Goal: Task Accomplishment & Management: Complete application form

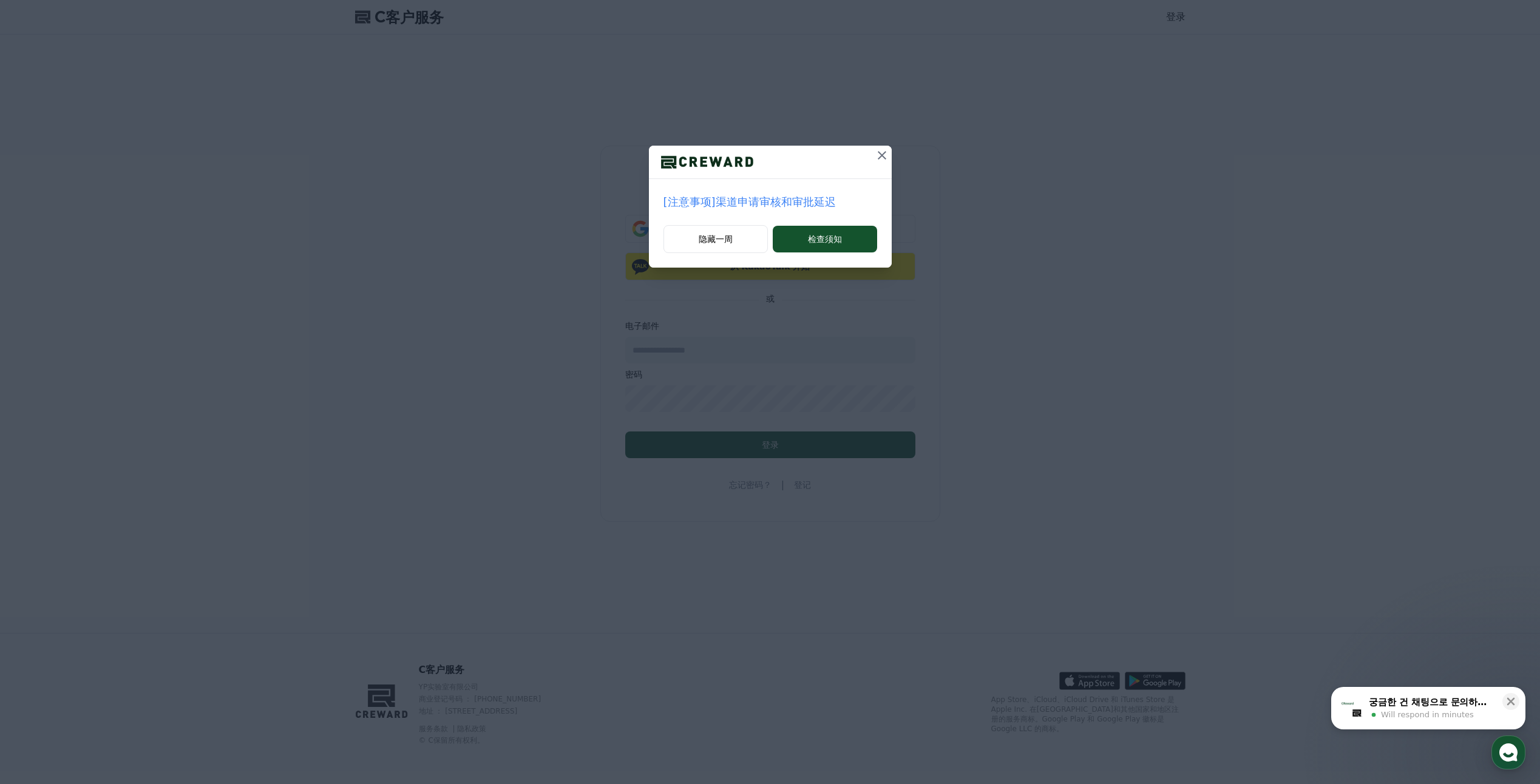
click at [767, 203] on p "[注意事项]渠道申请审核和审批延迟" at bounding box center [770, 202] width 214 height 17
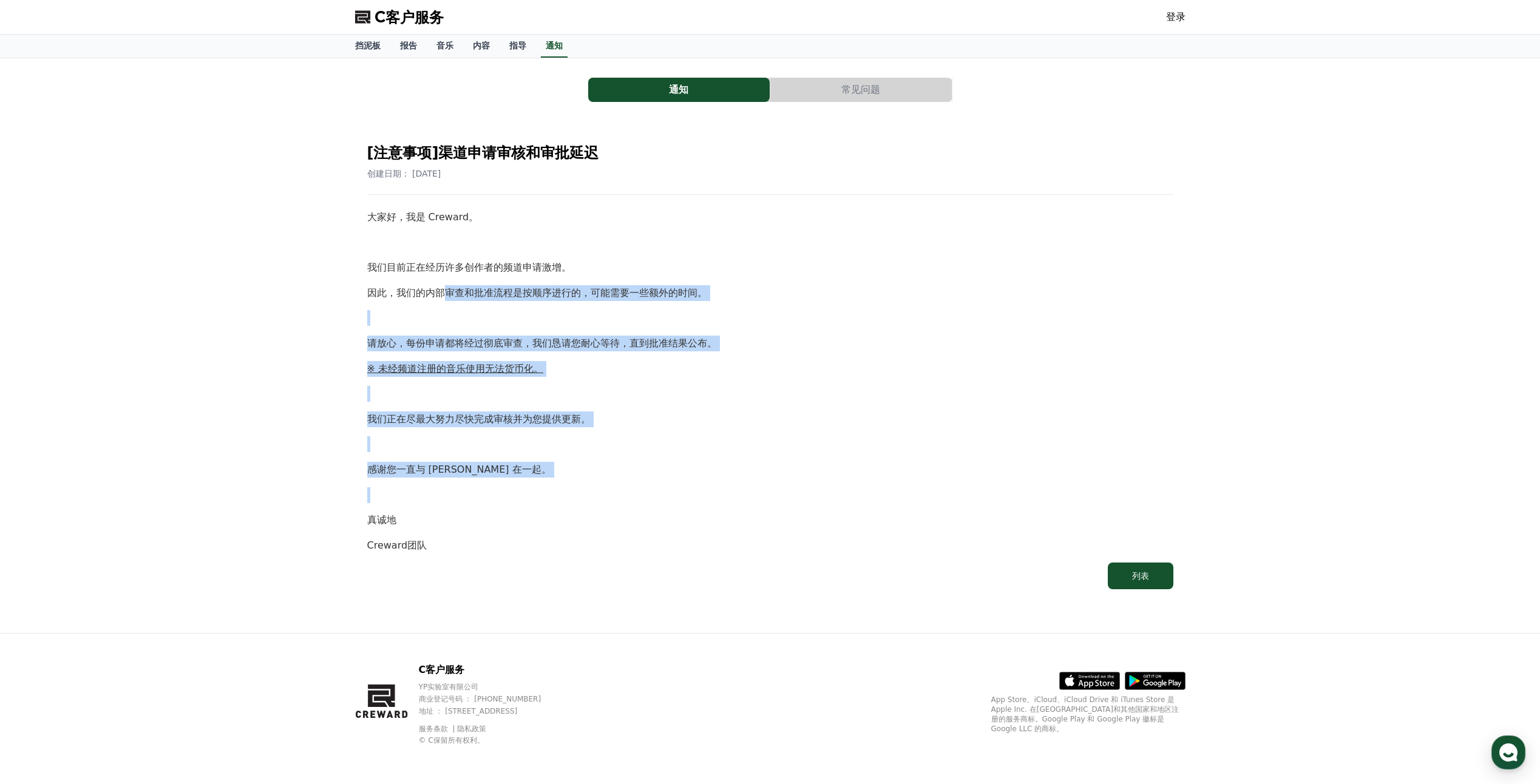
drag, startPoint x: 448, startPoint y: 286, endPoint x: 509, endPoint y: 495, distance: 217.7
click at [509, 495] on div "大家好，我是 Creward。 我们目前正在经历许多创作者的频道申请激增。 因此，我们的内部审查和批准流程是按顺序进行的，可能需要一些额外的时间。 请放心，每…" at bounding box center [770, 381] width 806 height 343
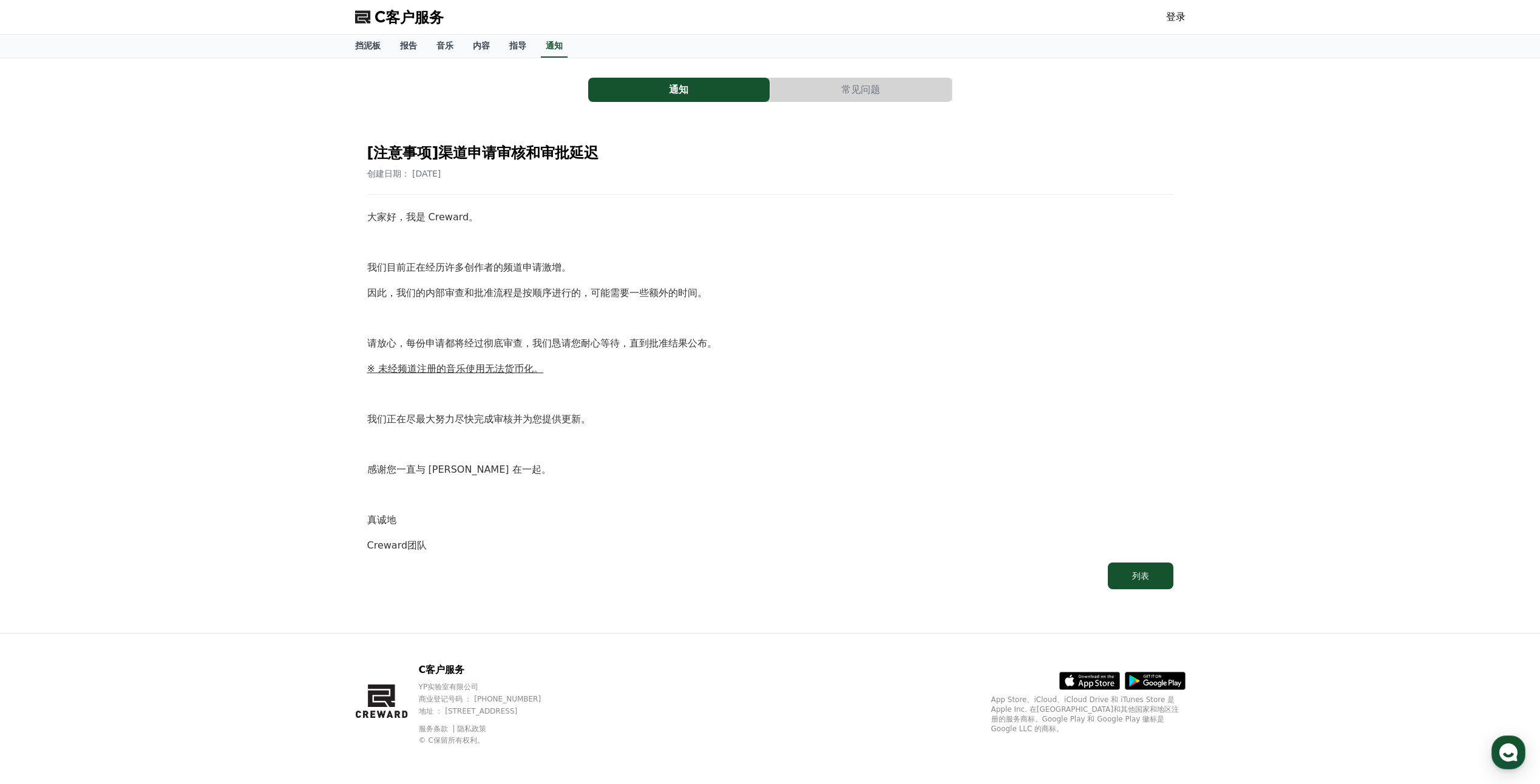
drag, startPoint x: 509, startPoint y: 495, endPoint x: 469, endPoint y: 525, distance: 50.0
click at [469, 525] on p "真诚地" at bounding box center [770, 520] width 806 height 16
drag, startPoint x: 409, startPoint y: 270, endPoint x: 512, endPoint y: 304, distance: 108.5
click at [512, 304] on div "大家好，我是 Creward。 我们目前正在经历许多创作者的频道申请激增。 因此，我们的内部审查和批准流程是按顺序进行的，可能需要一些额外的时间。 请放心，每…" at bounding box center [770, 381] width 806 height 343
drag, startPoint x: 512, startPoint y: 304, endPoint x: 815, endPoint y: 358, distance: 307.8
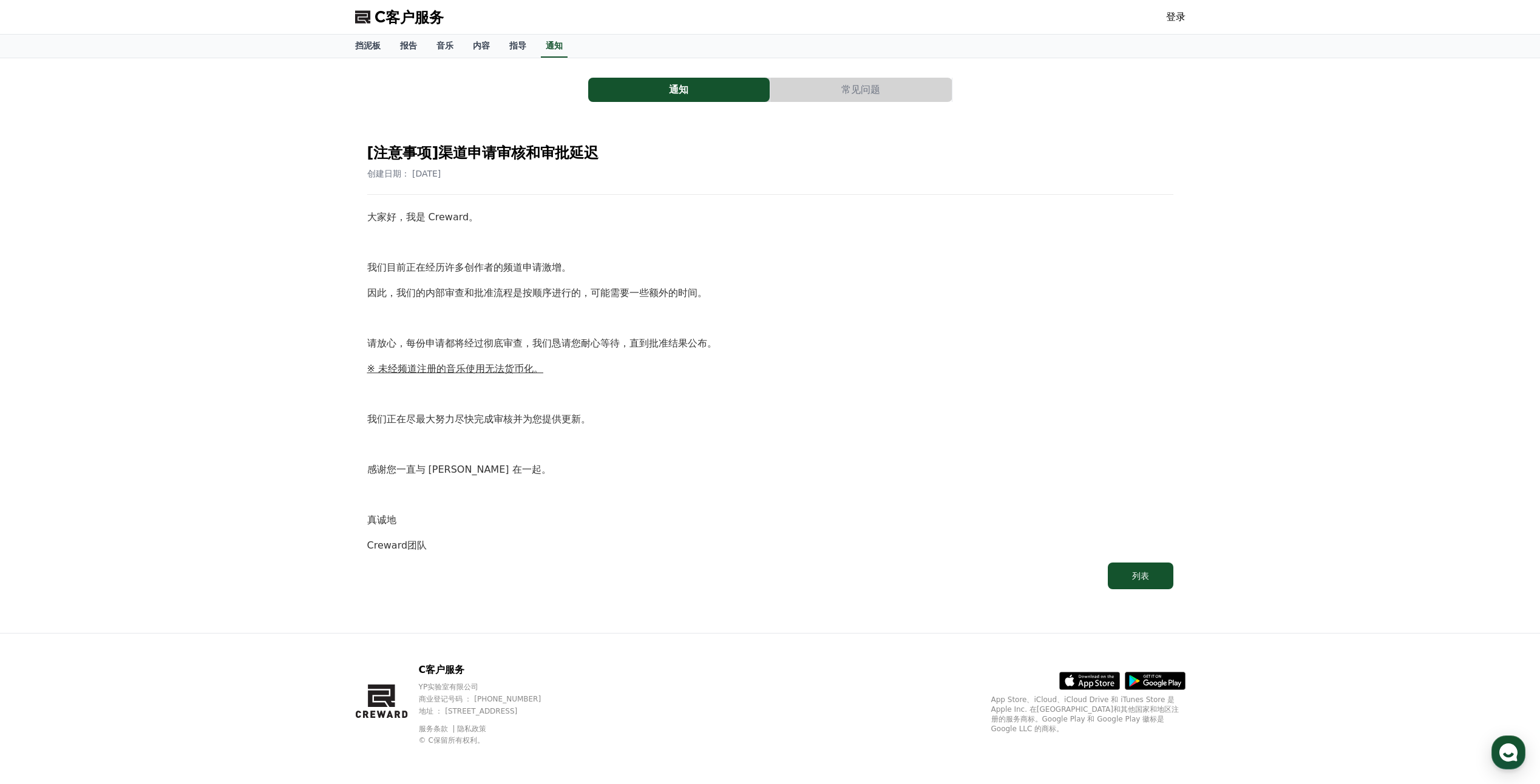
click at [815, 358] on div "大家好，我是 Creward。 我们目前正在经历许多创作者的频道申请激增。 因此，我们的内部审查和批准流程是按顺序进行的，可能需要一些额外的时间。 请放心，每…" at bounding box center [770, 381] width 806 height 343
click at [355, 42] on font "挡泥板" at bounding box center [368, 45] width 25 height 10
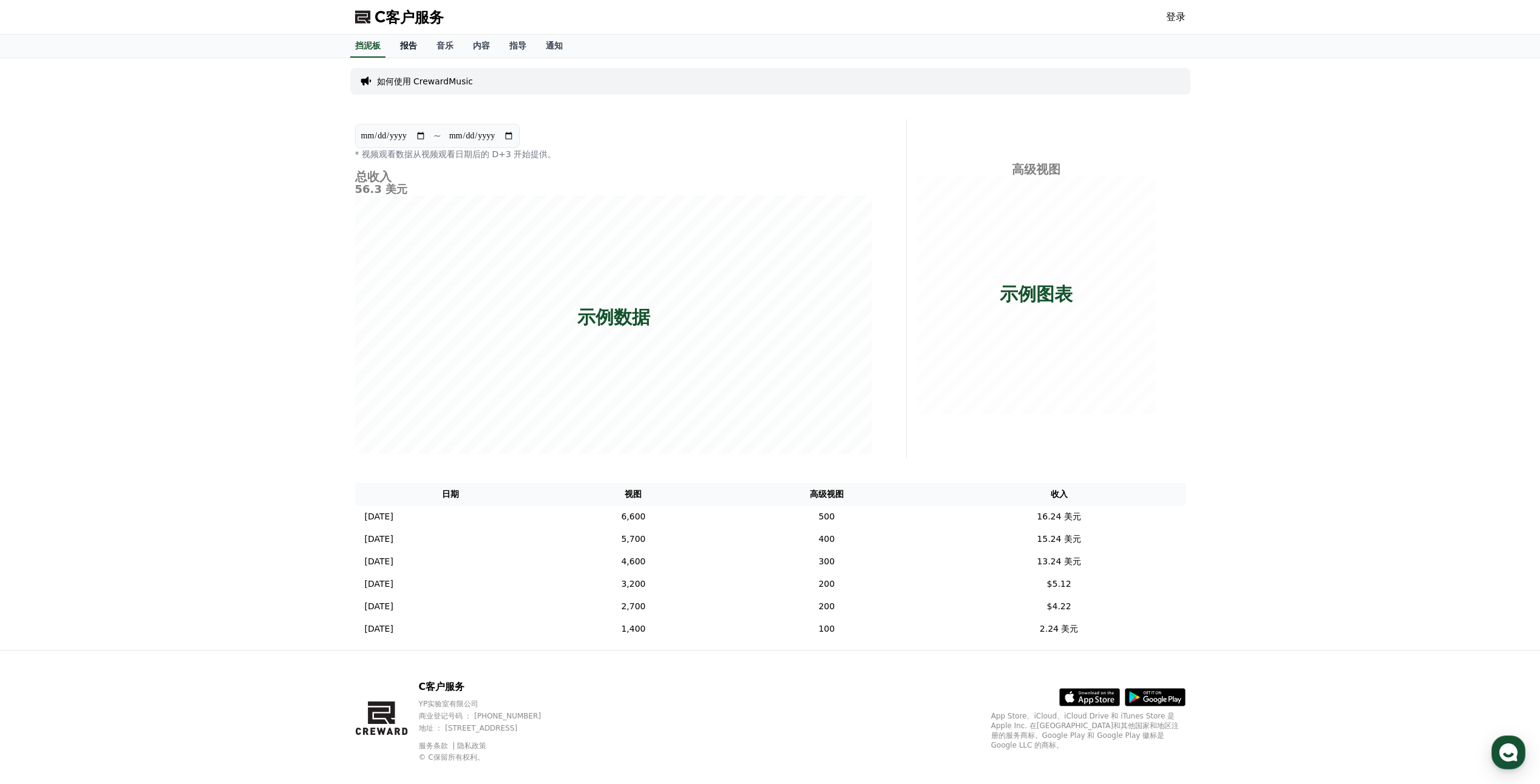
click at [411, 52] on link "报告" at bounding box center [408, 45] width 36 height 23
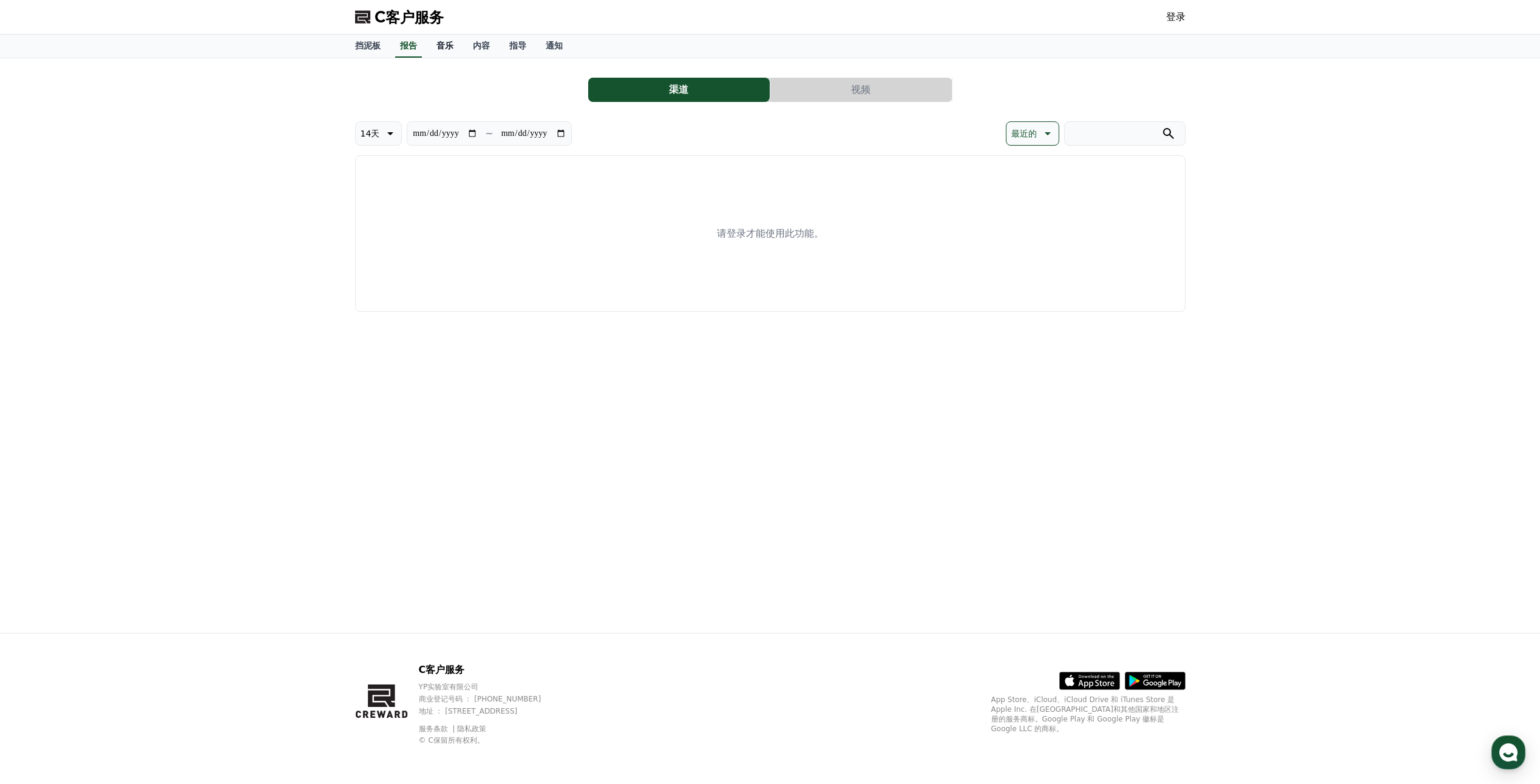
click at [441, 45] on font "音乐" at bounding box center [445, 45] width 17 height 10
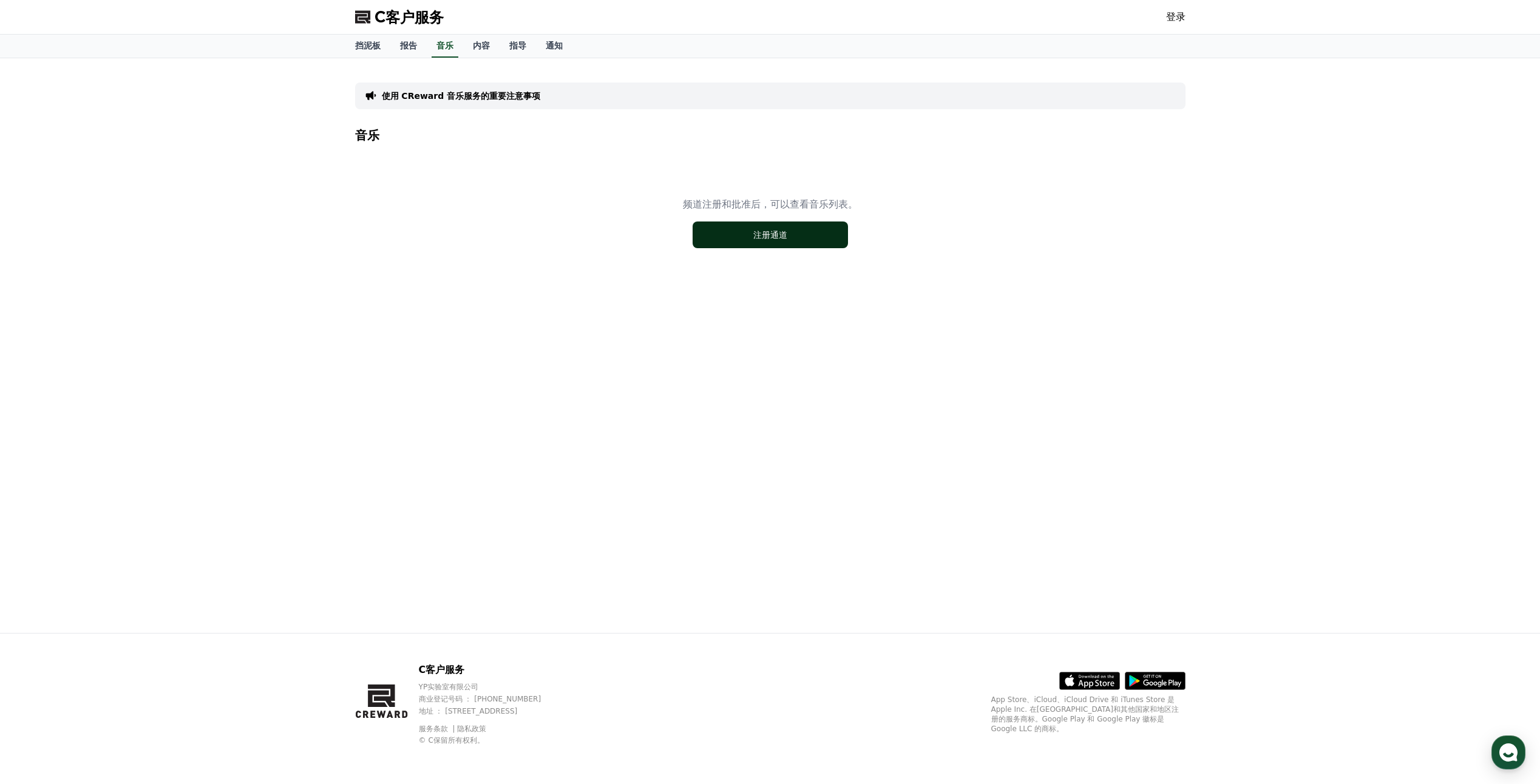
drag, startPoint x: 692, startPoint y: 451, endPoint x: 766, endPoint y: 234, distance: 229.3
click at [766, 234] on font "注册通道" at bounding box center [770, 235] width 34 height 12
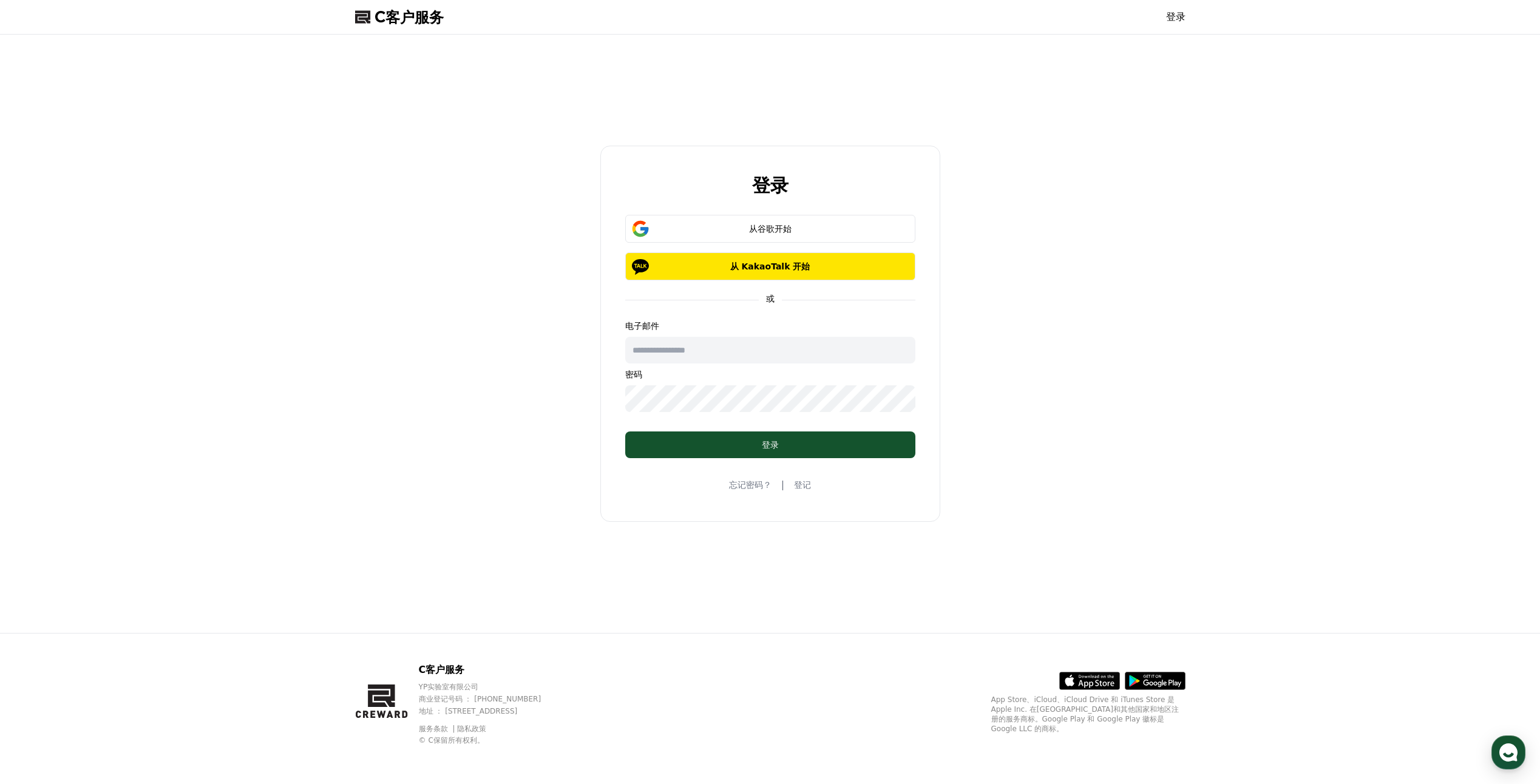
click at [454, 666] on p "C客户服务" at bounding box center [491, 670] width 146 height 14
click at [1508, 746] on use "button" at bounding box center [1508, 752] width 19 height 19
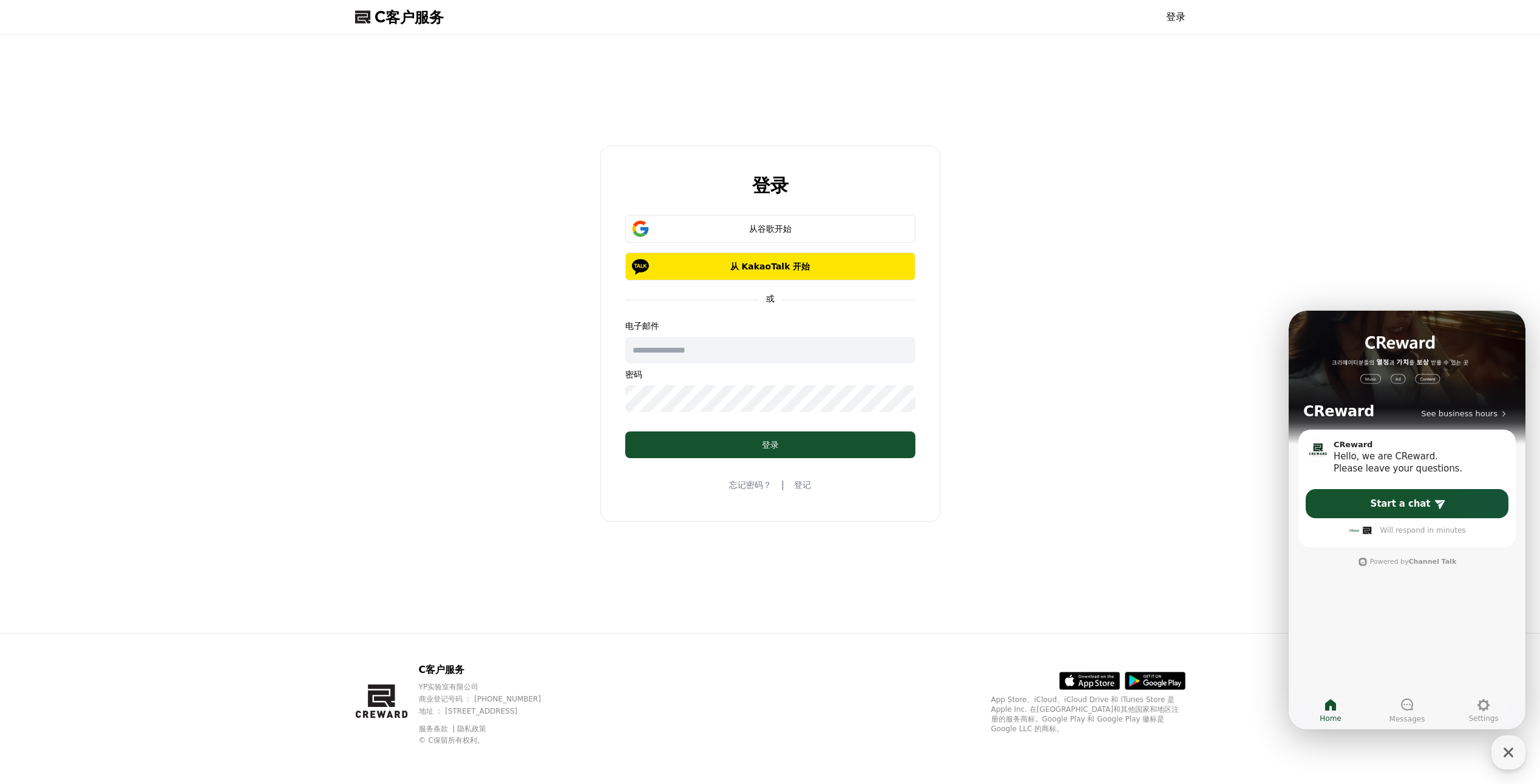
click at [1139, 375] on div "登录 从谷歌开始 从 KakaoTalk 开始 或 电子邮件 密码 登录 忘记密码？ | 登记" at bounding box center [770, 334] width 840 height 589
click at [1139, 376] on div "登录 从谷歌开始 从 KakaoTalk 开始 或 电子邮件 密码 登录 忘记密码？ | 登记" at bounding box center [770, 334] width 840 height 589
click at [803, 482] on link "登记" at bounding box center [802, 485] width 17 height 12
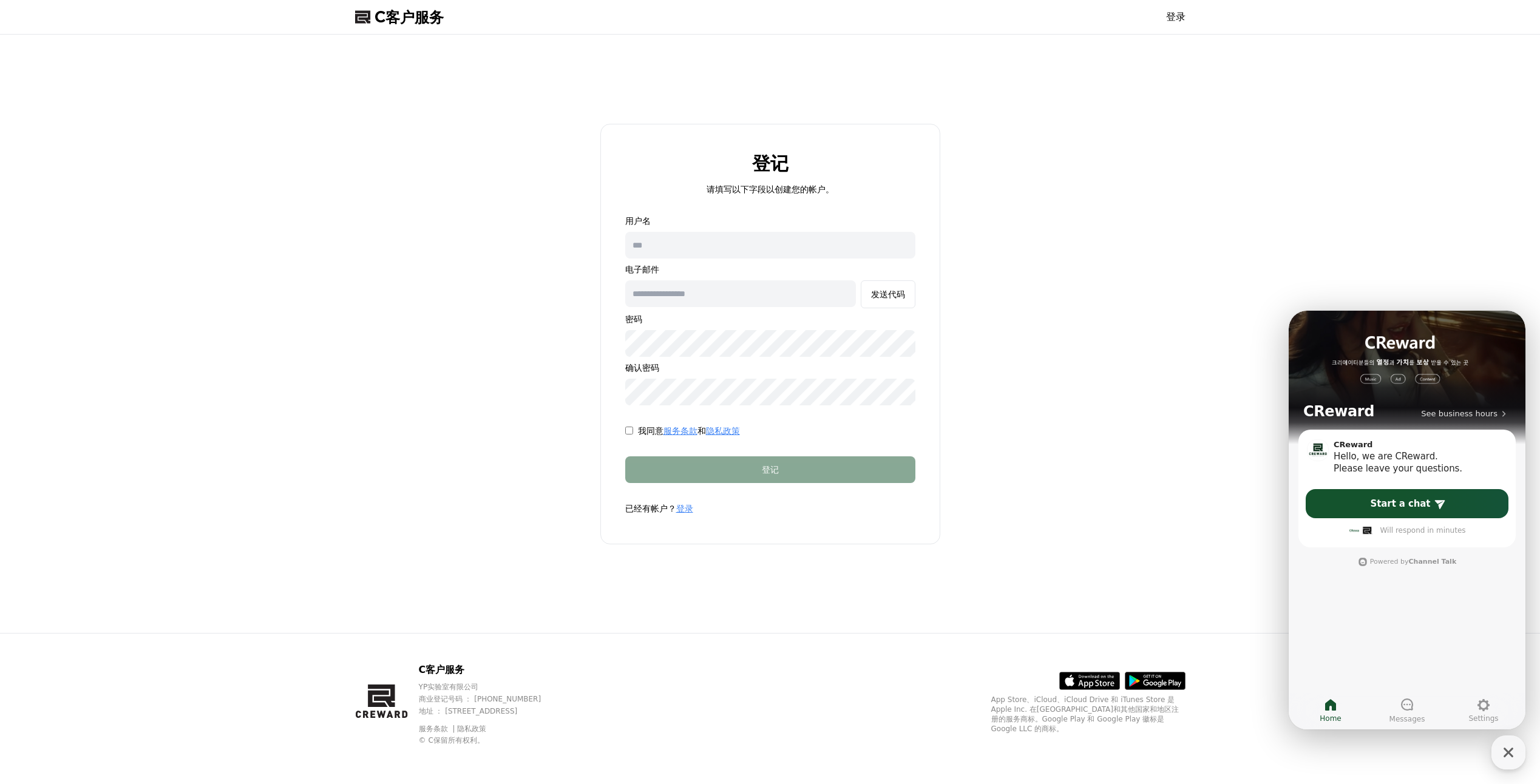
click at [656, 241] on input "text" at bounding box center [770, 246] width 290 height 27
type input "****"
click at [861, 280] on button "发送代码" at bounding box center [888, 294] width 55 height 28
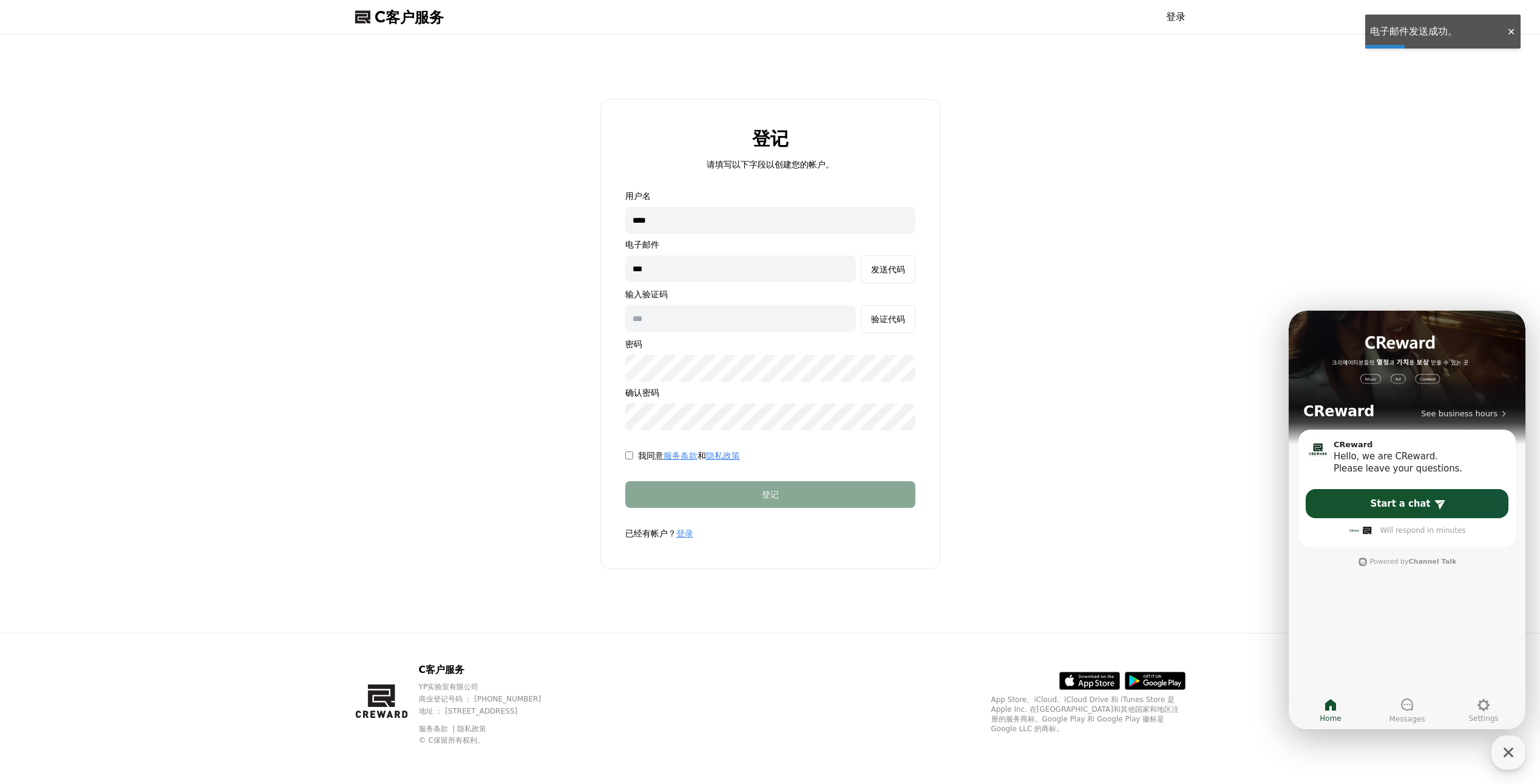
click at [820, 275] on input "***" at bounding box center [741, 269] width 231 height 27
type input "**********"
drag, startPoint x: 783, startPoint y: 320, endPoint x: 604, endPoint y: 299, distance: 180.2
click at [588, 324] on div "**********" at bounding box center [770, 334] width 840 height 589
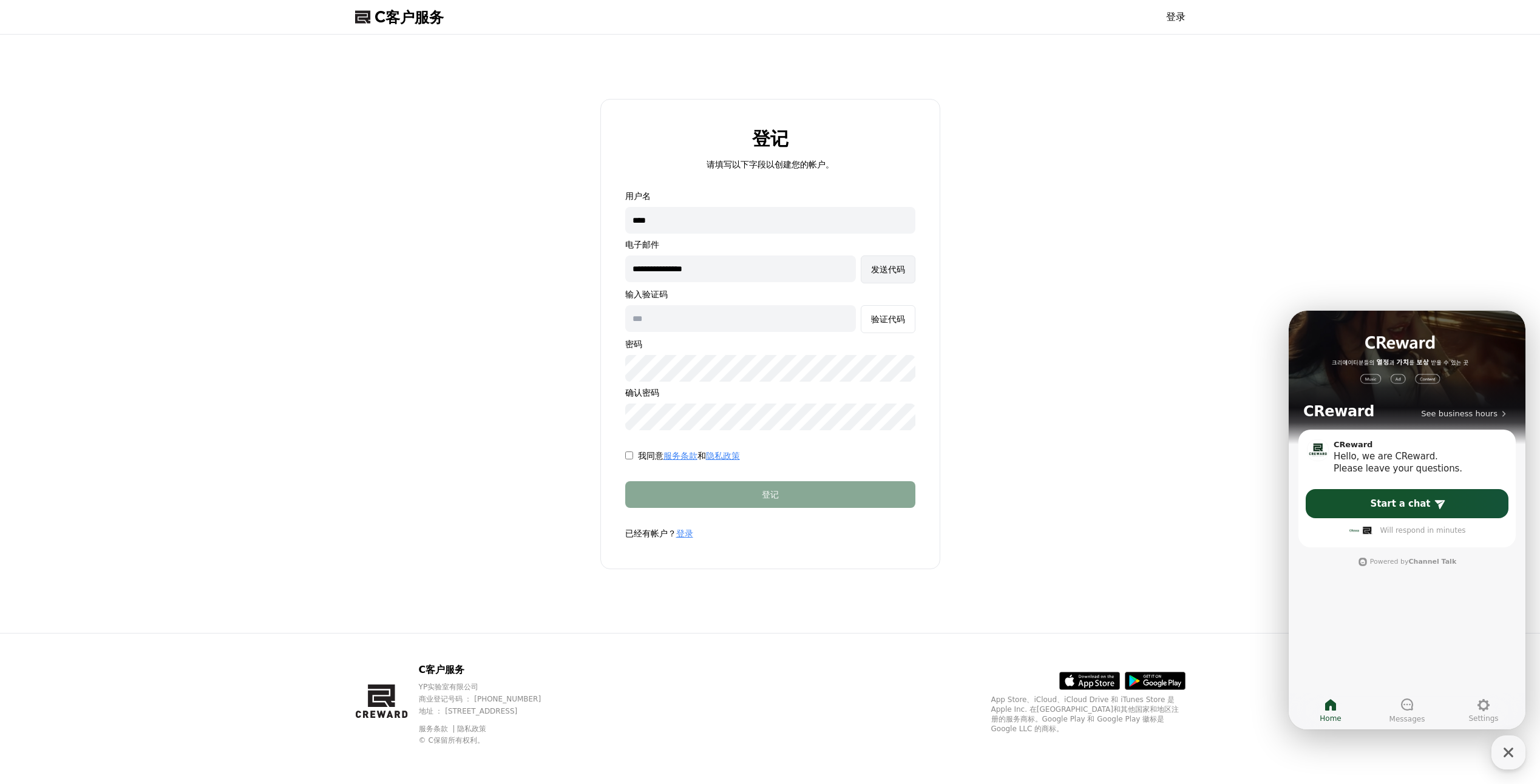
click at [905, 268] on font "发送代码" at bounding box center [888, 269] width 34 height 10
click at [750, 330] on input "text" at bounding box center [741, 319] width 231 height 27
click at [806, 323] on input "text" at bounding box center [741, 319] width 231 height 27
type input "******"
click at [1056, 564] on div "**********" at bounding box center [770, 334] width 840 height 589
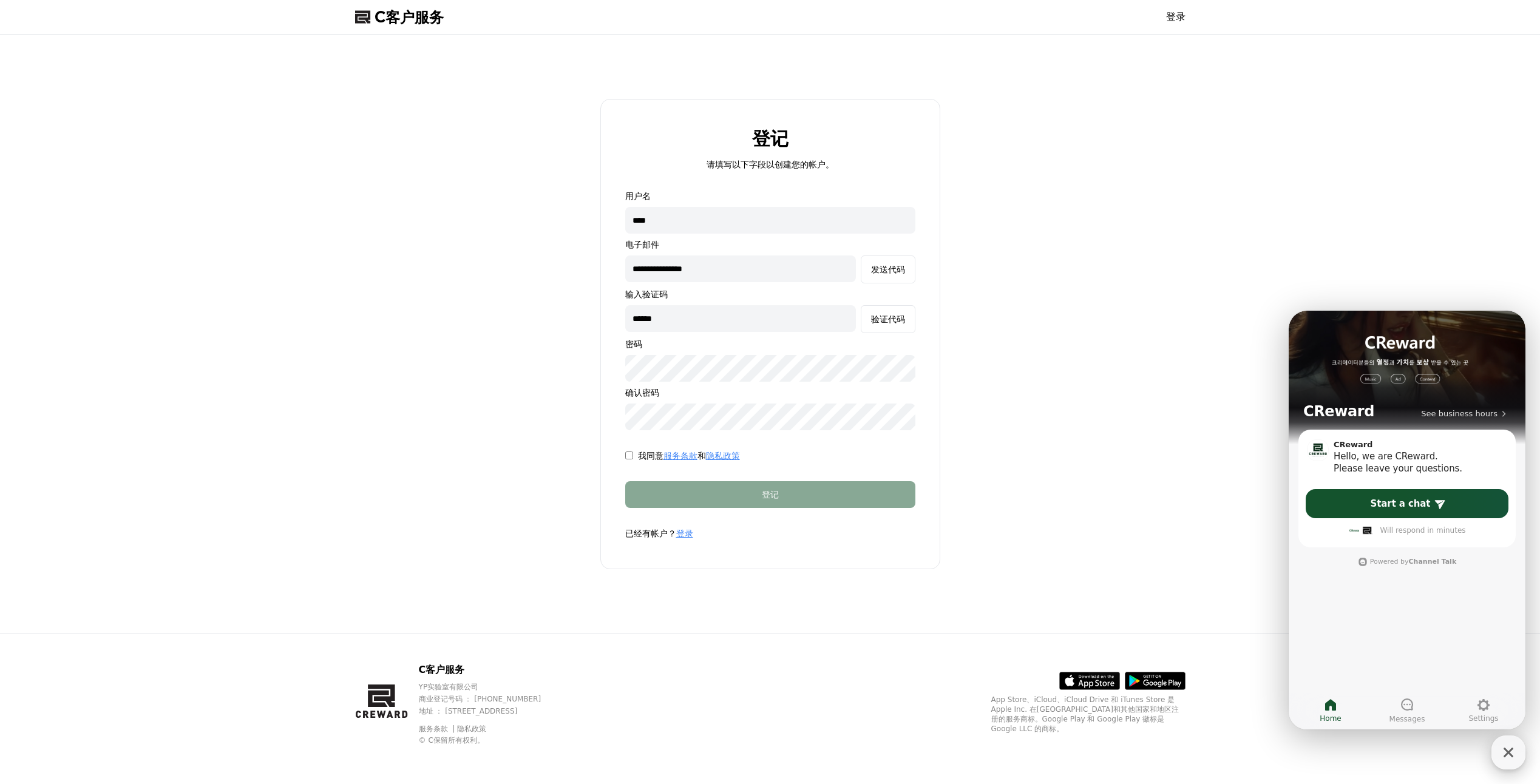
click at [1505, 759] on icon "button" at bounding box center [1508, 752] width 22 height 22
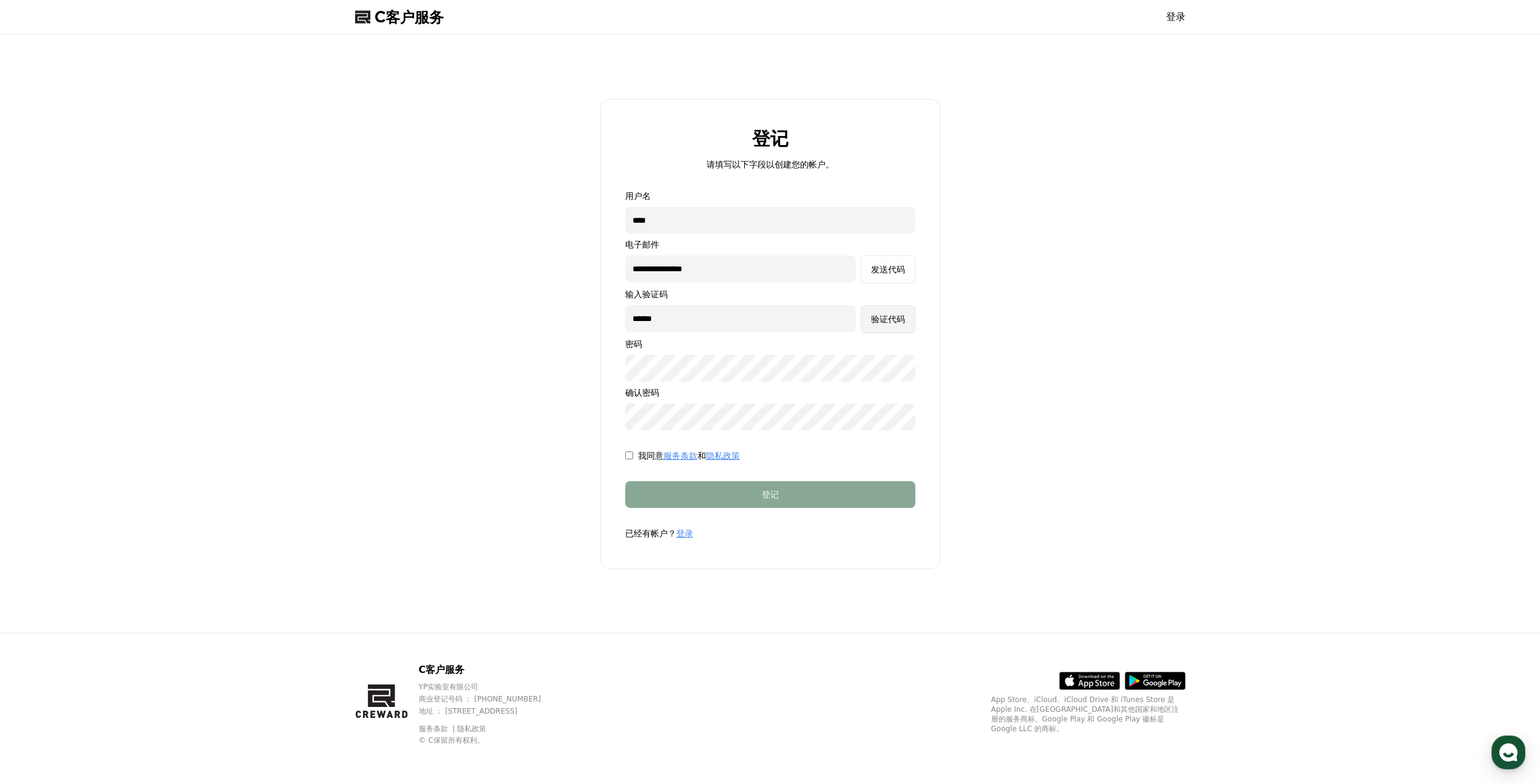
click at [893, 325] on div "验证代码" at bounding box center [888, 319] width 34 height 12
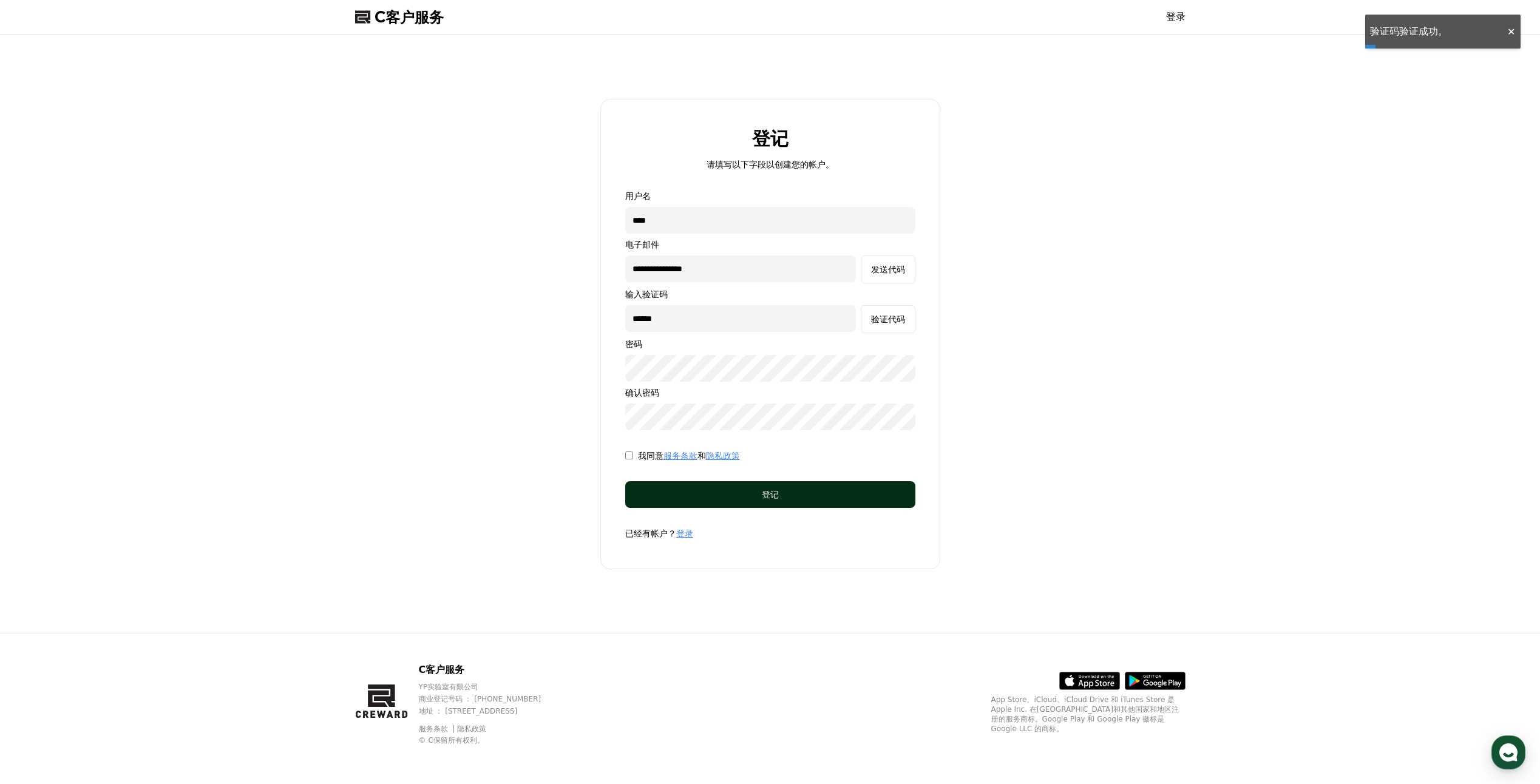
click at [803, 501] on button "登记" at bounding box center [770, 495] width 290 height 27
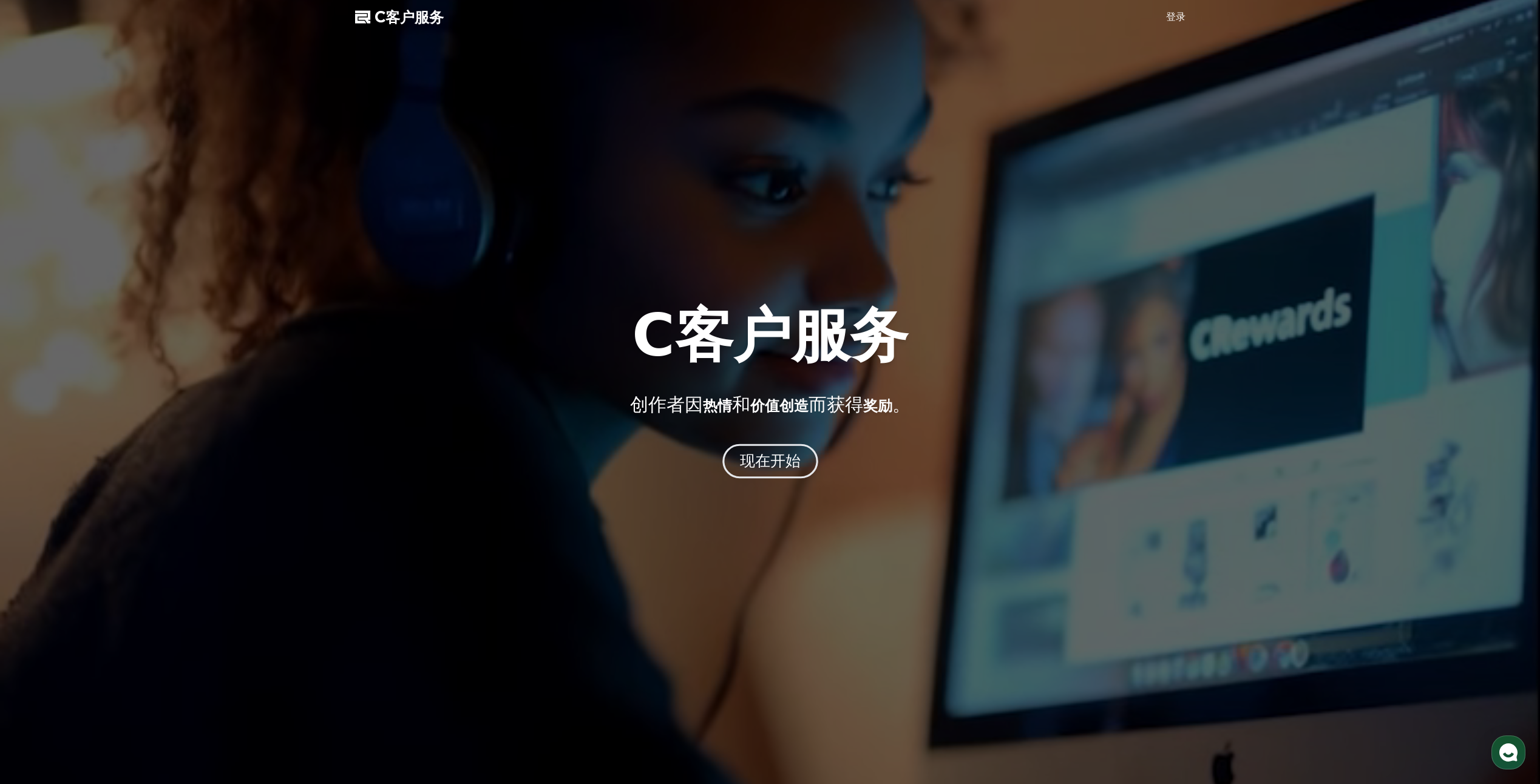
click at [781, 464] on font "现在开始" at bounding box center [769, 460] width 61 height 18
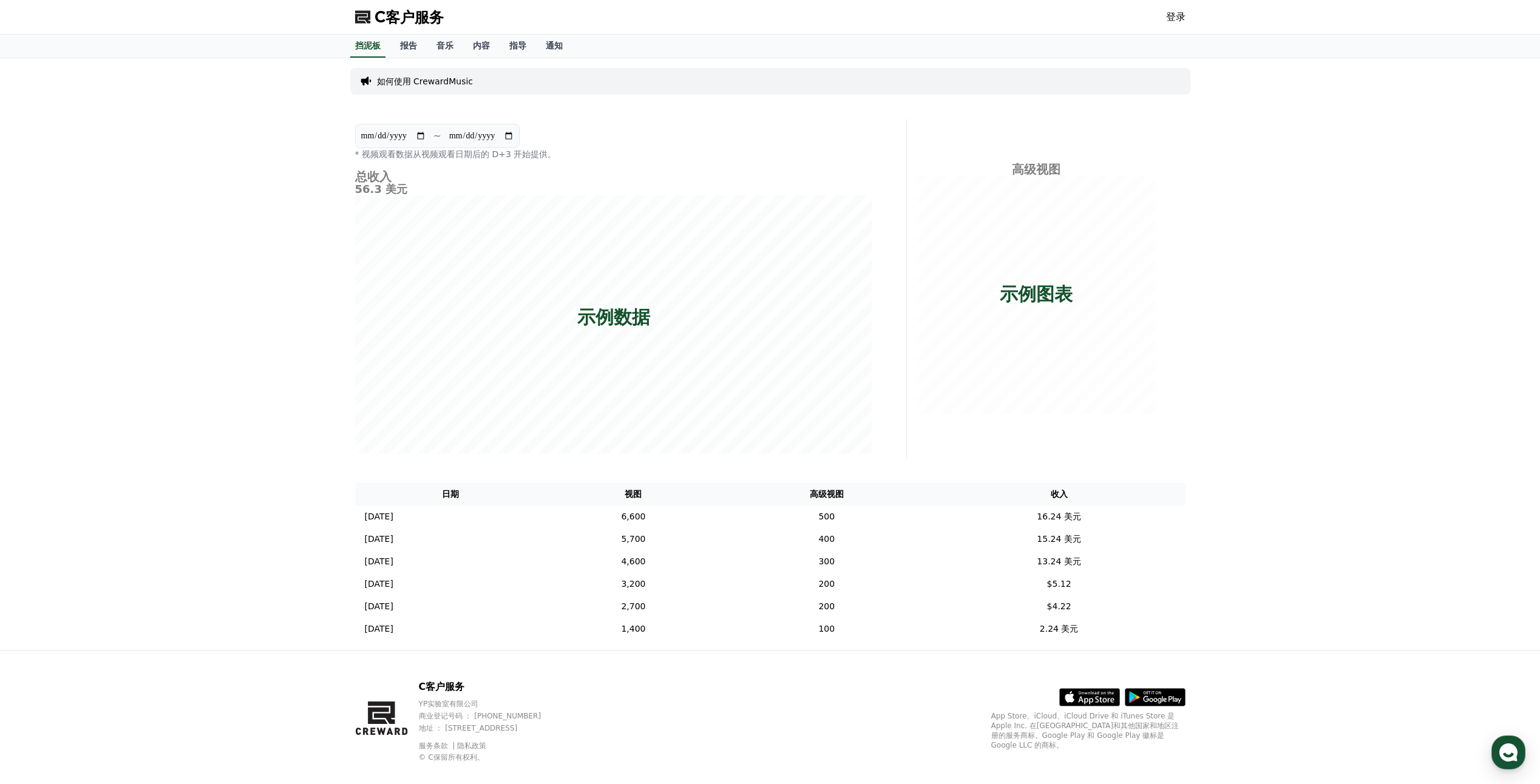
click at [1183, 17] on link "登录" at bounding box center [1175, 17] width 19 height 14
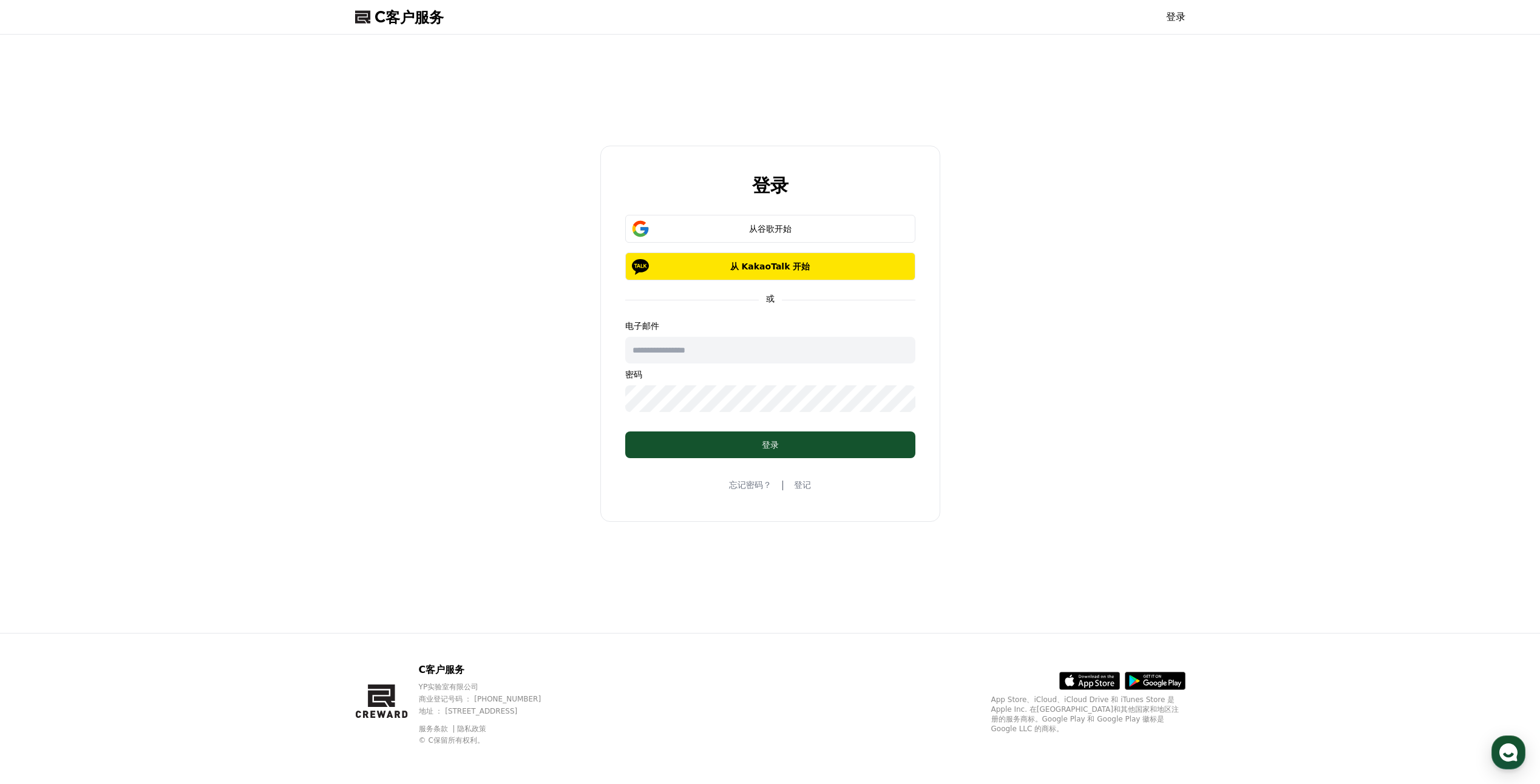
click at [679, 351] on input "text" at bounding box center [770, 350] width 290 height 27
type input "**********"
click at [773, 436] on button "登录" at bounding box center [770, 445] width 290 height 27
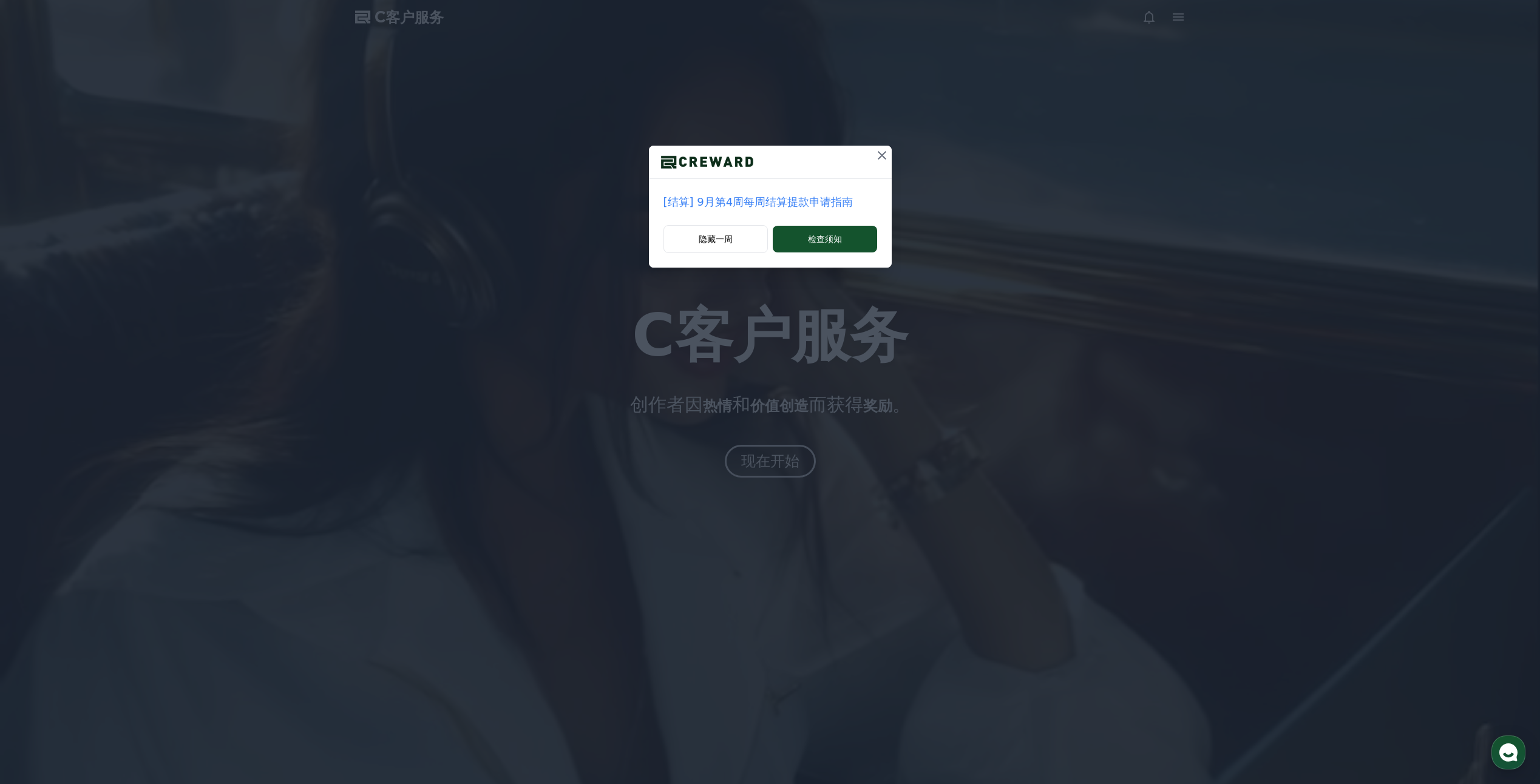
click at [786, 200] on p "[结算] 9月第4周每周结算提款申请指南" at bounding box center [770, 202] width 214 height 17
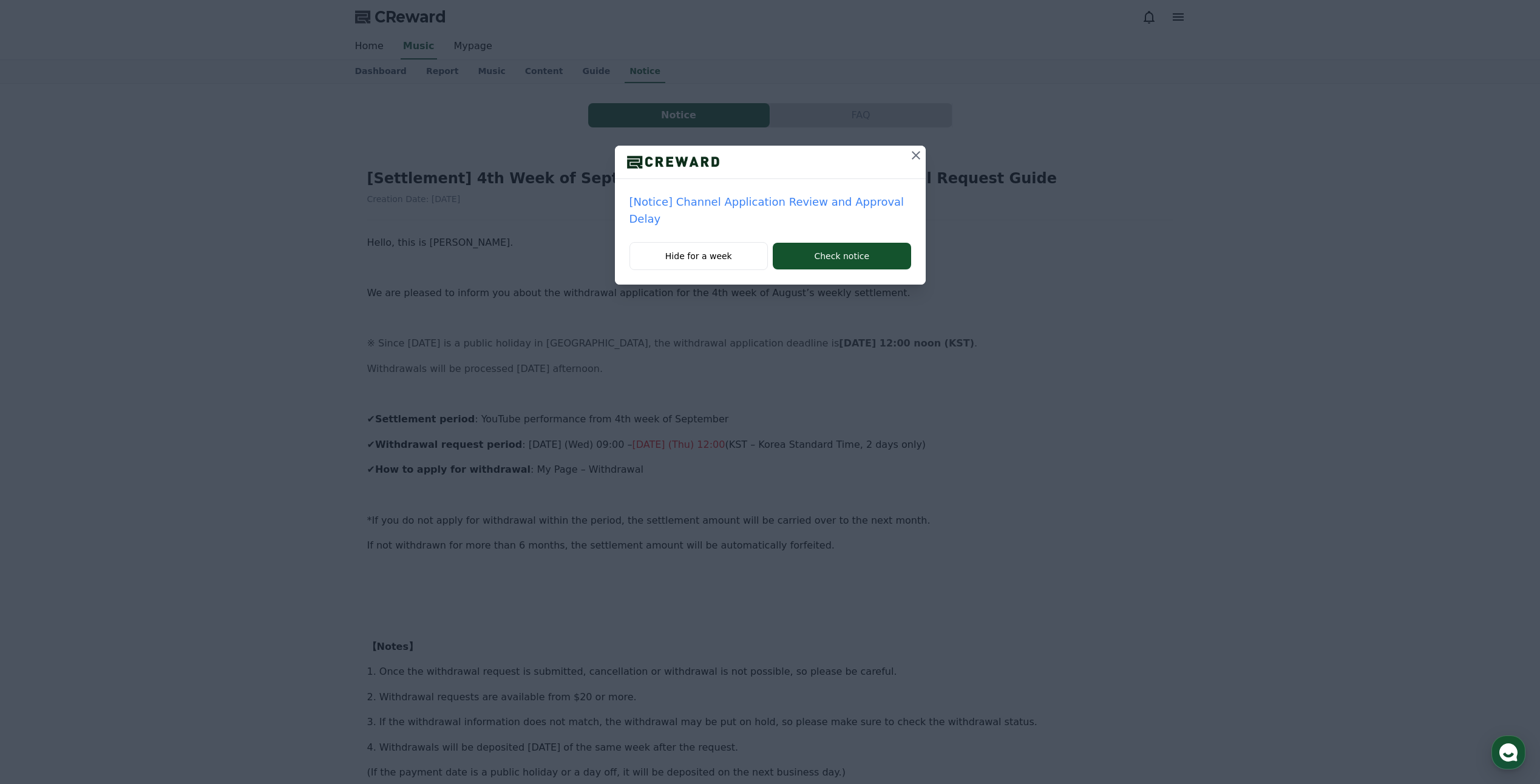
drag, startPoint x: 868, startPoint y: 223, endPoint x: 1231, endPoint y: 319, distance: 375.5
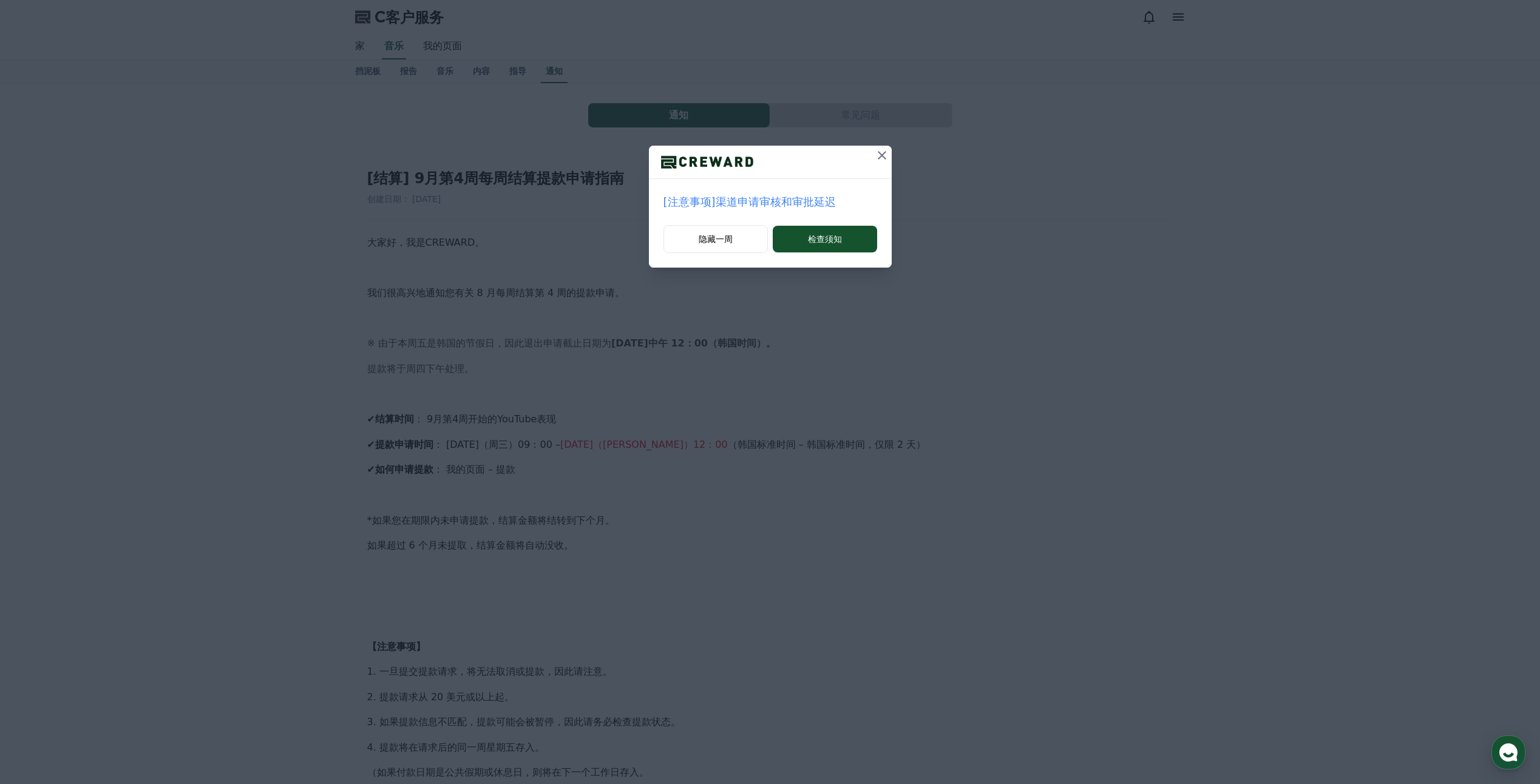
click at [879, 161] on icon at bounding box center [881, 155] width 14 height 14
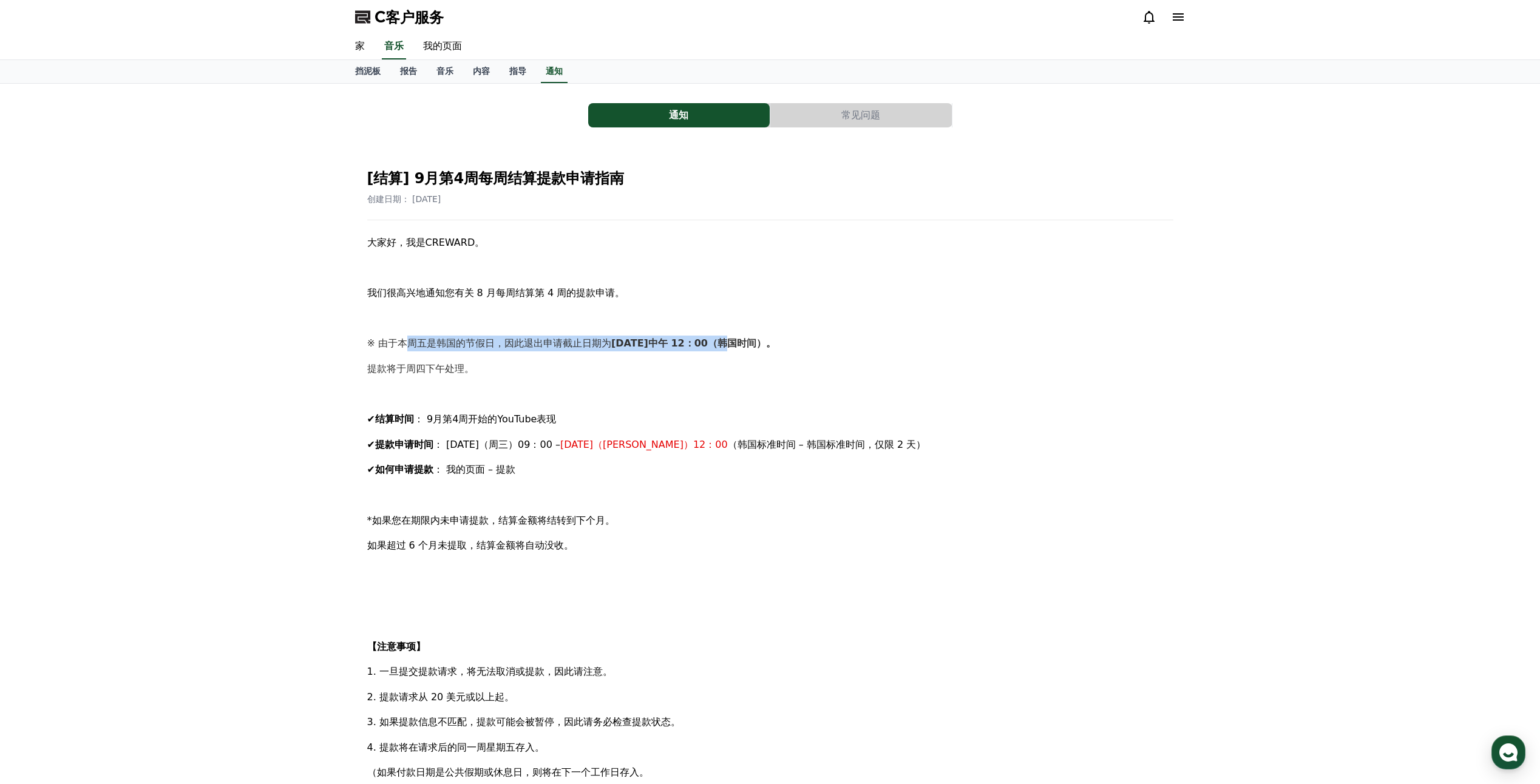
drag, startPoint x: 412, startPoint y: 338, endPoint x: 721, endPoint y: 341, distance: 309.0
click at [721, 341] on p "※ 由于本周五是韩国的节假日，因此退出申请截止日期为 [DATE]中午 12：00（韩国时间）。" at bounding box center [770, 343] width 806 height 16
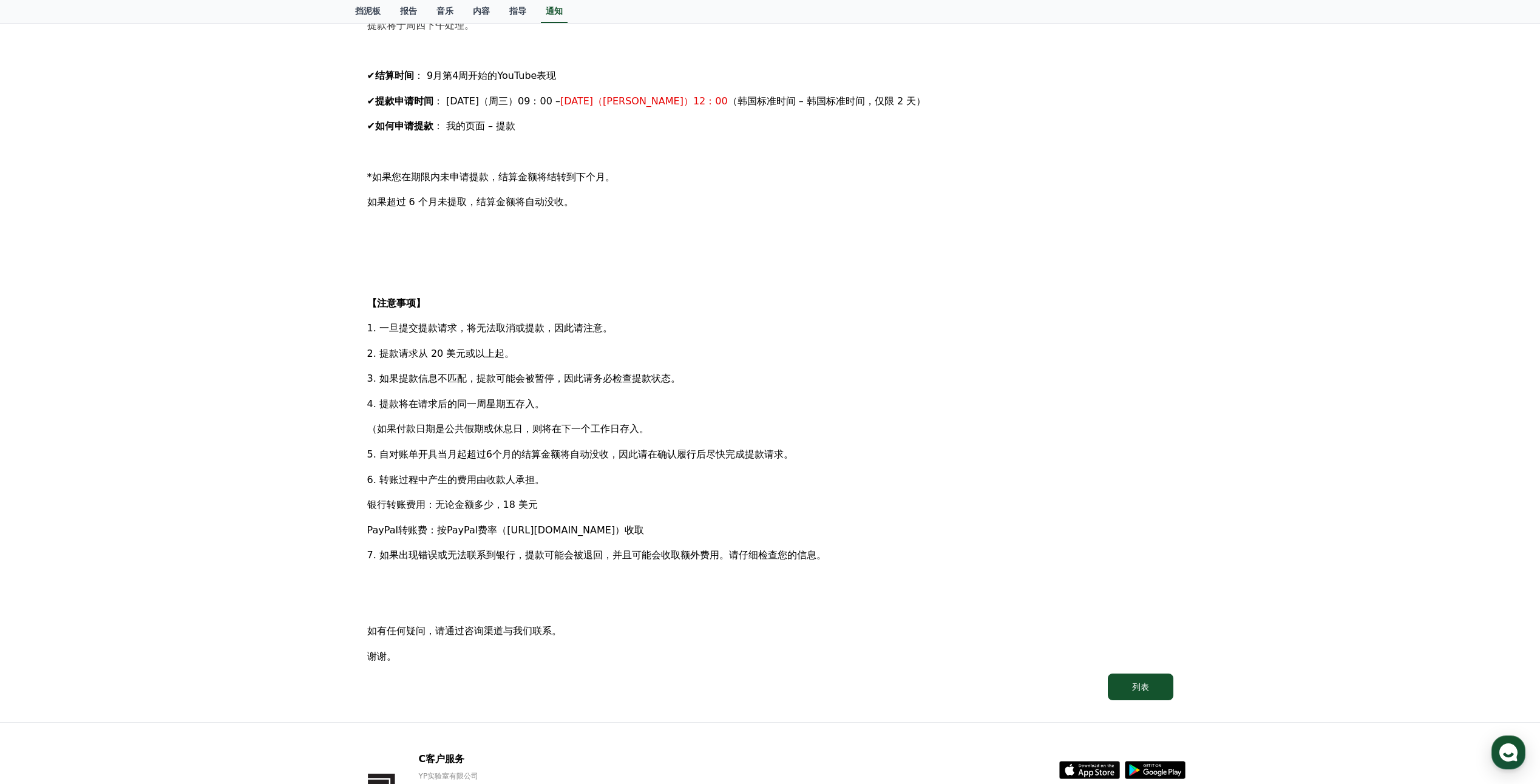
scroll to position [364, 0]
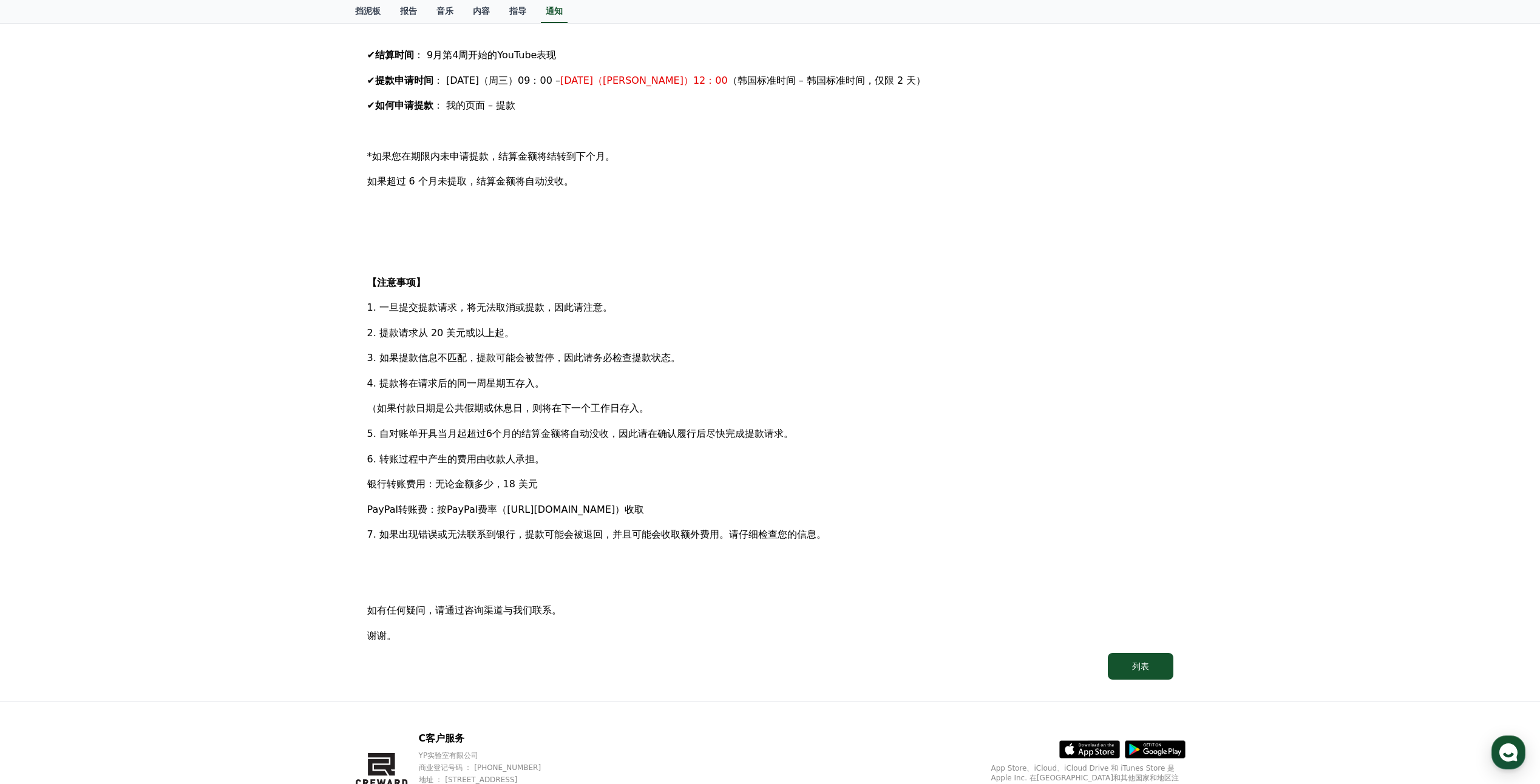
click at [296, 358] on div "通知 常见问题 [结算] 9月第4周每周结算提款申请指南 创建日期： [DATE] 大家好，我是CREWARD。 我们很高兴地通知您有关 8 月每周结算第 4…" at bounding box center [770, 210] width 1540 height 982
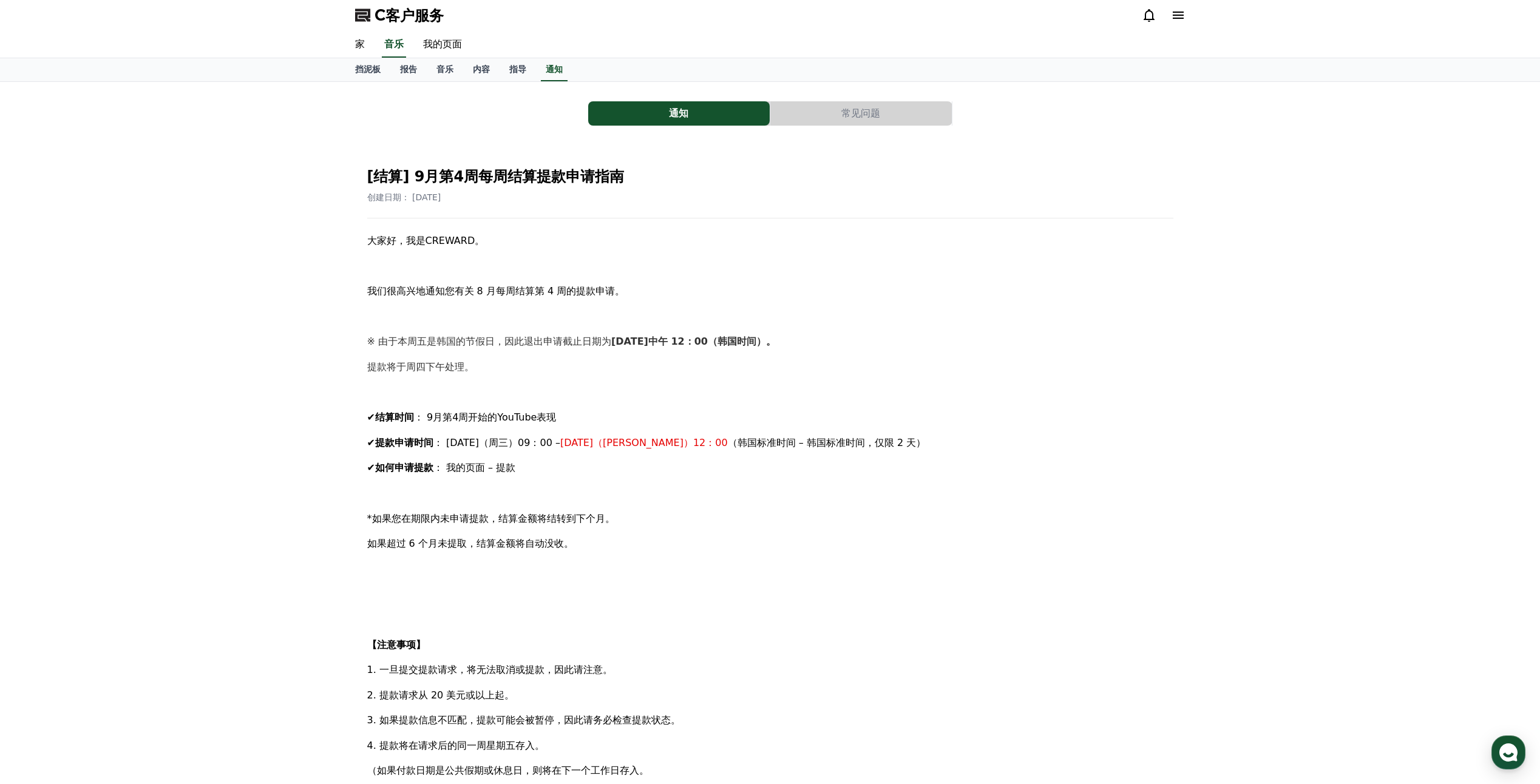
scroll to position [0, 0]
drag, startPoint x: 456, startPoint y: 172, endPoint x: 641, endPoint y: 182, distance: 185.3
click at [641, 182] on h2 "[结算] 9月第4周每周结算提款申请指南" at bounding box center [770, 177] width 806 height 19
click at [493, 298] on span "我们很高兴地通知您有关 8 月每周结算第 4 周的提款申请。" at bounding box center [496, 293] width 258 height 12
click at [496, 297] on span "我们很高兴地通知您有关 8 月每周结算第 4 周的提款申请。" at bounding box center [496, 293] width 258 height 12
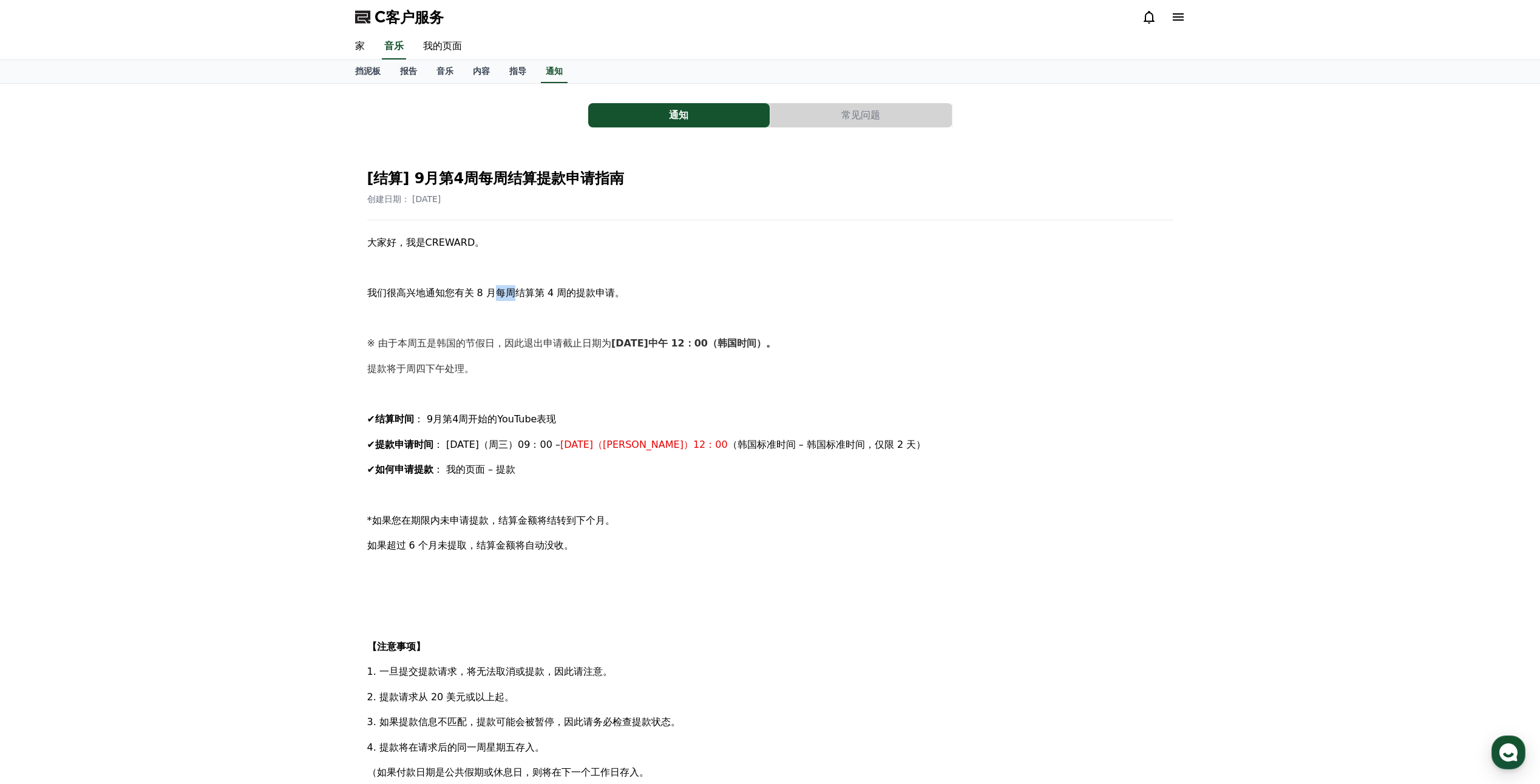
click at [496, 297] on span "我们很高兴地通知您有关 8 月每周结算第 4 周的提款申请。" at bounding box center [496, 293] width 258 height 12
drag, startPoint x: 496, startPoint y: 297, endPoint x: 481, endPoint y: 293, distance: 15.5
click at [481, 293] on span "我们很高兴地通知您有关 8 月每周结算第 4 周的提款申请。" at bounding box center [496, 293] width 258 height 12
click at [353, 51] on link "家" at bounding box center [359, 46] width 29 height 25
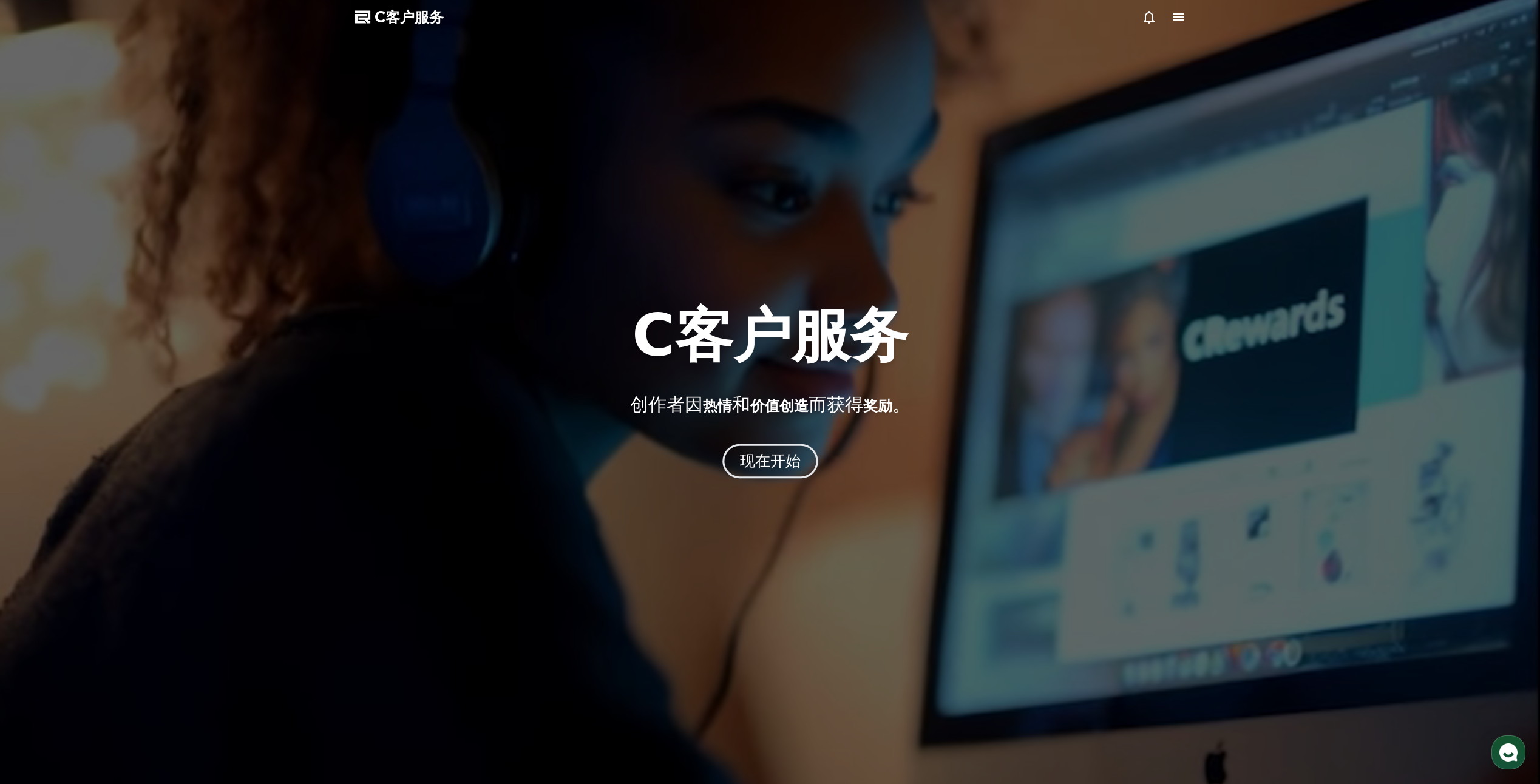
click at [777, 464] on font "现在开始" at bounding box center [769, 460] width 61 height 18
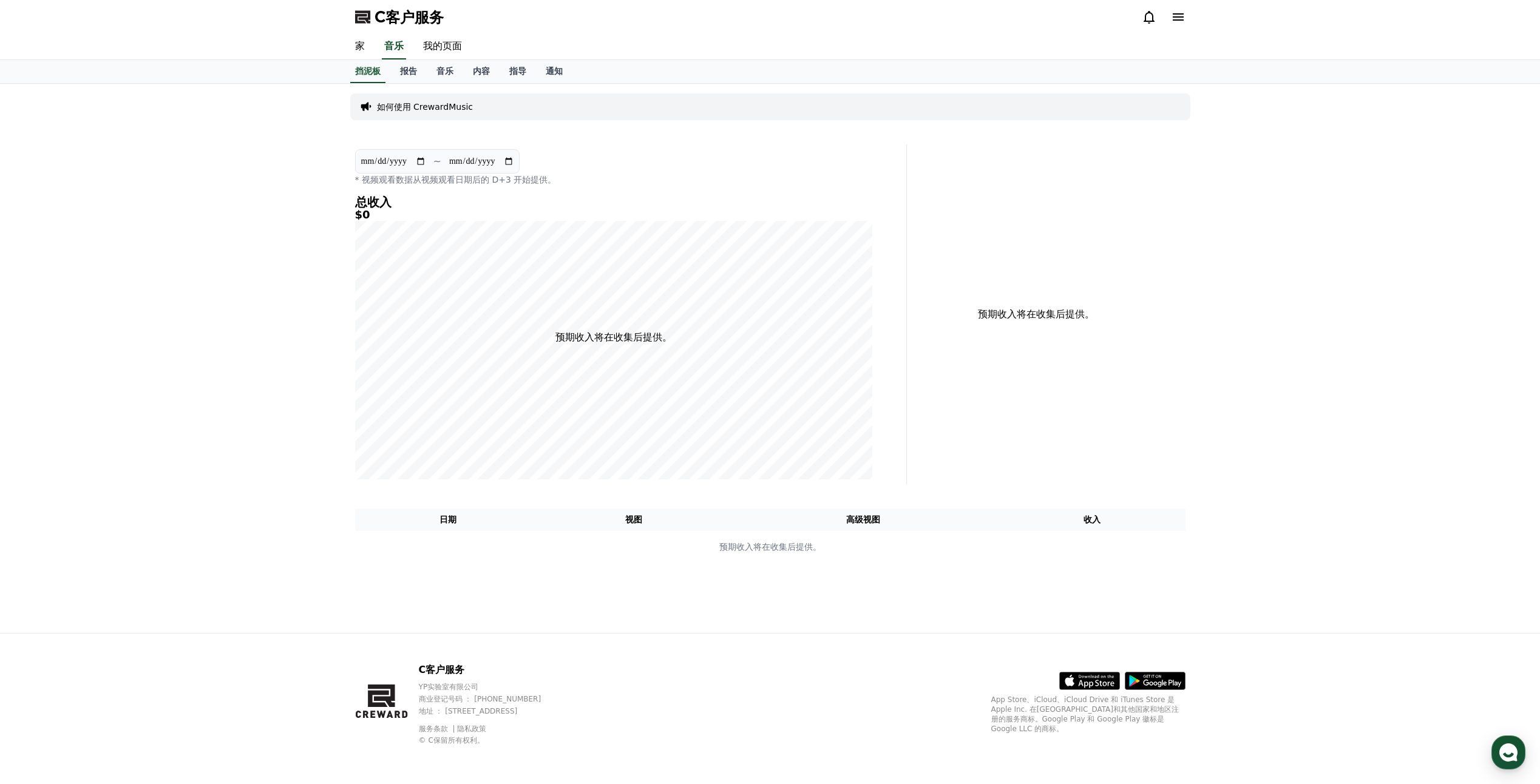
click at [1181, 19] on icon at bounding box center [1177, 17] width 14 height 14
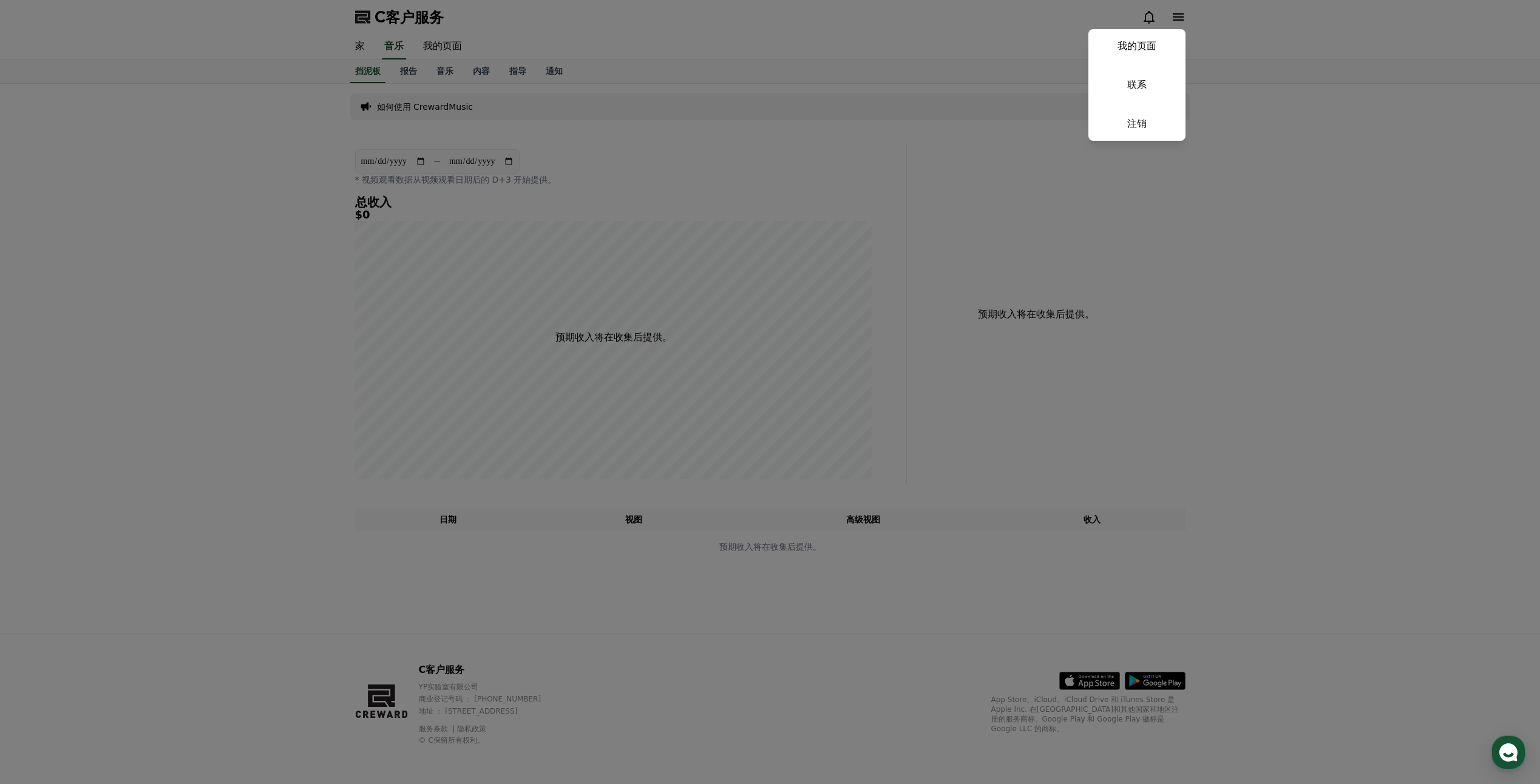
click at [602, 92] on button "关闭" at bounding box center [770, 392] width 1540 height 784
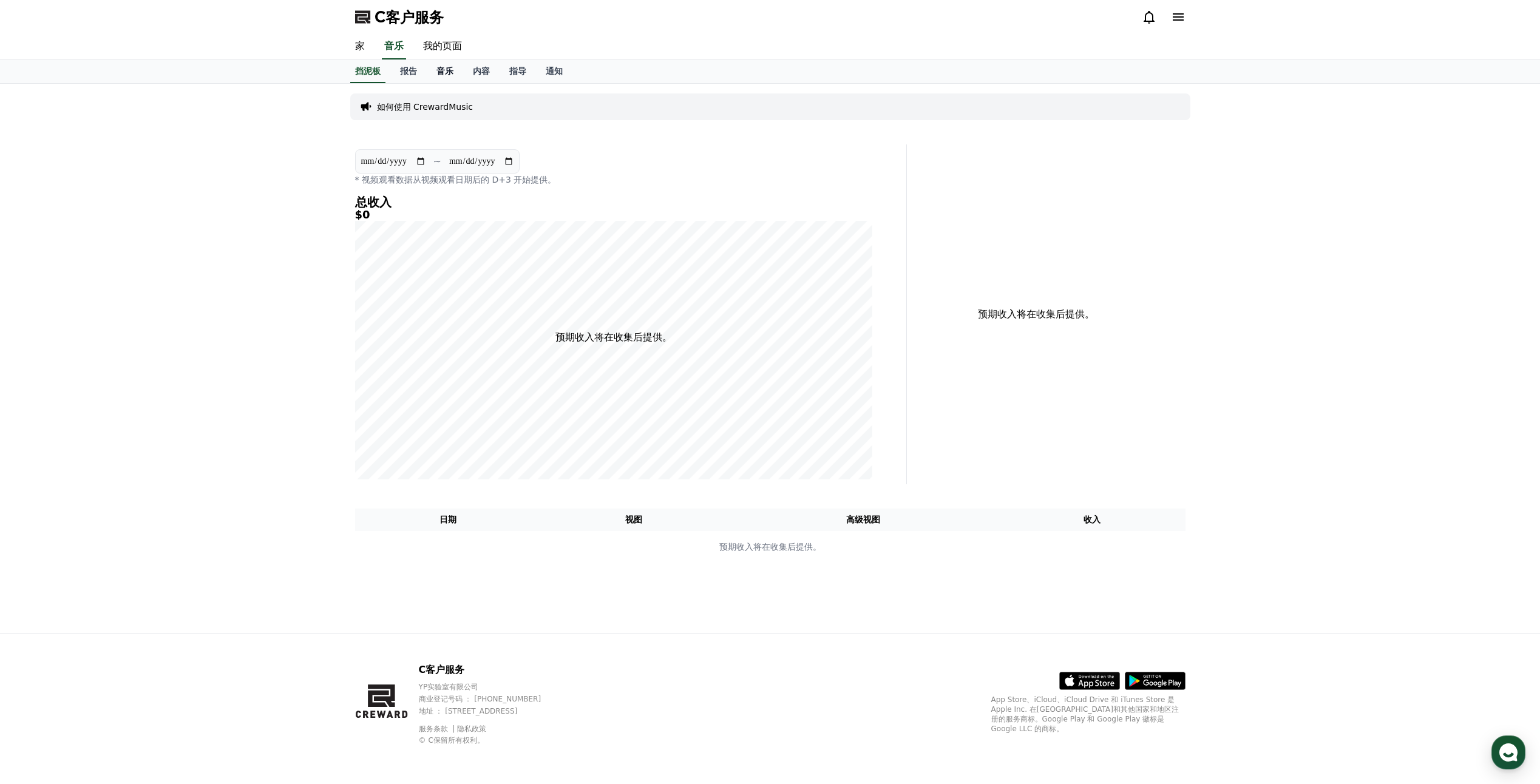
click at [438, 71] on font "音乐" at bounding box center [445, 72] width 17 height 10
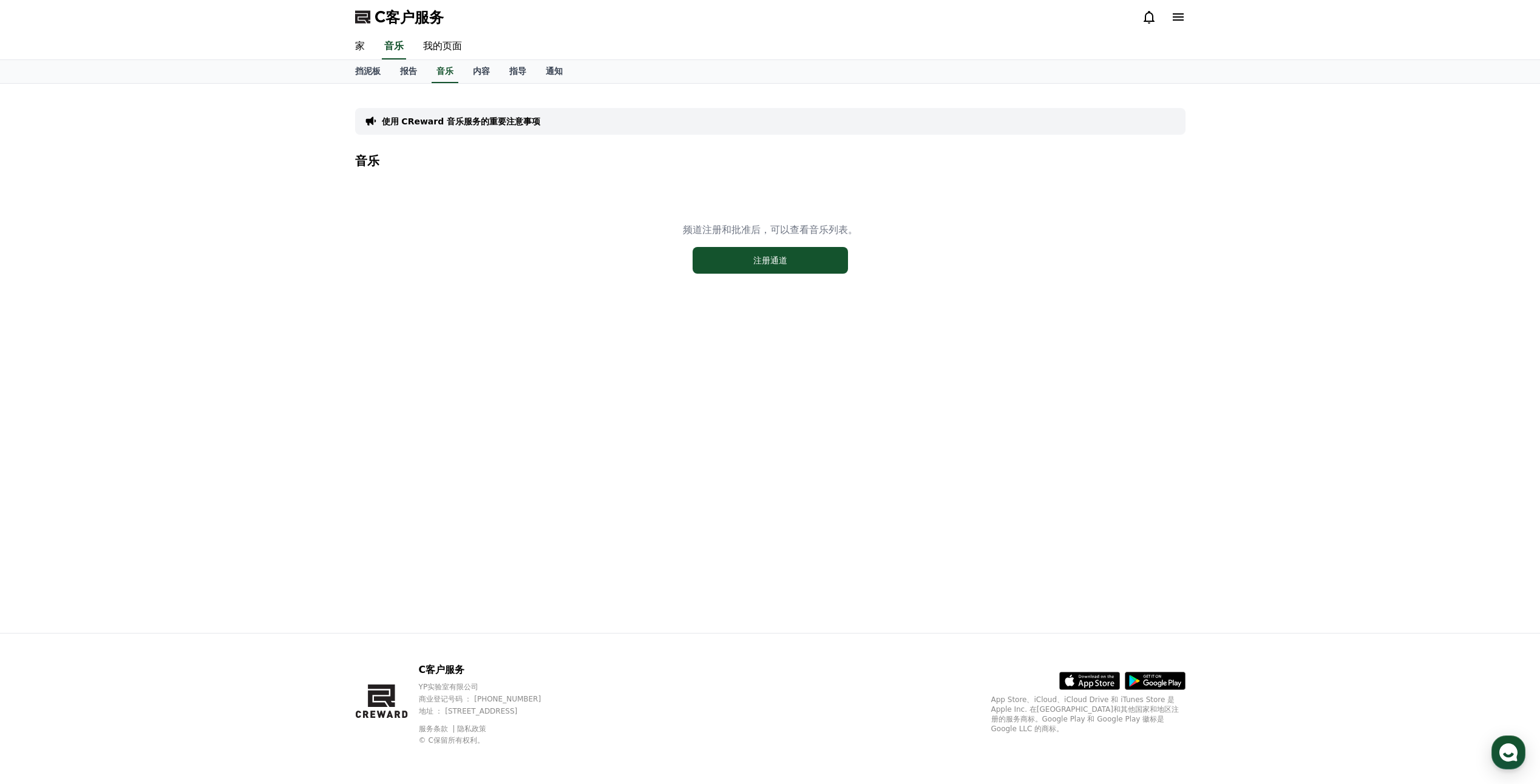
click at [1292, 352] on div "使用 CReward 音乐服务的重要注意事项 音乐 频道注册和批准后，可以查看音乐列表。 注册通道" at bounding box center [770, 358] width 1540 height 549
click at [750, 267] on button "注册通道" at bounding box center [770, 261] width 156 height 27
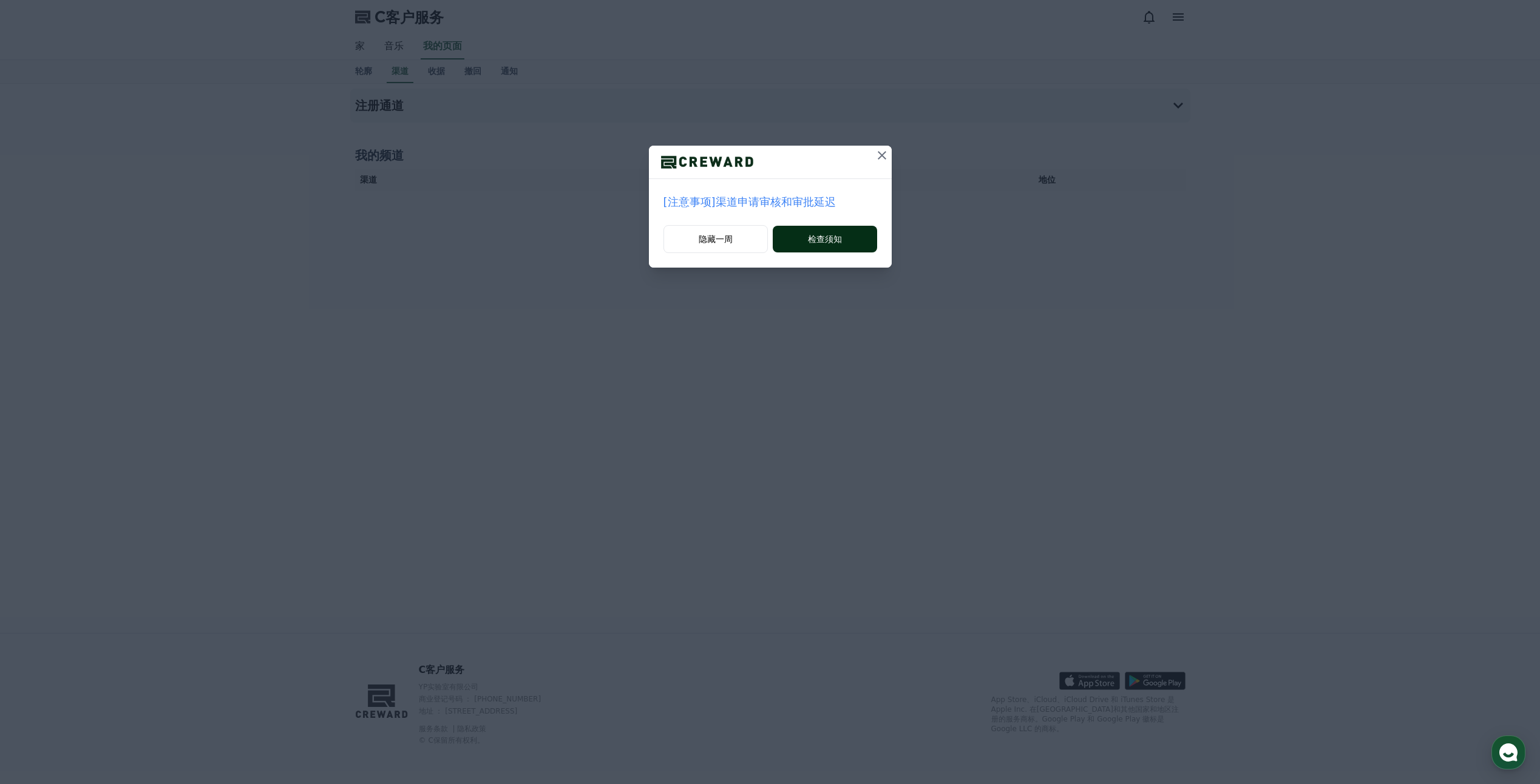
click at [844, 241] on button "检查须知" at bounding box center [824, 239] width 104 height 27
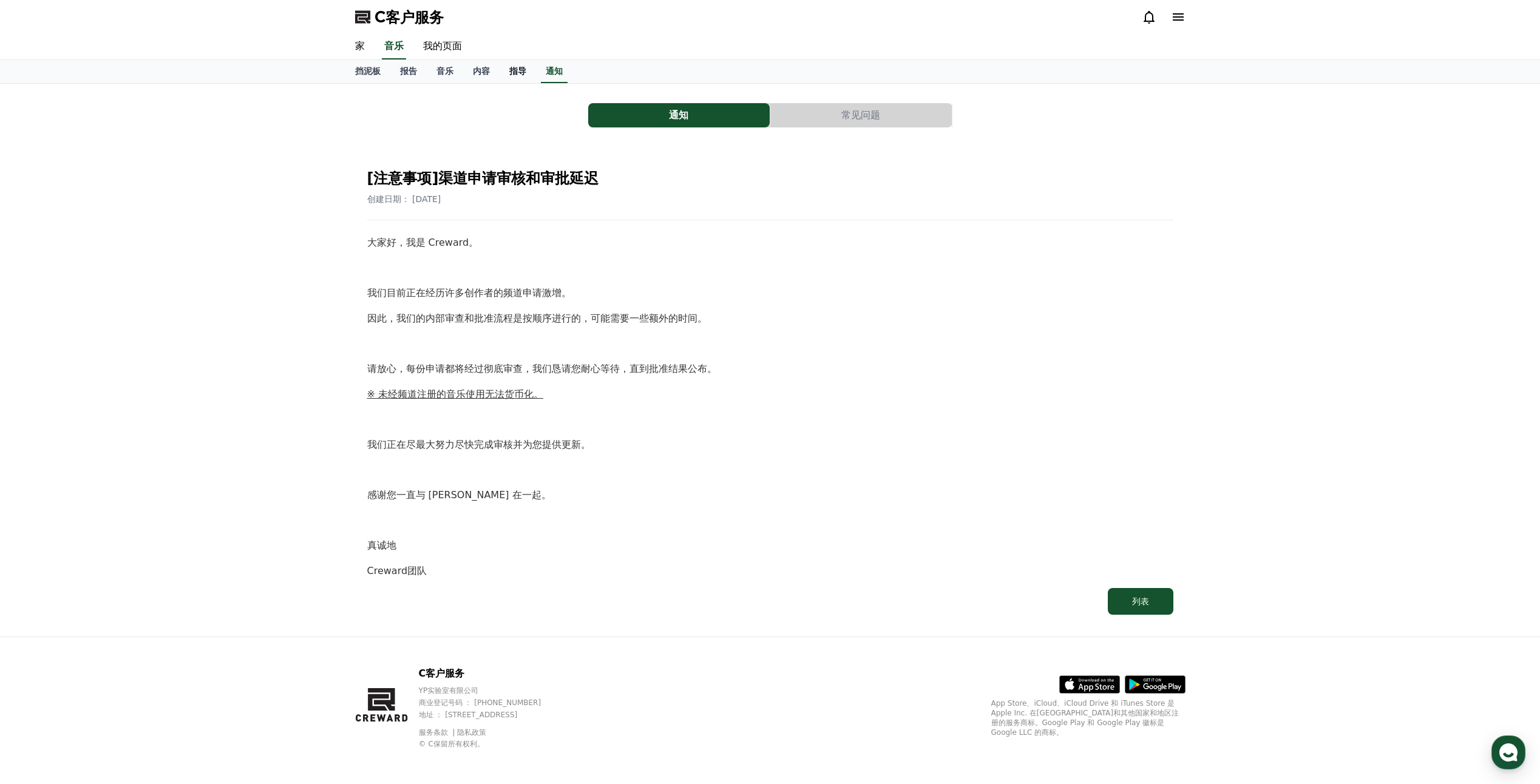
click at [518, 73] on font "指导" at bounding box center [518, 72] width 17 height 10
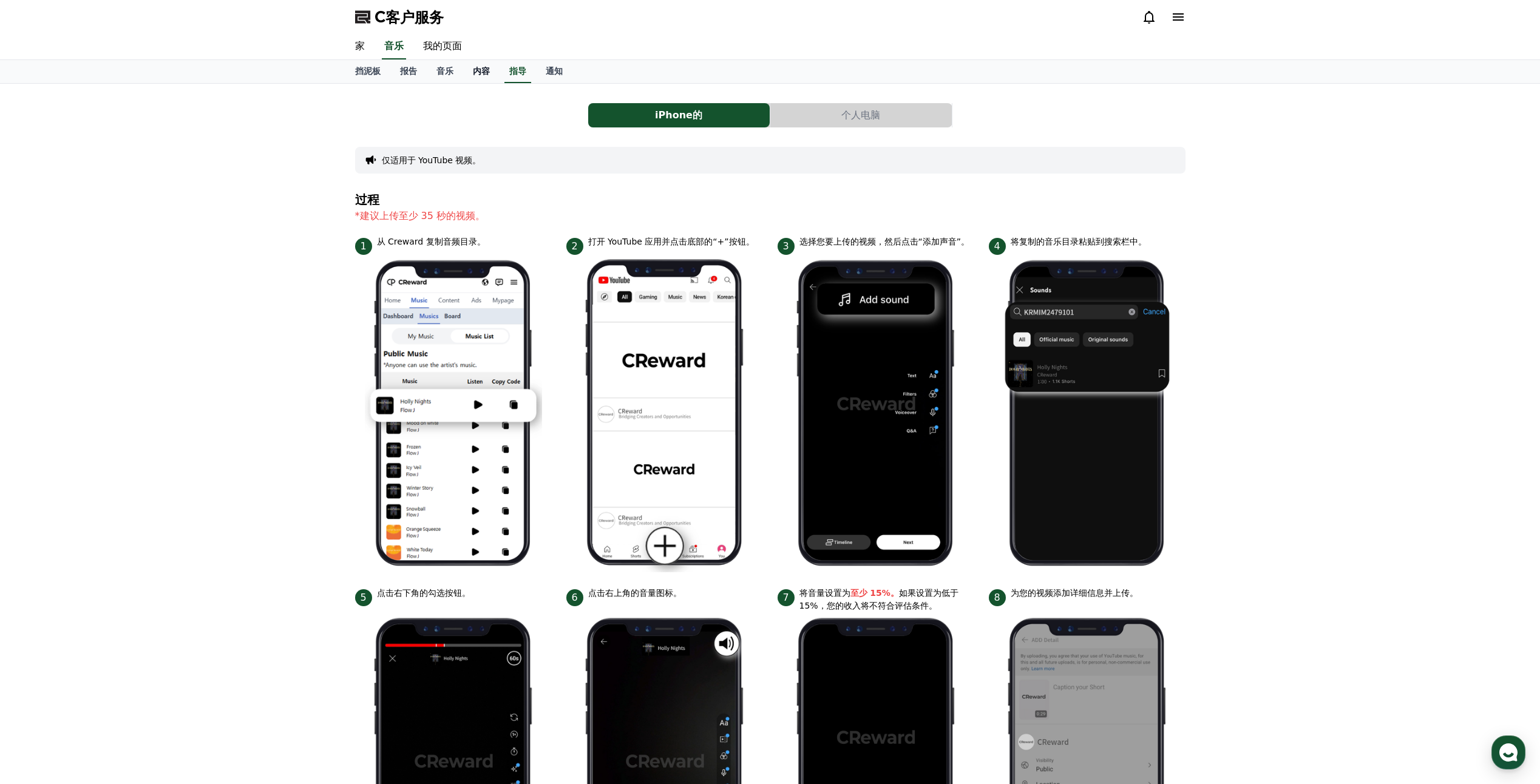
click at [484, 68] on font "内容" at bounding box center [481, 72] width 17 height 10
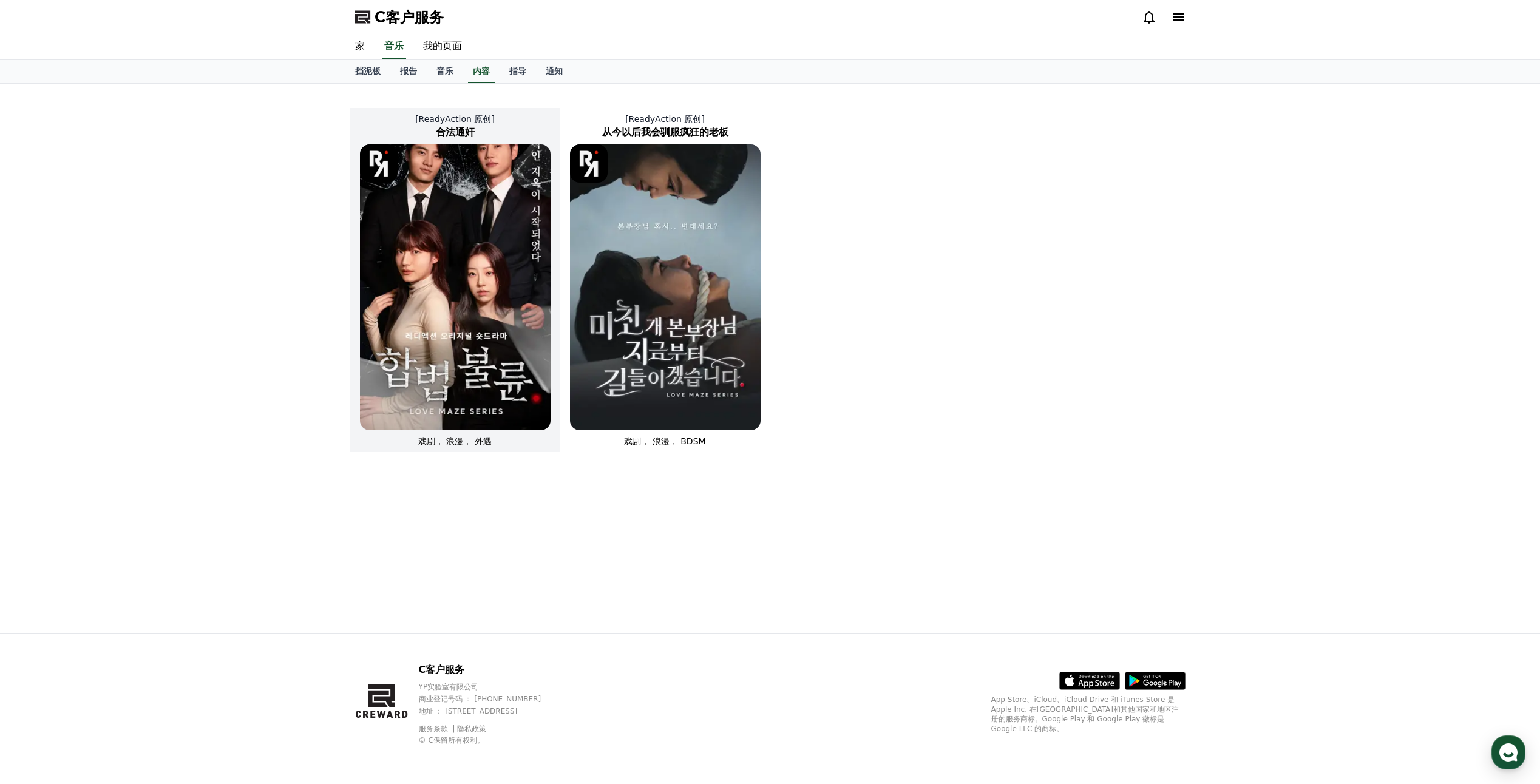
click at [477, 245] on img at bounding box center [455, 288] width 190 height 286
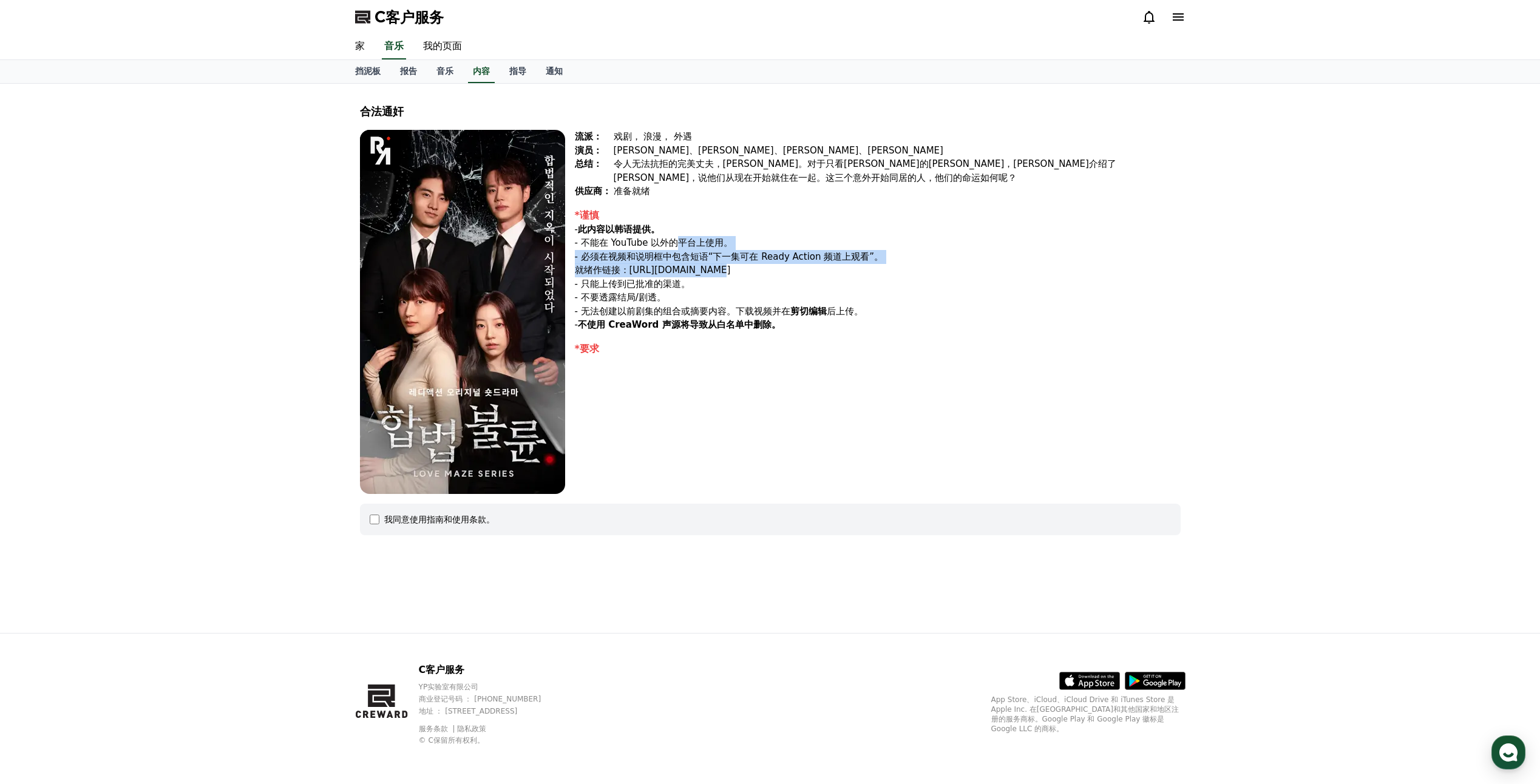
drag, startPoint x: 675, startPoint y: 241, endPoint x: 709, endPoint y: 273, distance: 46.7
click at [709, 273] on div "*谨慎 - 此内容以韩语提供。 - 不能在 YouTube 以外的平台上使用。 - 必须在视频和说明框中包含短语“下一集可在 Ready Action 频道上…" at bounding box center [878, 269] width 606 height 124
click at [459, 345] on img at bounding box center [463, 311] width 205 height 364
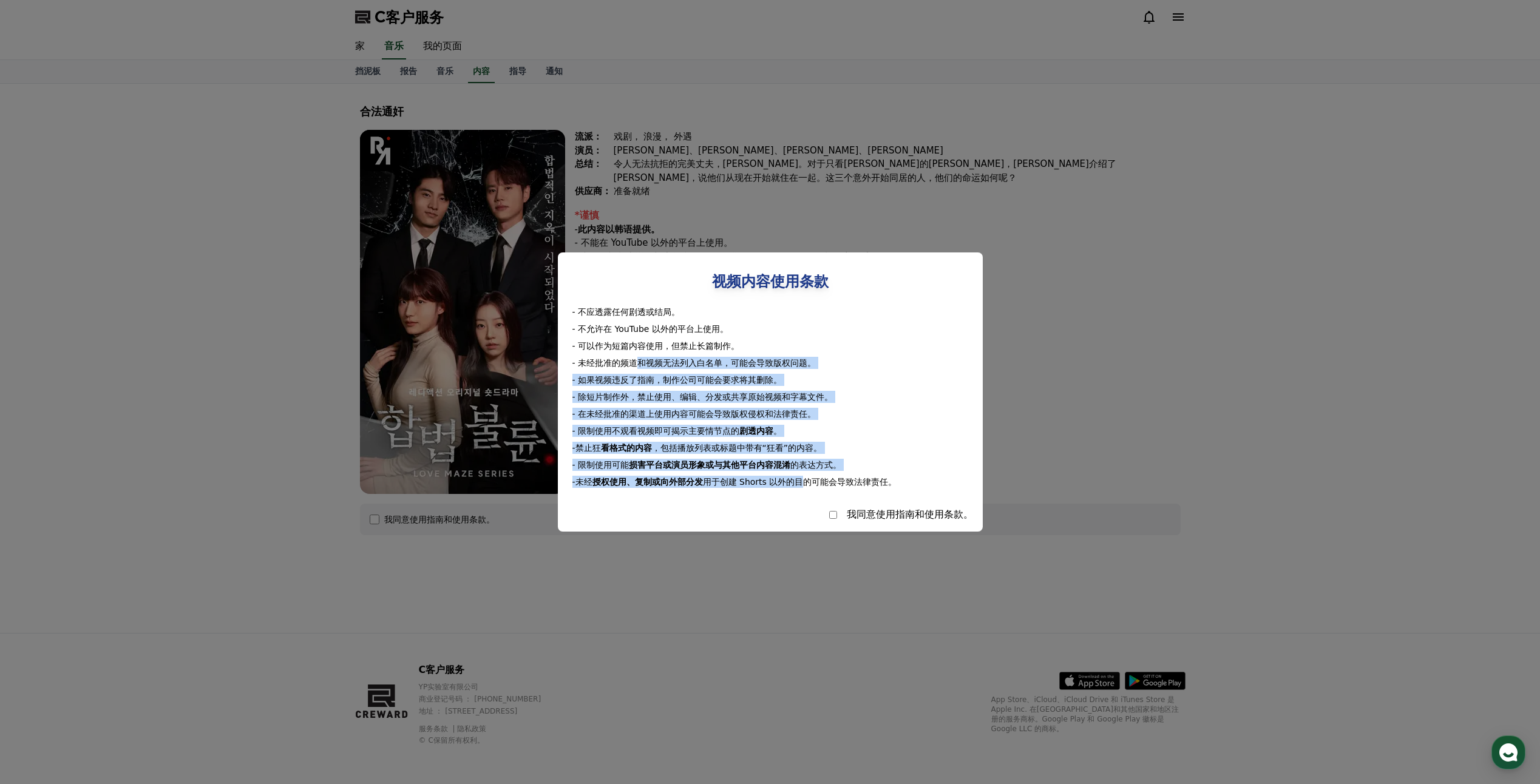
drag, startPoint x: 640, startPoint y: 360, endPoint x: 805, endPoint y: 474, distance: 200.6
click at [805, 474] on div "- 不应透露任何剧透或结局。 - 不允许在 YouTube 以外的平台上使用。 - 可以作为短篇内容使用，但禁止长篇制作。 - 未经批准的频道和视频无法列入白…" at bounding box center [770, 396] width 406 height 182
drag, startPoint x: 805, startPoint y: 474, endPoint x: 796, endPoint y: 554, distance: 80.5
click at [796, 554] on button "关闭模态" at bounding box center [770, 392] width 1540 height 784
click at [801, 552] on div "合法通奸 流派： 戏剧， 浪漫， 外遇 演员： 朴文华、池秀敏、姜道允、金敏英 总结： 令人无法抗拒的完美丈夫，尹成。对于只看尹成的珉京，尹成介绍了河贞，说他…" at bounding box center [770, 358] width 850 height 549
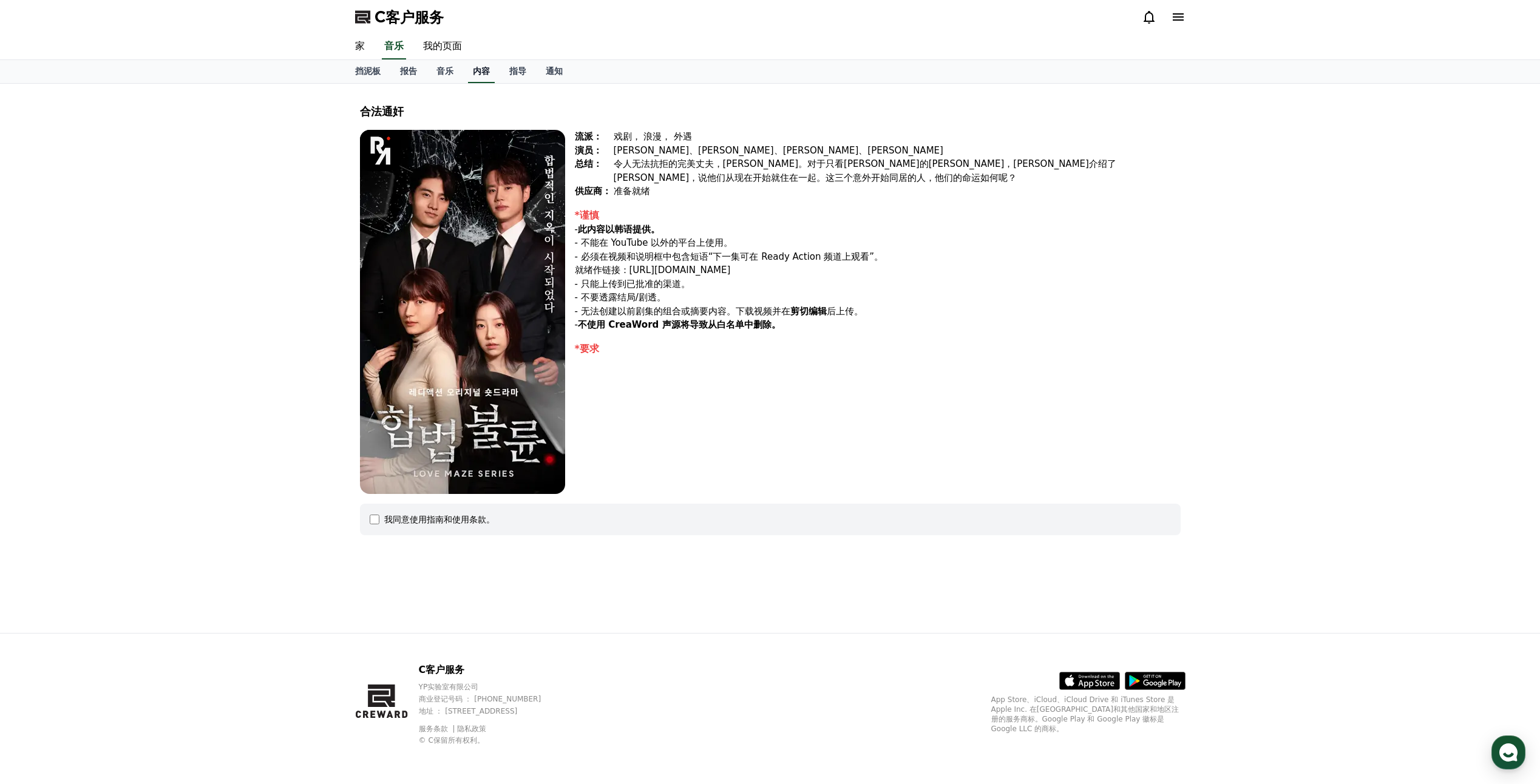
click at [477, 66] on font "内容" at bounding box center [481, 72] width 17 height 10
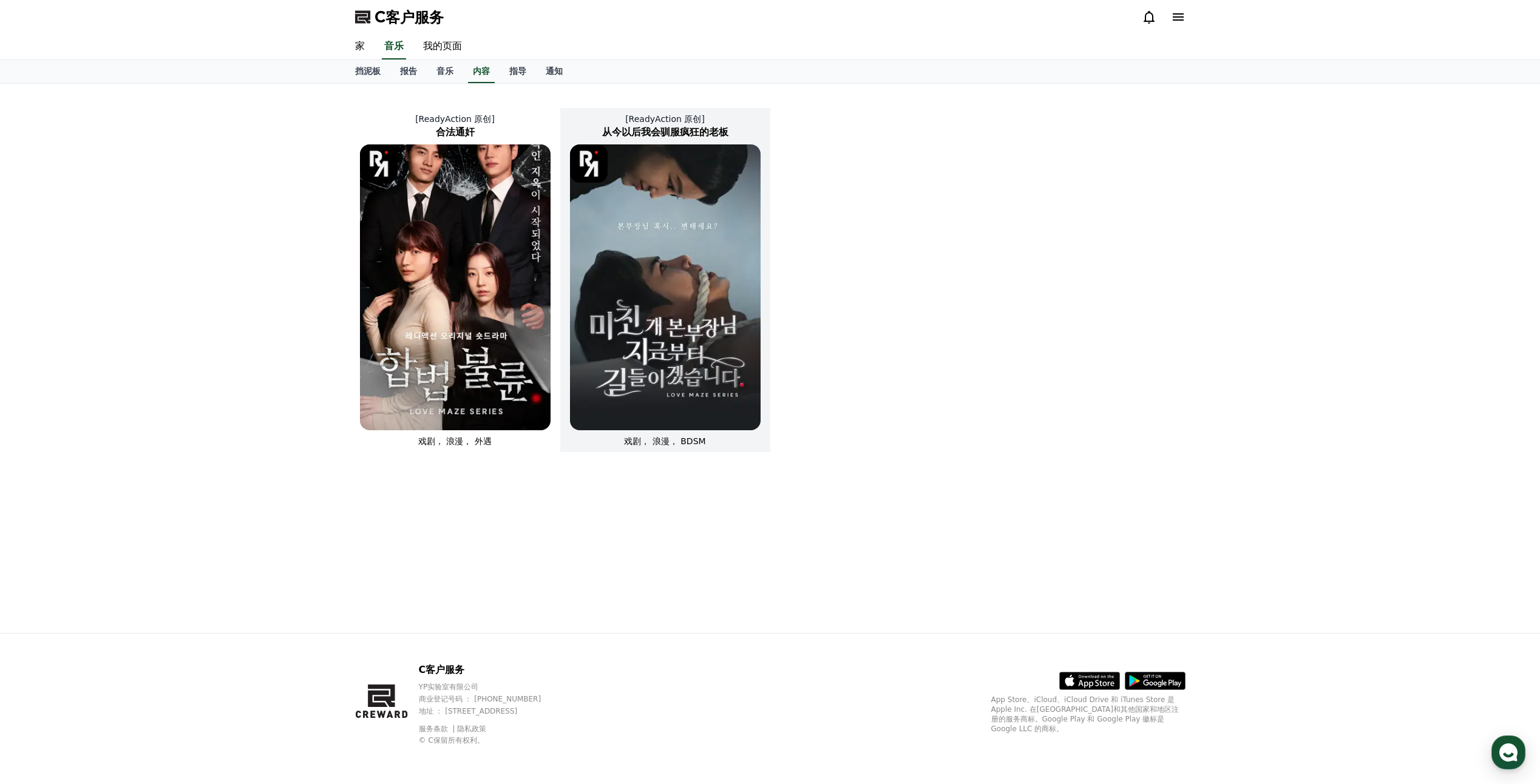
click at [671, 230] on img at bounding box center [665, 288] width 190 height 286
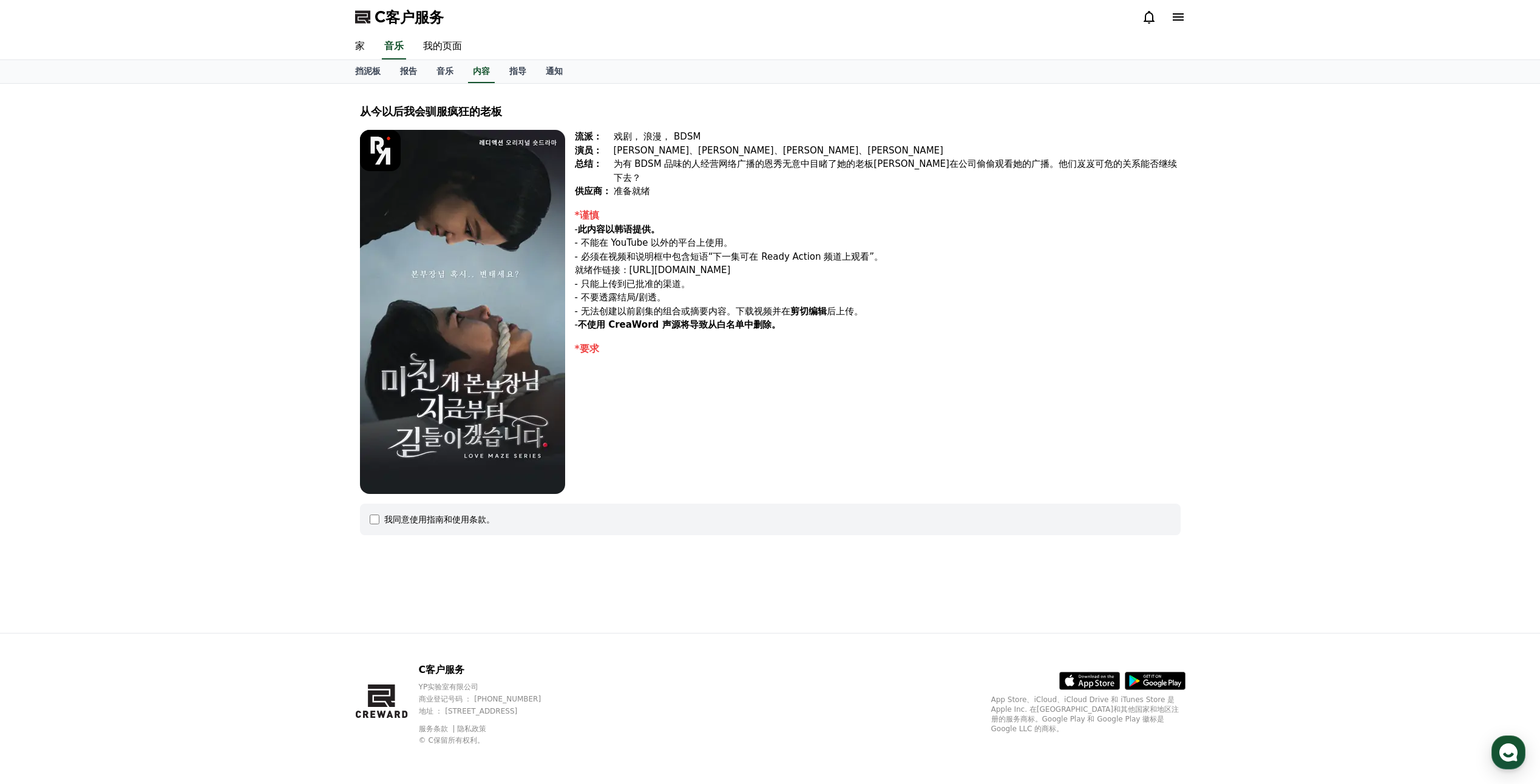
drag, startPoint x: 622, startPoint y: 256, endPoint x: 629, endPoint y: 242, distance: 15.7
click at [629, 242] on div "*谨慎 - 此内容以韩语提供。 - 不能在 YouTube 以外的平台上使用。 - 必须在视频和说明框中包含短语“下一集可在 Ready Action 频道上…" at bounding box center [878, 269] width 606 height 124
drag, startPoint x: 629, startPoint y: 242, endPoint x: 600, endPoint y: 242, distance: 29.0
click at [600, 250] on p "- 必须在视频和说明框中包含短语“下一集可在 Ready Action 频道上观看”。" at bounding box center [878, 257] width 606 height 14
drag, startPoint x: 607, startPoint y: 234, endPoint x: 751, endPoint y: 247, distance: 144.6
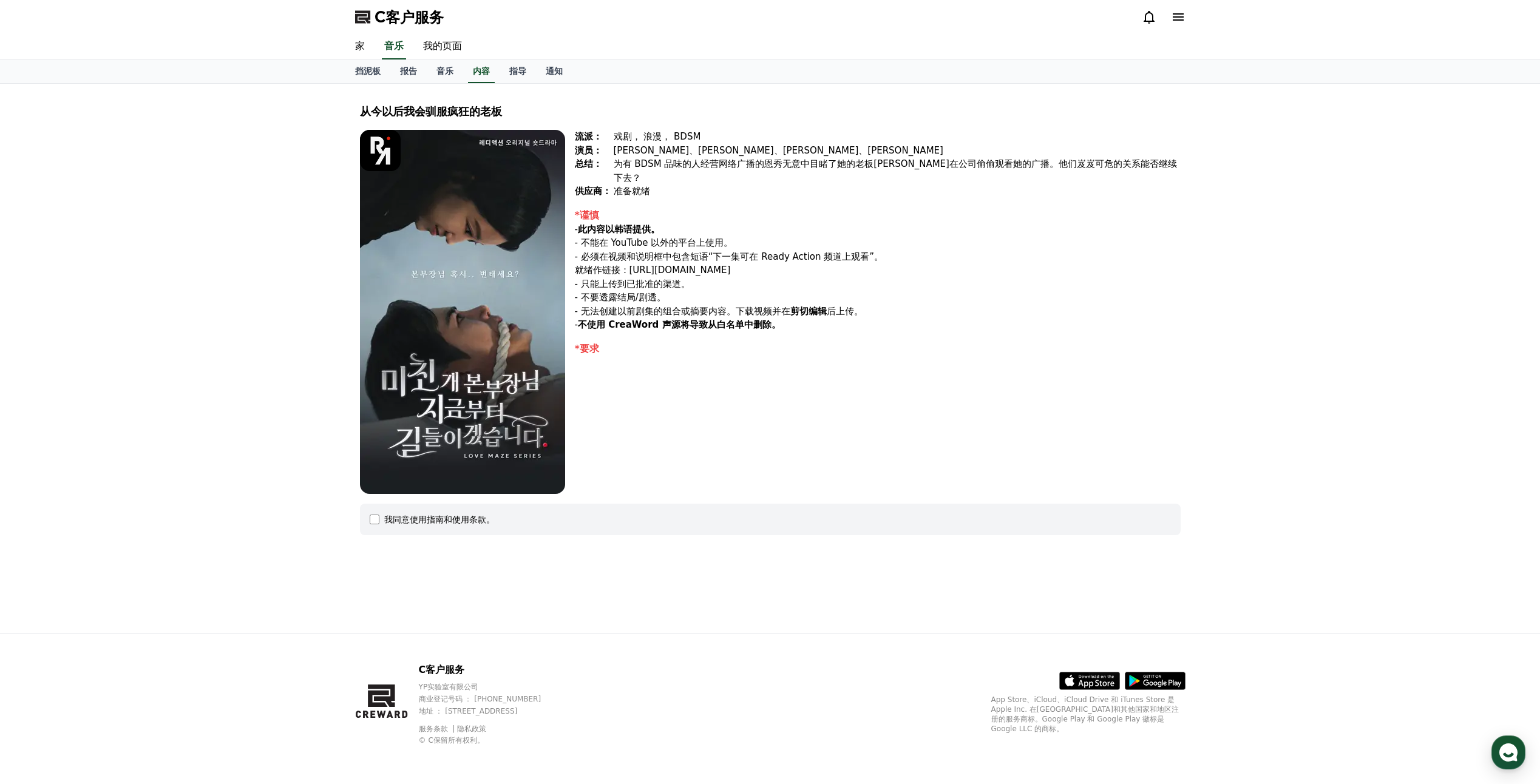
click at [751, 247] on div "*谨慎 - 此内容以韩语提供。 - 不能在 YouTube 以外的平台上使用。 - 必须在视频和说明框中包含短语“下一集可在 Ready Action 频道上…" at bounding box center [878, 269] width 606 height 124
drag, startPoint x: 751, startPoint y: 247, endPoint x: 953, endPoint y: 223, distance: 203.4
click at [953, 236] on p "- 不能在 YouTube 以外的平台上使用。" at bounding box center [878, 243] width 606 height 14
drag, startPoint x: 623, startPoint y: 284, endPoint x: 744, endPoint y: 298, distance: 121.8
click at [744, 298] on div "*谨慎 - 此内容以韩语提供。 - 不能在 YouTube 以外的平台上使用。 - 必须在视频和说明框中包含短语“下一集可在 Ready Action 频道上…" at bounding box center [878, 269] width 606 height 124
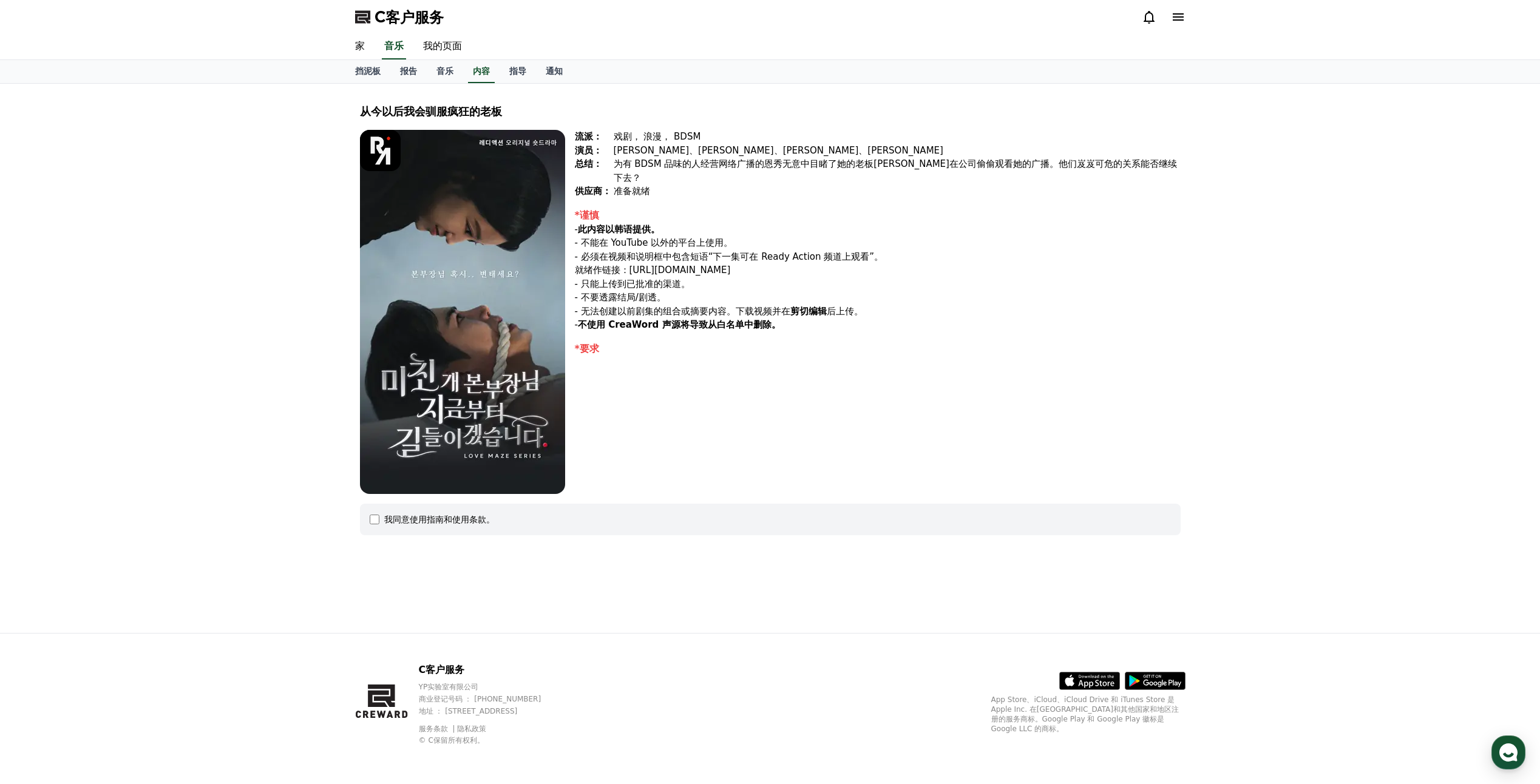
drag, startPoint x: 744, startPoint y: 298, endPoint x: 778, endPoint y: 299, distance: 34.0
click at [778, 305] on p "- 无法创建以前剧集的组合或摘要内容。下载视频并在 剪切编辑 后上传。" at bounding box center [878, 311] width 606 height 14
drag, startPoint x: 789, startPoint y: 296, endPoint x: 867, endPoint y: 305, distance: 78.5
click at [867, 305] on div "*谨慎 - 此内容以韩语提供。 - 不能在 YouTube 以外的平台上使用。 - 必须在视频和说明框中包含短语“下一集可在 Ready Action 频道上…" at bounding box center [878, 269] width 606 height 124
click at [803, 318] on div "流派： 戏剧， 浪漫， BDSM 演员： 姜智恩、姜道允、郑智宇、崔洪乐 总结： 为有 BDSM 品味的人经营网络广播的恩秀无意中目睹了她的老板泰焕在公司偷偷…" at bounding box center [878, 311] width 606 height 364
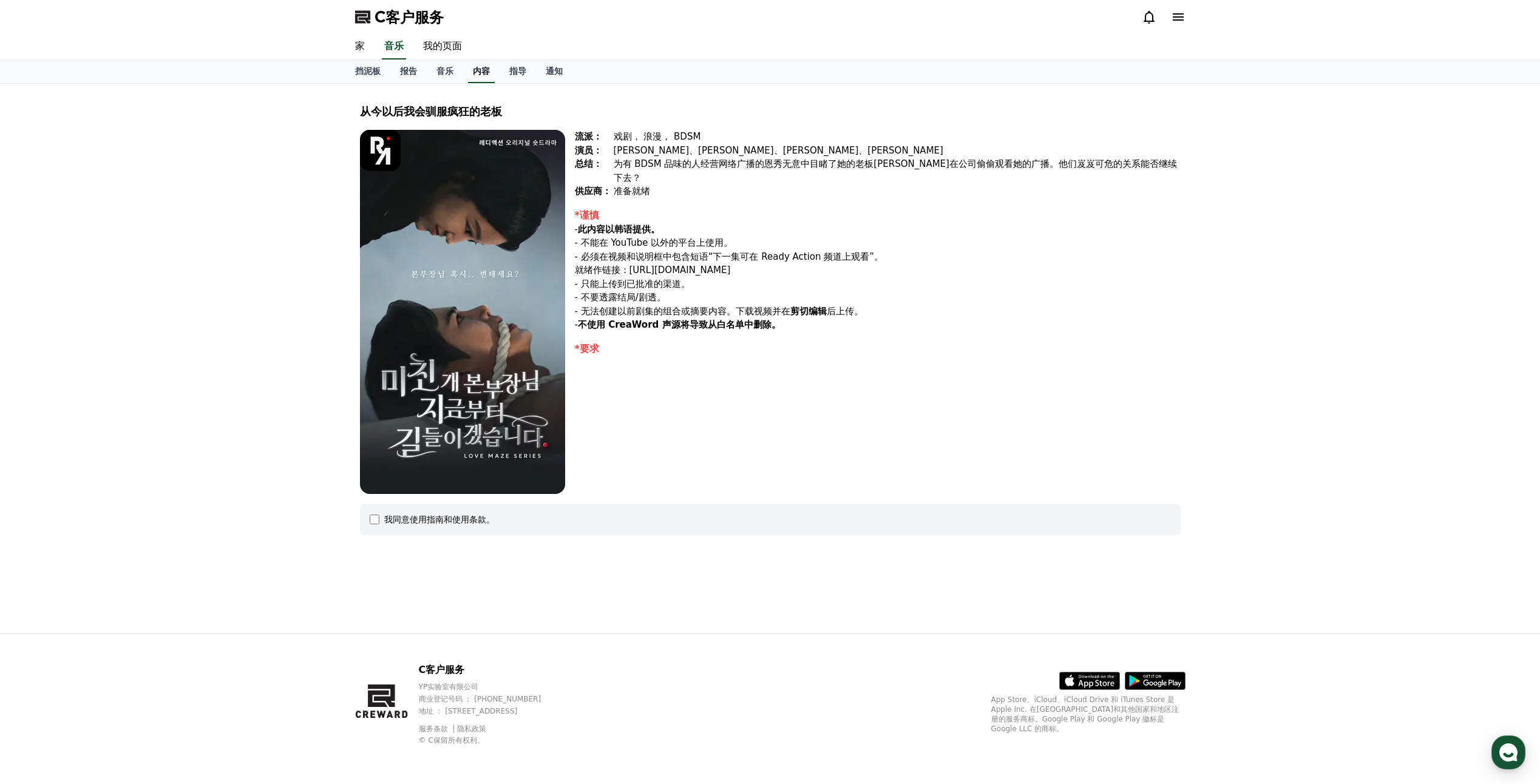
click at [482, 64] on link "内容" at bounding box center [481, 71] width 27 height 23
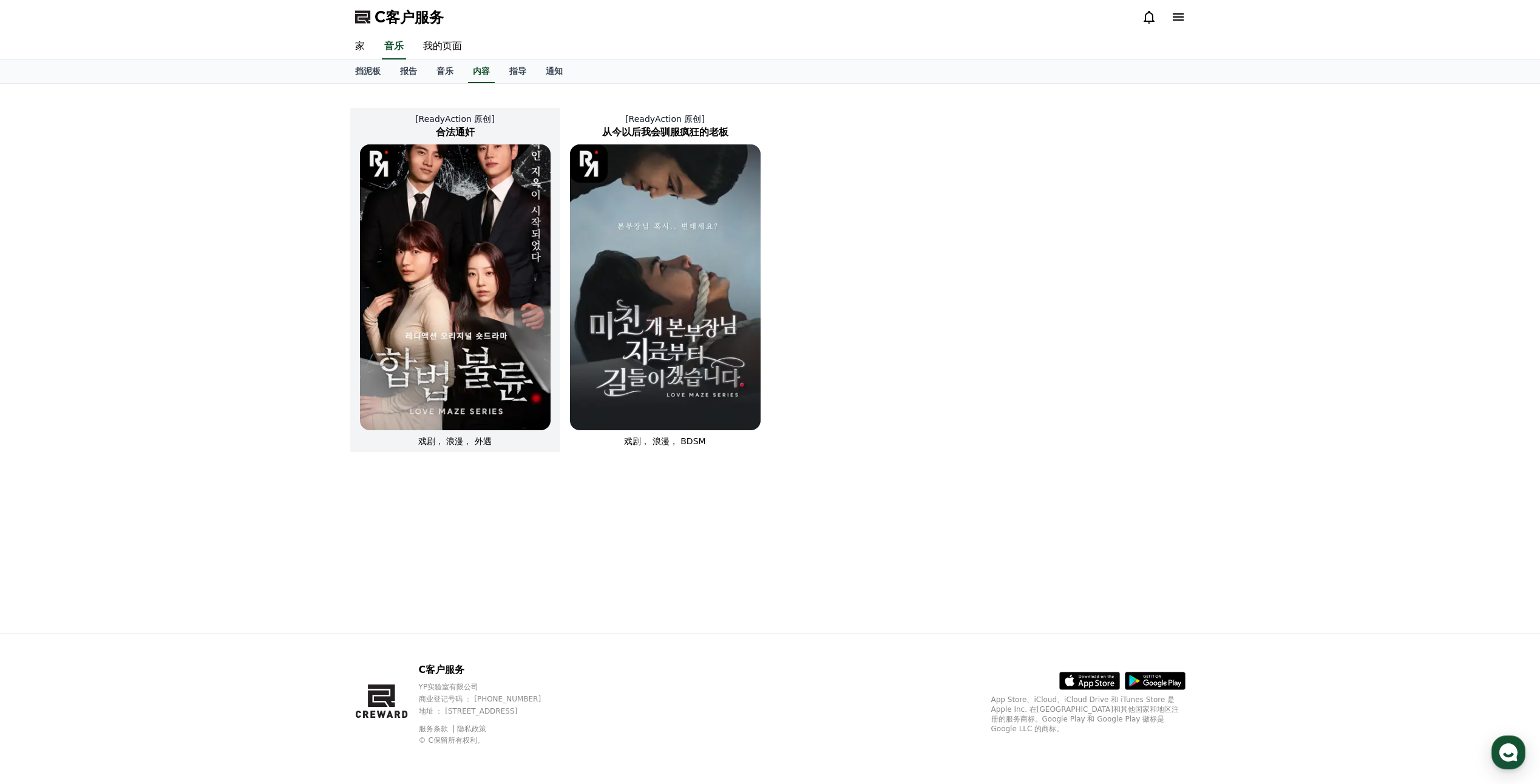
click at [517, 242] on img at bounding box center [455, 288] width 190 height 286
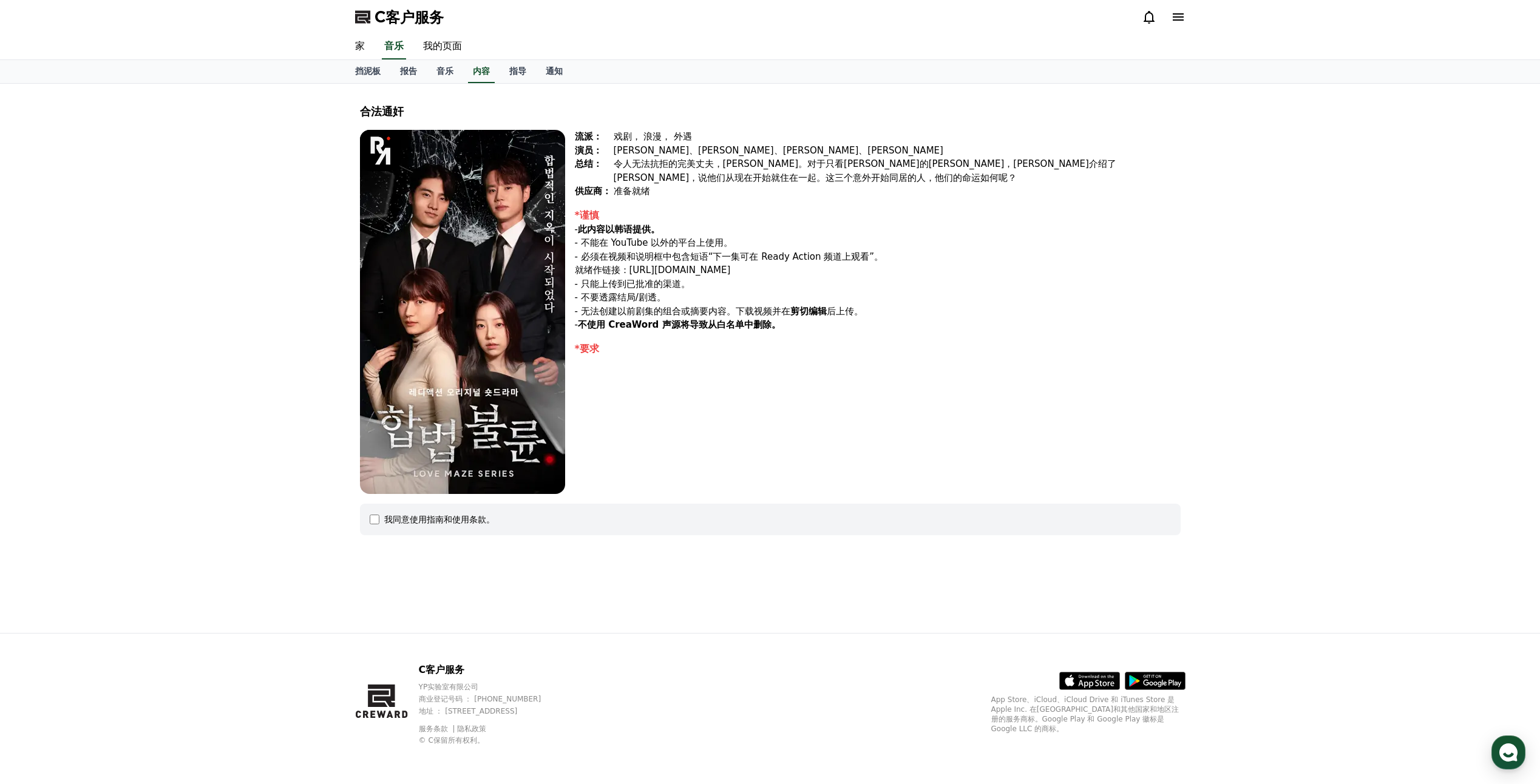
click at [496, 286] on img at bounding box center [463, 311] width 205 height 364
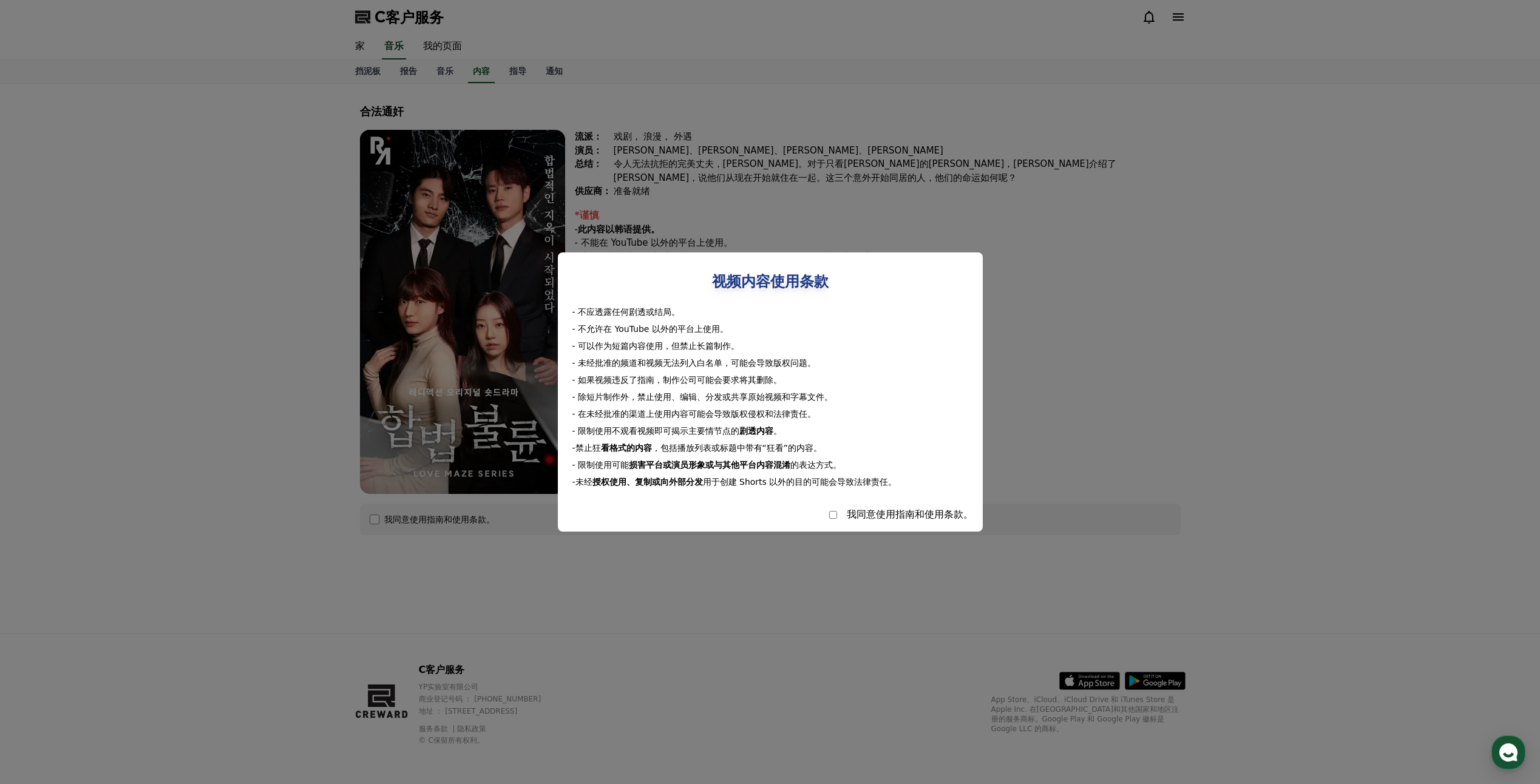
click at [862, 516] on div "我同意使用指南和使用条款。" at bounding box center [910, 514] width 126 height 14
select select
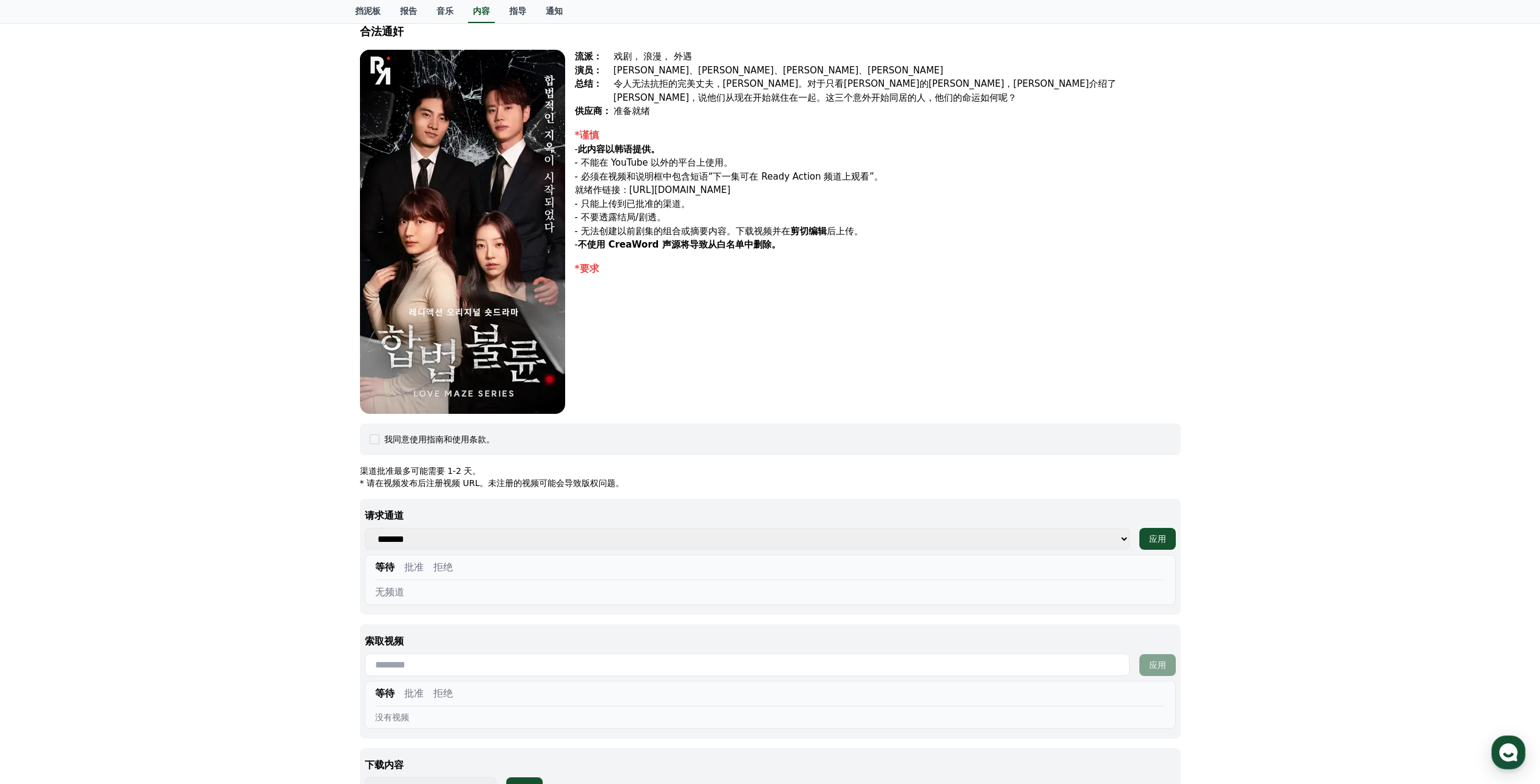
scroll to position [121, 0]
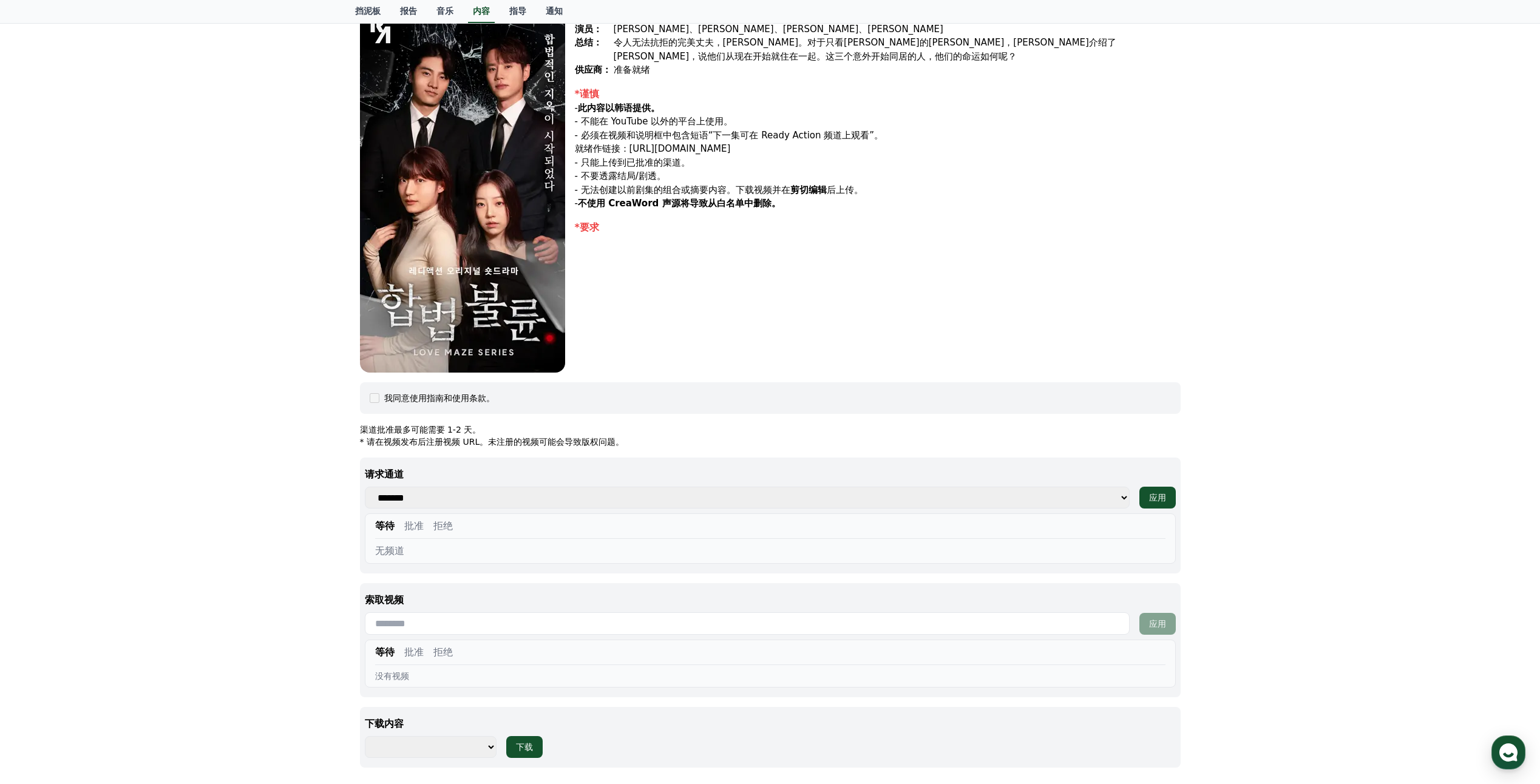
click at [489, 495] on select "******* ***" at bounding box center [746, 497] width 765 height 22
select select
click at [364, 486] on select "******* ***" at bounding box center [746, 497] width 765 height 22
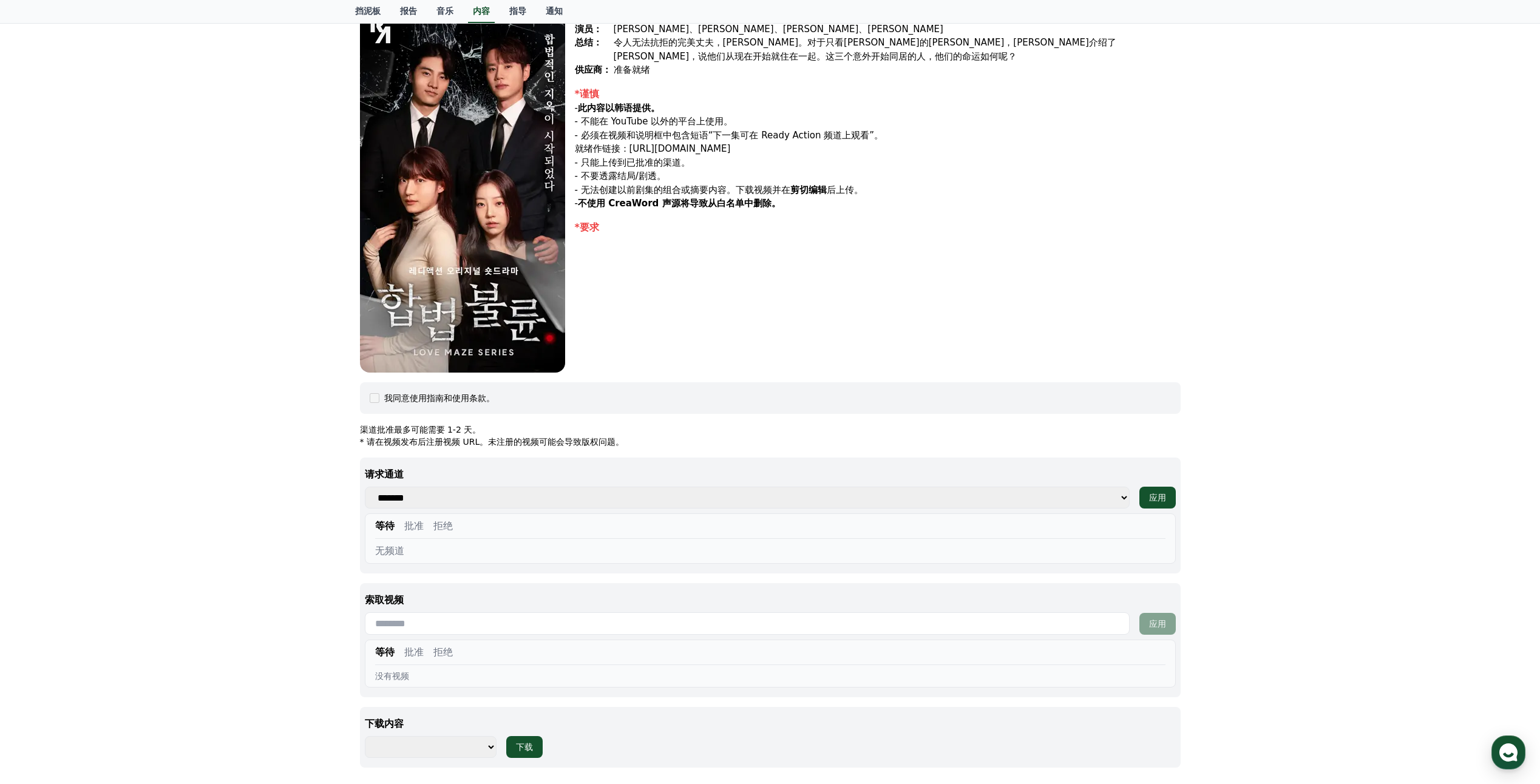
click at [456, 501] on select "******* ***" at bounding box center [746, 497] width 765 height 22
click at [443, 506] on select "******* ***" at bounding box center [746, 497] width 765 height 22
click at [364, 486] on select "******* ***" at bounding box center [746, 497] width 765 height 22
click at [479, 501] on select "******* ***" at bounding box center [746, 497] width 765 height 22
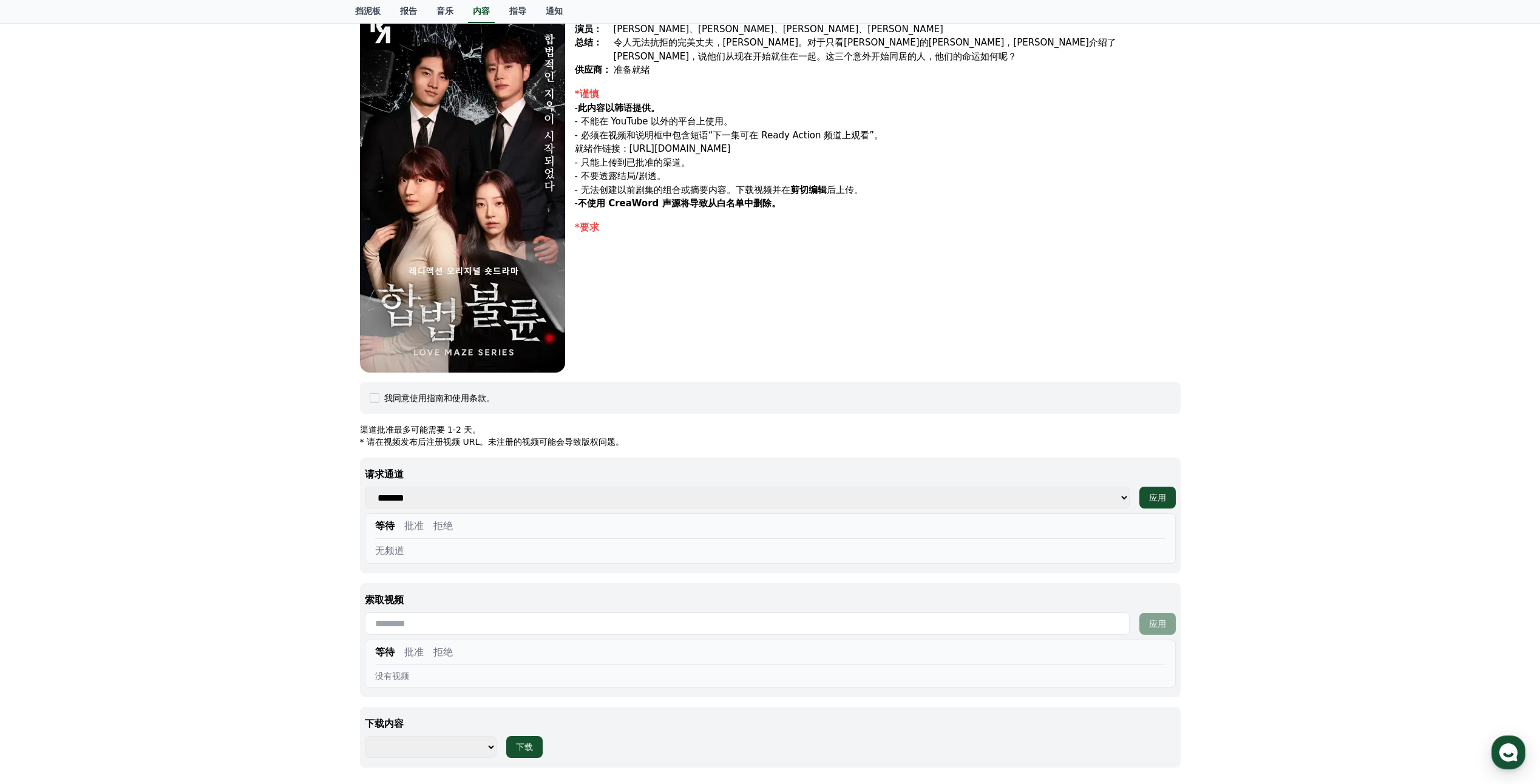
click at [479, 501] on select "******* ***" at bounding box center [746, 497] width 765 height 22
drag, startPoint x: 375, startPoint y: 469, endPoint x: 440, endPoint y: 474, distance: 65.2
click at [440, 474] on p "请求通道" at bounding box center [770, 474] width 811 height 14
drag, startPoint x: 440, startPoint y: 474, endPoint x: 461, endPoint y: 531, distance: 60.7
click at [461, 531] on div "等待 批准 拒绝" at bounding box center [770, 529] width 790 height 20
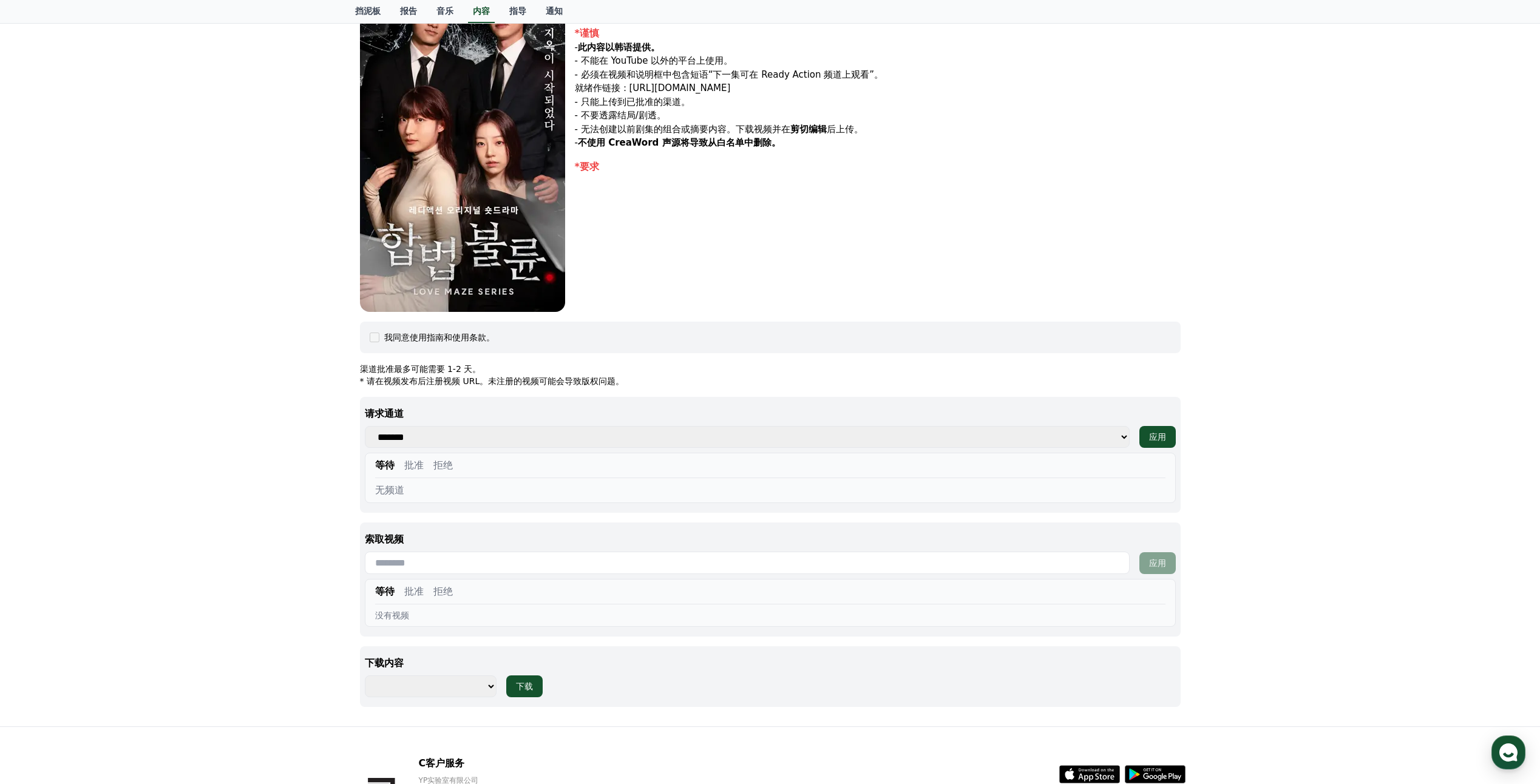
click at [439, 564] on input "text" at bounding box center [746, 563] width 765 height 23
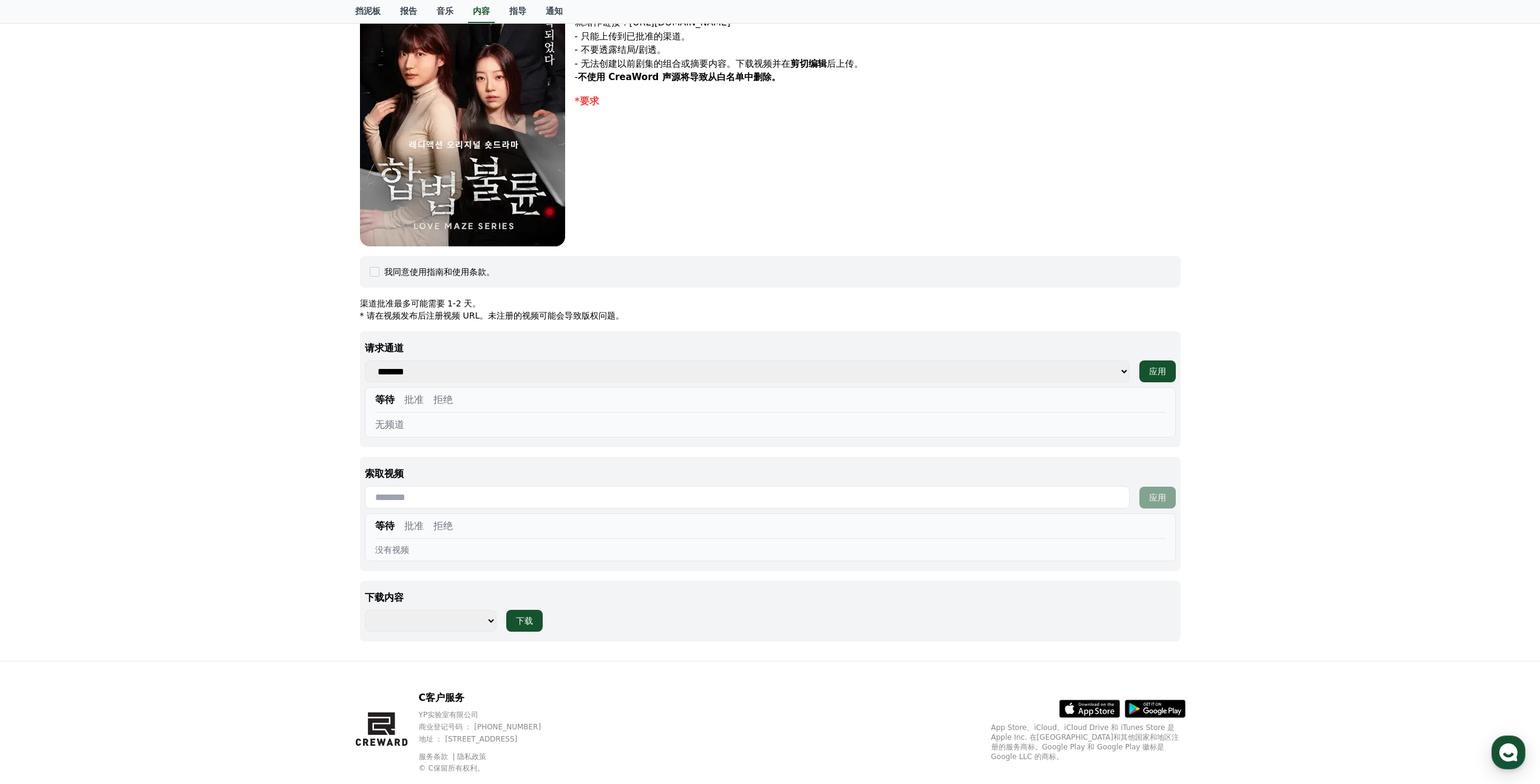
scroll to position [275, 0]
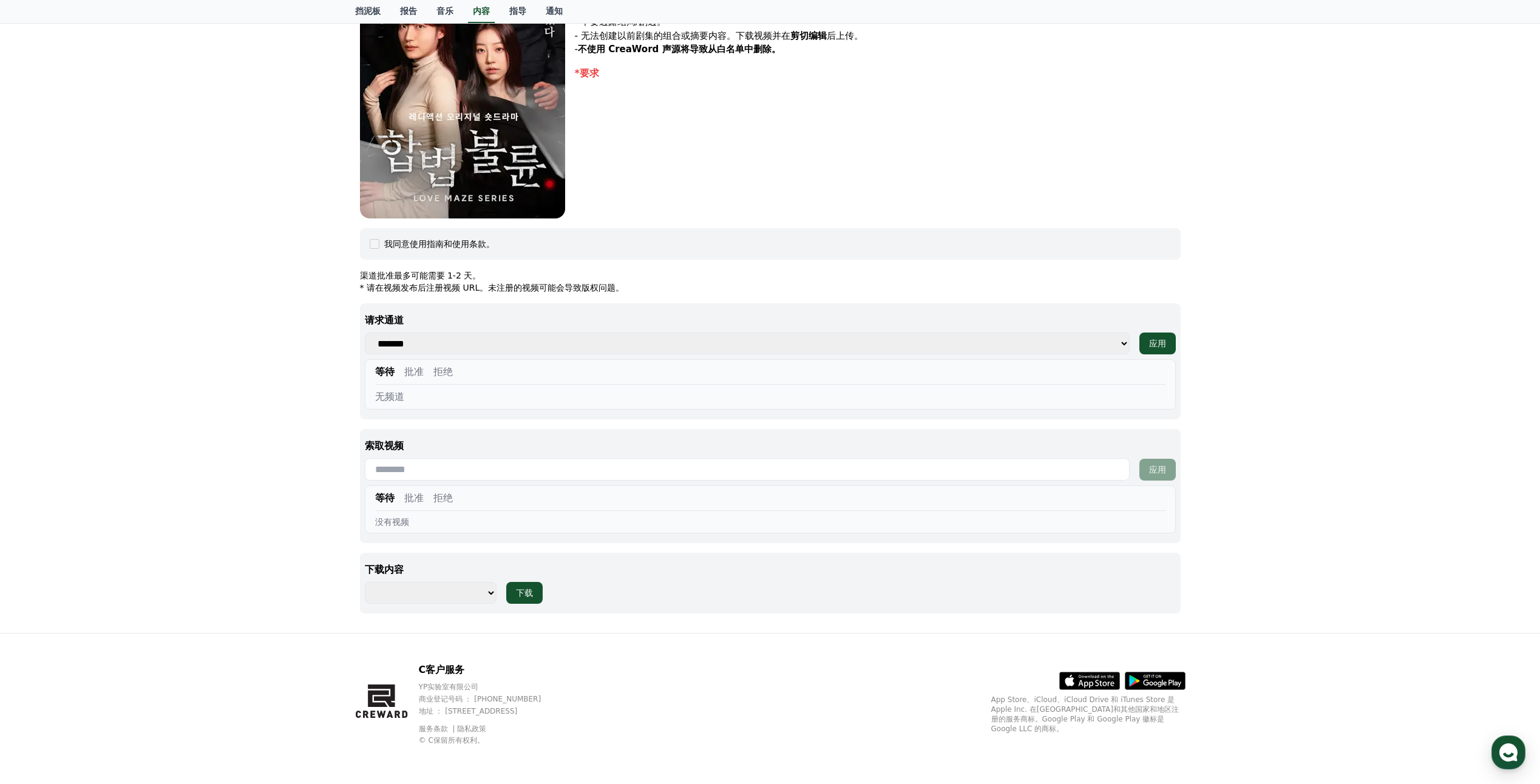
click at [446, 589] on select "**********" at bounding box center [430, 593] width 132 height 22
click at [802, 224] on div "合法通奸 流派： 戏剧， 浪漫， 外遇 演员： 朴文华、池秀敏、姜道允、金敏英 总结： 令人无法抗拒的完美丈夫，尹成。对于只看尹成的珉京，尹成介绍了河贞，说他…" at bounding box center [770, 220] width 831 height 805
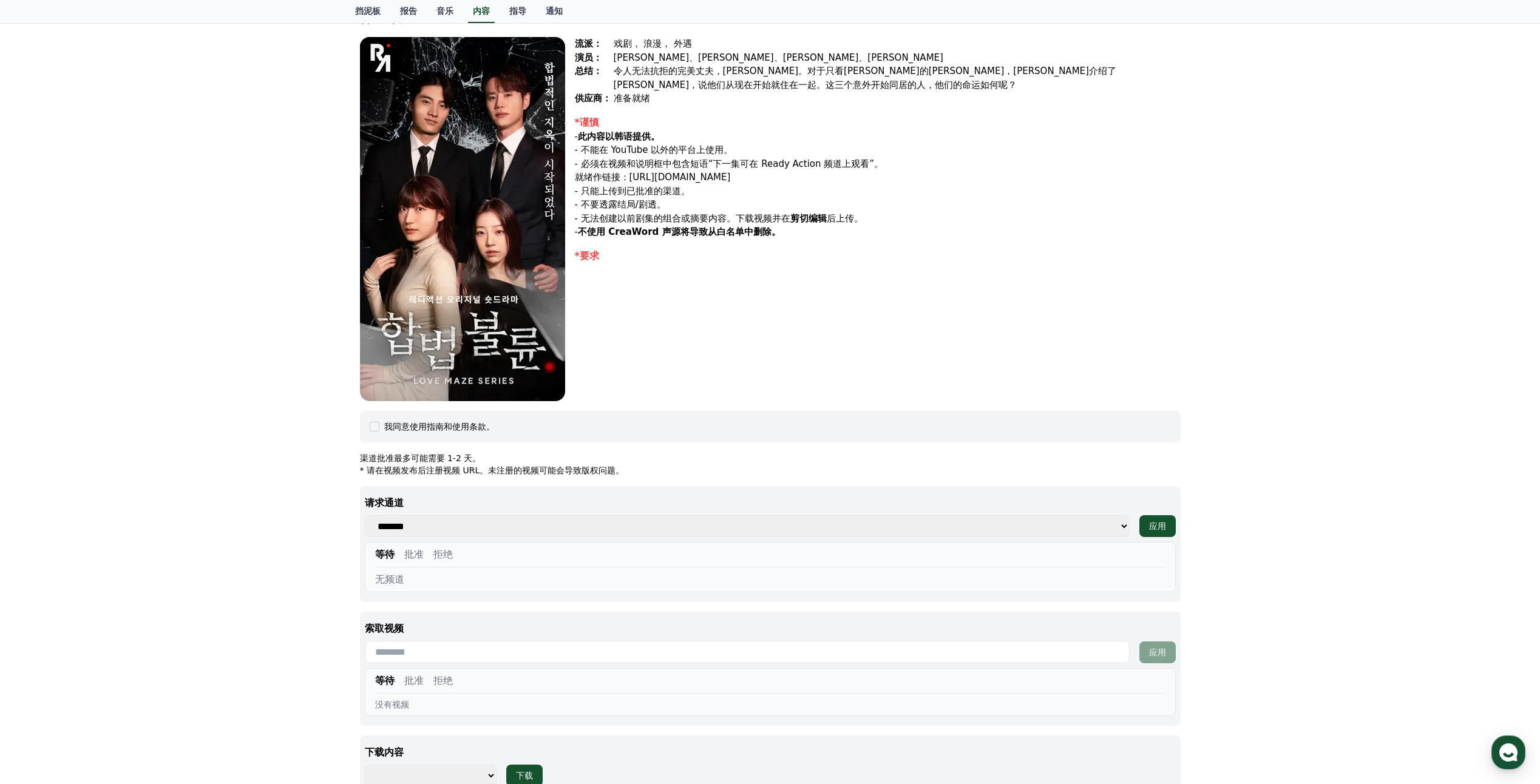
scroll to position [0, 0]
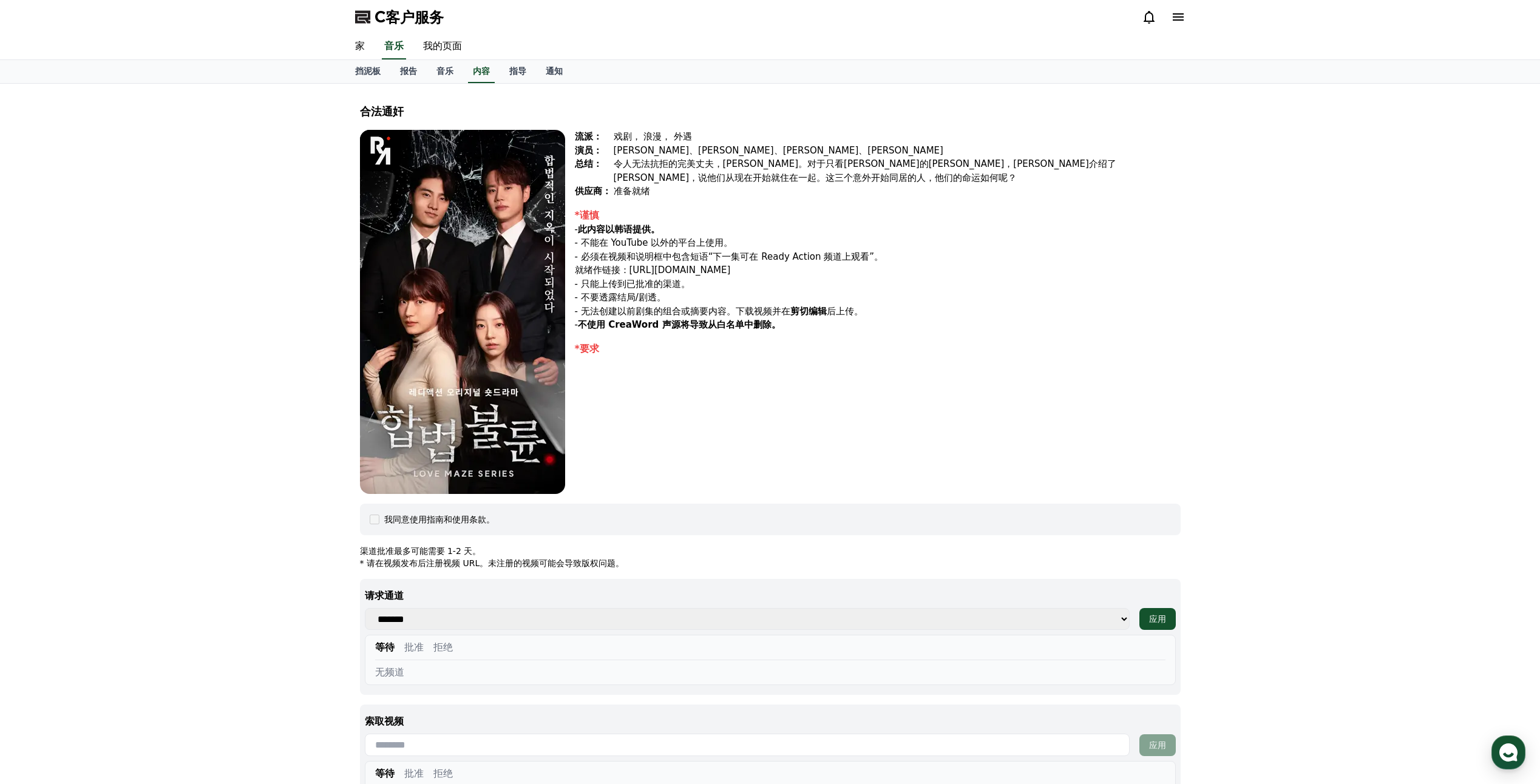
click at [1174, 12] on icon at bounding box center [1177, 17] width 14 height 14
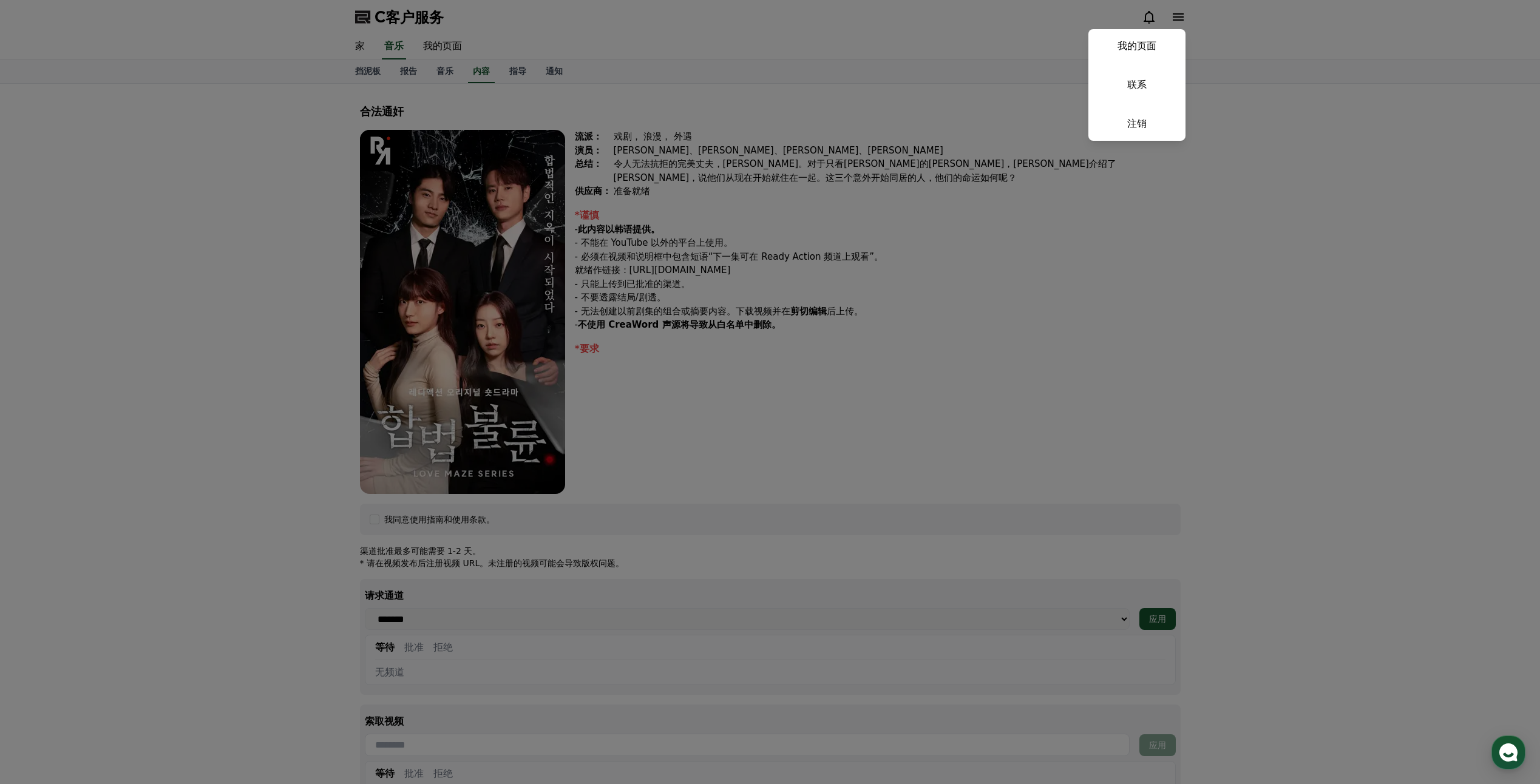
drag, startPoint x: 567, startPoint y: 149, endPoint x: 465, endPoint y: 105, distance: 111.1
click at [563, 148] on button "关闭" at bounding box center [770, 392] width 1540 height 784
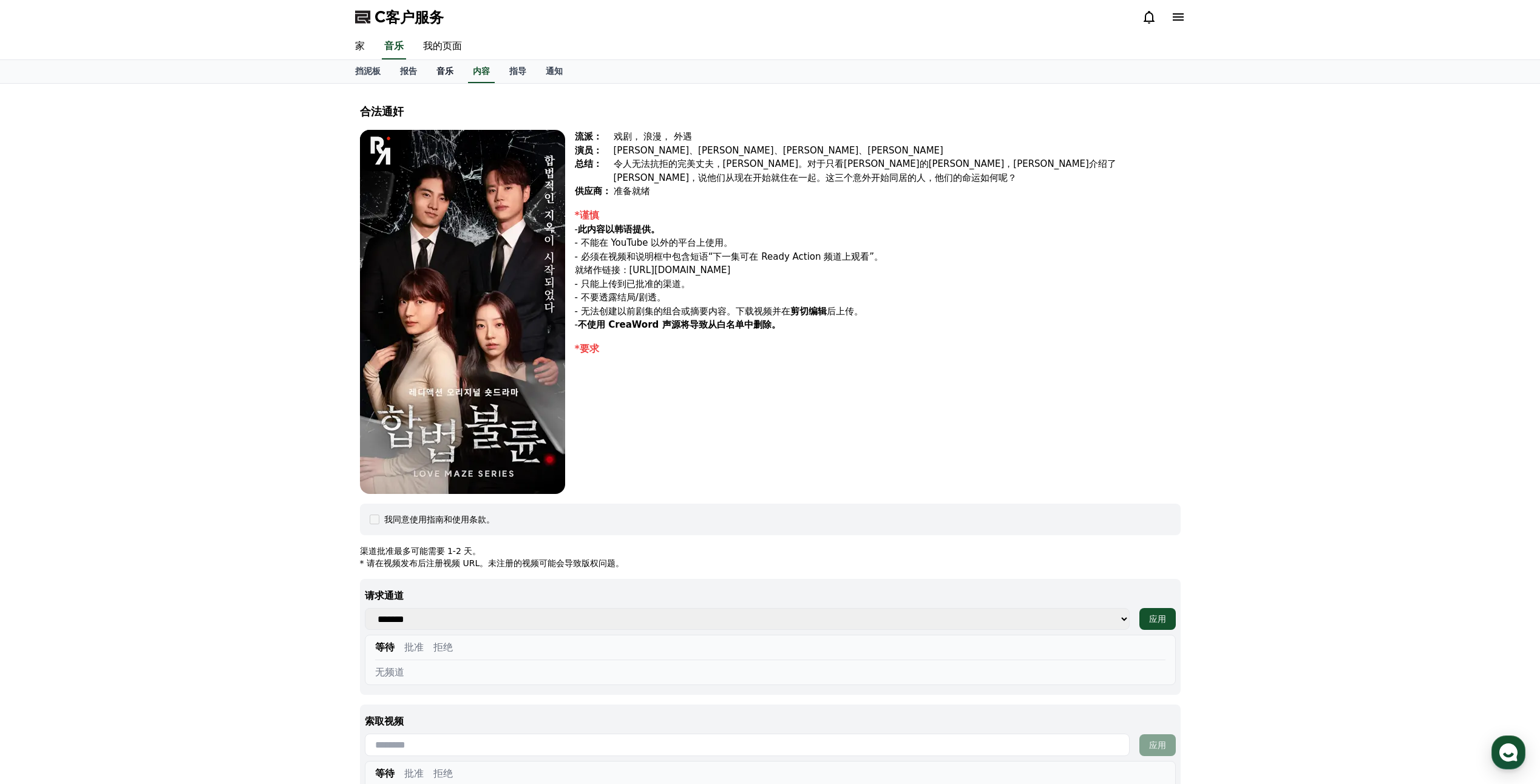
click at [431, 66] on link "音乐" at bounding box center [444, 71] width 36 height 23
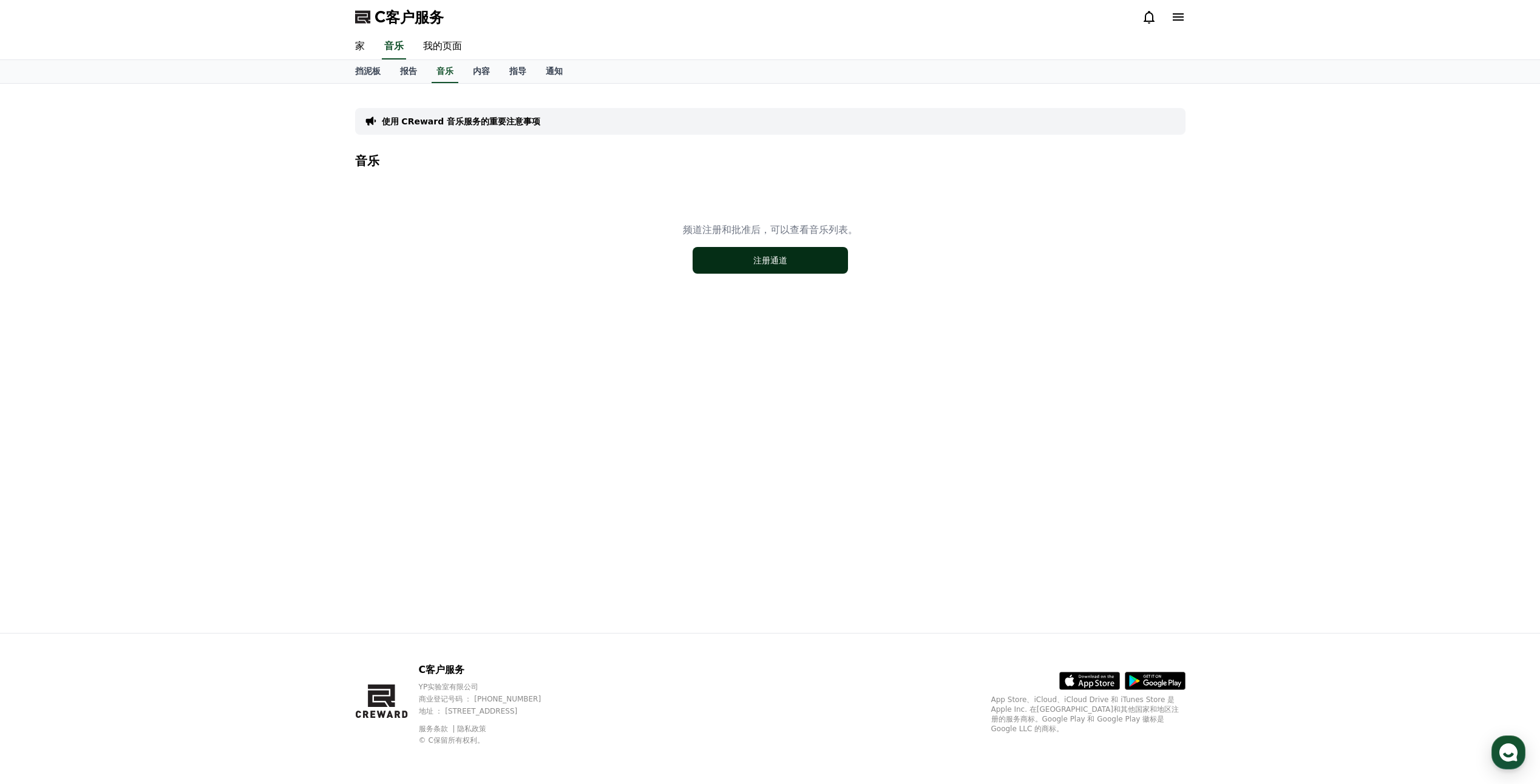
click at [796, 262] on button "注册通道" at bounding box center [770, 261] width 156 height 27
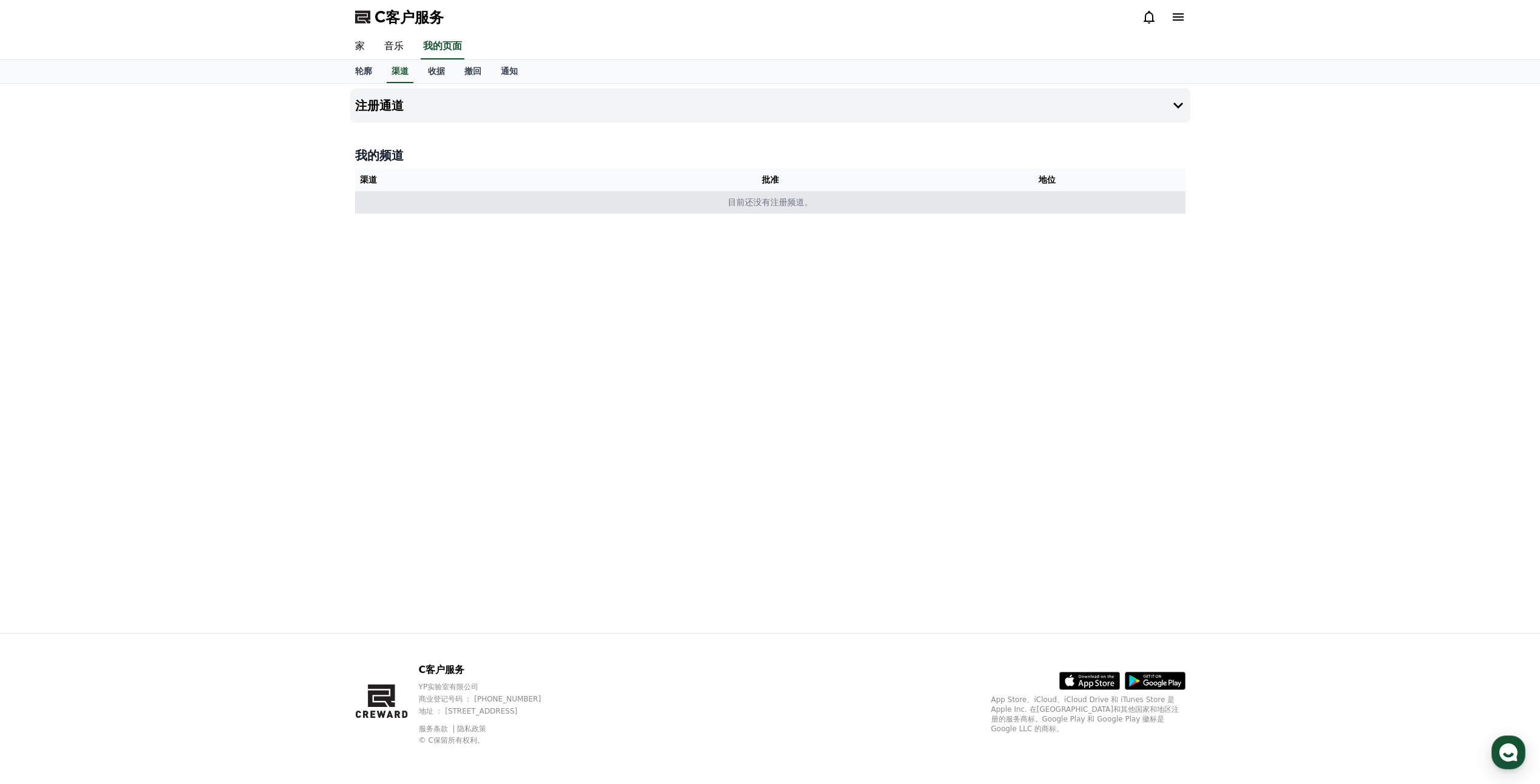
click at [799, 206] on font "目前还没有注册频道。" at bounding box center [770, 202] width 85 height 10
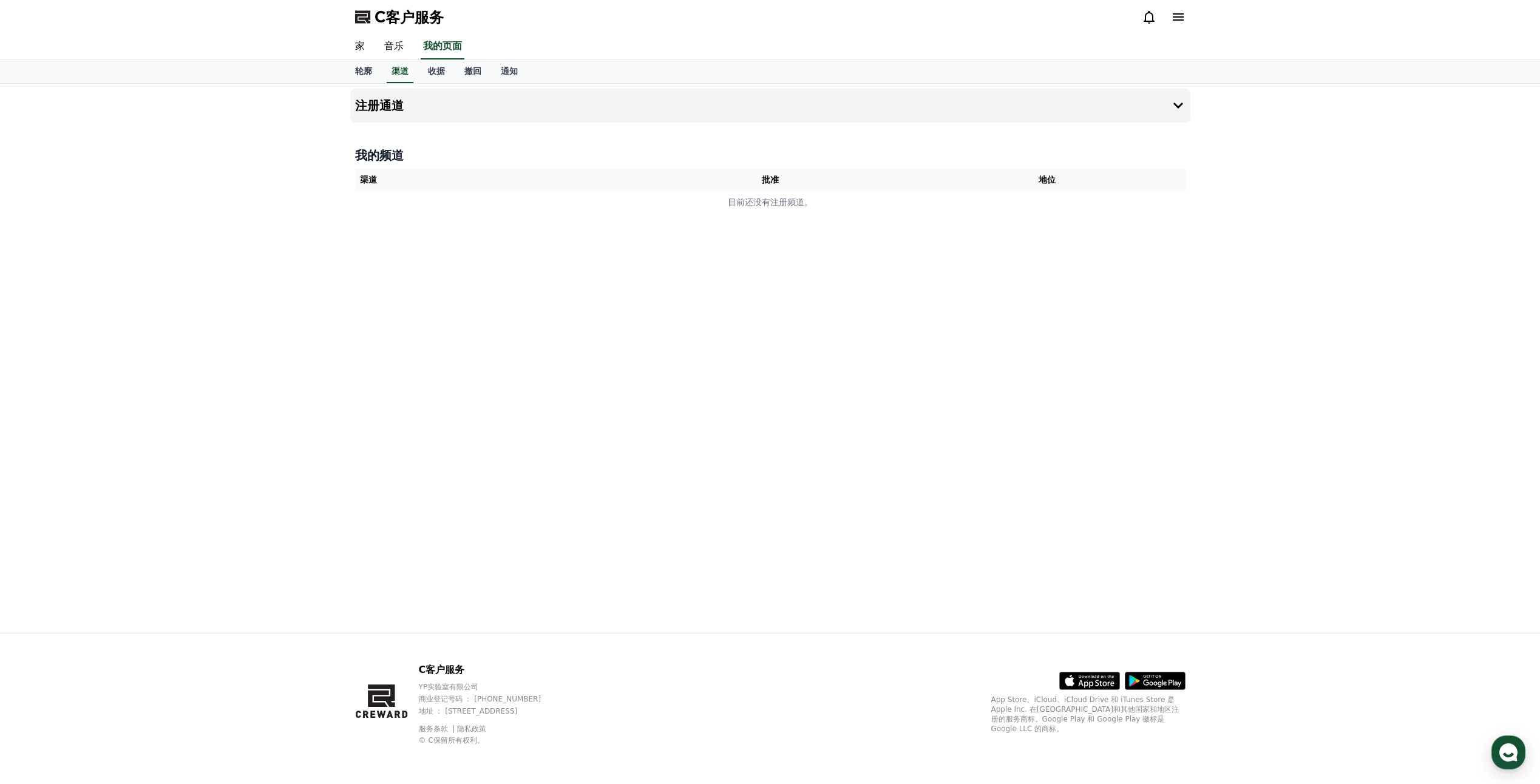
click at [687, 134] on div "注册通道 我的频道 渠道 批准 地位 目前还没有注册频道。" at bounding box center [770, 358] width 850 height 549
click at [371, 73] on font "轮廓" at bounding box center [364, 72] width 17 height 10
select select "**********"
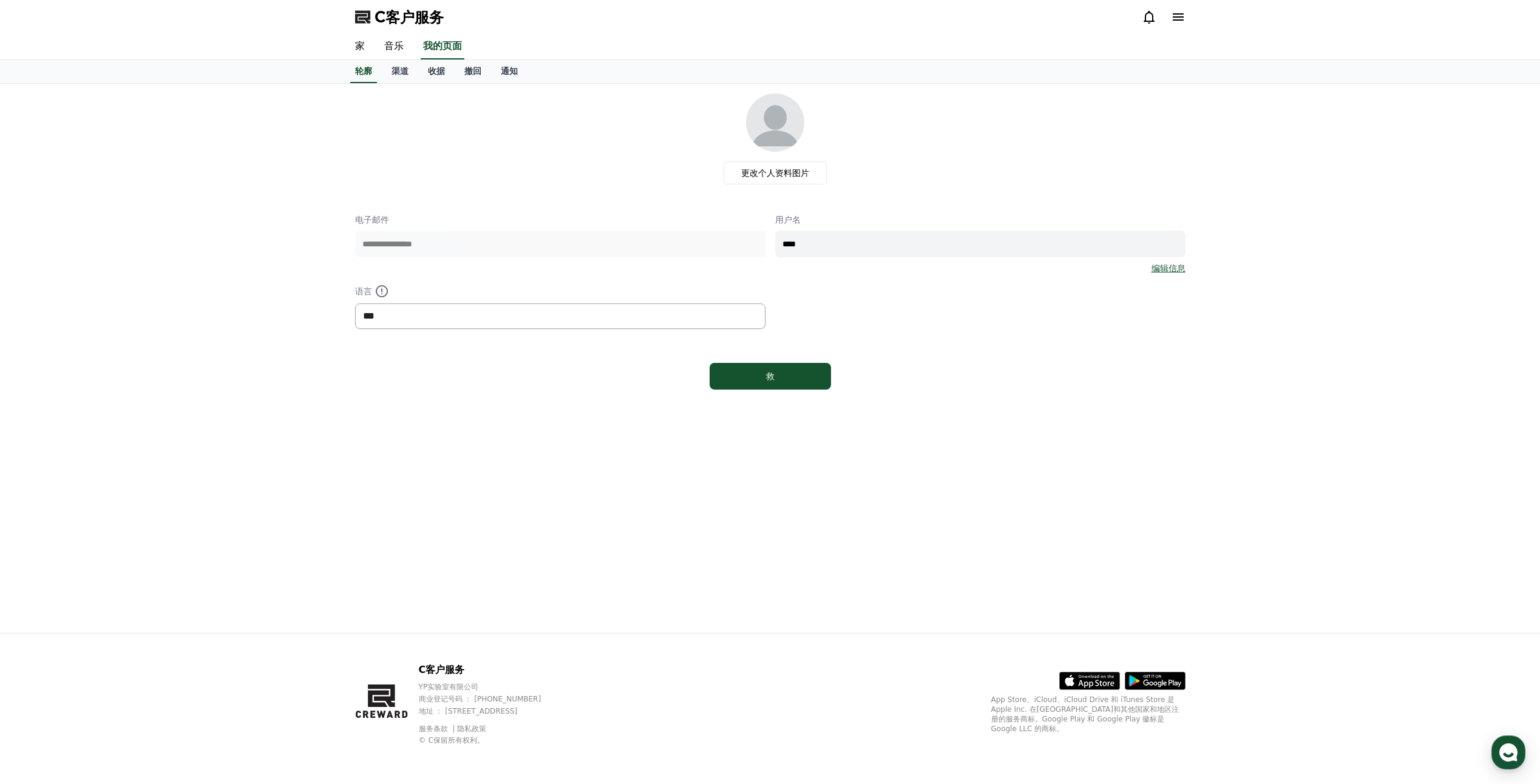
click at [443, 319] on select "*** ** ***" at bounding box center [560, 316] width 411 height 25
click at [390, 40] on link "音乐" at bounding box center [394, 46] width 39 height 25
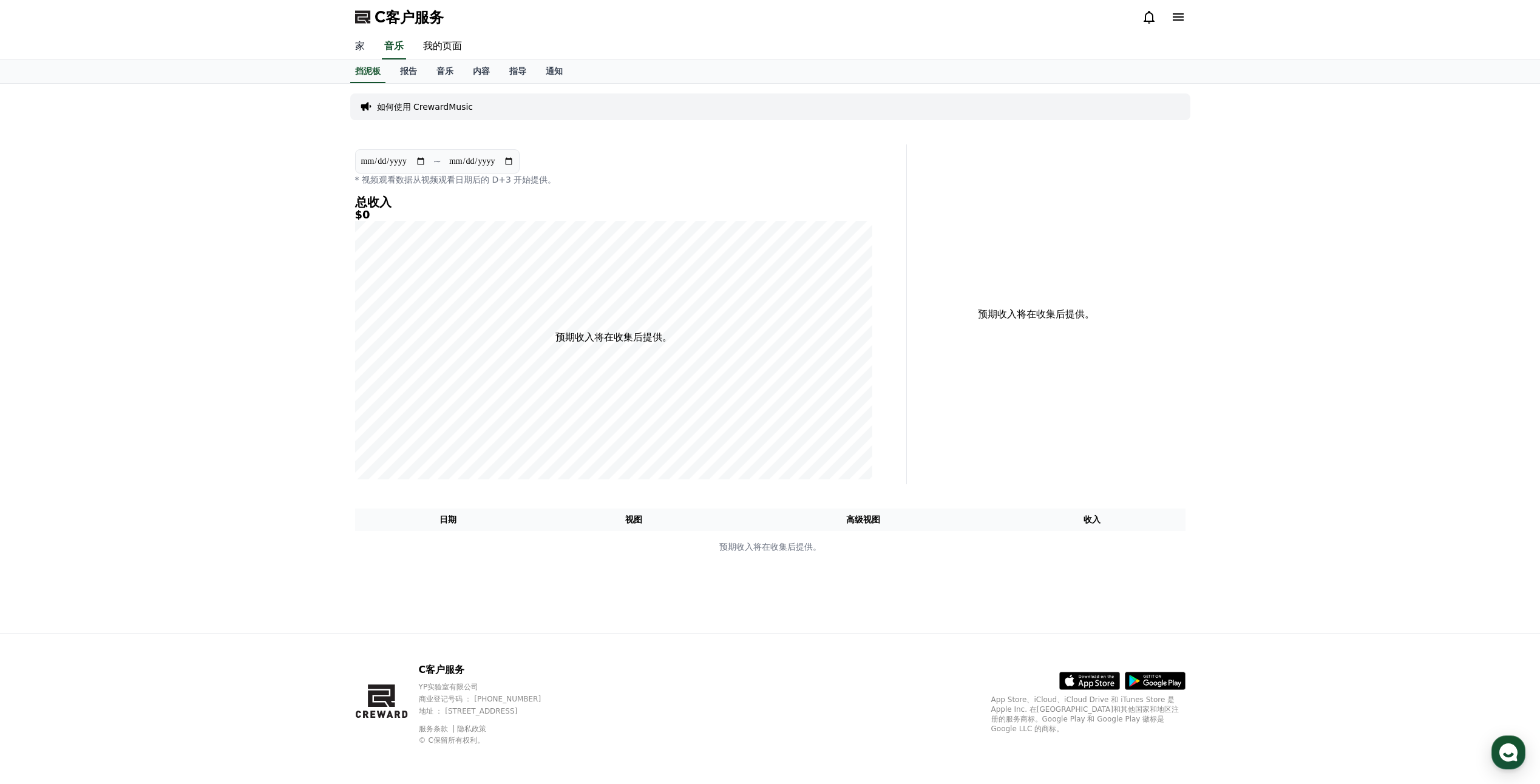
click at [362, 45] on link "家" at bounding box center [359, 46] width 29 height 25
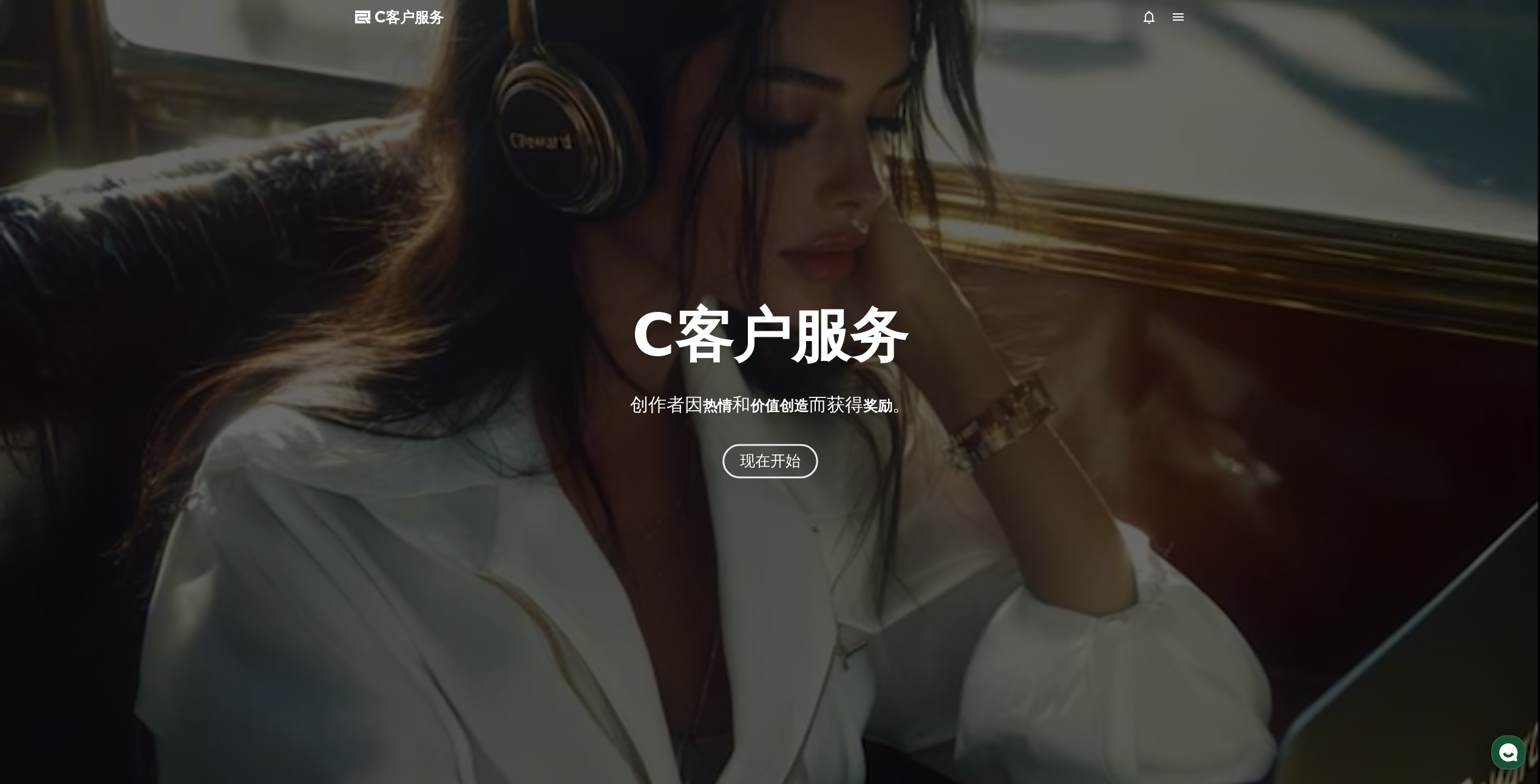
click at [774, 466] on font "现在开始" at bounding box center [769, 460] width 61 height 18
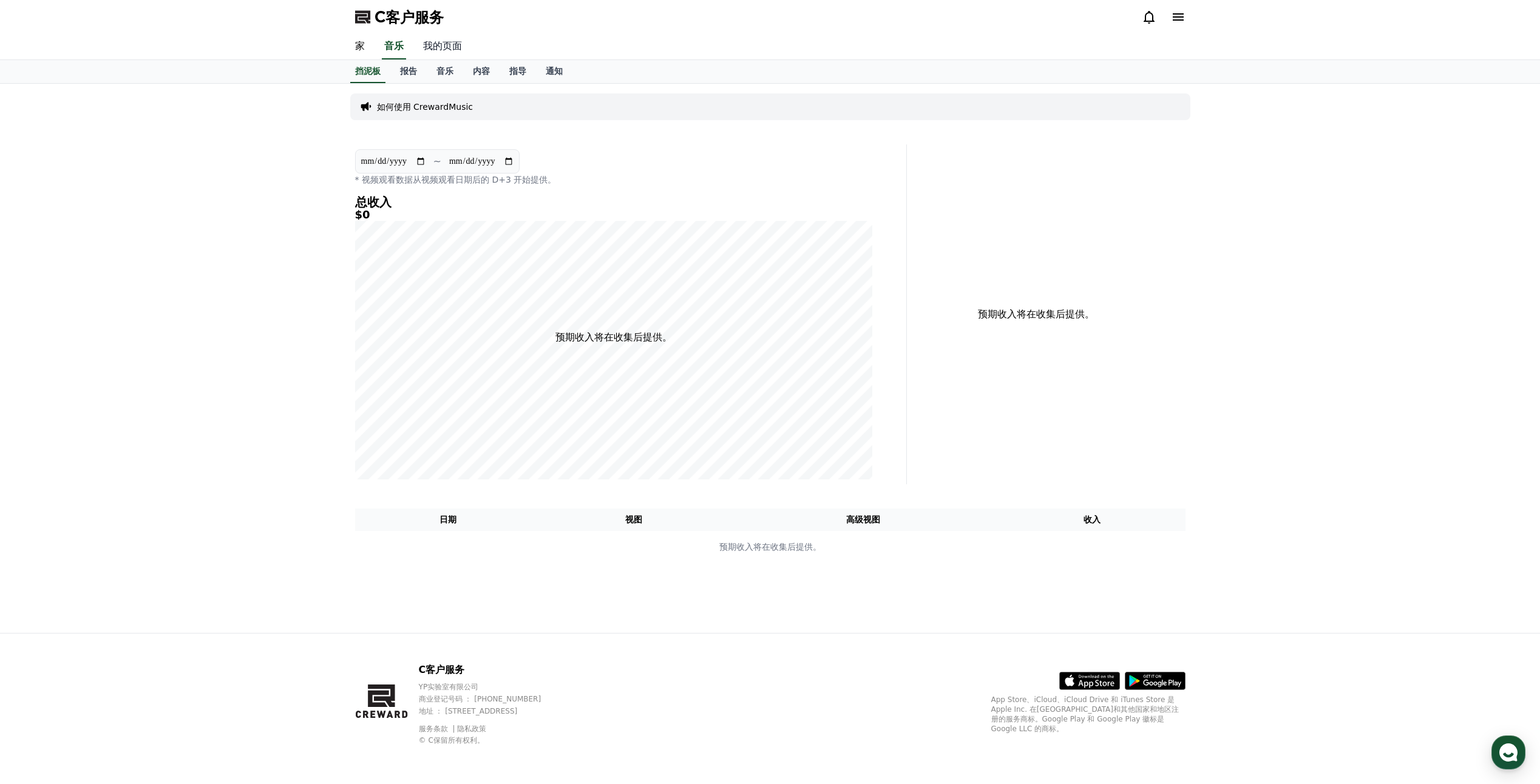
click at [443, 51] on link "我的页面" at bounding box center [442, 46] width 58 height 25
select select "**********"
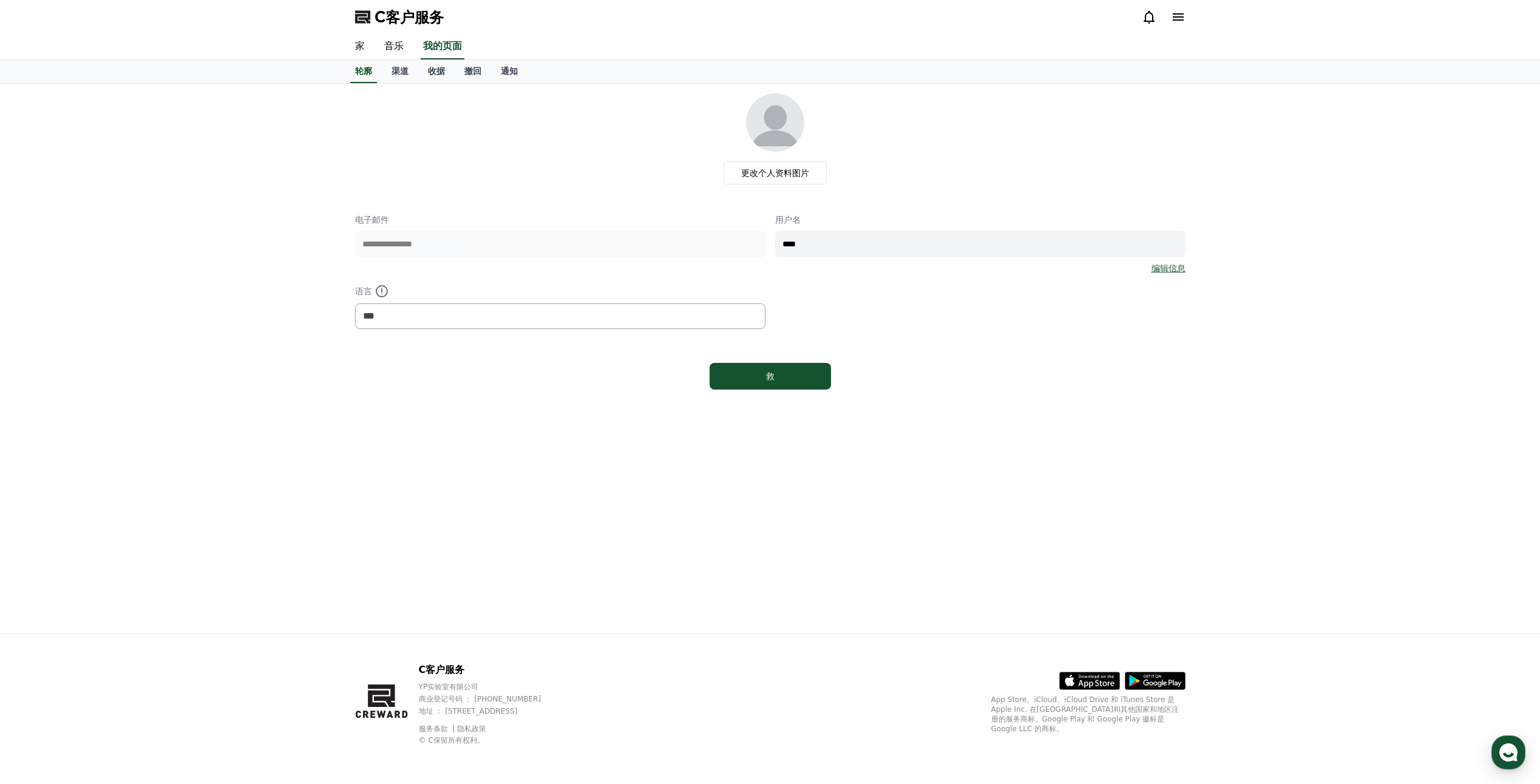
click at [363, 47] on link "家" at bounding box center [359, 46] width 29 height 25
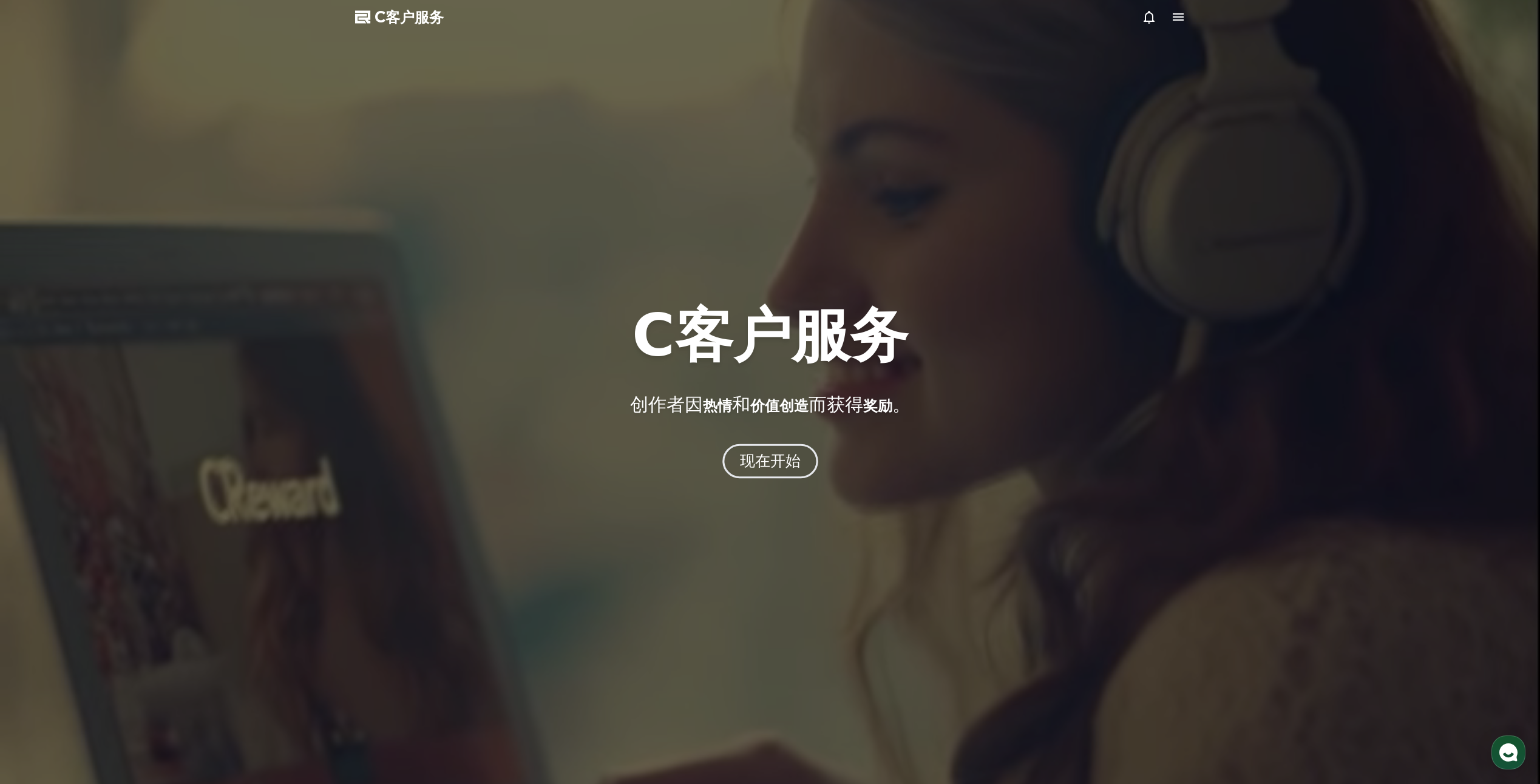
click at [783, 466] on font "现在开始" at bounding box center [769, 460] width 61 height 18
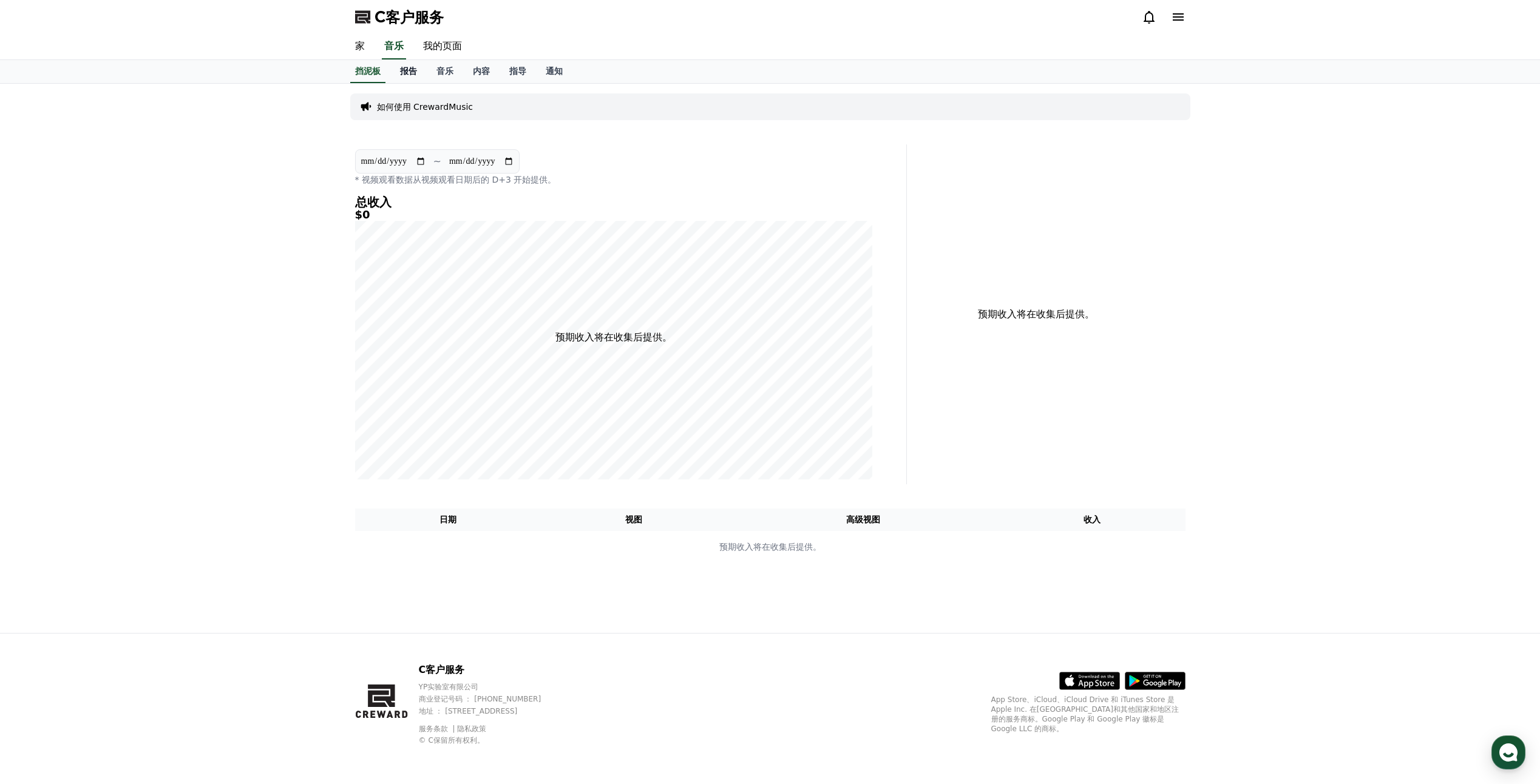
click at [412, 63] on link "报告" at bounding box center [408, 71] width 36 height 23
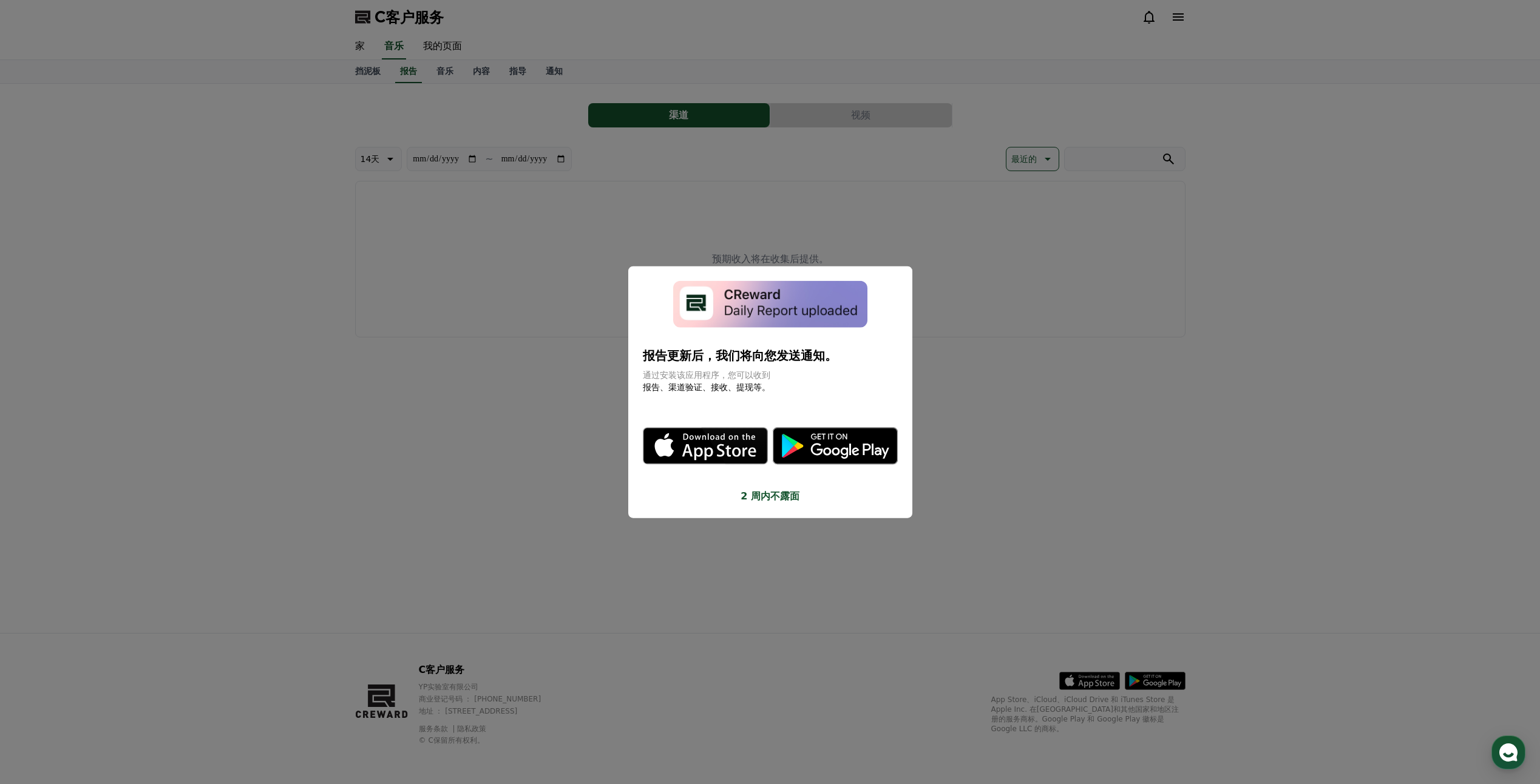
click at [438, 368] on button "关闭模态" at bounding box center [770, 392] width 1540 height 784
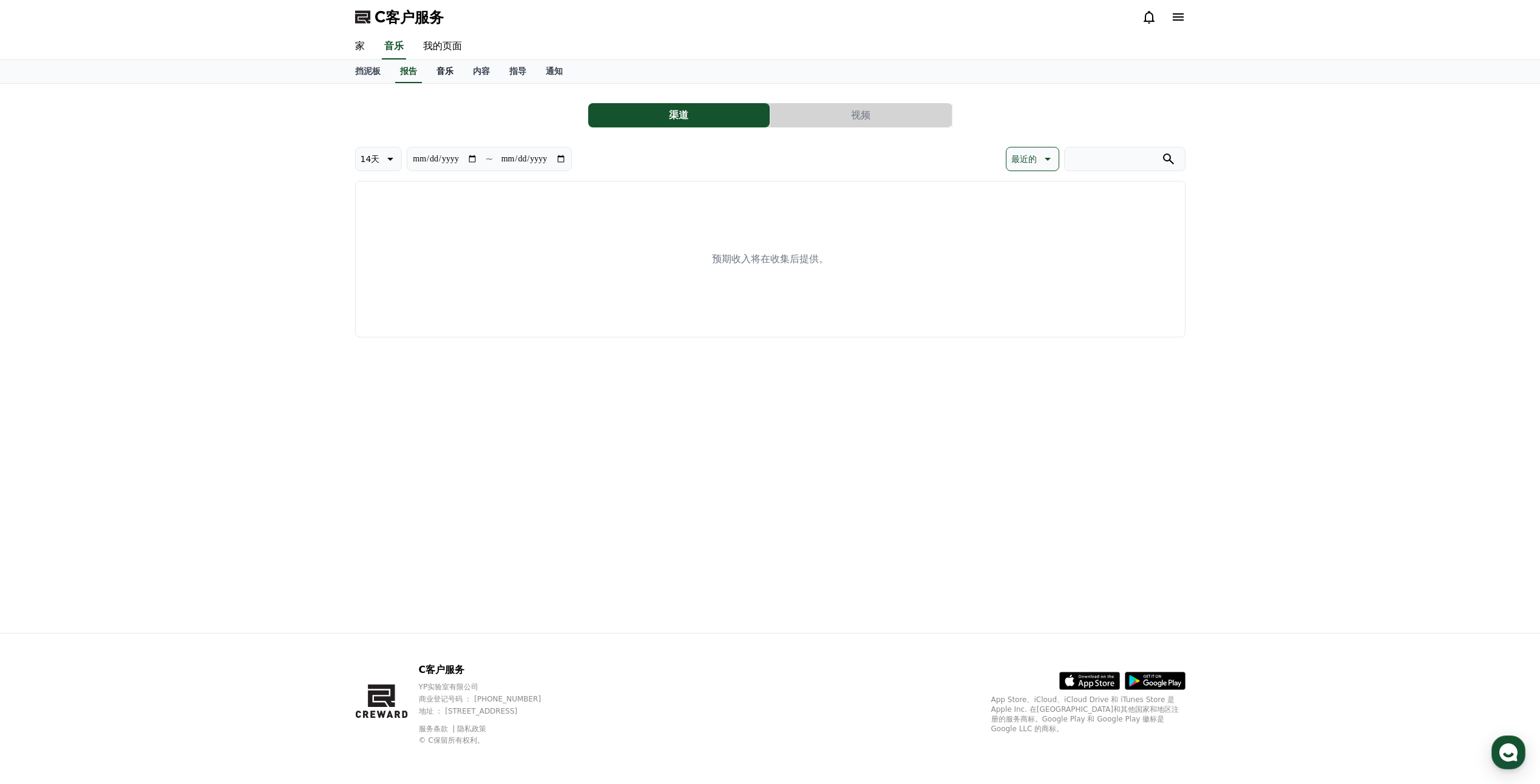
click at [443, 77] on link "音乐" at bounding box center [444, 71] width 36 height 23
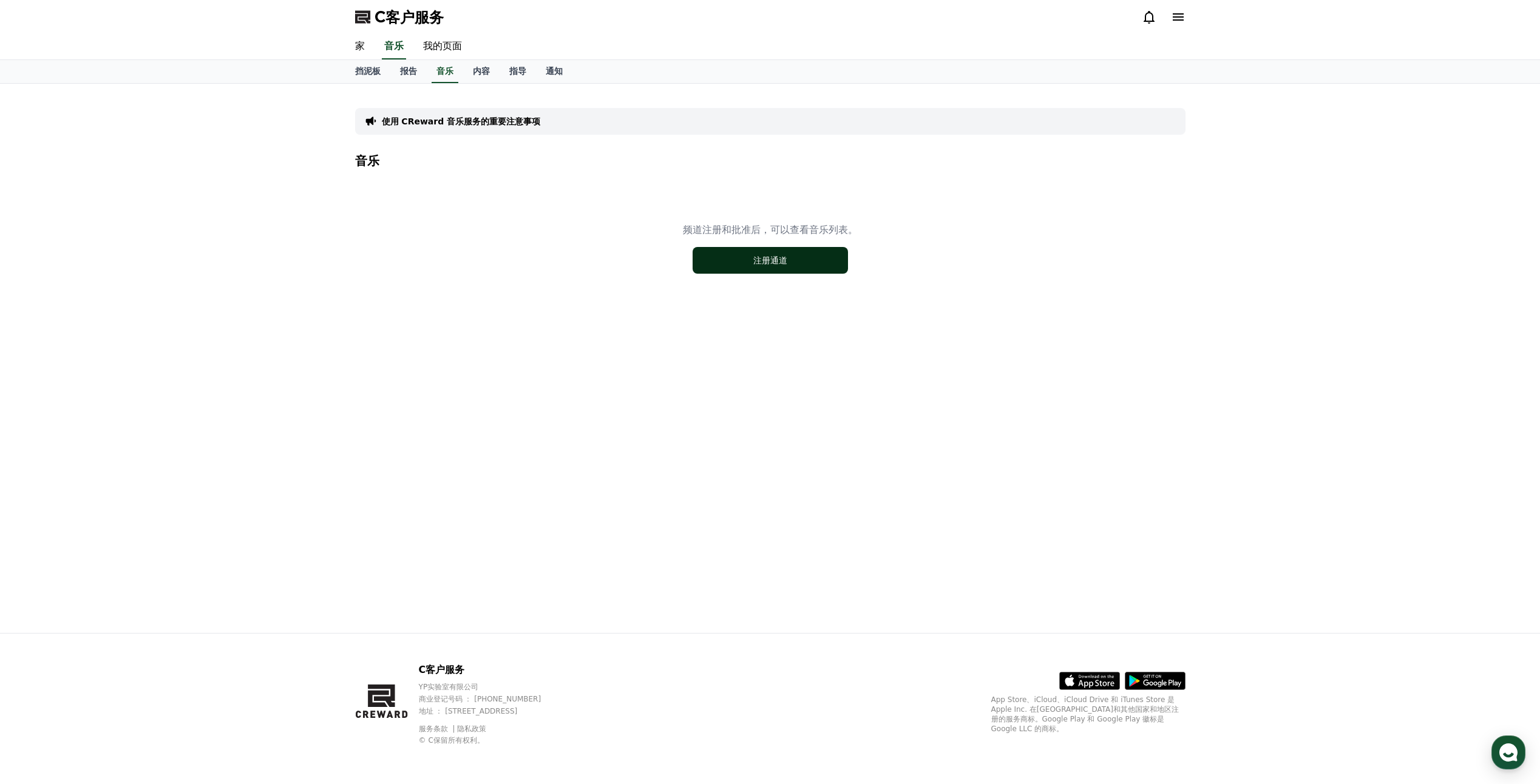
click at [793, 257] on button "注册通道" at bounding box center [770, 261] width 156 height 27
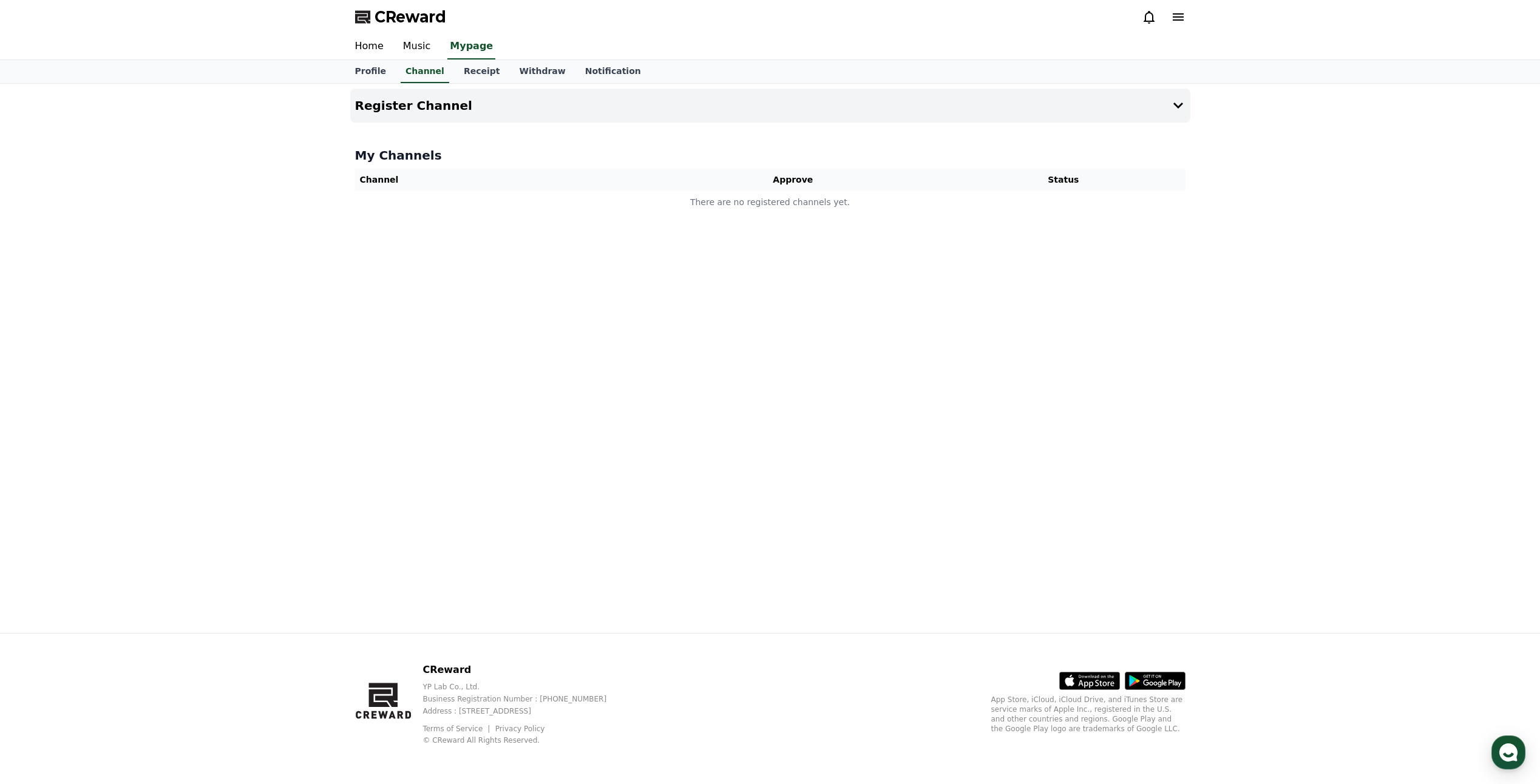
click at [576, 138] on div "Register Channel My Channels Channel Approve Status There are no registered cha…" at bounding box center [770, 358] width 850 height 549
click at [779, 178] on th "Approve" at bounding box center [793, 179] width 297 height 23
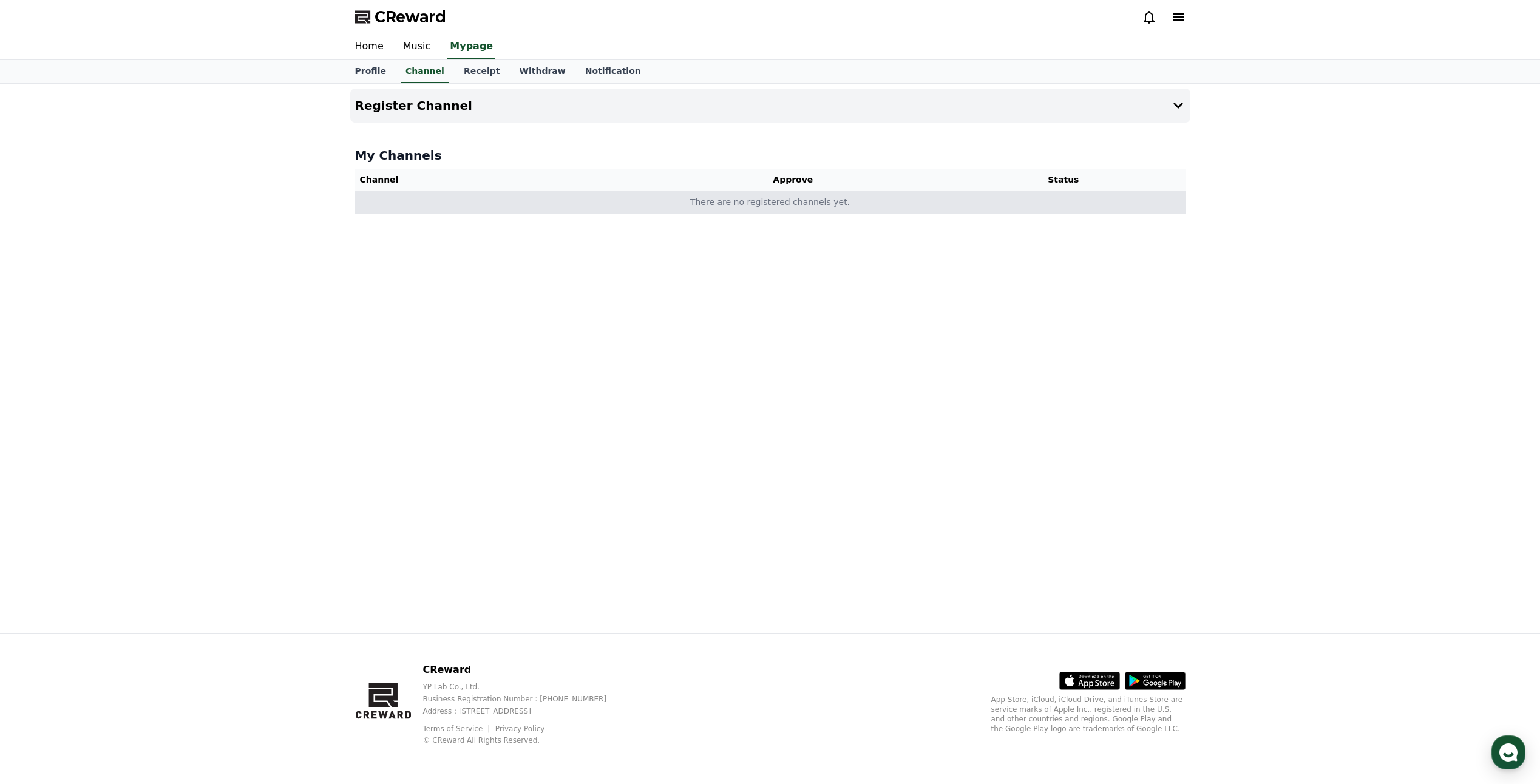
click at [831, 197] on td "There are no registered channels yet." at bounding box center [770, 202] width 831 height 23
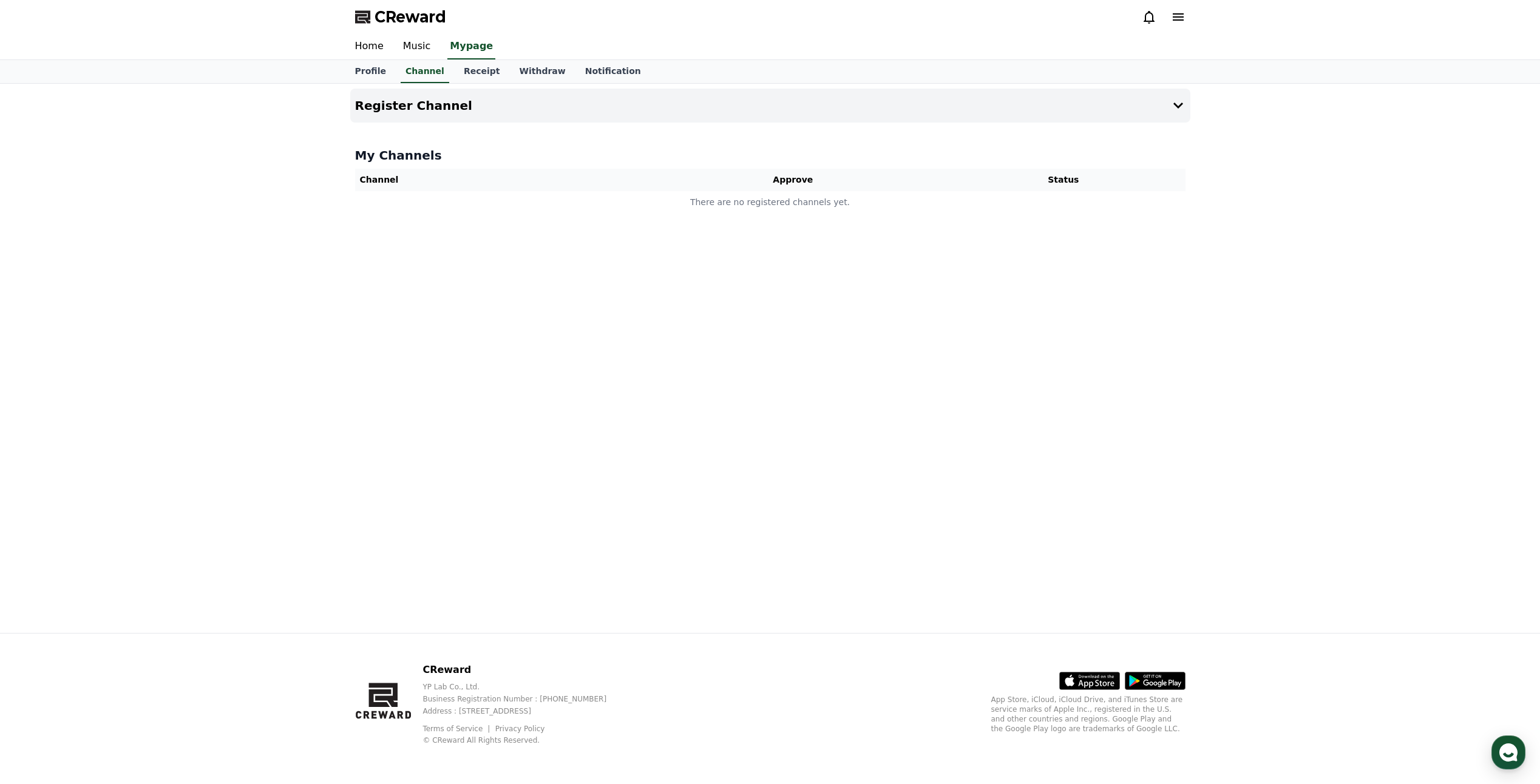
click at [630, 135] on div "Register Channel My Channels Channel Approve Status There are no registered cha…" at bounding box center [770, 358] width 850 height 549
click at [669, 110] on button "Register Channel" at bounding box center [770, 105] width 840 height 34
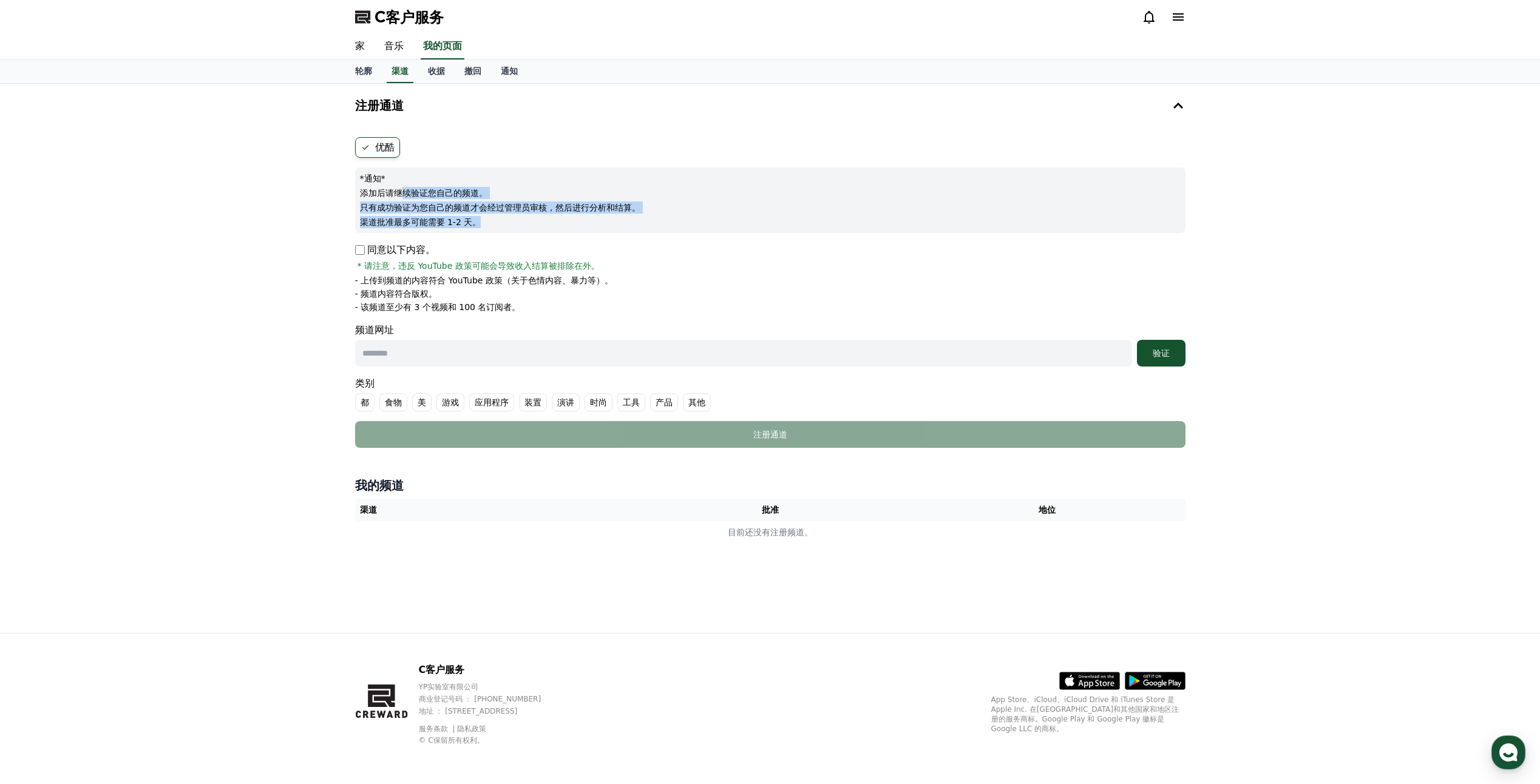
drag, startPoint x: 405, startPoint y: 188, endPoint x: 628, endPoint y: 219, distance: 225.1
click at [628, 219] on div "*通知* 添加后请继续验证您自己的频道。 只有成功验证为您自己的频道才会经过管理员审核，然后进行分析和结算。 渠道批准最多可能需要 1-2 天。" at bounding box center [770, 200] width 831 height 66
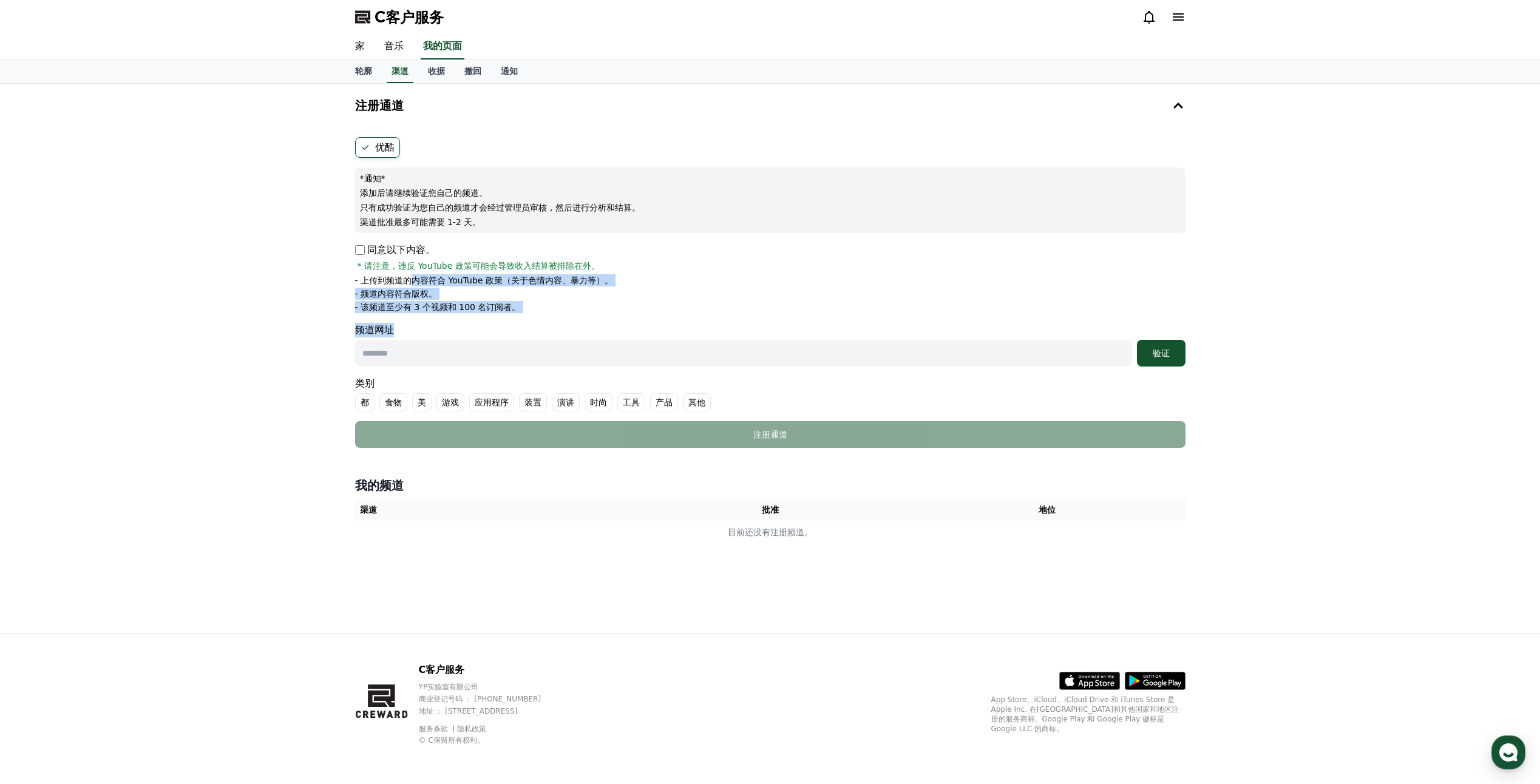
drag, startPoint x: 415, startPoint y: 280, endPoint x: 554, endPoint y: 318, distance: 144.1
click at [554, 318] on form "优酷 *通知* 添加后请继续验证您自己的频道。 只有成功验证为您自己的频道才会经过管理员审核，然后进行分析和结算。 渠道批准最多可能需要 1-2 天。 同意以…" at bounding box center [770, 292] width 831 height 310
drag, startPoint x: 554, startPoint y: 318, endPoint x: 460, endPoint y: 358, distance: 102.2
click at [460, 358] on input "text" at bounding box center [743, 353] width 777 height 27
click at [433, 347] on input "text" at bounding box center [743, 353] width 777 height 27
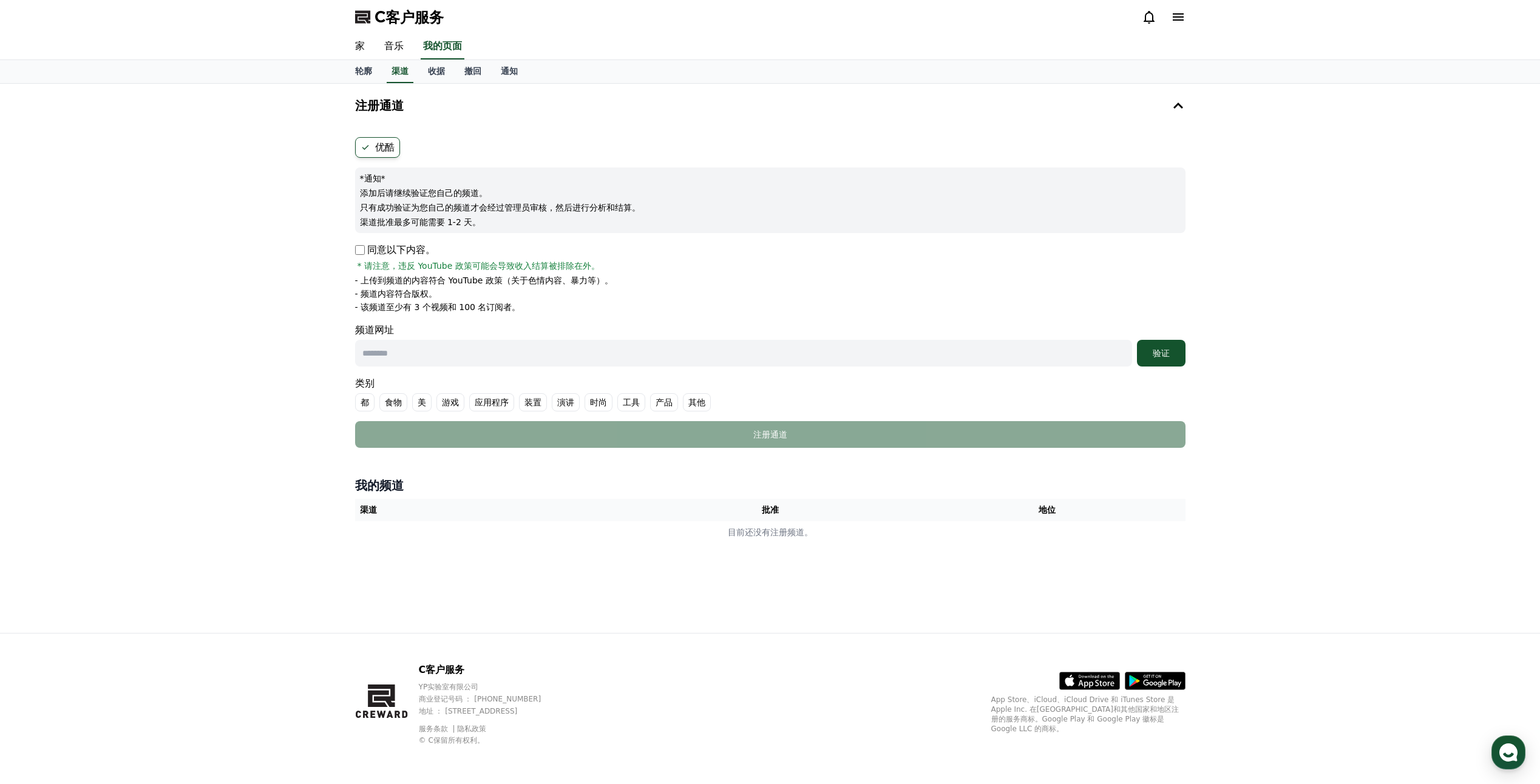
click at [427, 352] on input "text" at bounding box center [743, 353] width 777 height 27
paste input "**********"
type input "**********"
click at [1165, 363] on button "验证" at bounding box center [1161, 353] width 49 height 27
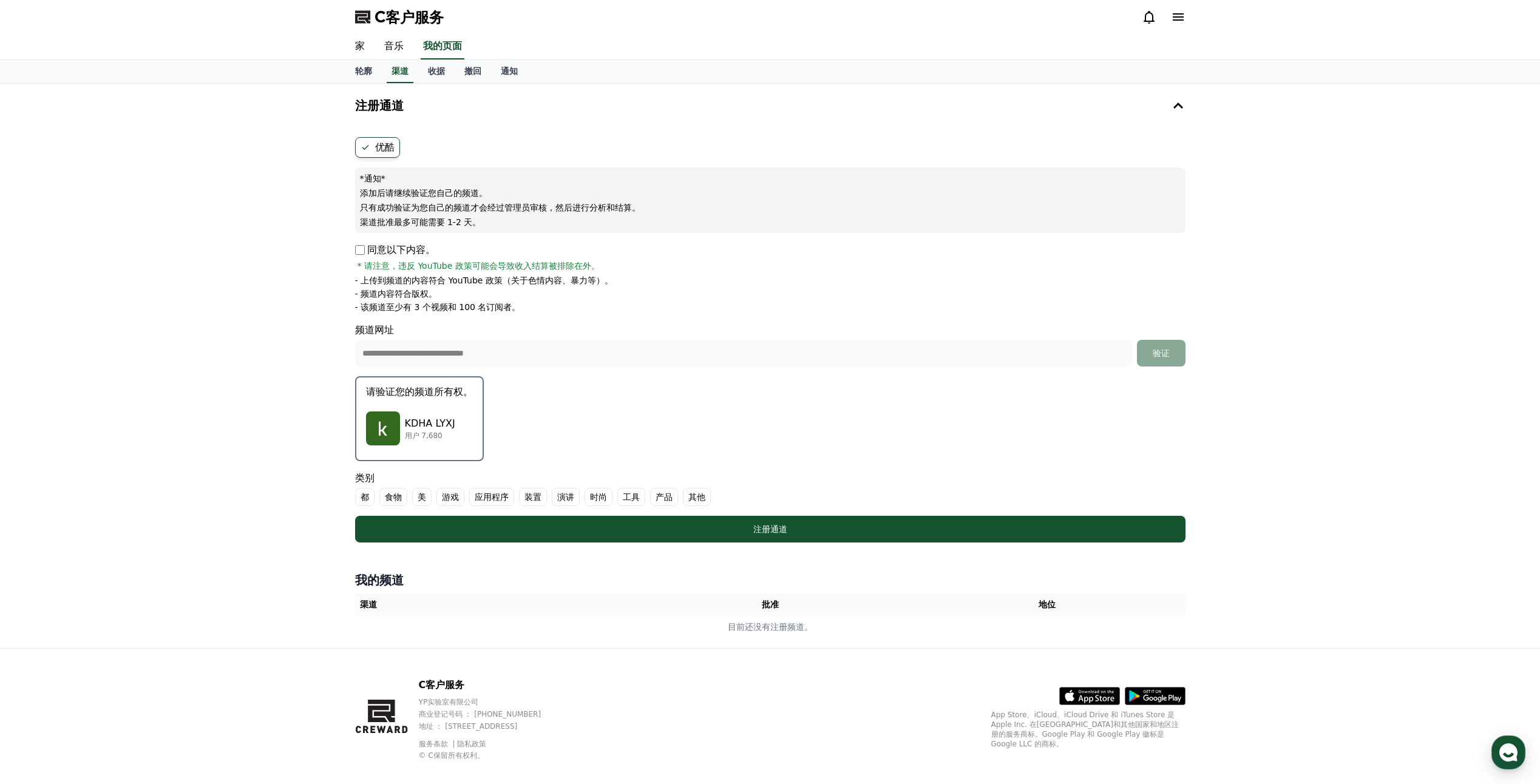
drag, startPoint x: 817, startPoint y: 368, endPoint x: 524, endPoint y: 438, distance: 301.2
click at [523, 438] on form "**********" at bounding box center [770, 340] width 831 height 405
click at [433, 427] on p "KDHA LYXJ" at bounding box center [430, 423] width 50 height 14
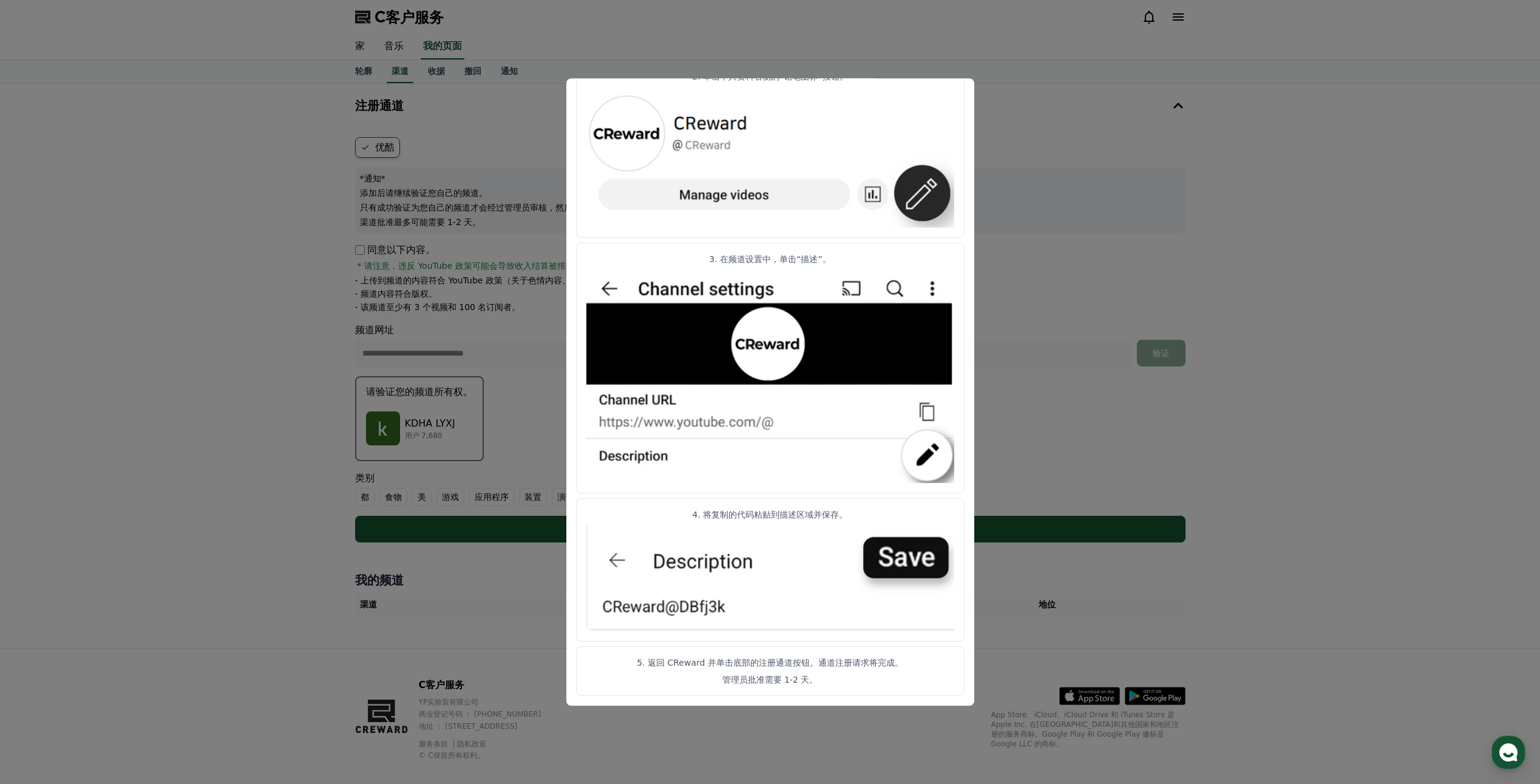
drag, startPoint x: 294, startPoint y: 310, endPoint x: 279, endPoint y: 315, distance: 15.8
click at [289, 314] on button "关闭模态" at bounding box center [770, 392] width 1540 height 784
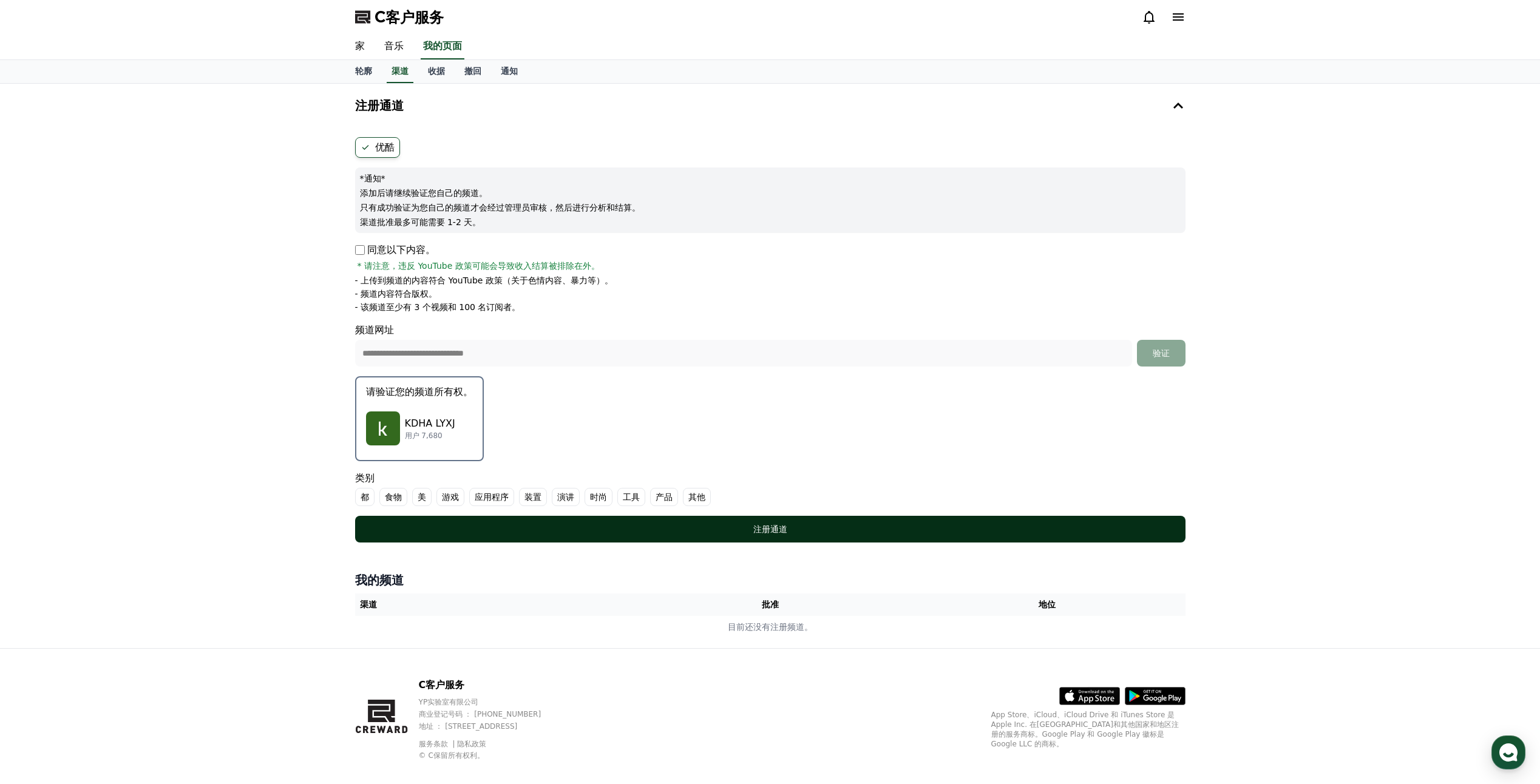
click at [783, 536] on button "注册通道" at bounding box center [770, 529] width 831 height 27
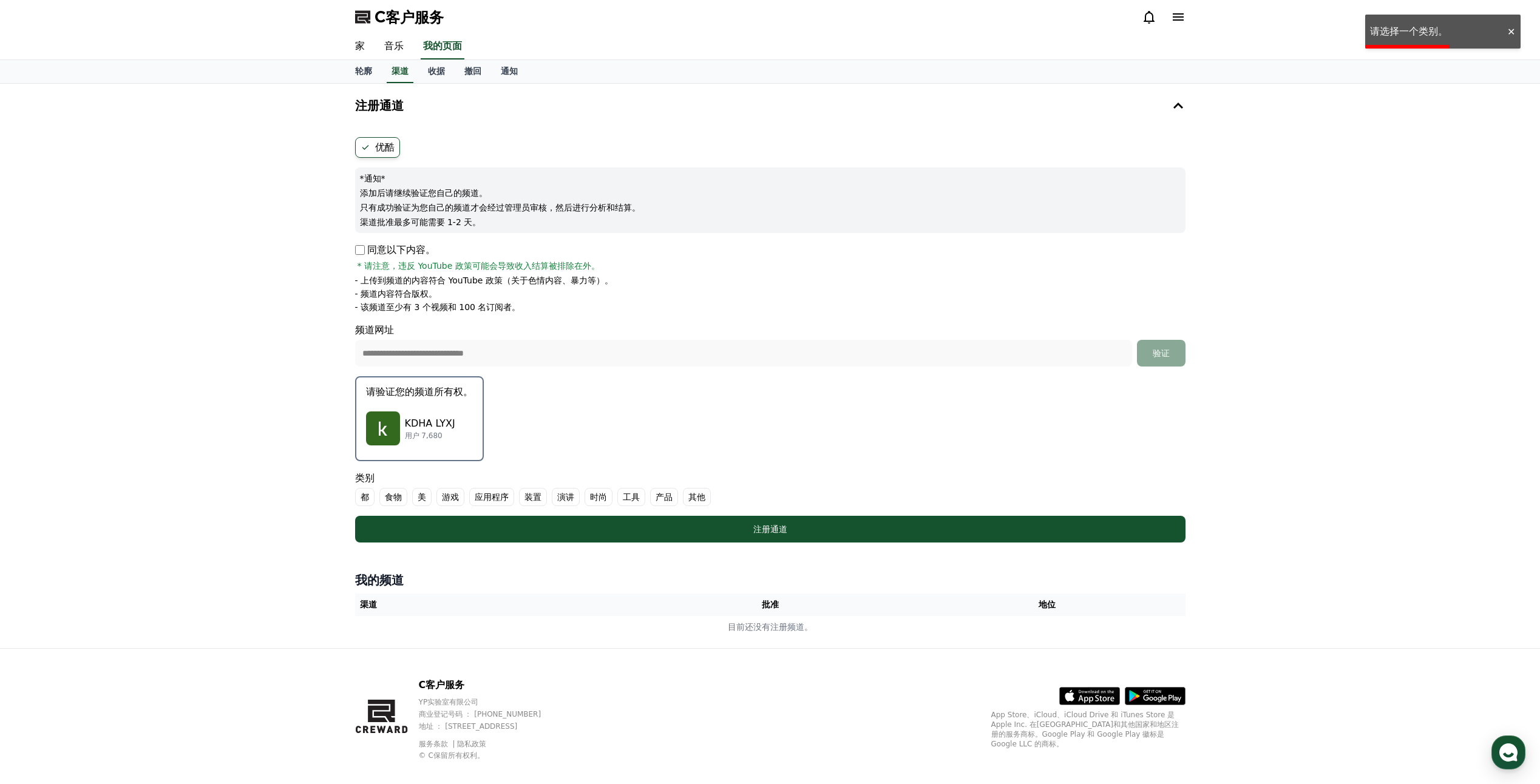
click at [499, 500] on font "应用程序" at bounding box center [491, 496] width 34 height 12
click at [219, 486] on div "**********" at bounding box center [770, 366] width 1540 height 564
click at [418, 433] on p "用户 7,680" at bounding box center [430, 436] width 50 height 10
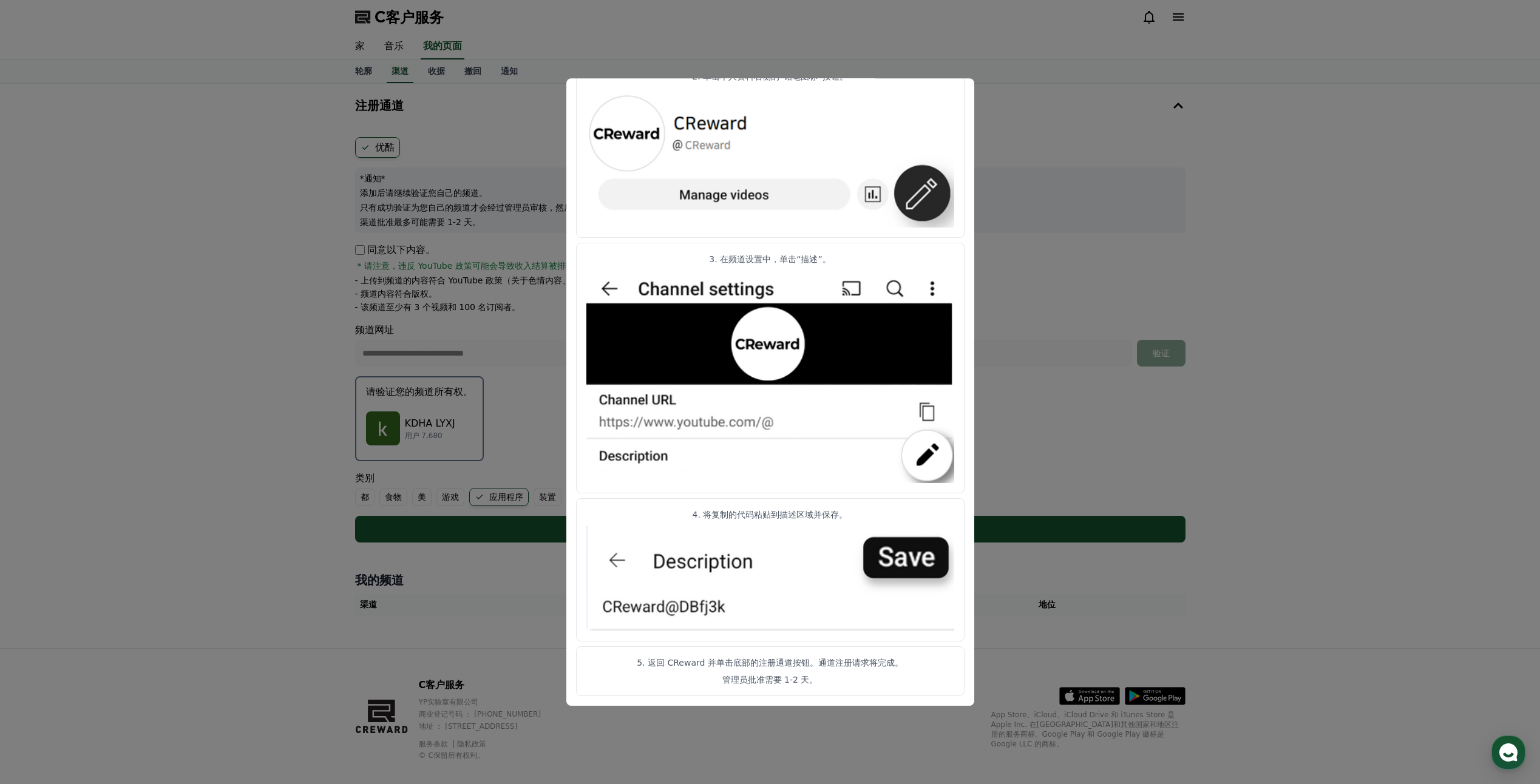
click at [1132, 559] on button "关闭模态" at bounding box center [770, 392] width 1540 height 784
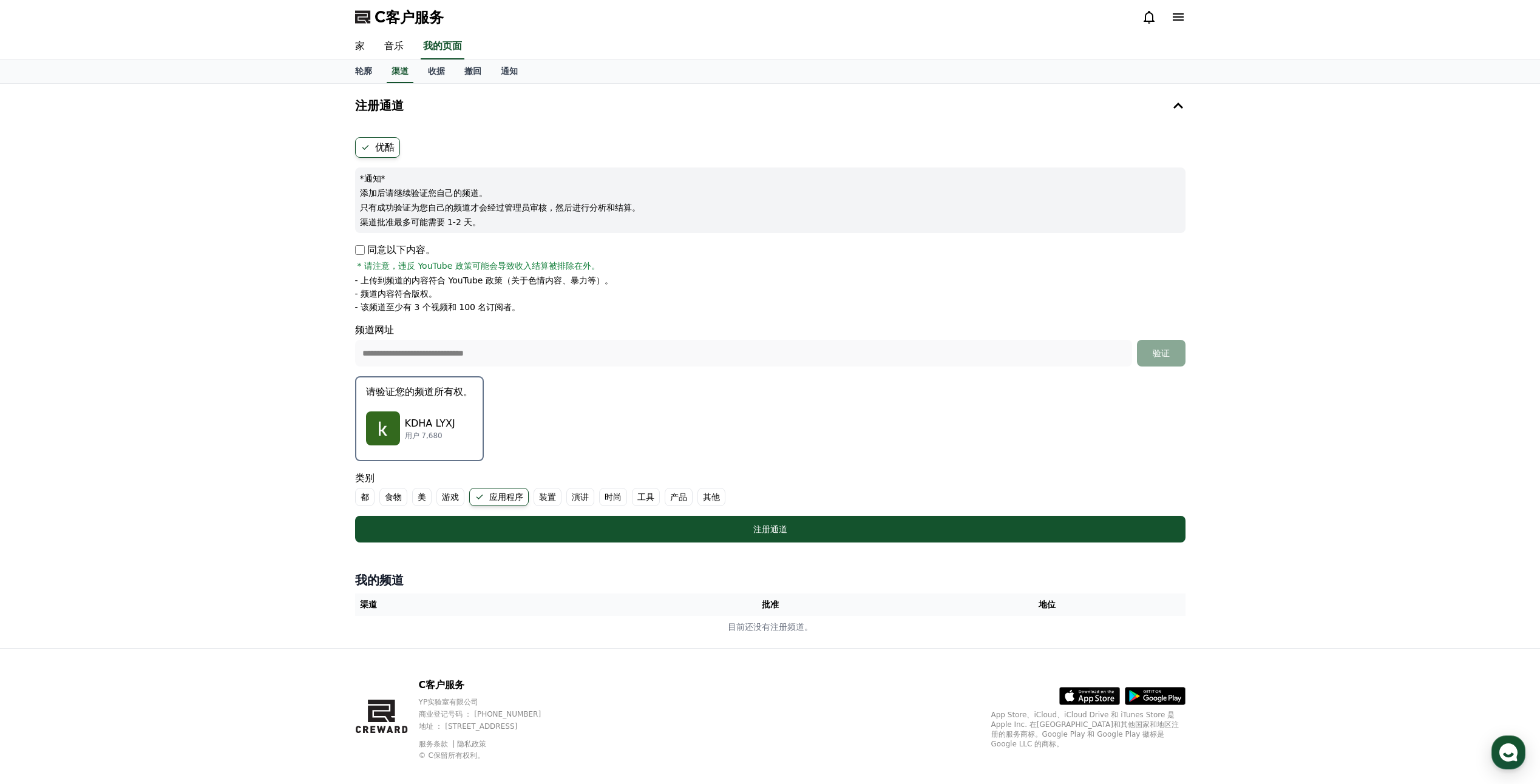
click at [435, 416] on p "KDHA LYXJ" at bounding box center [430, 423] width 50 height 14
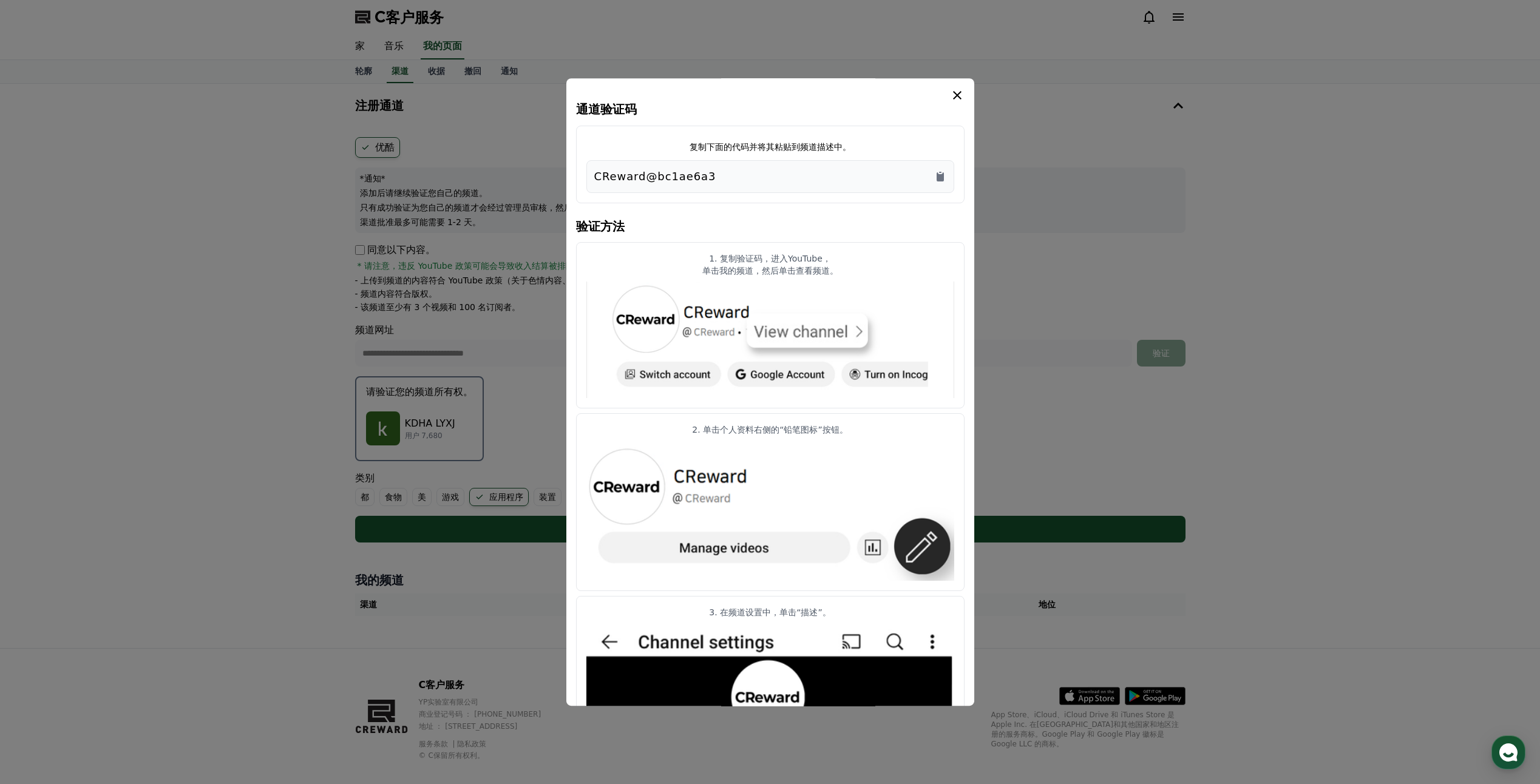
click at [1056, 177] on button "关闭模态" at bounding box center [770, 392] width 1540 height 784
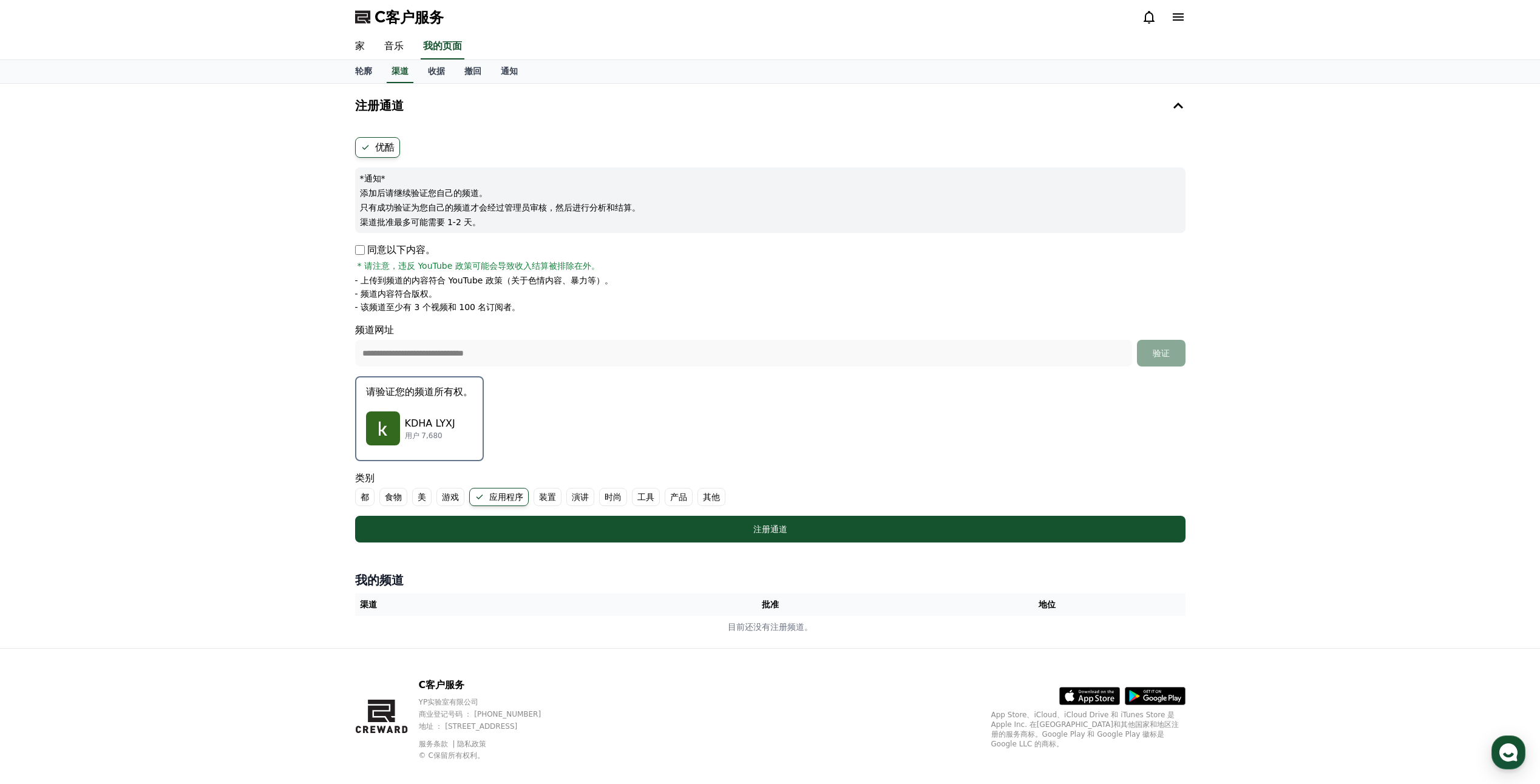
drag, startPoint x: 412, startPoint y: 396, endPoint x: 327, endPoint y: 418, distance: 87.8
click at [327, 418] on div "**********" at bounding box center [770, 366] width 1540 height 564
click at [390, 411] on div "KDHA LYXJ 用户 7,680" at bounding box center [419, 428] width 107 height 49
click at [454, 409] on div "KDHA LYXJ 用户 7,680" at bounding box center [419, 428] width 107 height 49
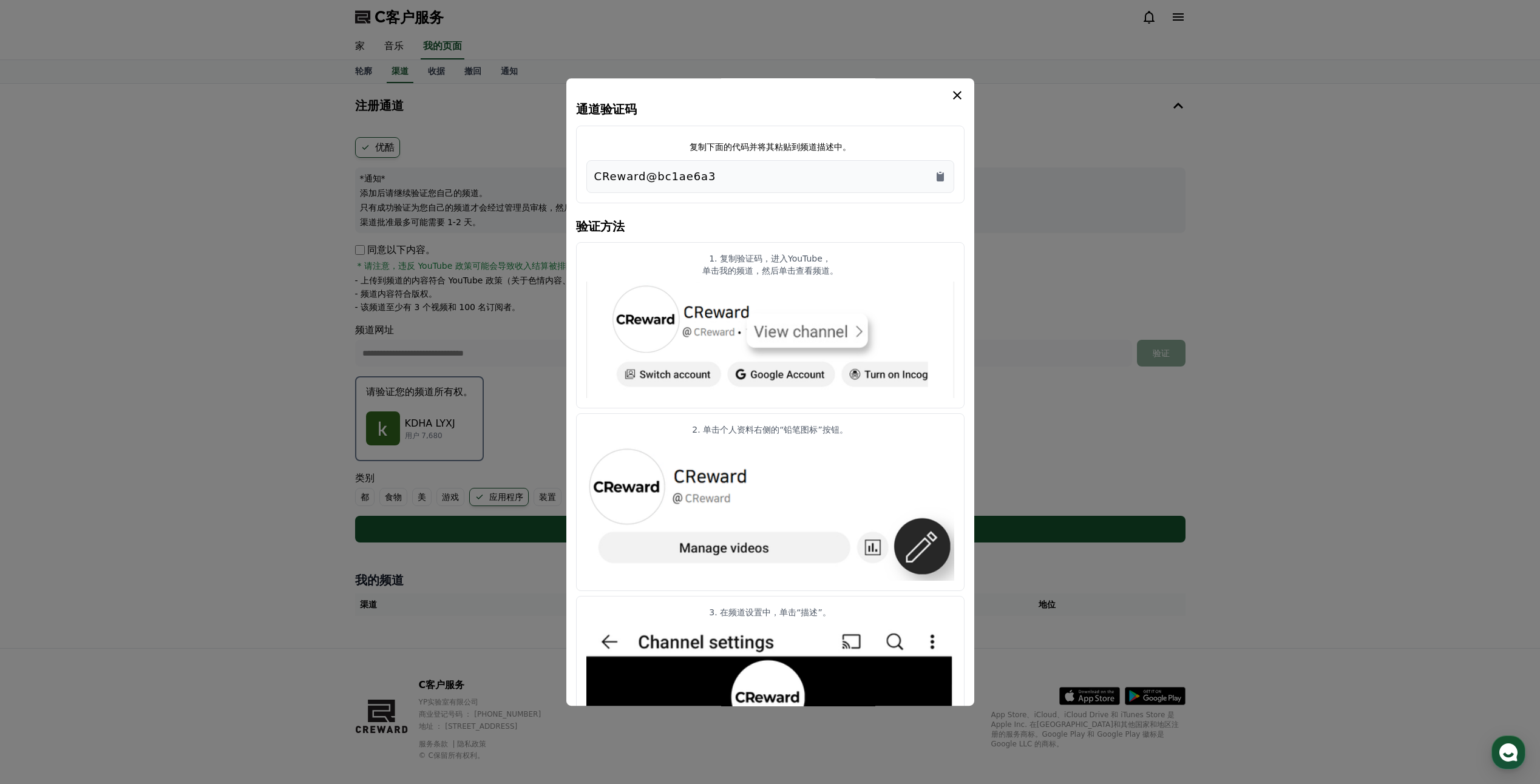
click at [1134, 361] on button "关闭模态" at bounding box center [770, 392] width 1540 height 784
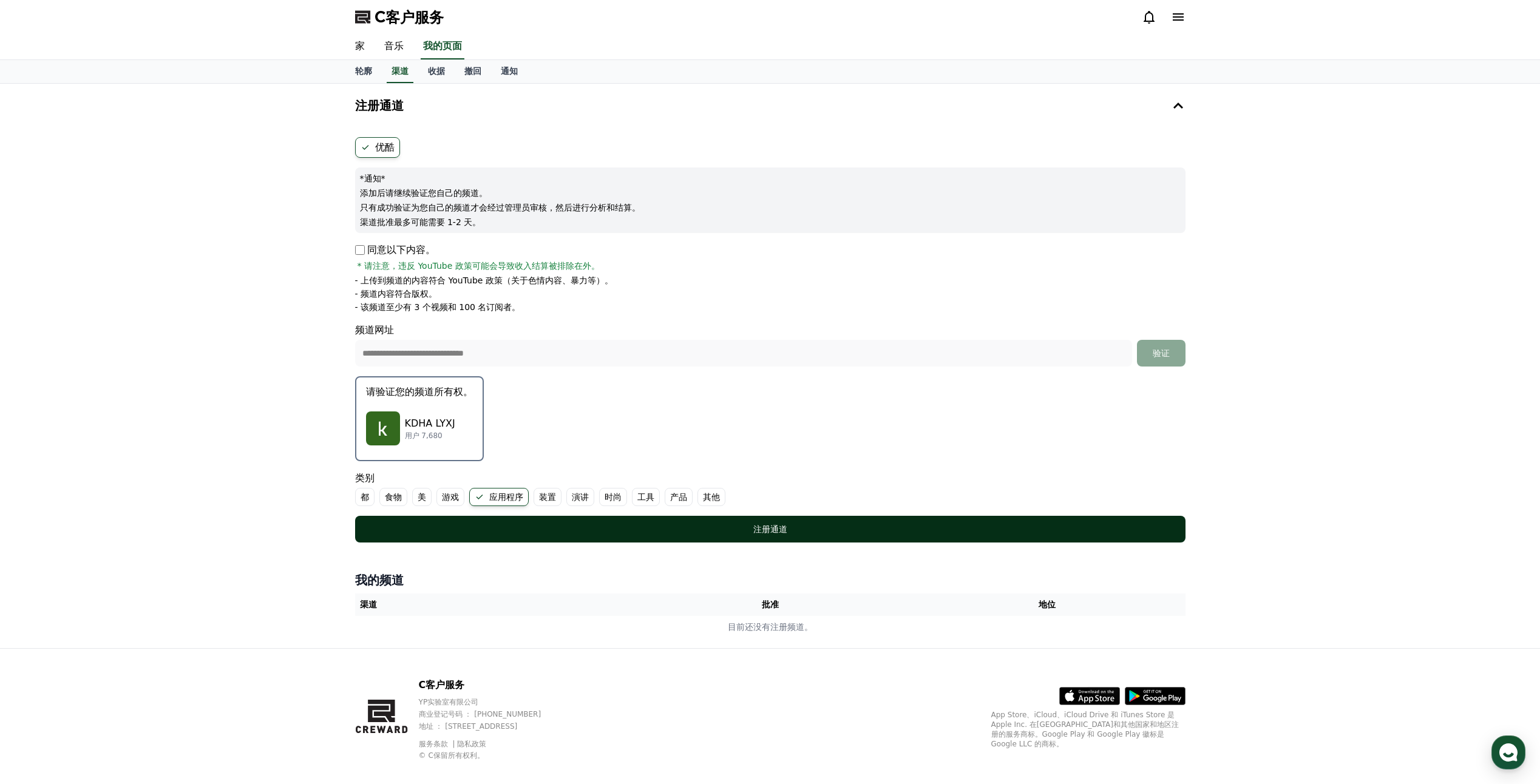
click at [809, 534] on div "注册通道" at bounding box center [770, 529] width 782 height 12
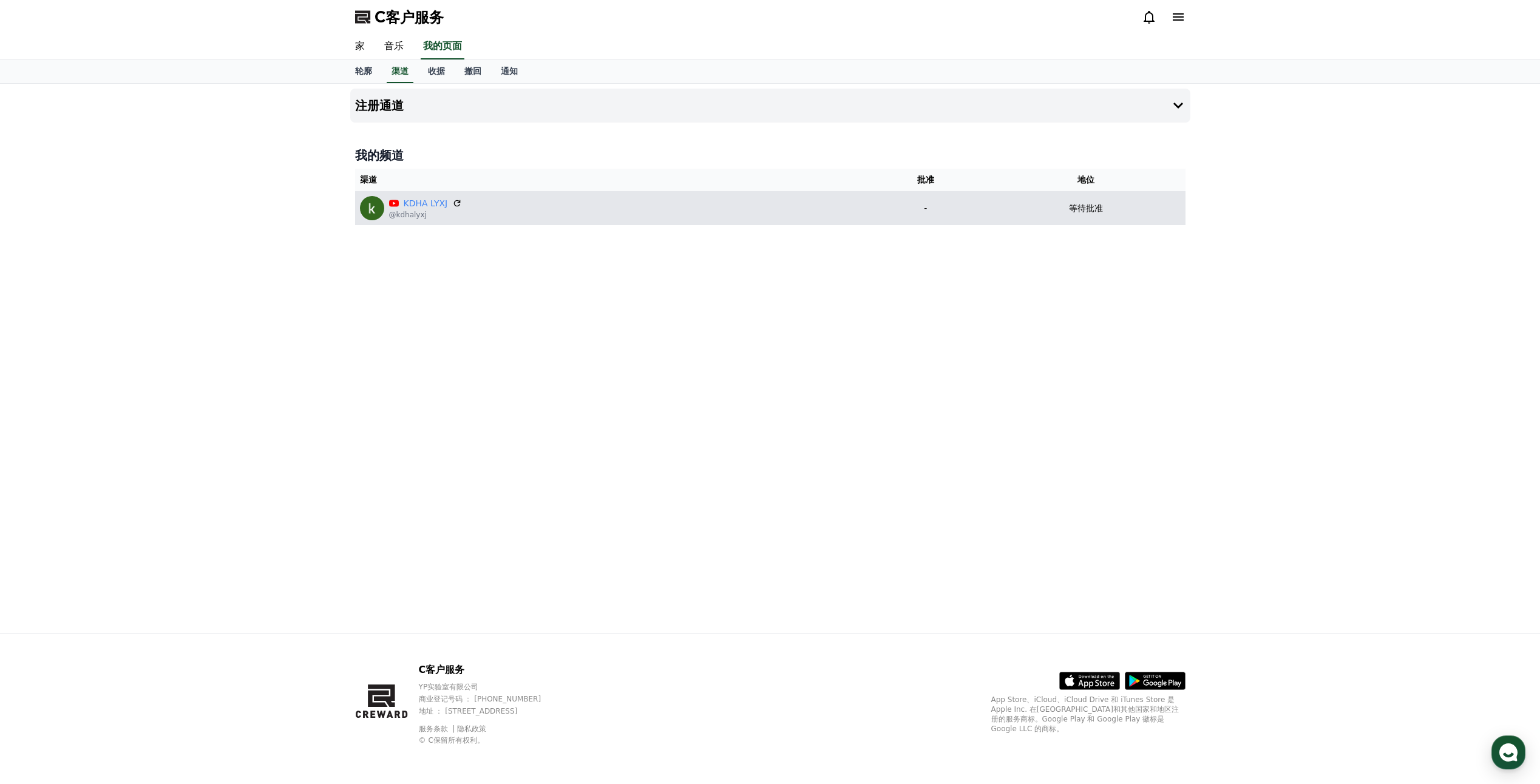
click at [1059, 210] on div "等待批准" at bounding box center [1086, 208] width 189 height 13
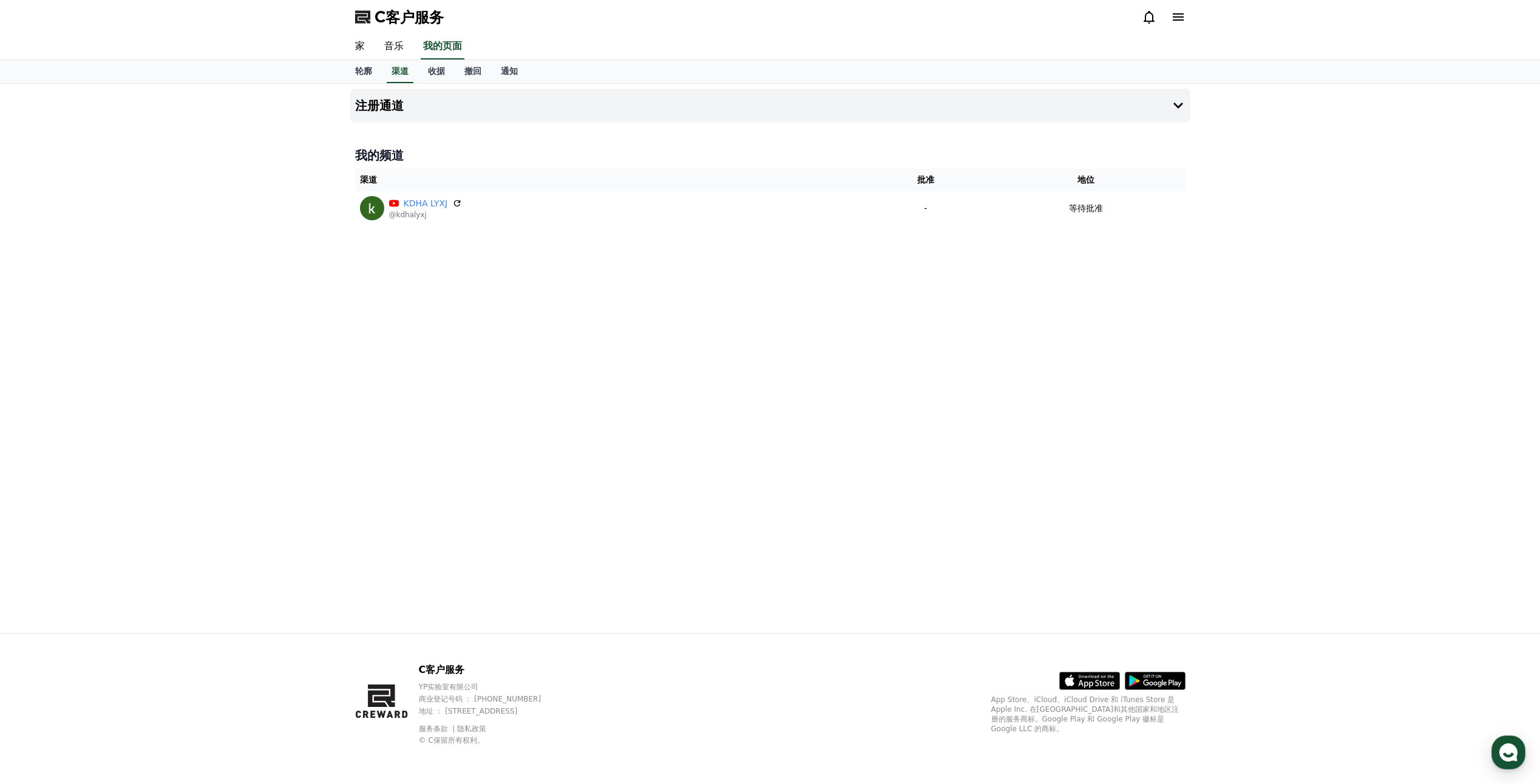
drag, startPoint x: 1094, startPoint y: 207, endPoint x: 680, endPoint y: 232, distance: 414.8
click at [772, 230] on div "注册通道 我的频道 渠道 批准 地位 KDHA LYXJ @kdhalyxj - 等待批准" at bounding box center [770, 358] width 850 height 549
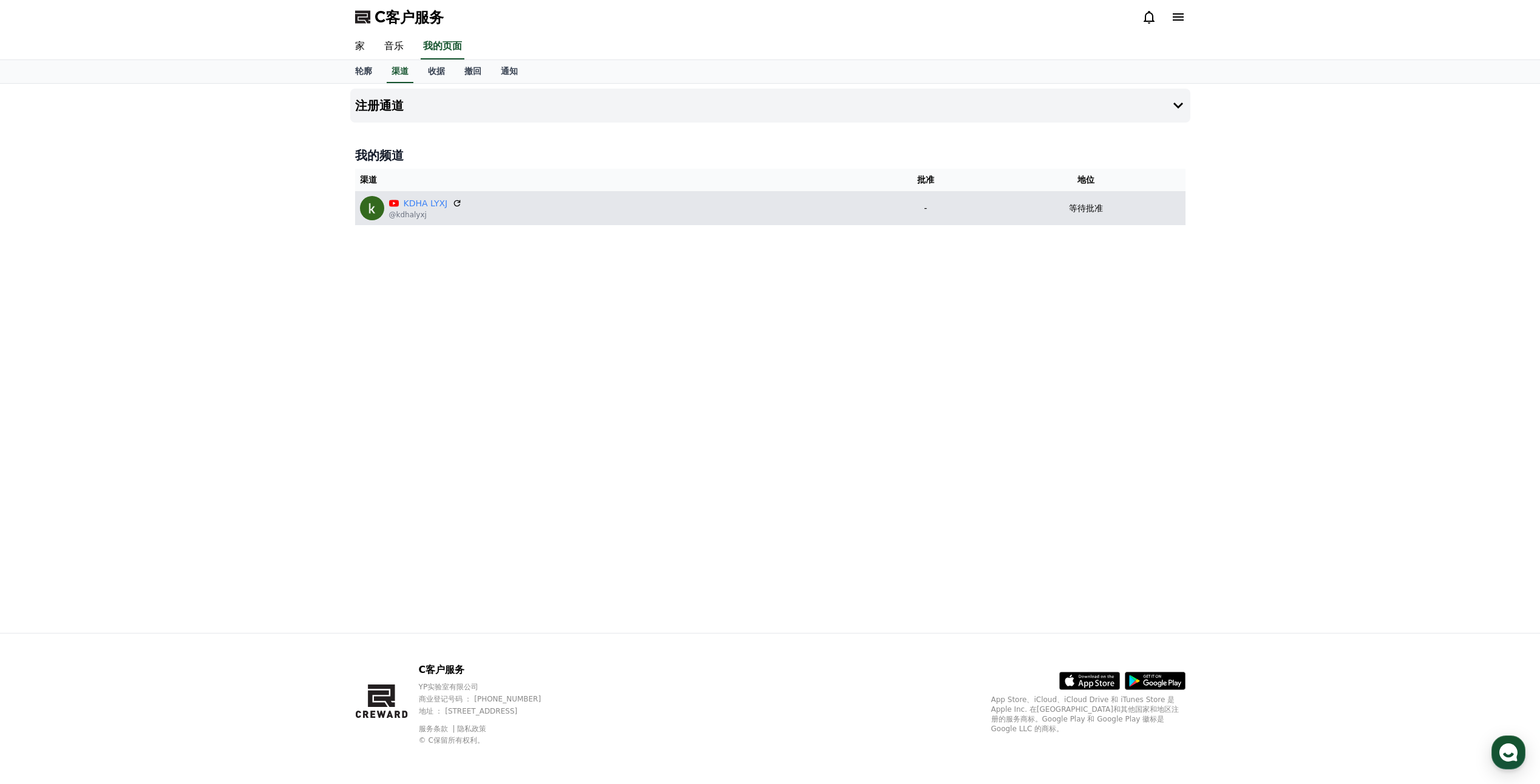
click at [367, 212] on img at bounding box center [372, 208] width 24 height 24
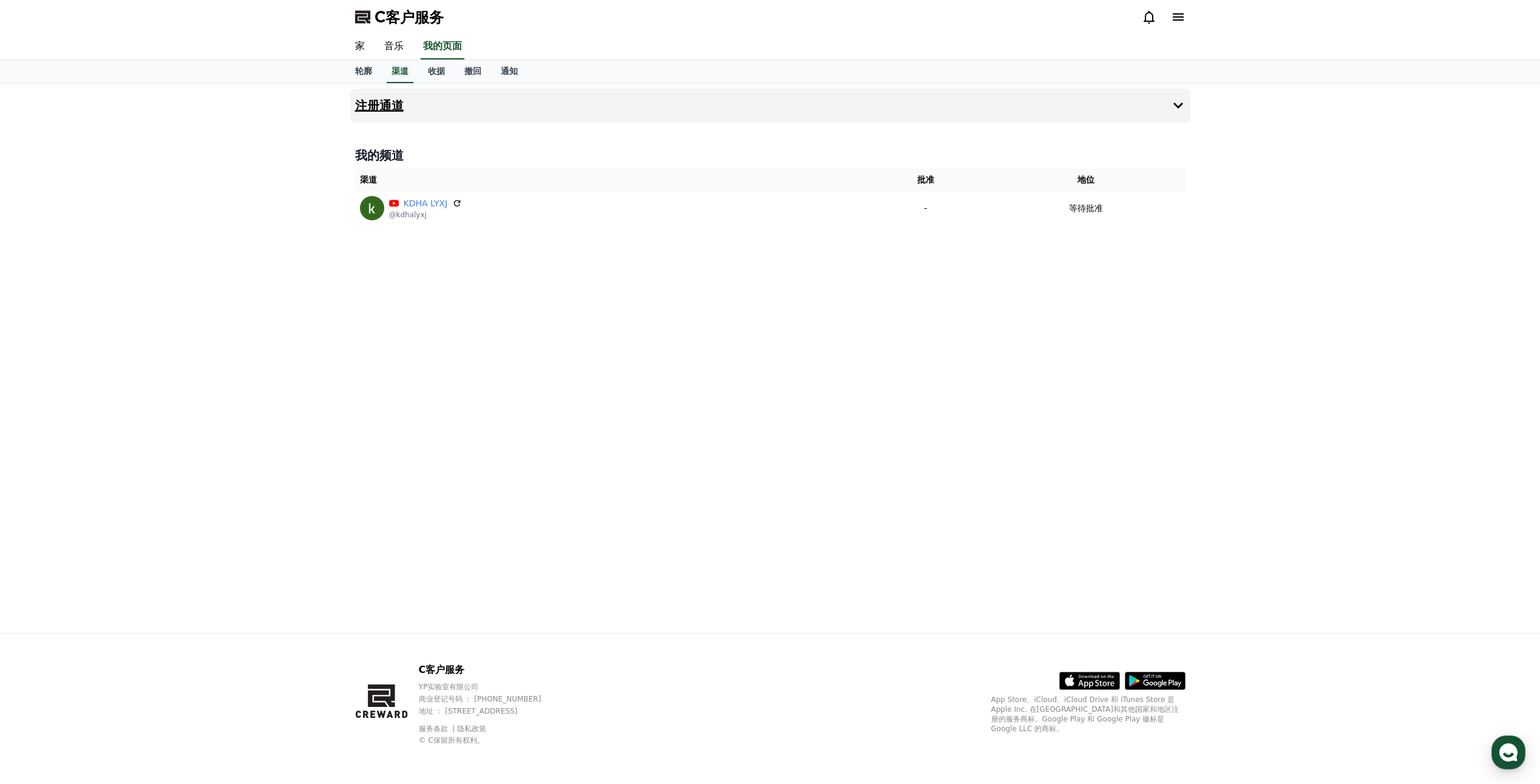
click at [385, 103] on h4 "注册通道" at bounding box center [380, 106] width 49 height 13
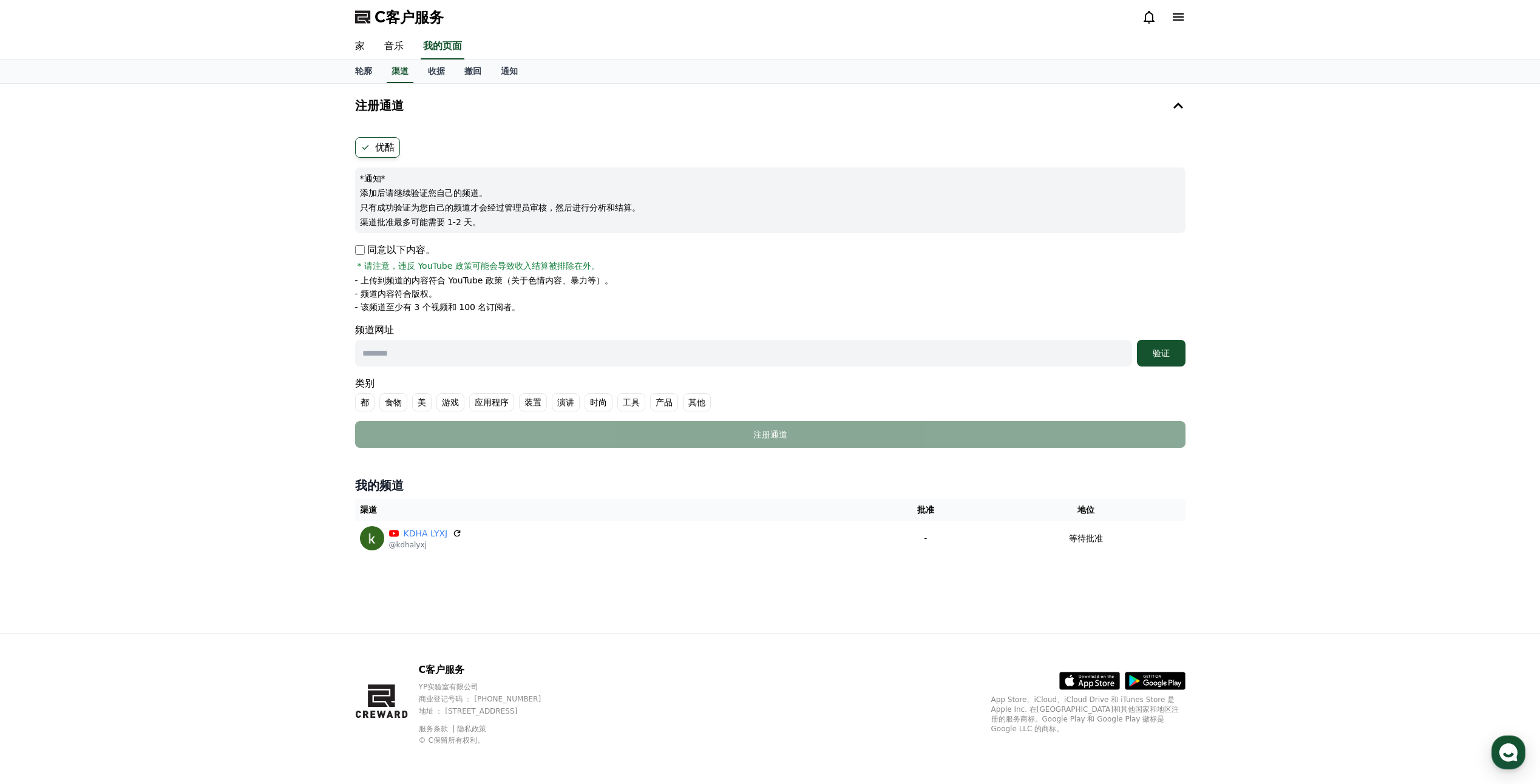
click at [617, 352] on input "text" at bounding box center [743, 353] width 777 height 27
click at [524, 350] on input "text" at bounding box center [743, 353] width 777 height 27
paste input "**********"
drag, startPoint x: 544, startPoint y: 356, endPoint x: 318, endPoint y: 313, distance: 230.1
click at [318, 313] on div "**********" at bounding box center [770, 358] width 1540 height 549
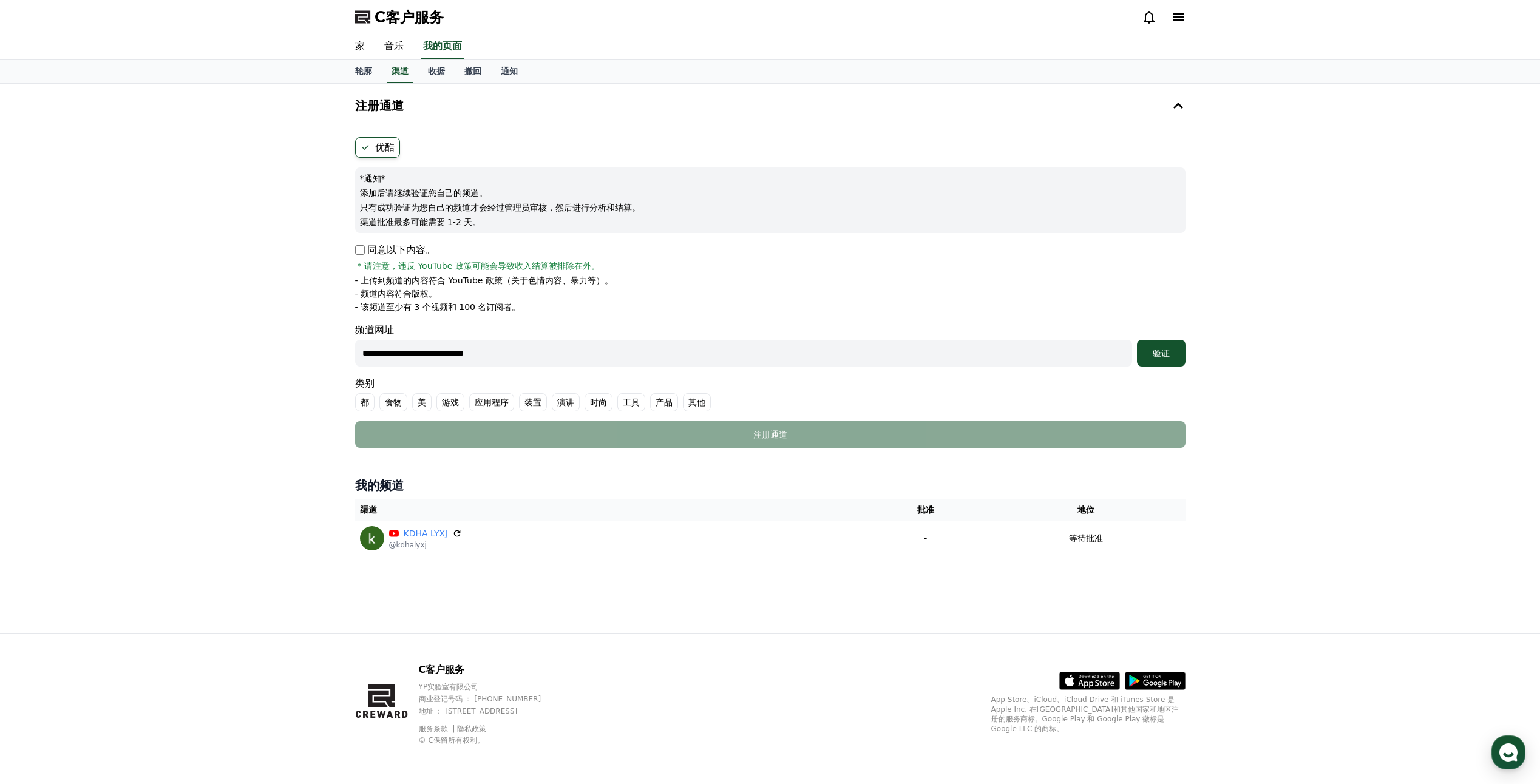
paste input "text"
type input "**********"
click at [1158, 347] on div "验证" at bounding box center [1161, 353] width 39 height 12
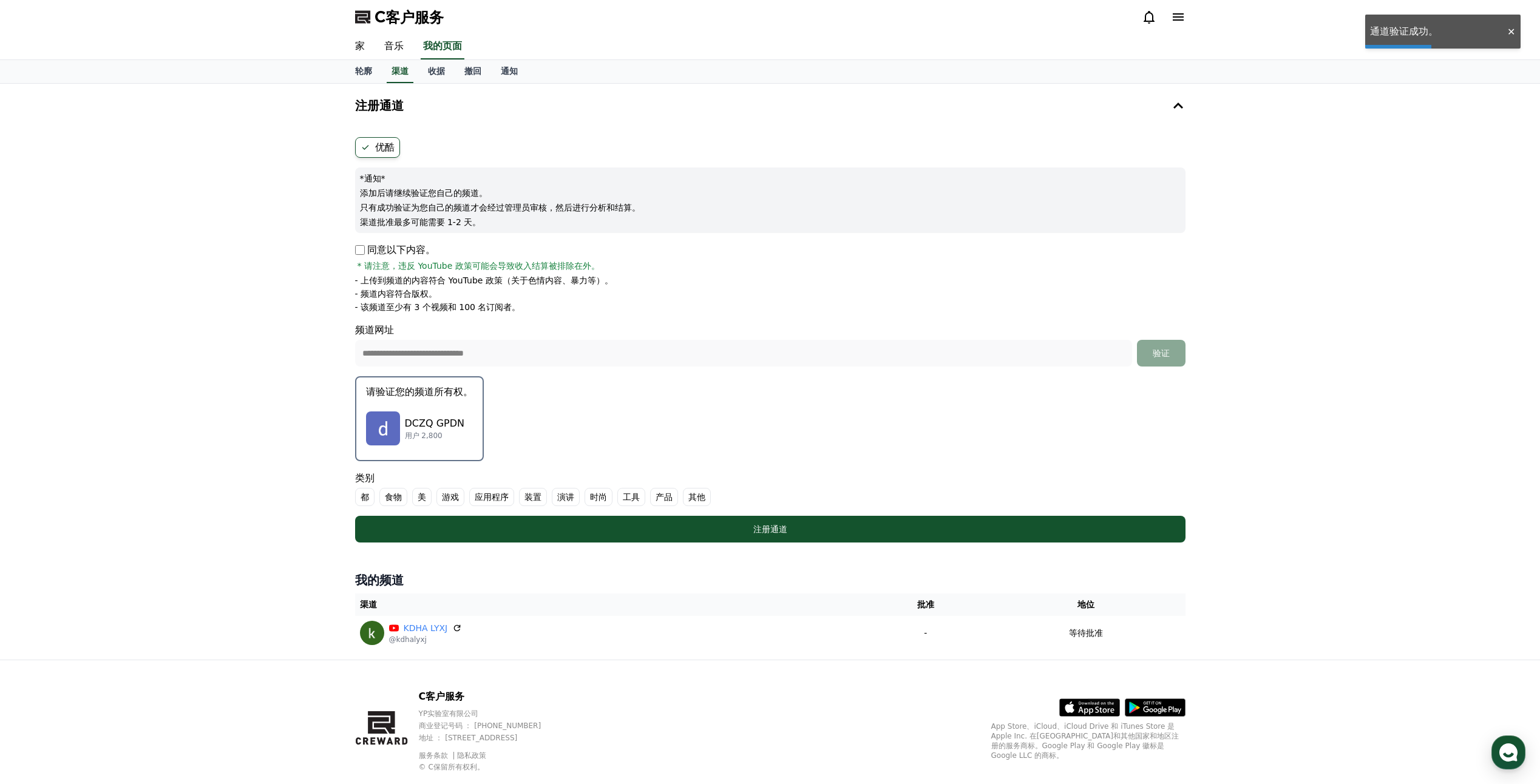
click at [418, 416] on p "DCZQ GPDN" at bounding box center [434, 423] width 60 height 14
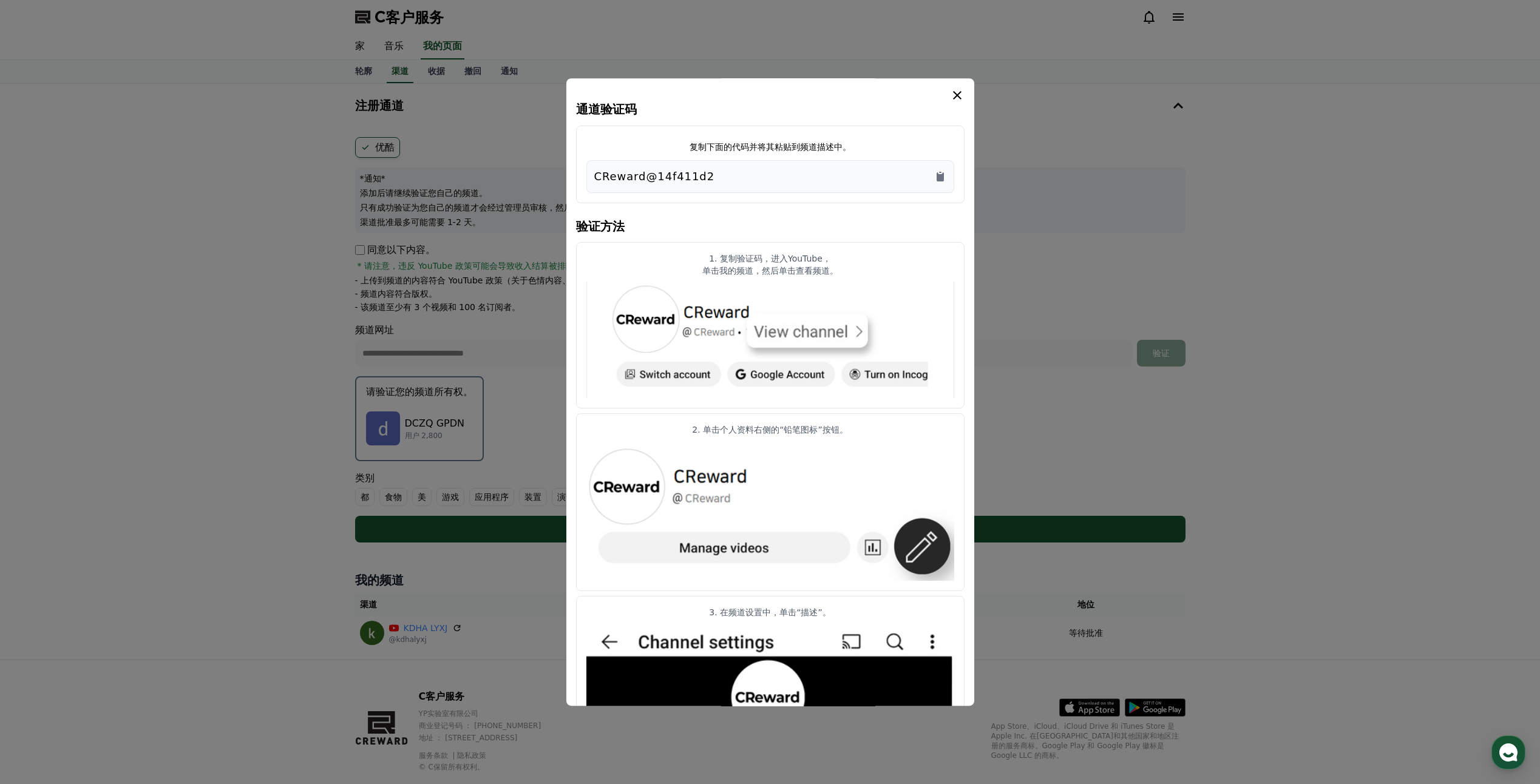
click at [1031, 343] on button "关闭模态" at bounding box center [770, 392] width 1540 height 784
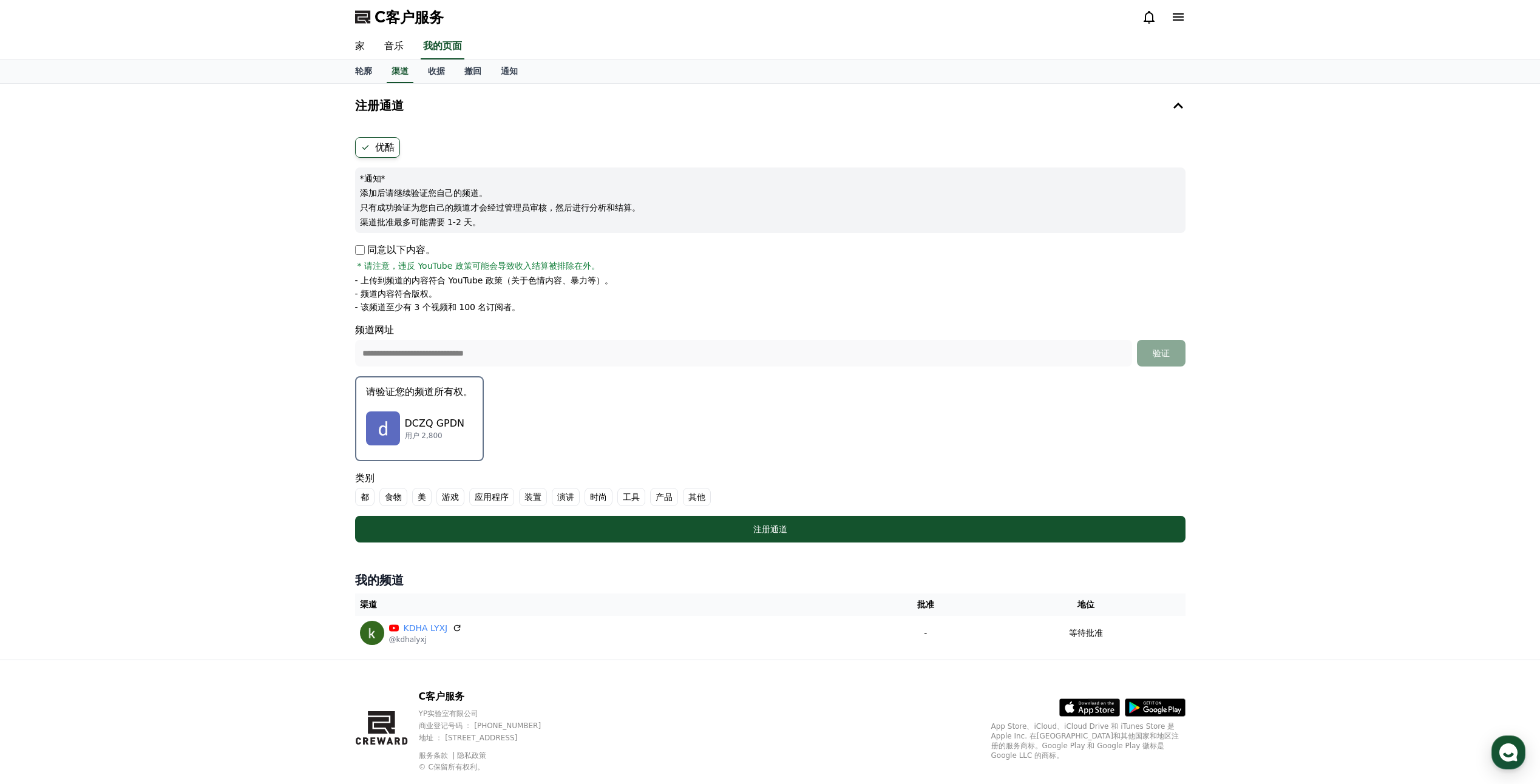
click at [449, 501] on font "游戏" at bounding box center [450, 496] width 17 height 12
click at [582, 501] on font "演讲" at bounding box center [580, 496] width 17 height 12
click at [580, 497] on icon at bounding box center [576, 497] width 10 height 10
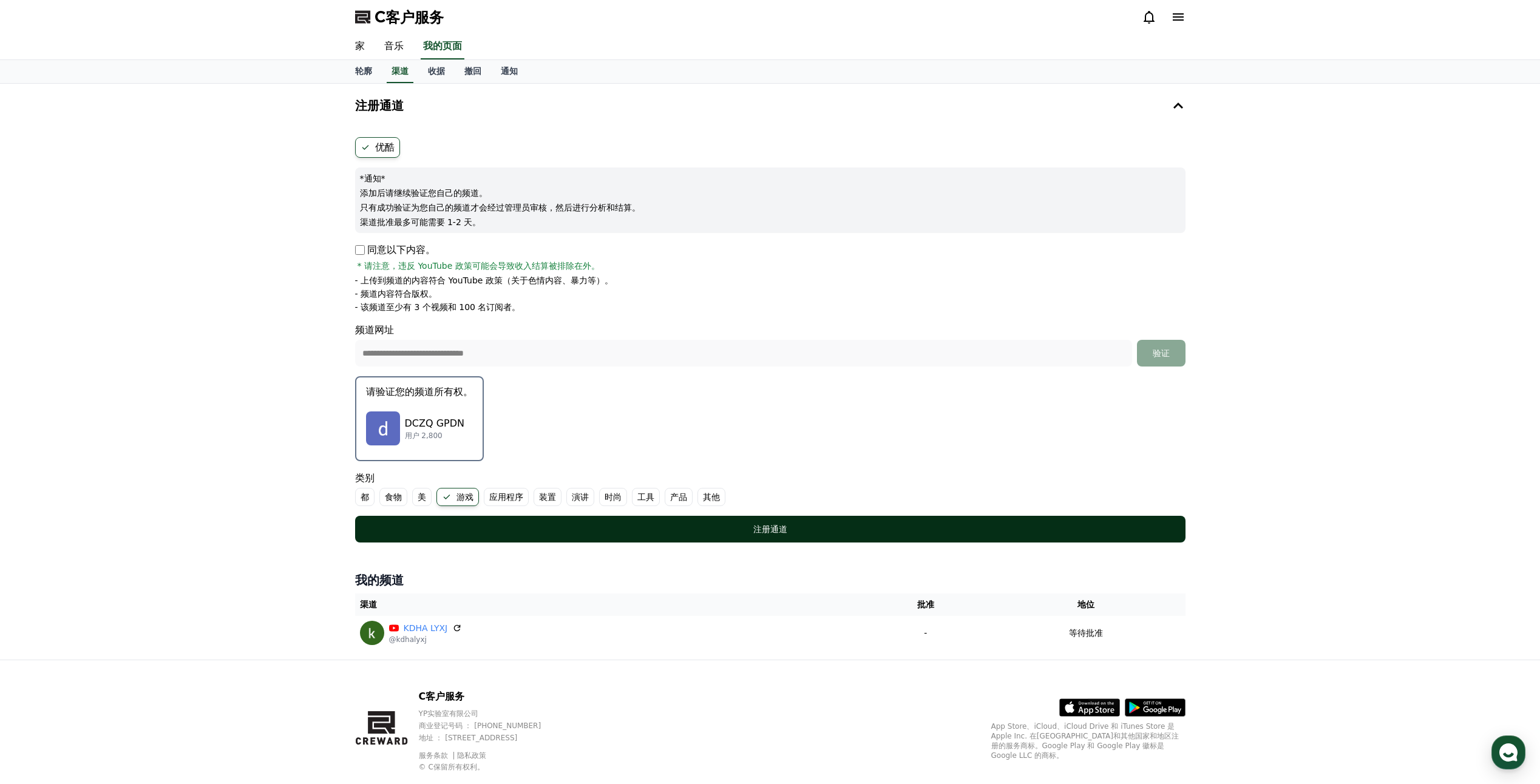
click at [511, 524] on div "注册通道" at bounding box center [770, 529] width 782 height 12
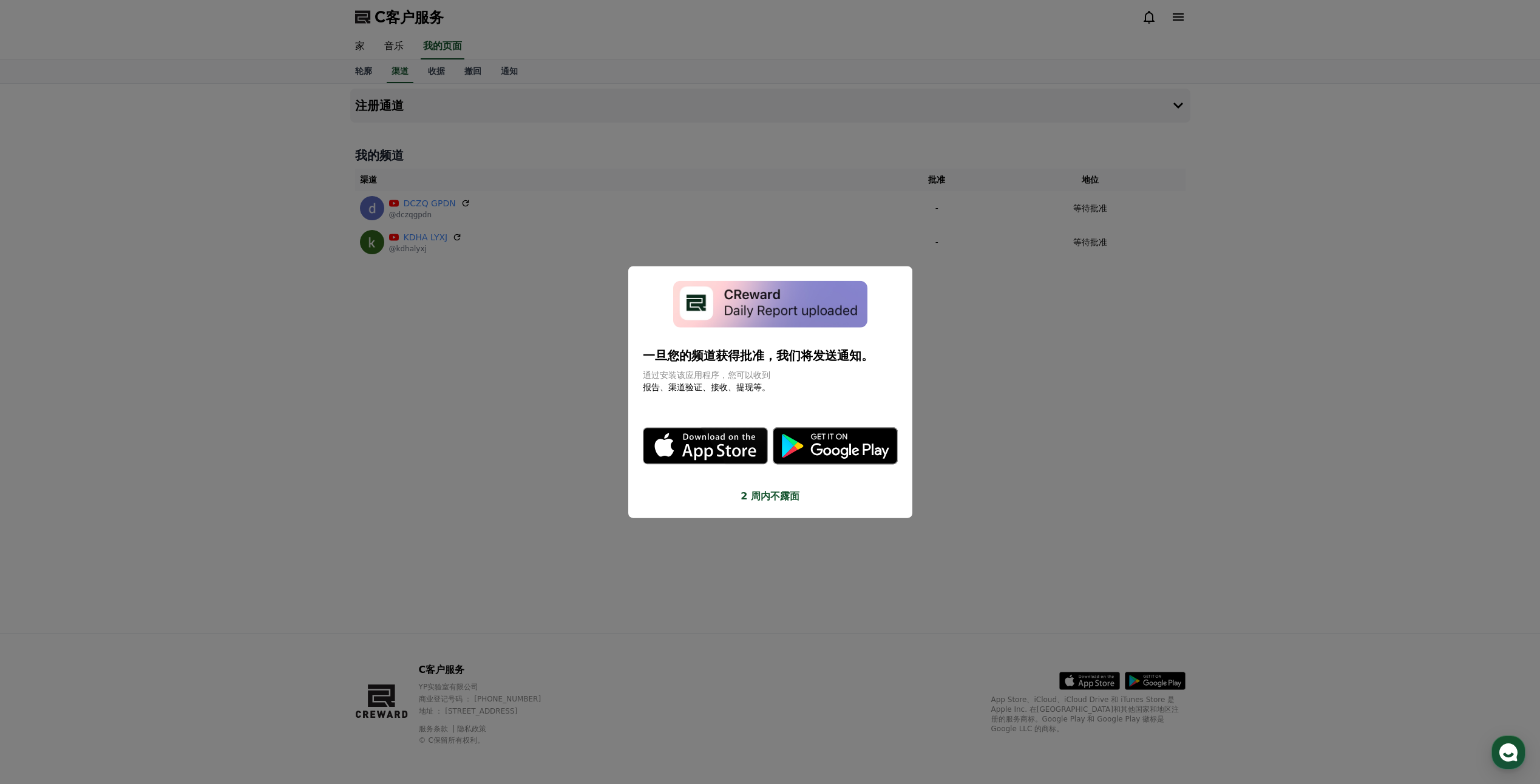
click at [1042, 336] on button "关闭模态" at bounding box center [770, 392] width 1540 height 784
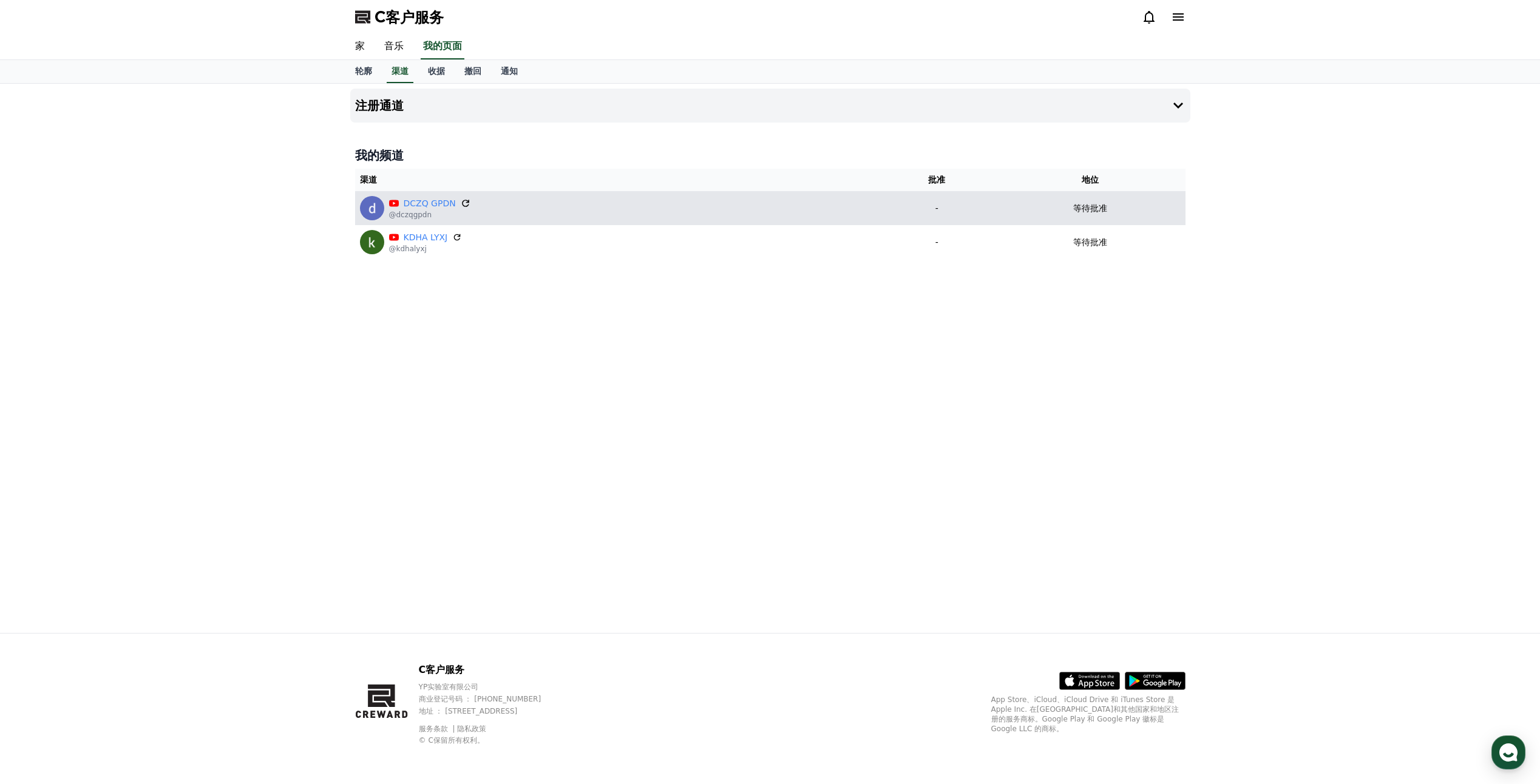
click at [466, 207] on icon at bounding box center [465, 203] width 11 height 11
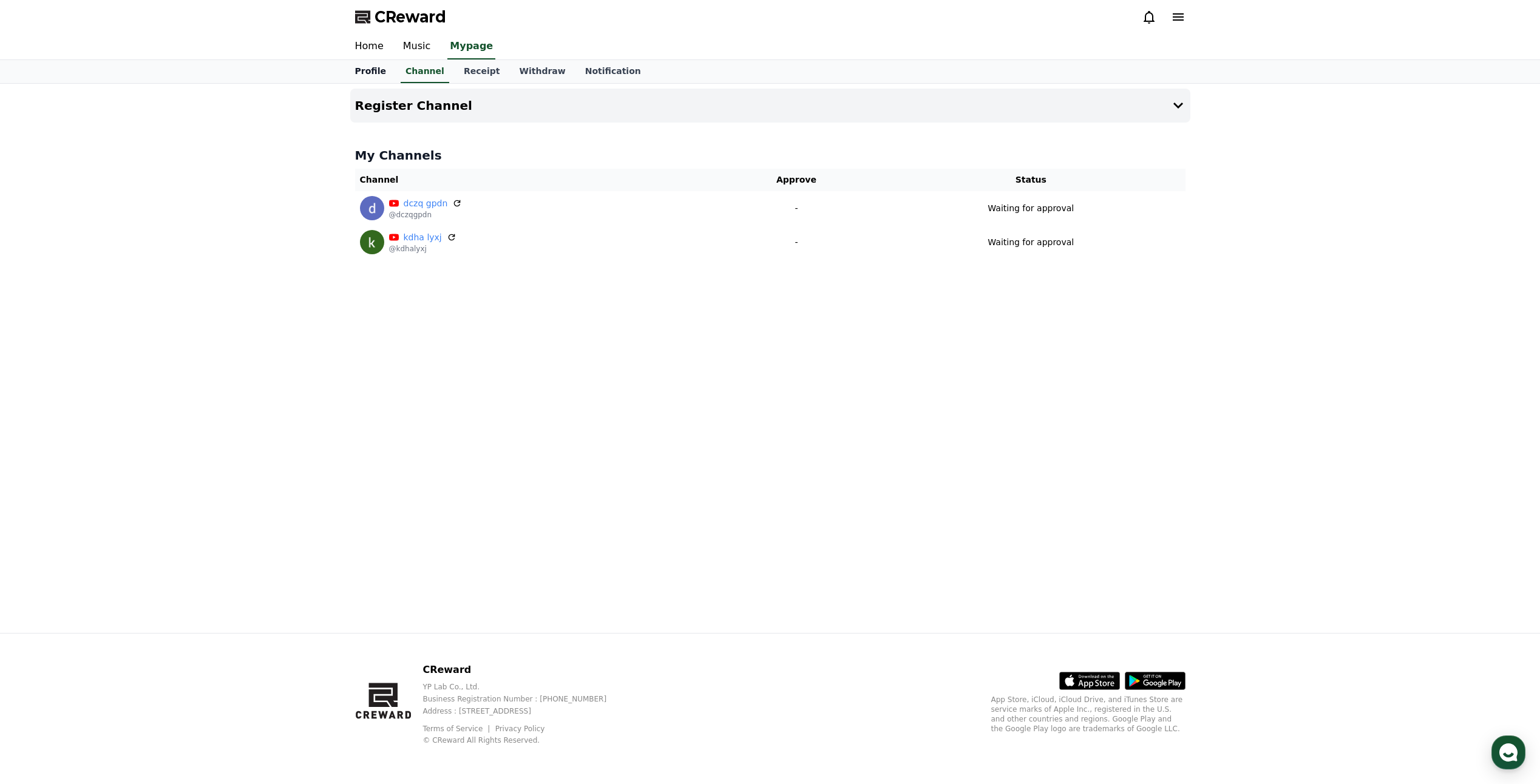
click at [377, 73] on link "Profile" at bounding box center [370, 71] width 50 height 23
select select "**********"
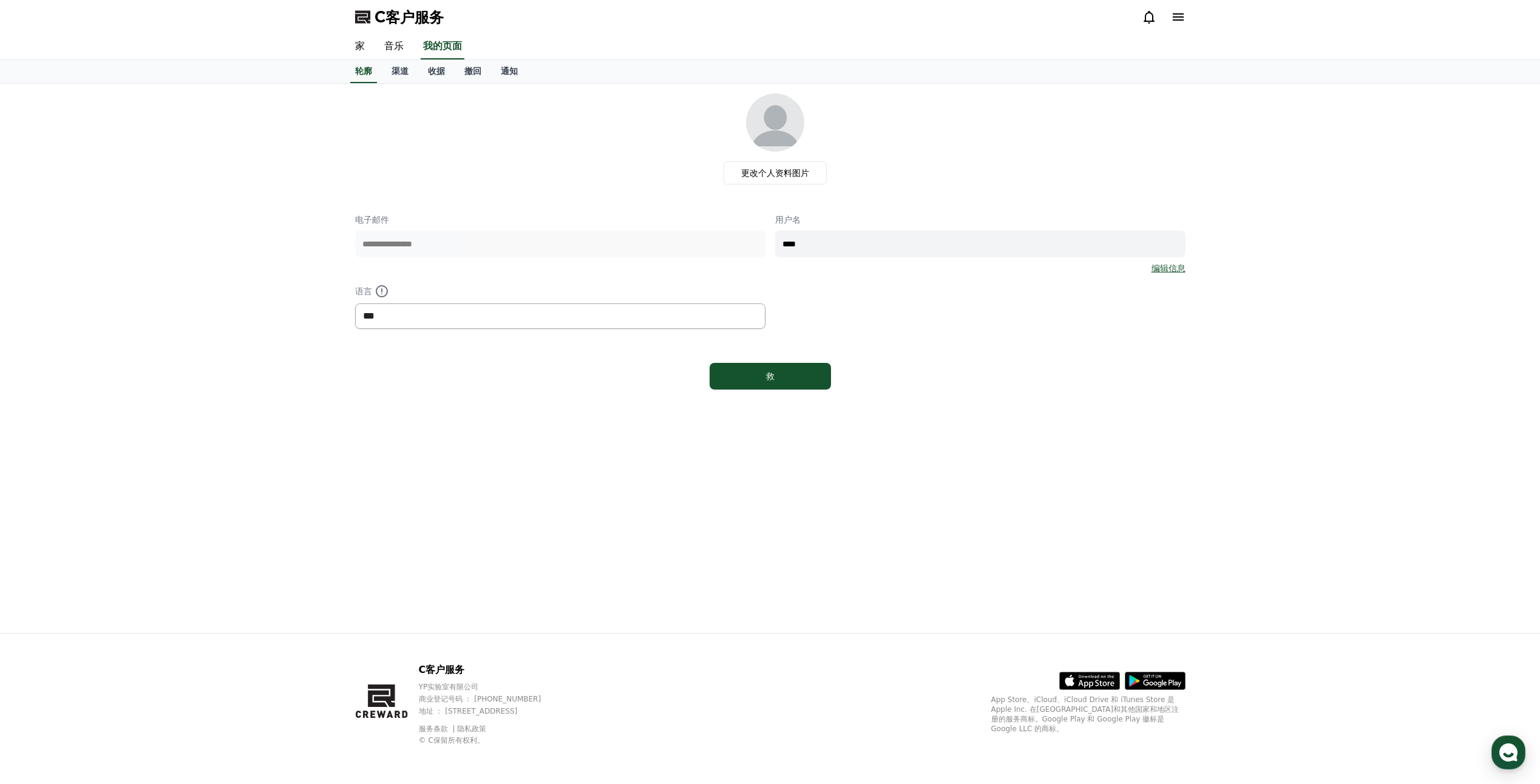
click at [407, 320] on select "*** ** ***" at bounding box center [560, 316] width 411 height 25
click at [401, 71] on font "渠道" at bounding box center [400, 72] width 17 height 10
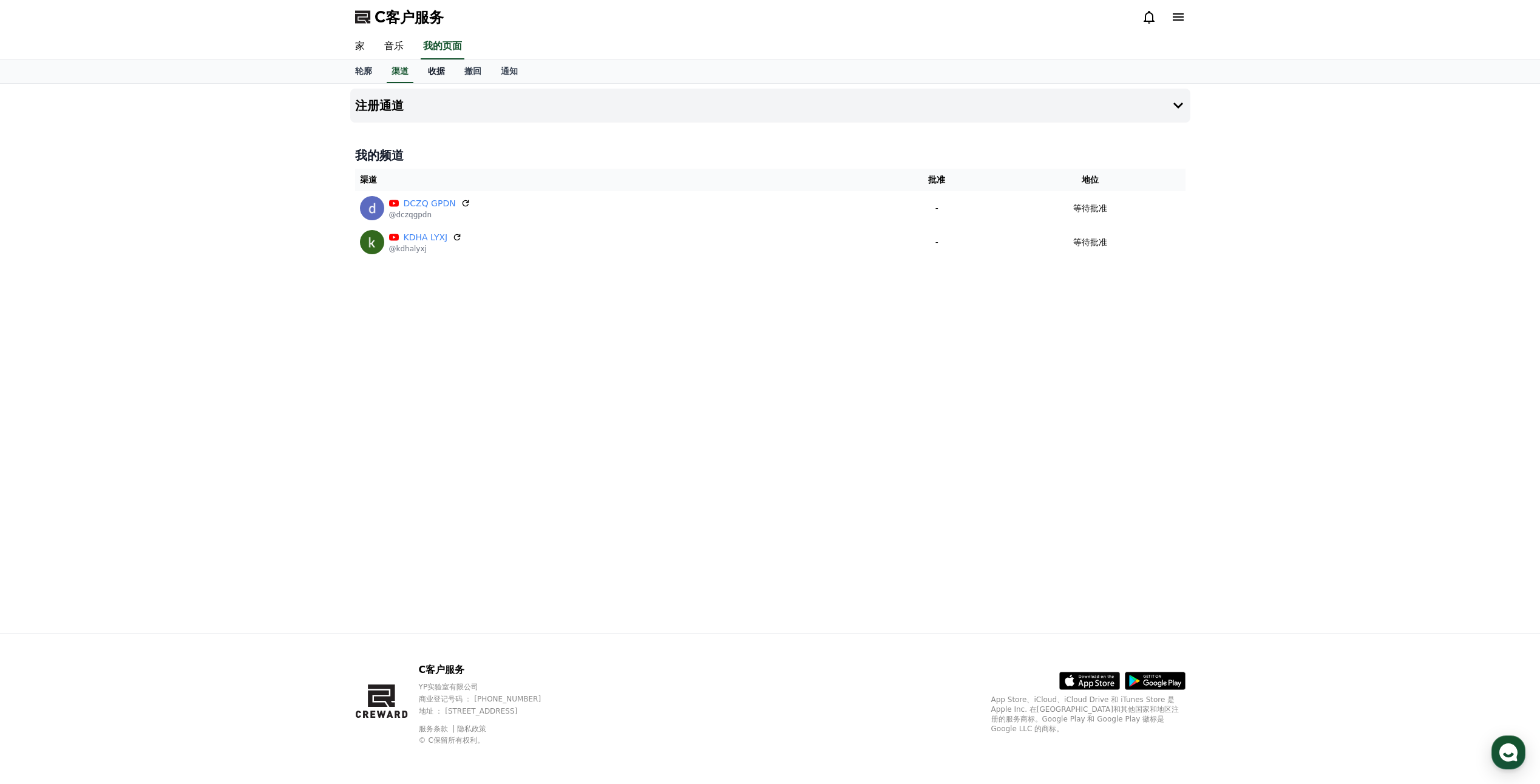
click at [438, 73] on font "收据" at bounding box center [436, 72] width 17 height 10
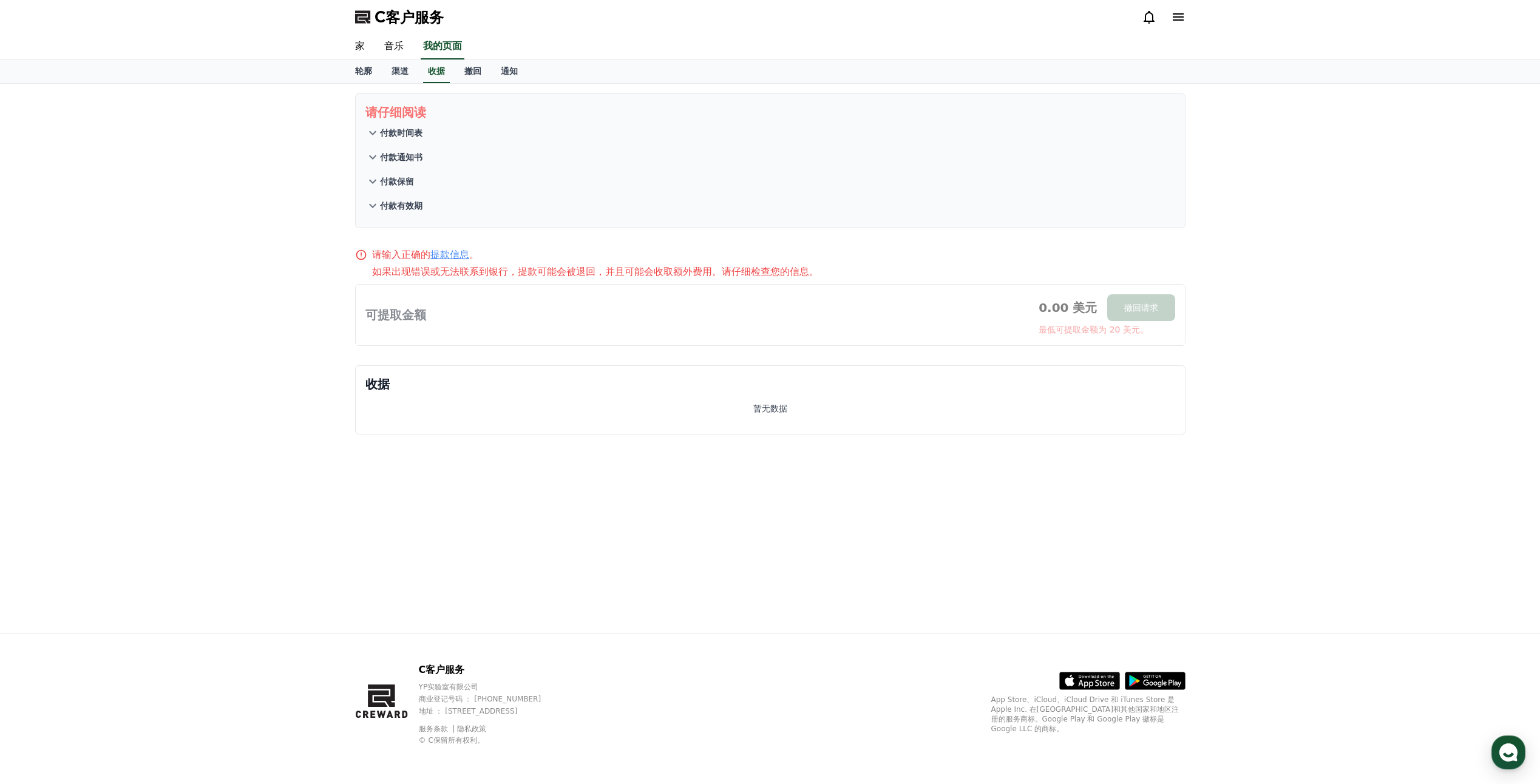
click at [415, 130] on font "付款时间表" at bounding box center [401, 133] width 42 height 10
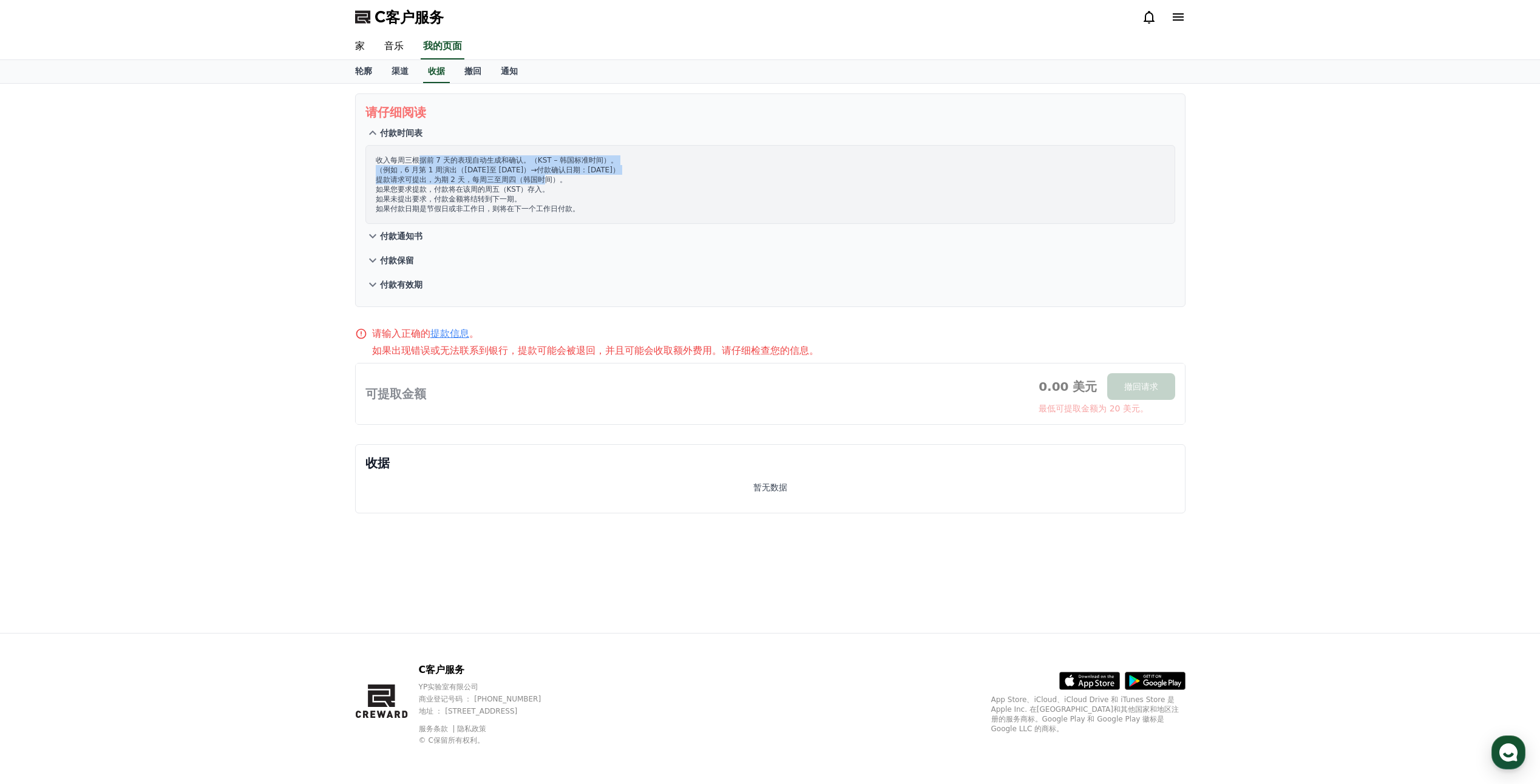
drag, startPoint x: 419, startPoint y: 160, endPoint x: 545, endPoint y: 177, distance: 127.1
click at [545, 177] on font "收入每周三根据前 7 天的表现自动生成和确认。（KST – 韩国标准时间）。 （例如，6 月第 1 周演出（6 月 2 日至 8 日）→付款确认日期：6 月 …" at bounding box center [497, 184] width 244 height 57
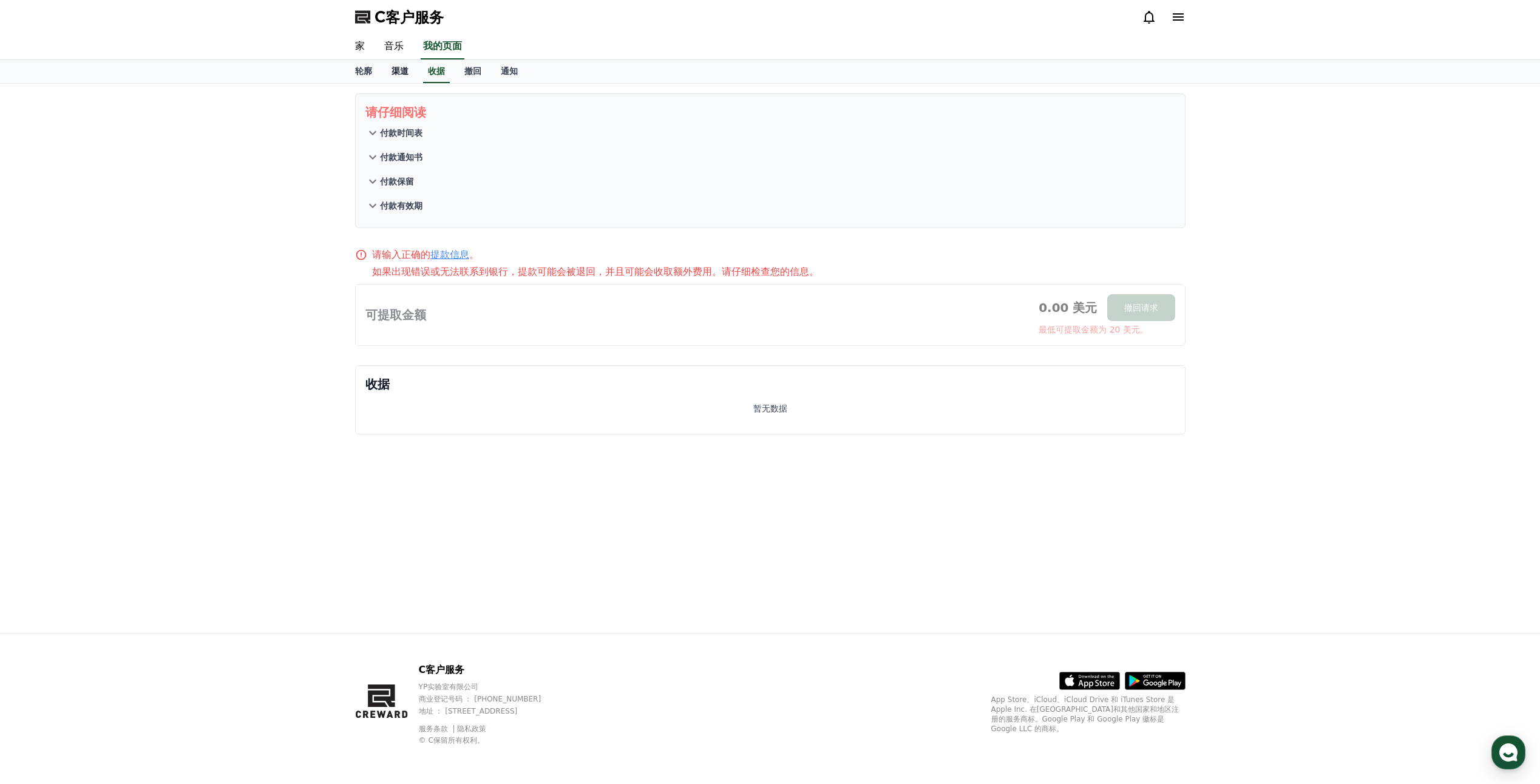
click at [401, 72] on font "渠道" at bounding box center [400, 72] width 17 height 10
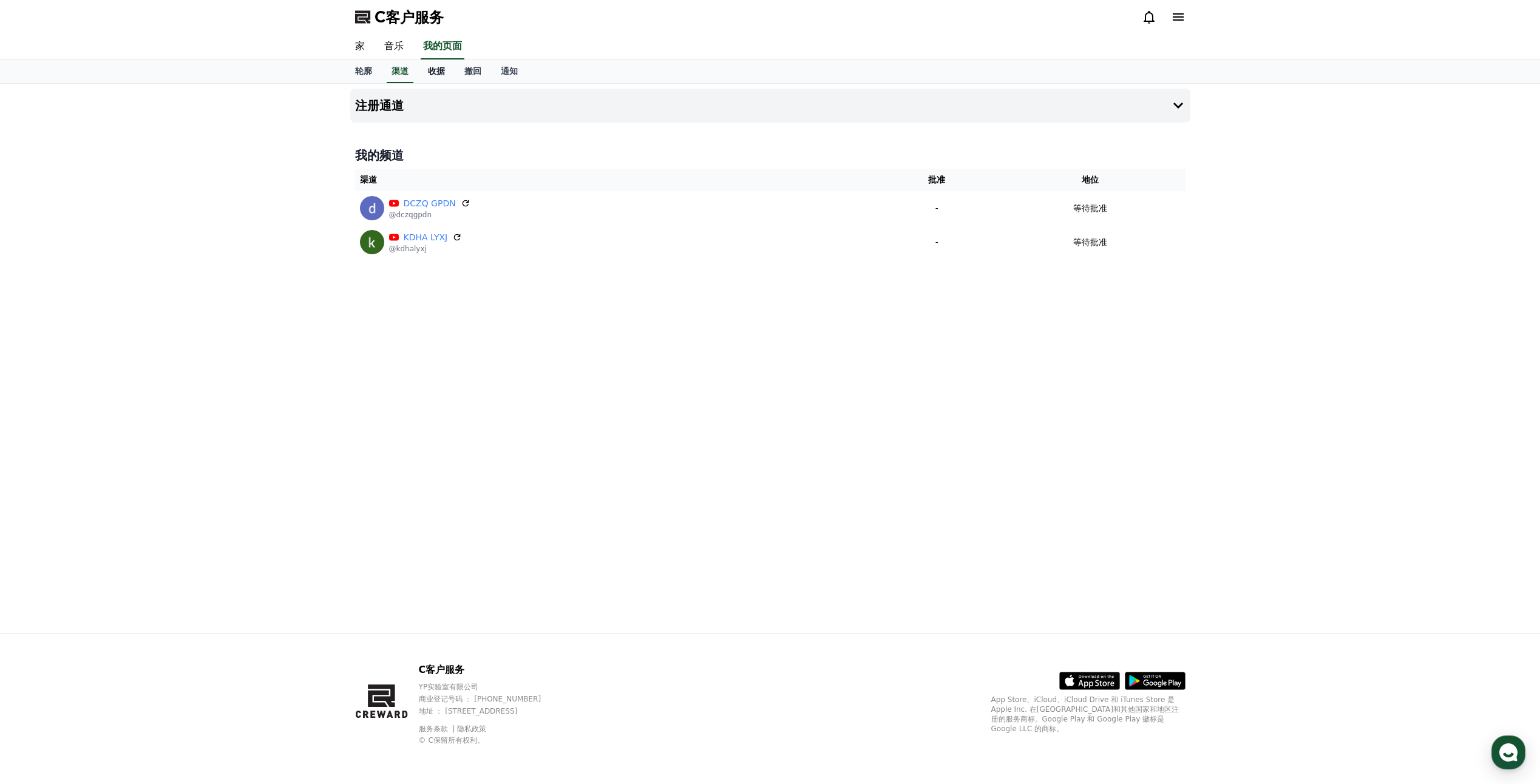
click at [436, 74] on font "收据" at bounding box center [436, 72] width 17 height 10
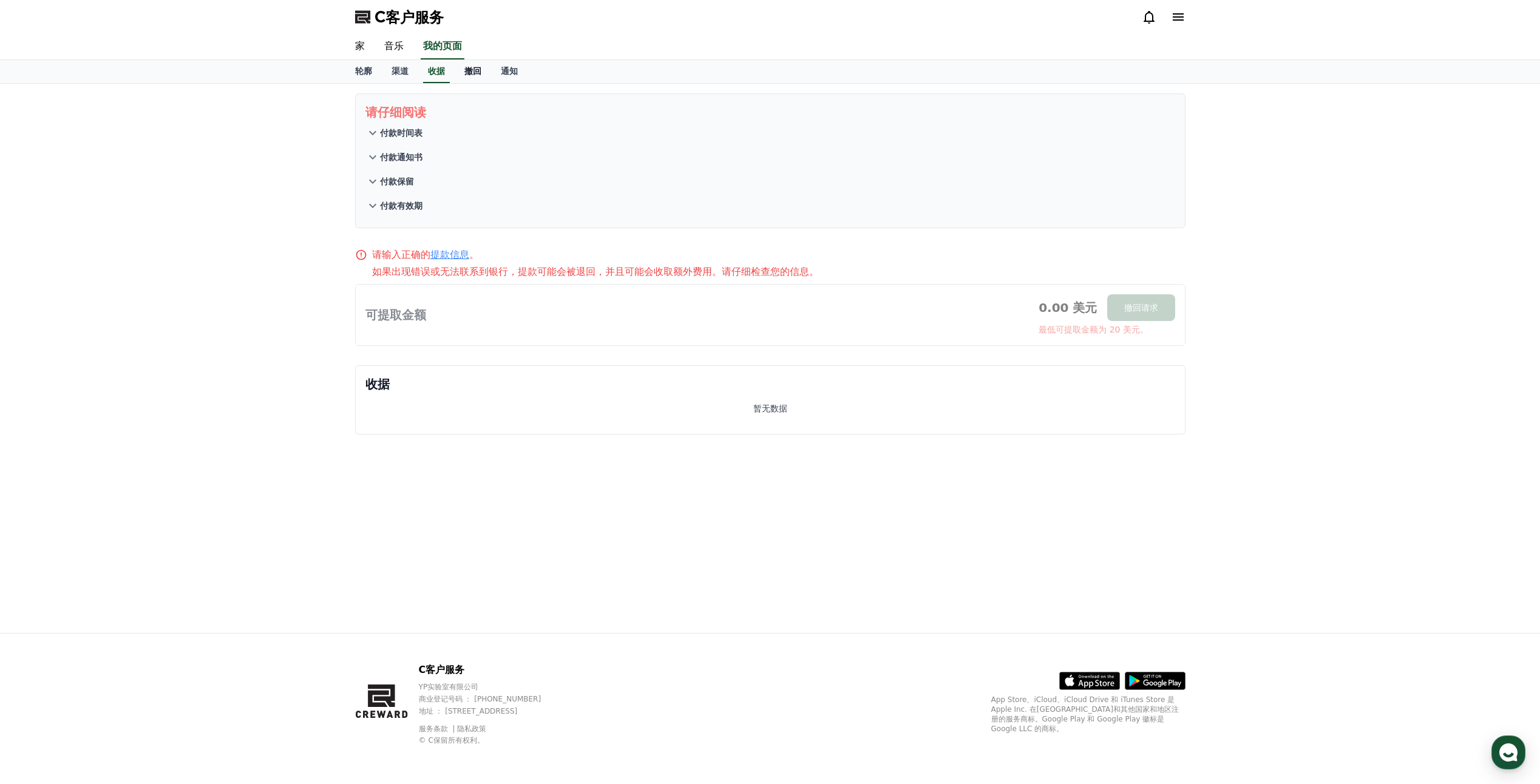
click at [482, 68] on link "撤回" at bounding box center [472, 71] width 36 height 23
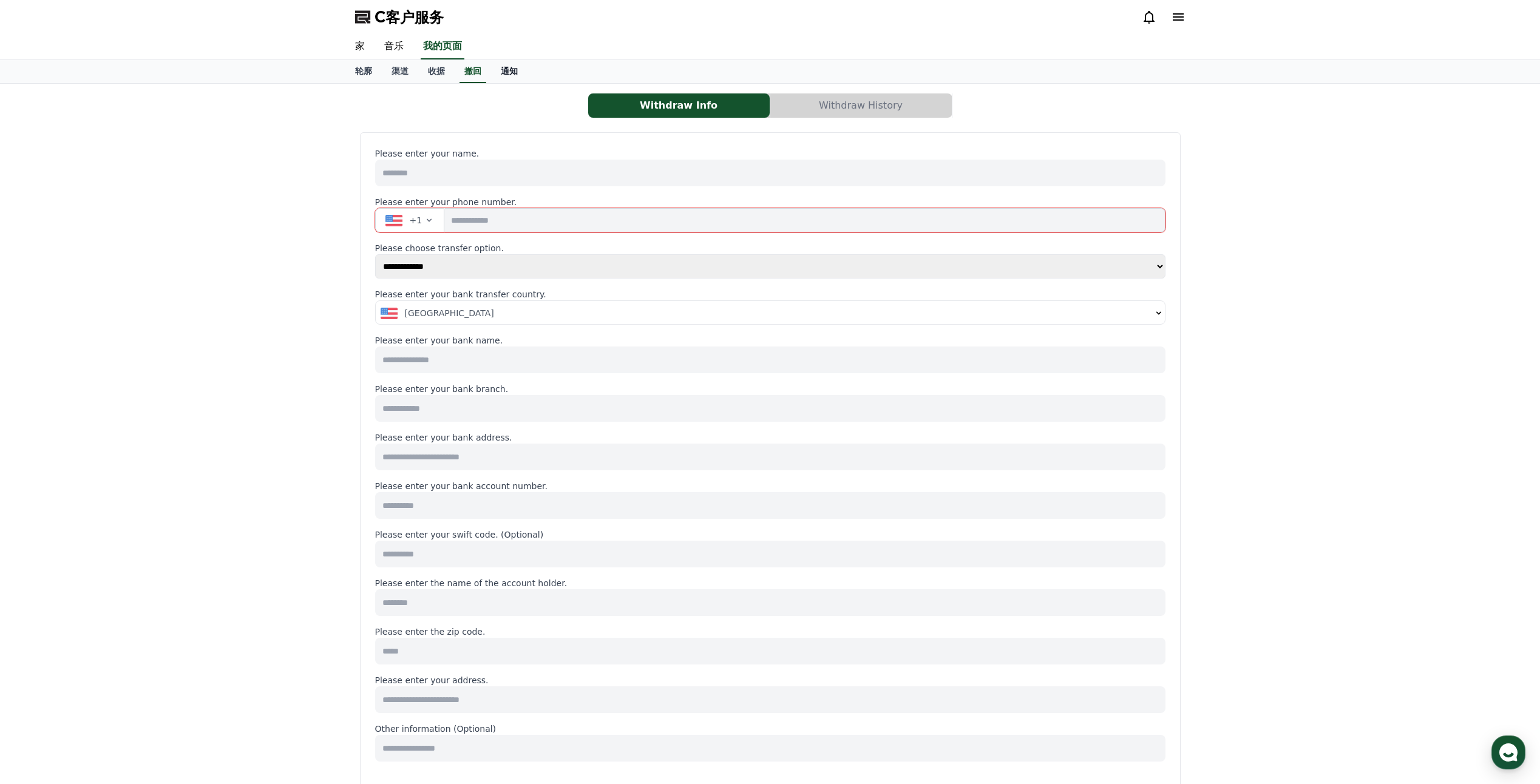
click at [512, 73] on font "通知" at bounding box center [509, 72] width 17 height 10
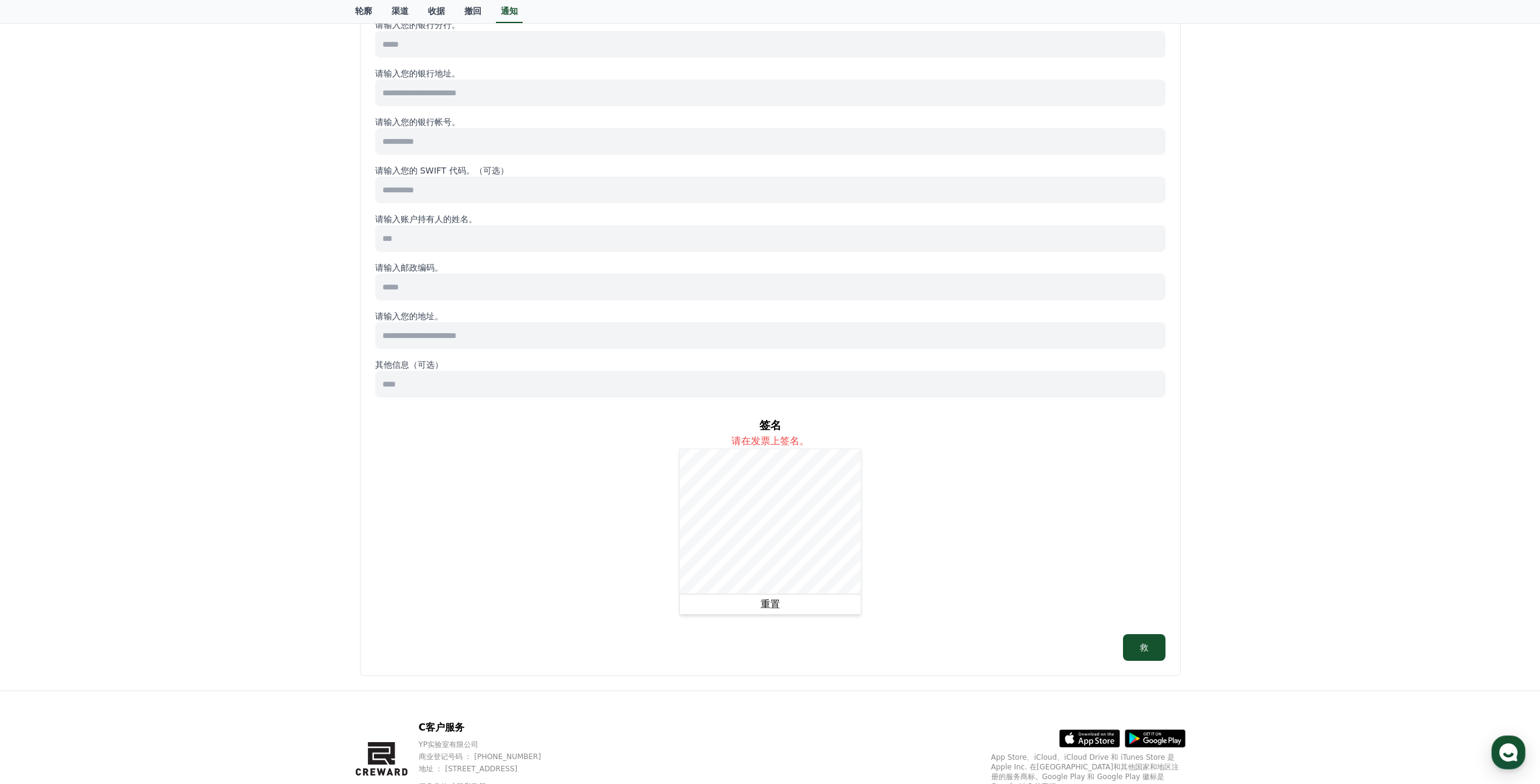
scroll to position [383, 0]
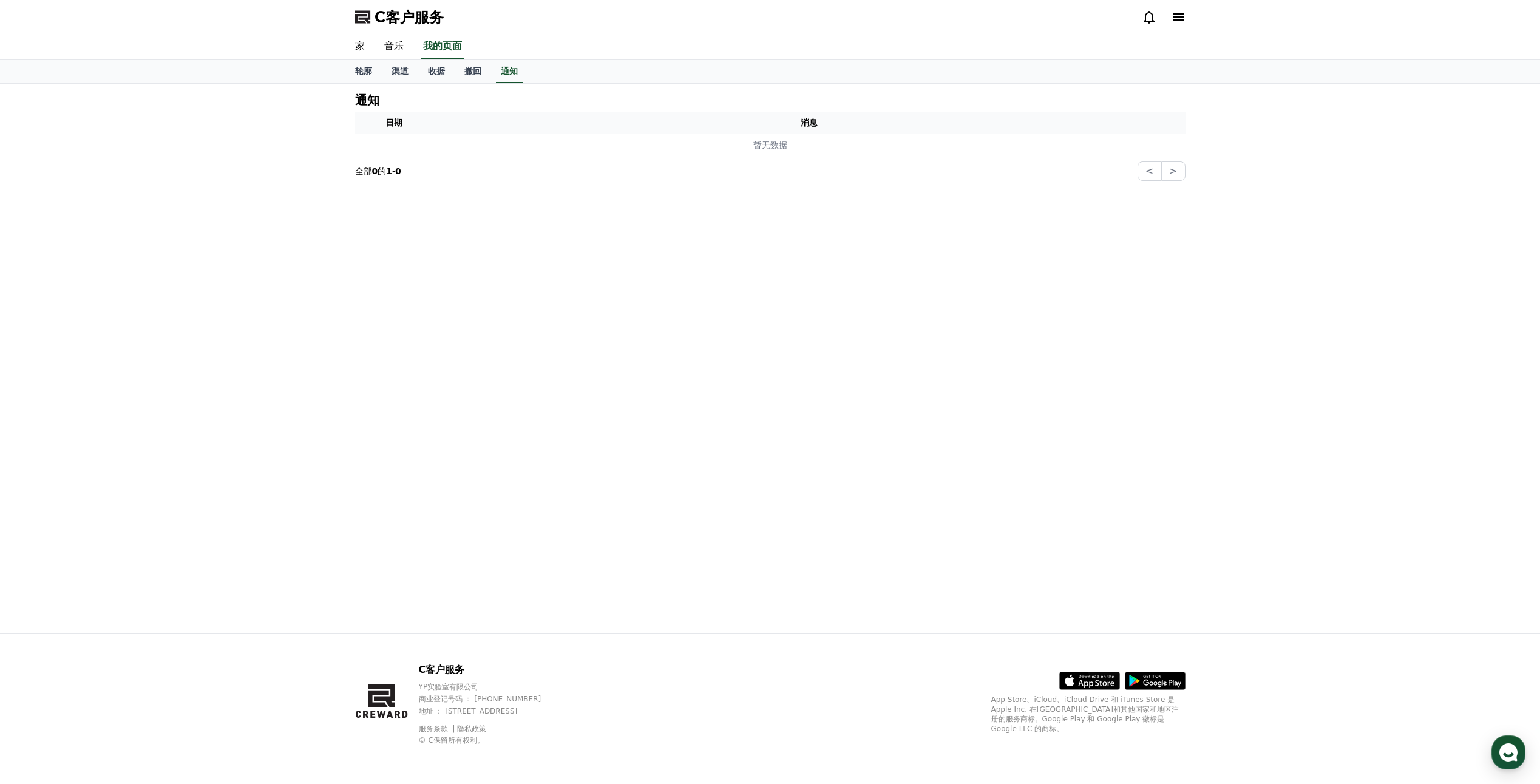
click at [443, 162] on section "全部 0 的 1 - 0 < >" at bounding box center [770, 171] width 831 height 19
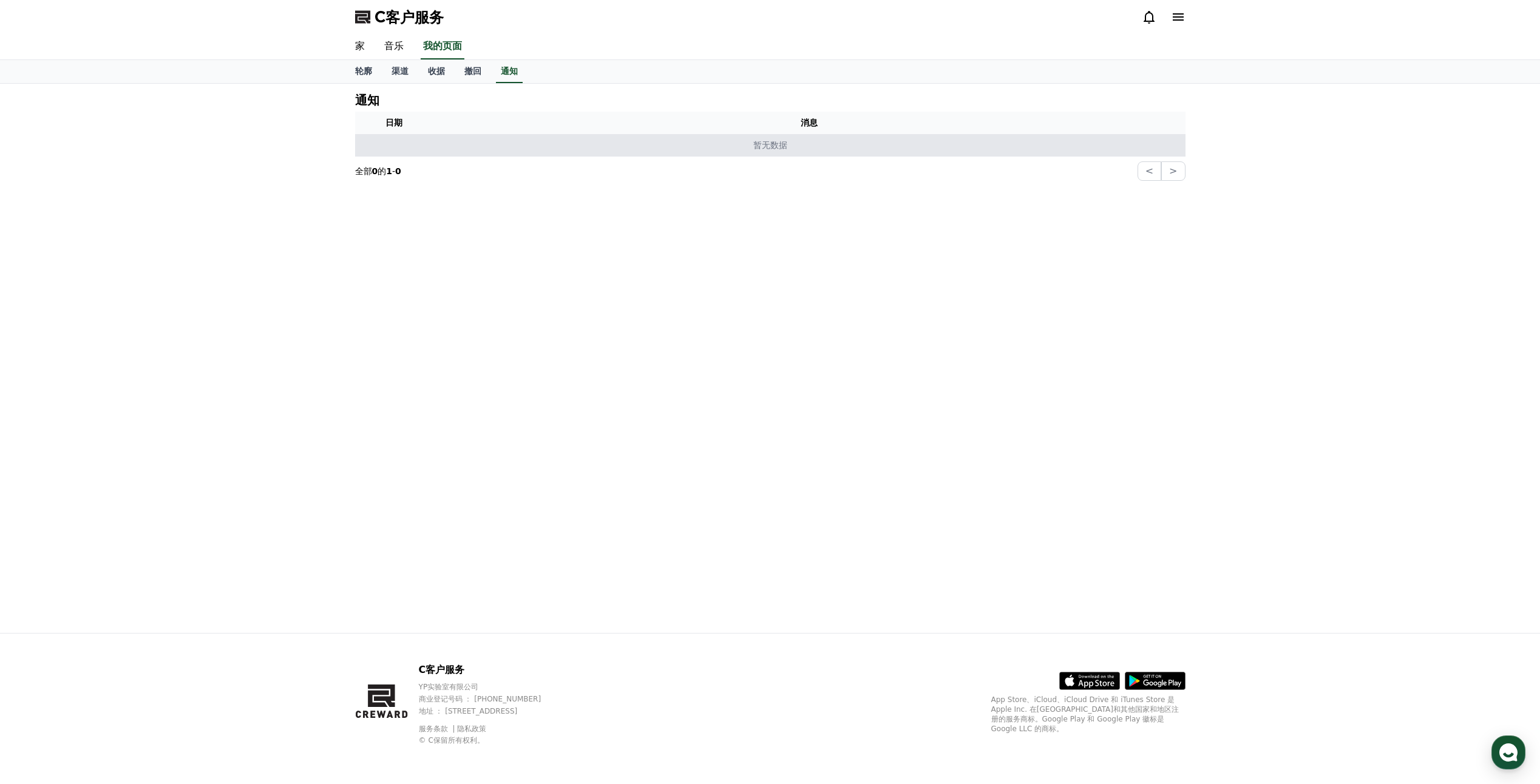
click at [451, 149] on p "暂无数据" at bounding box center [770, 145] width 820 height 13
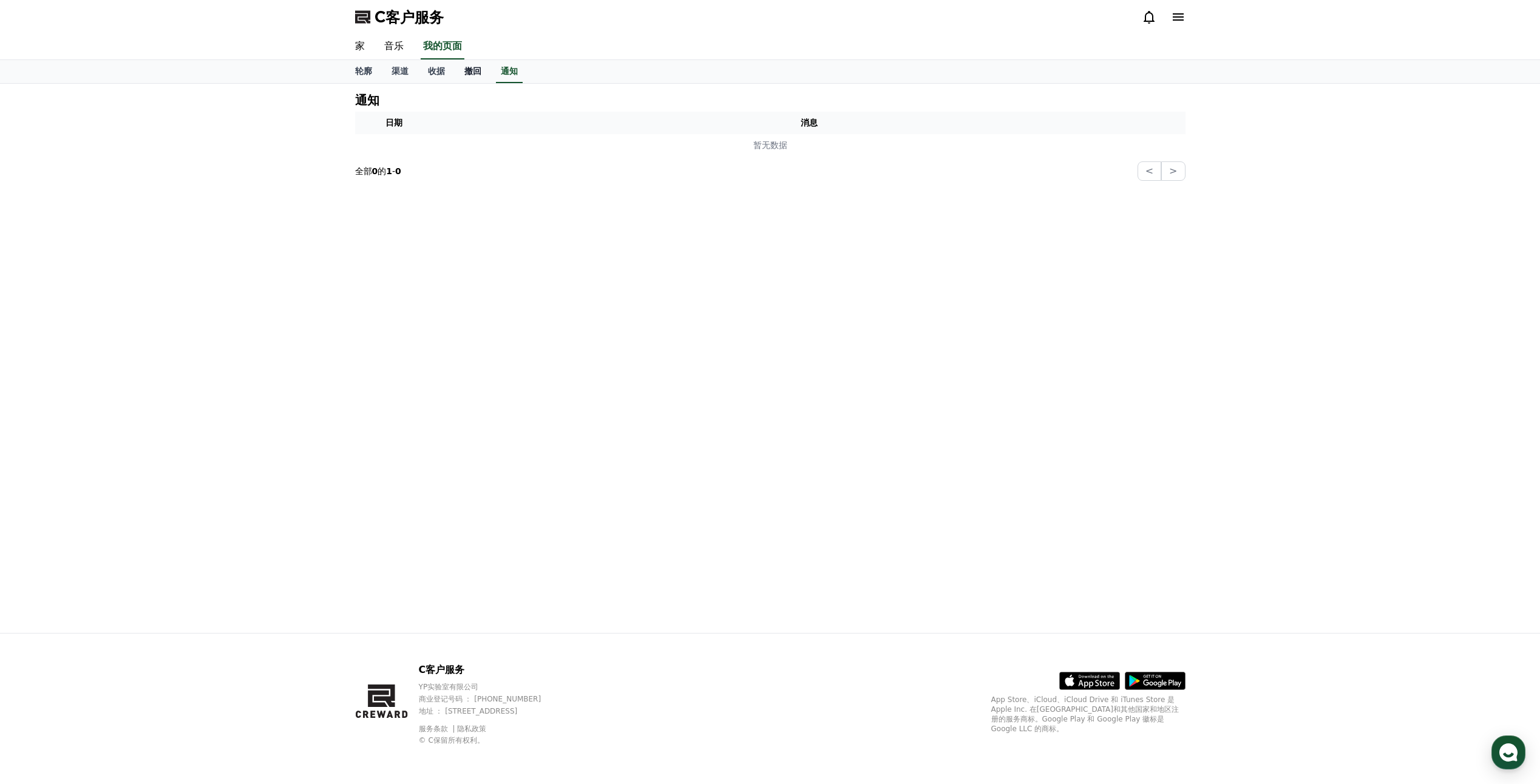
click at [467, 70] on font "撤回" at bounding box center [473, 72] width 17 height 10
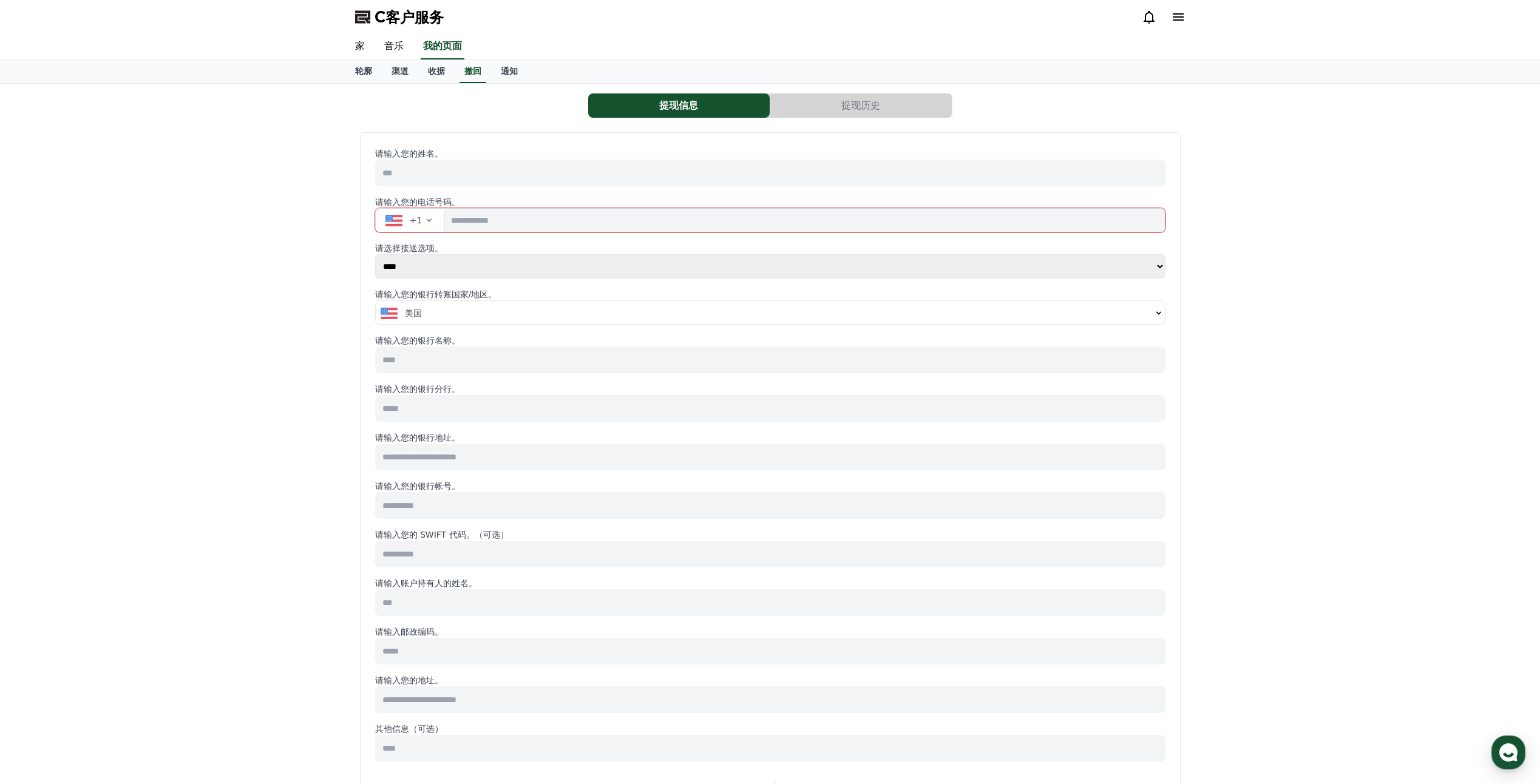
click at [573, 176] on input at bounding box center [770, 173] width 790 height 27
click at [837, 205] on p "请输入您的电话号码。" at bounding box center [770, 202] width 790 height 12
click at [476, 222] on input "tel" at bounding box center [805, 220] width 720 height 24
click at [399, 219] on span "button" at bounding box center [394, 220] width 17 height 12
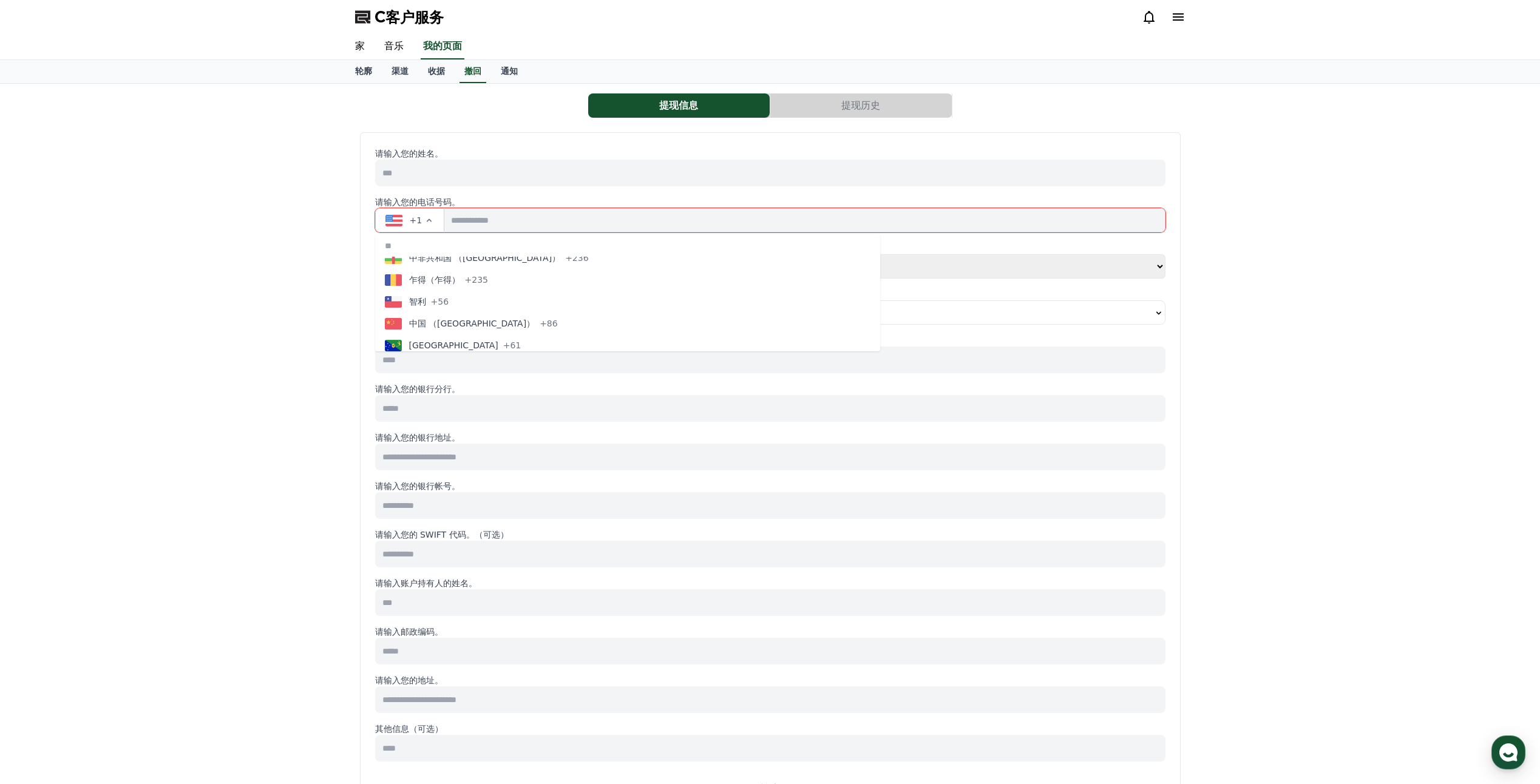
click at [458, 326] on span "中国 （[GEOGRAPHIC_DATA]）" at bounding box center [472, 323] width 126 height 12
click at [440, 268] on select "**** ******" at bounding box center [770, 266] width 790 height 24
click at [442, 315] on div "美国" at bounding box center [766, 313] width 771 height 12
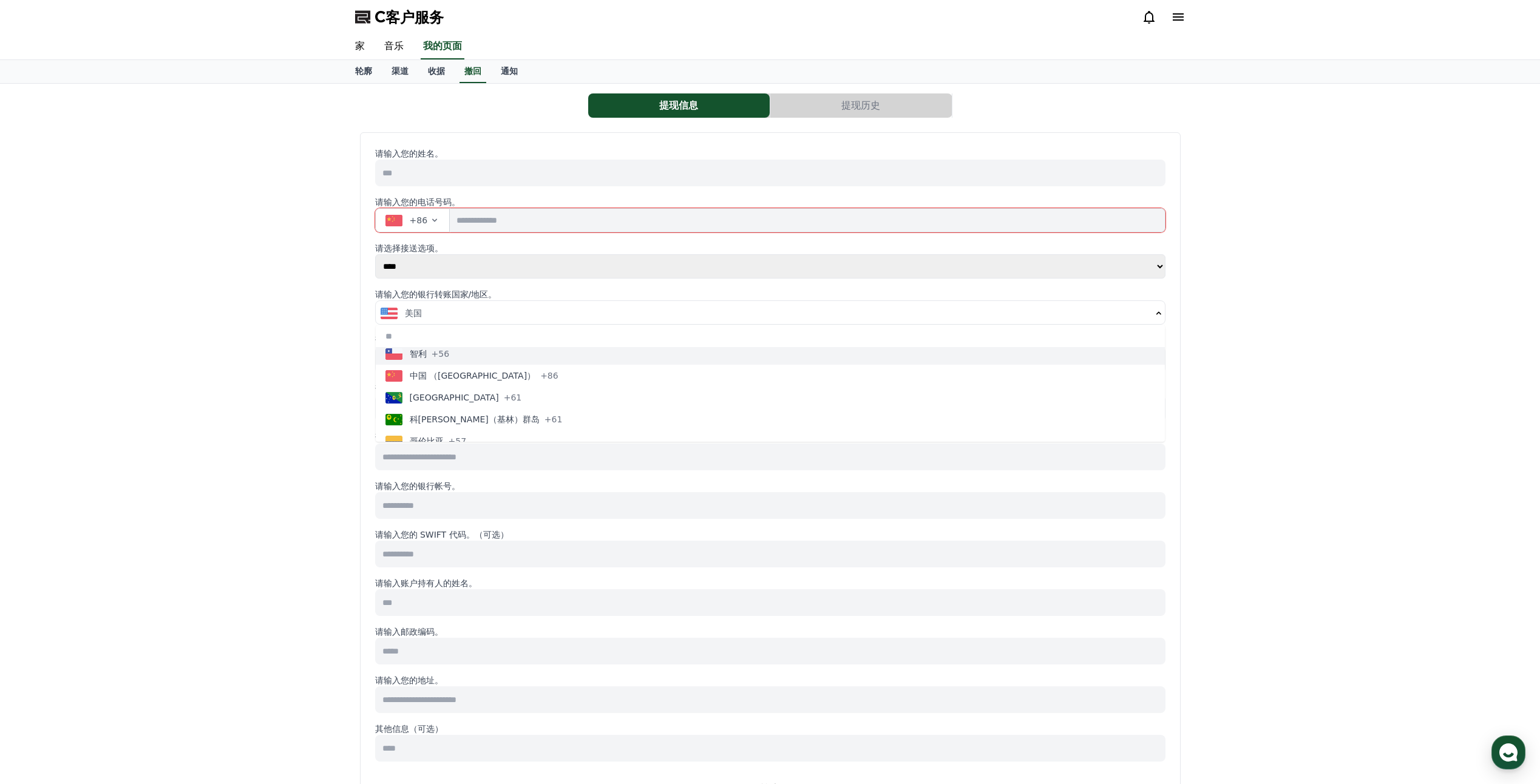
scroll to position [971, 0]
click at [526, 378] on button "中国 （[GEOGRAPHIC_DATA]） +86" at bounding box center [770, 370] width 789 height 22
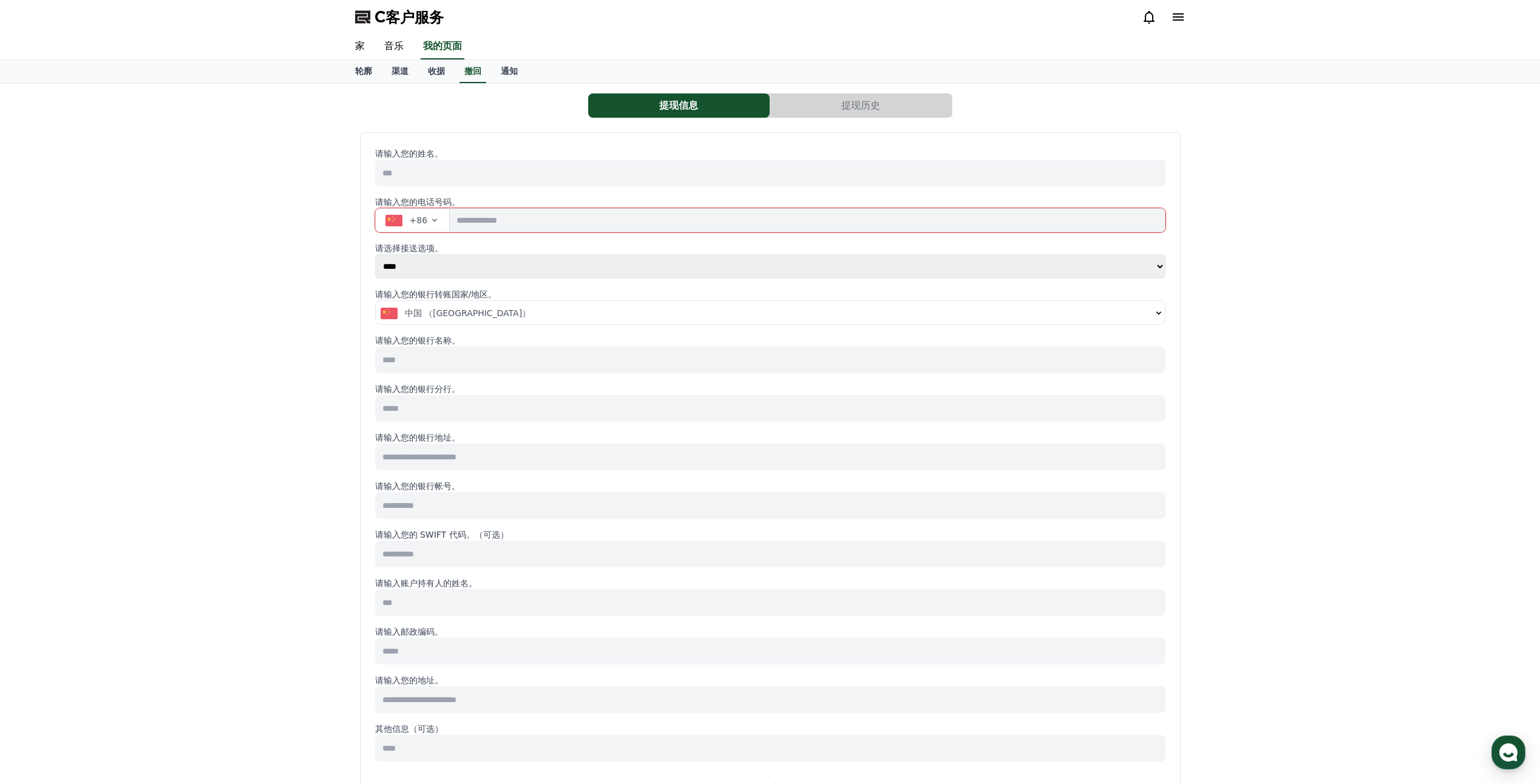
click at [464, 358] on input at bounding box center [770, 360] width 790 height 27
click at [469, 404] on input at bounding box center [770, 409] width 790 height 27
click at [460, 458] on input at bounding box center [770, 457] width 790 height 27
click at [295, 468] on div "提现信息 提现历史 请输入您的姓名。 请输入您的电话号码。 +86 请选择接送选项。 **** ****** 请输入您的银行转账国家/地区。 中国 （[GEO…" at bounding box center [770, 569] width 1540 height 971
drag, startPoint x: 430, startPoint y: 411, endPoint x: 459, endPoint y: 416, distance: 29.4
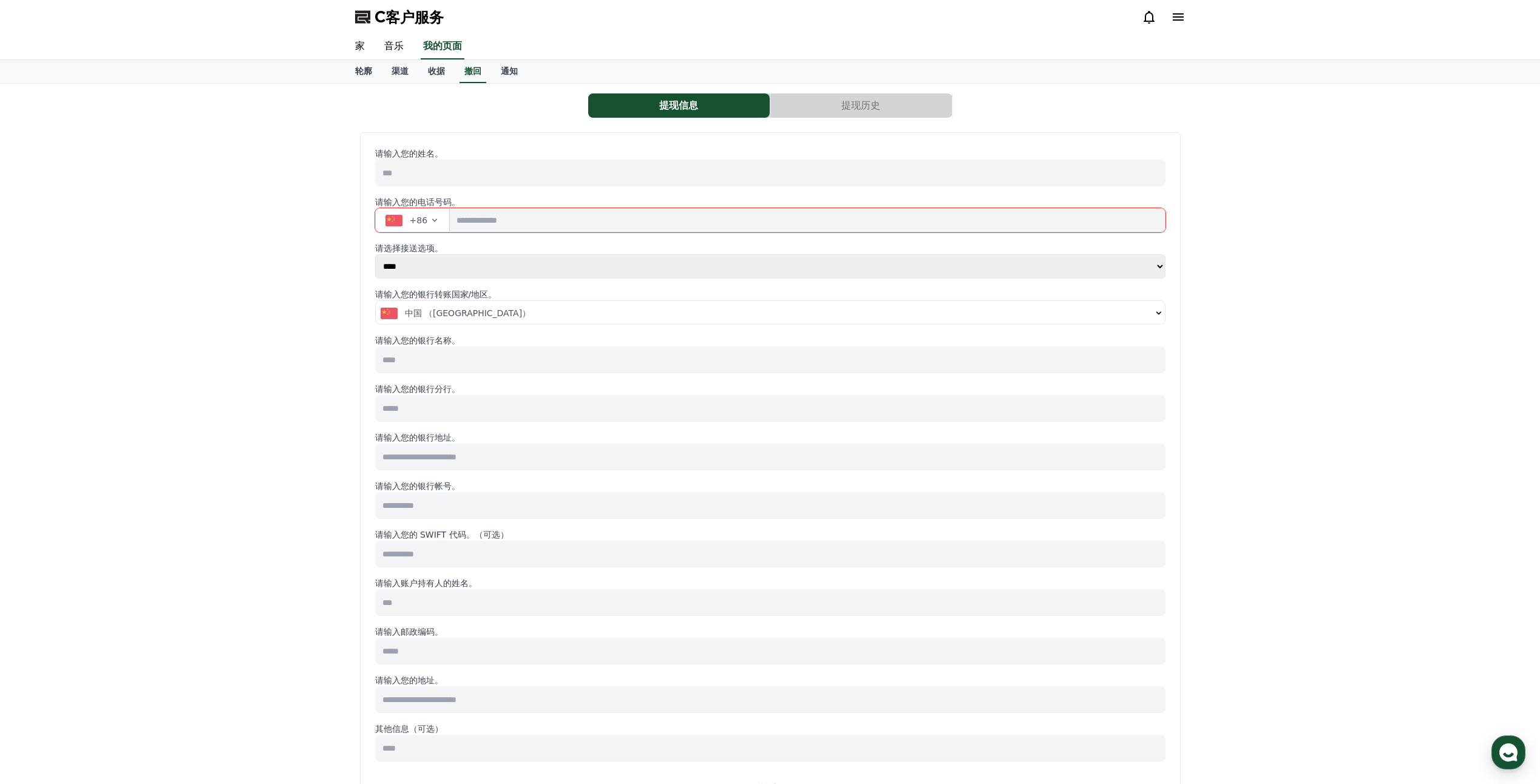
click at [459, 416] on input at bounding box center [770, 409] width 790 height 27
click at [511, 411] on input at bounding box center [770, 409] width 790 height 27
click at [562, 461] on input at bounding box center [770, 457] width 790 height 27
click at [247, 464] on div "提现信息 提现历史 请输入您的姓名。 请输入您的电话号码。 +86 请选择接送选项。 **** ****** 请输入您的银行转账国家/地区。 中国 （[GEO…" at bounding box center [770, 569] width 1540 height 971
click at [503, 500] on input at bounding box center [770, 506] width 790 height 27
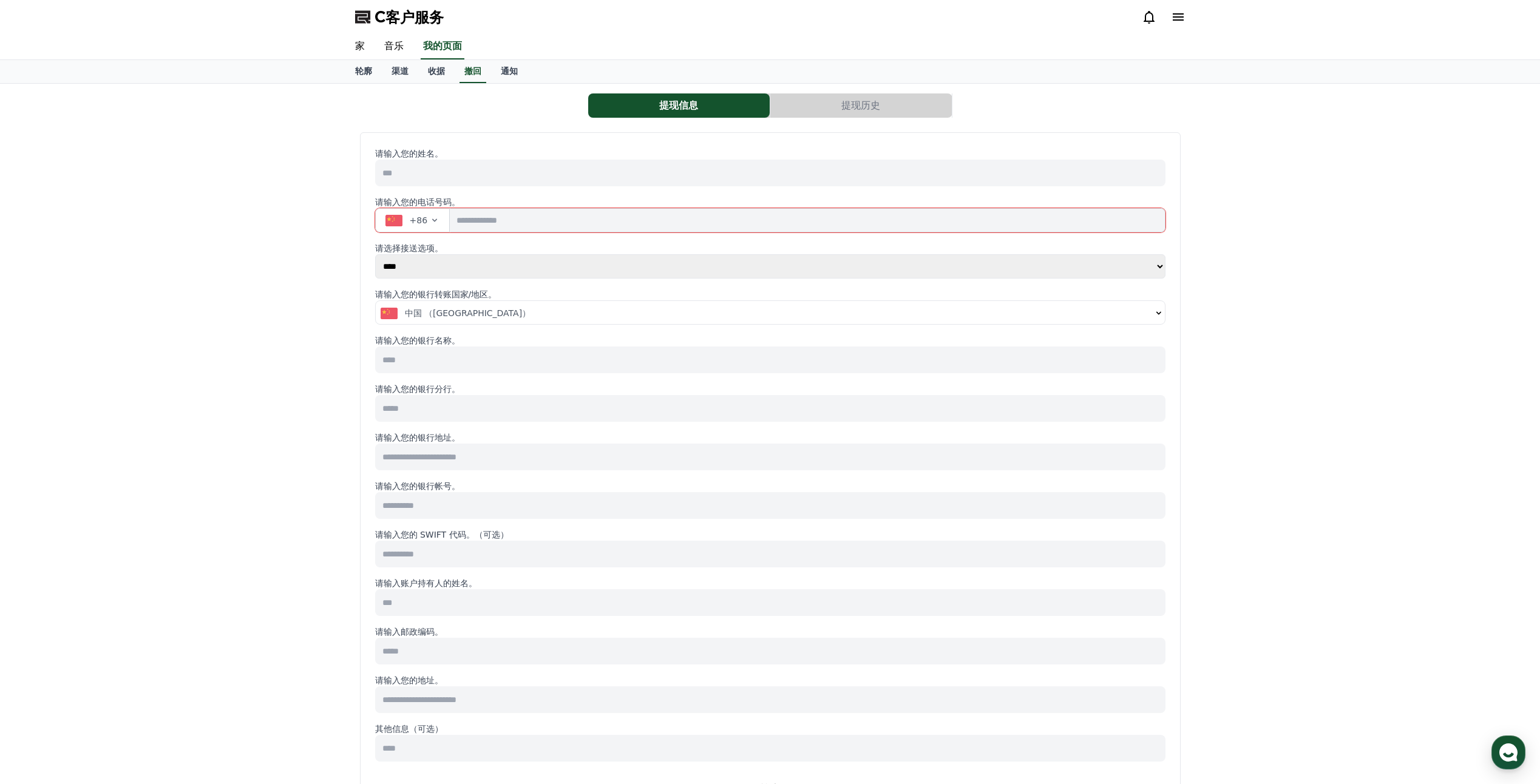
click at [289, 488] on div "提现信息 提现历史 请输入您的姓名。 请输入您的电话号码。 +86 请选择接送选项。 **** ****** 请输入您的银行转账国家/地区。 中国 （[GEO…" at bounding box center [770, 569] width 1540 height 971
click at [447, 540] on p "请输入您的 SWIFT 代码。（可选）" at bounding box center [770, 534] width 790 height 12
click at [440, 553] on input at bounding box center [770, 554] width 790 height 27
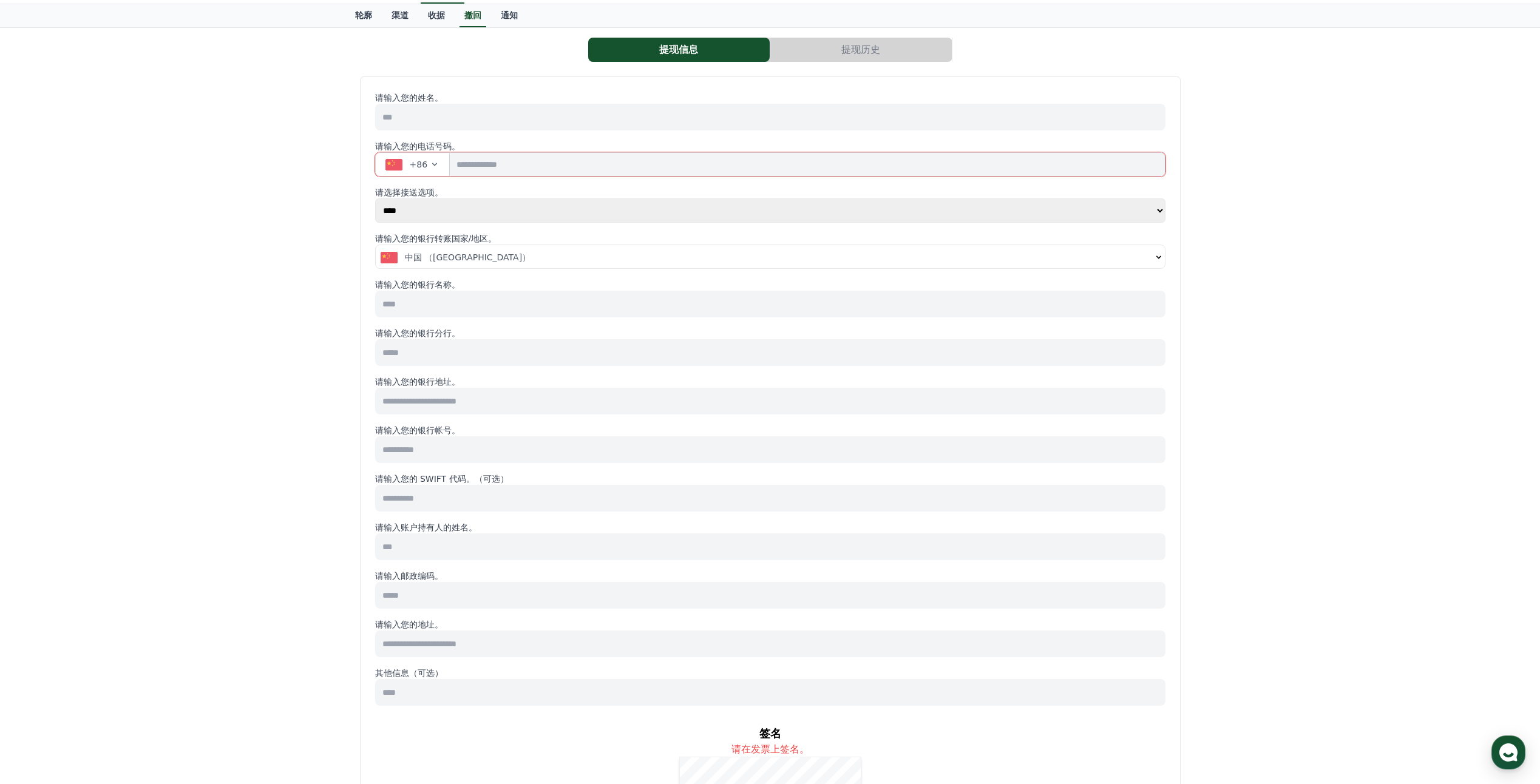
scroll to position [61, 0]
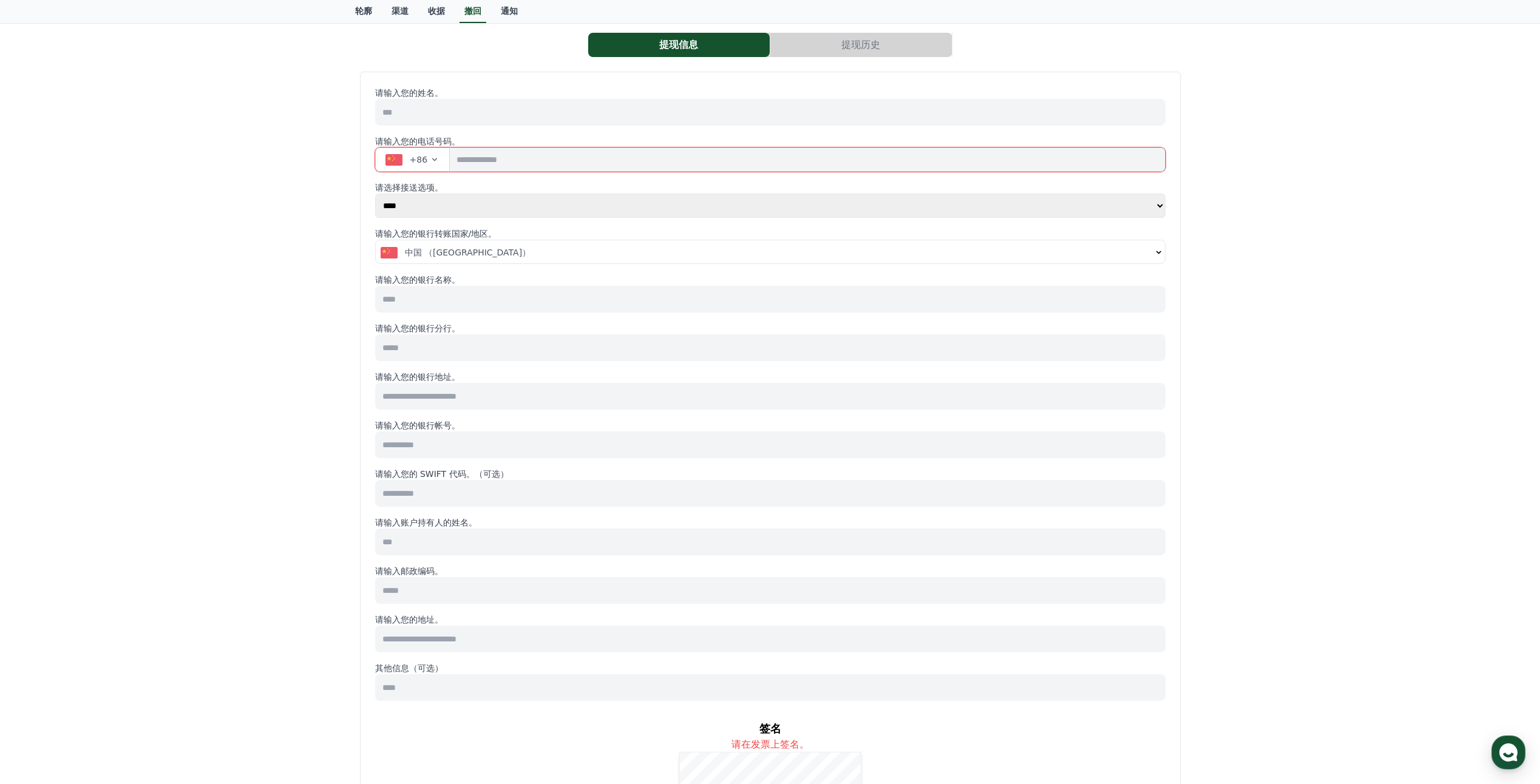
click at [408, 550] on input at bounding box center [770, 542] width 790 height 27
click at [319, 580] on div "提现信息 提现历史 请输入您的姓名。 请输入您的电话号码。 +86 请选择接送选项。 **** ****** 请输入您的银行转账国家/地区。 中国 （[GEO…" at bounding box center [770, 508] width 1540 height 971
click at [491, 589] on input at bounding box center [770, 591] width 790 height 27
click at [238, 607] on div "提现信息 提现历史 请输入您的姓名。 请输入您的电话号码。 +86 请选择接送选项。 **** ****** 请输入您的银行转账国家/地区。 中国 （[GEO…" at bounding box center [770, 508] width 1540 height 971
click at [552, 639] on input at bounding box center [770, 639] width 790 height 27
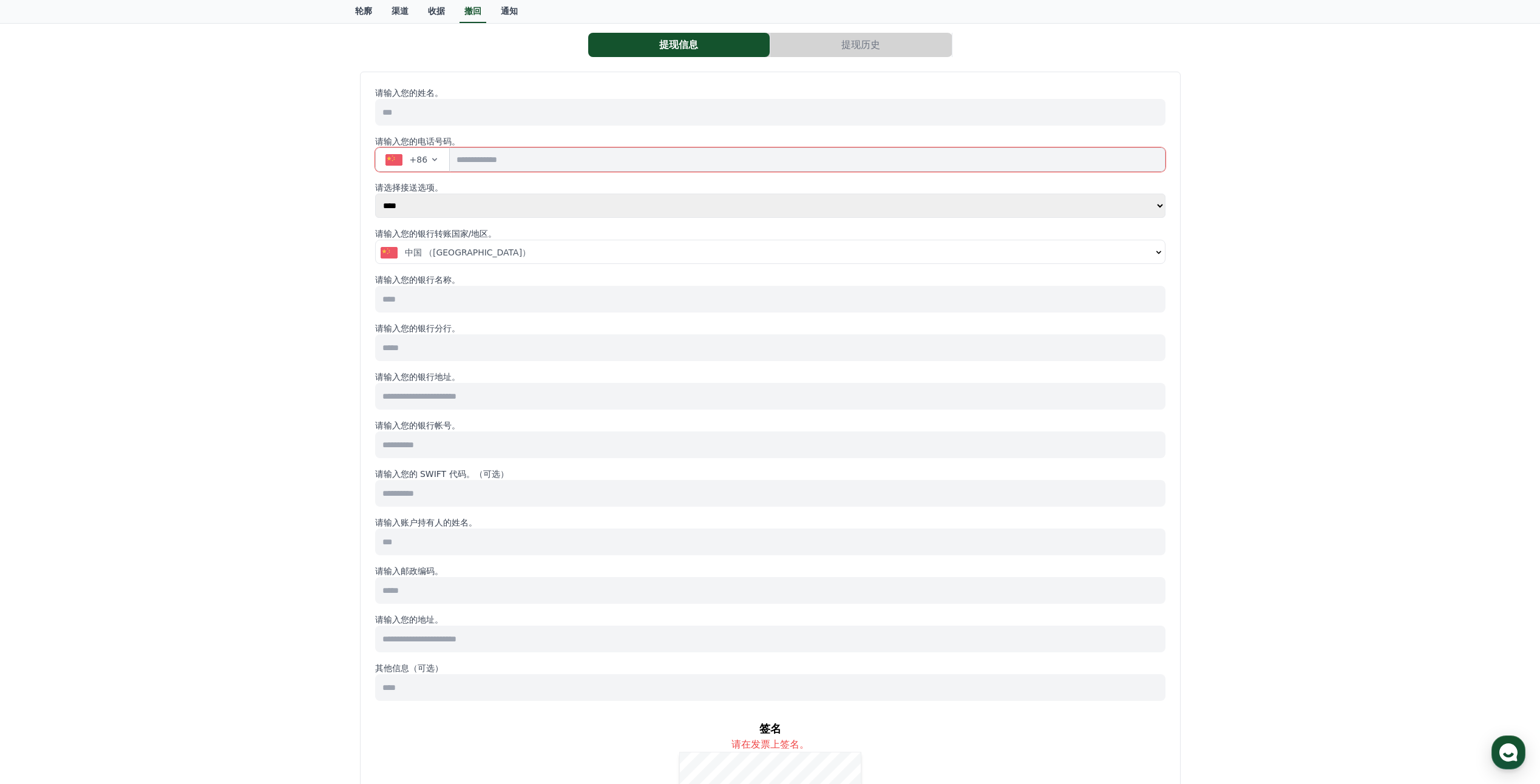
click at [487, 684] on input at bounding box center [770, 687] width 790 height 27
click at [84, 702] on div "提现信息 提现历史 请输入您的姓名。 请输入您的电话号码。 +86 请选择接送选项。 **** ****** 请输入您的银行转账国家/地区。 中国 （[GEO…" at bounding box center [770, 508] width 1540 height 971
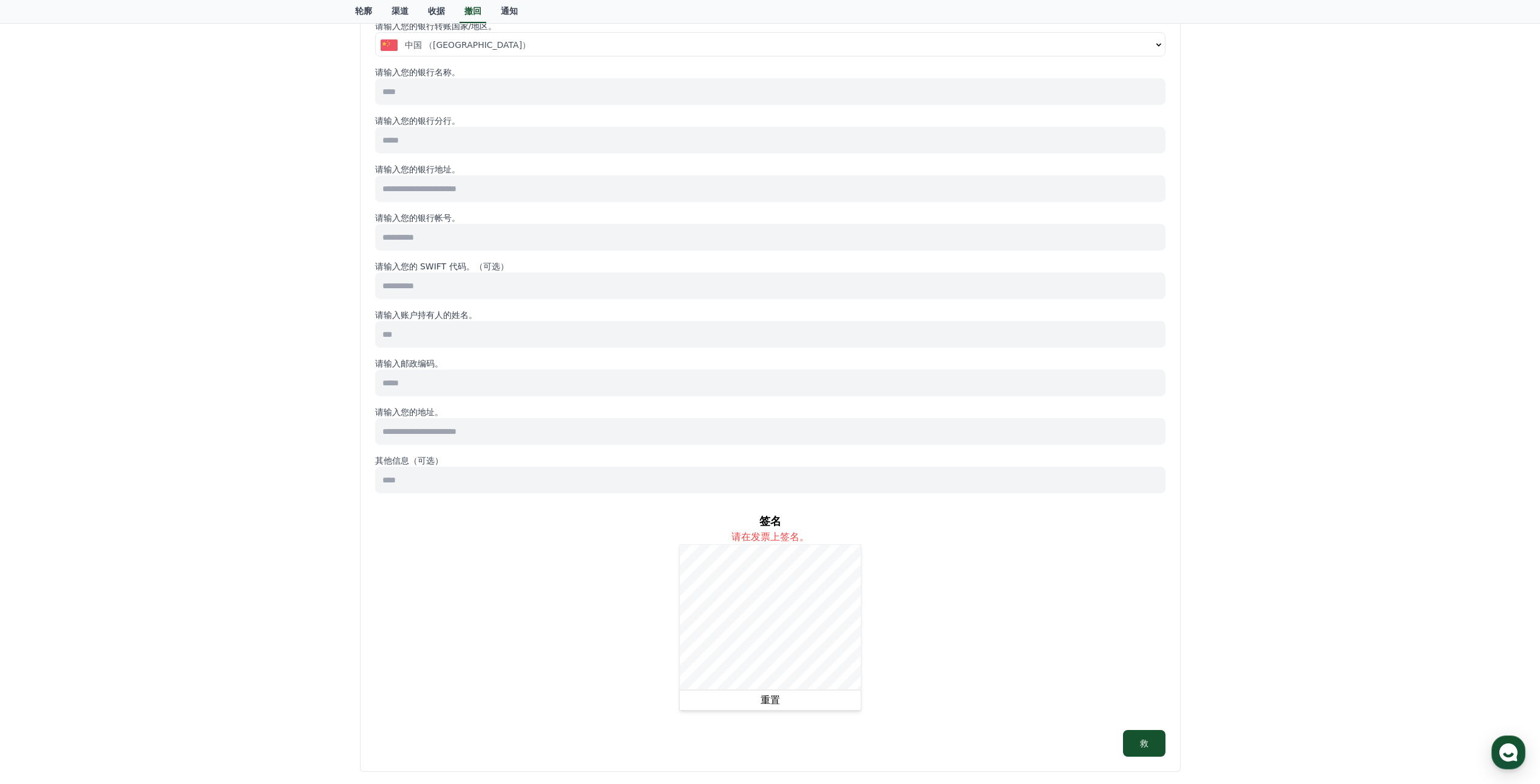
scroll to position [304, 0]
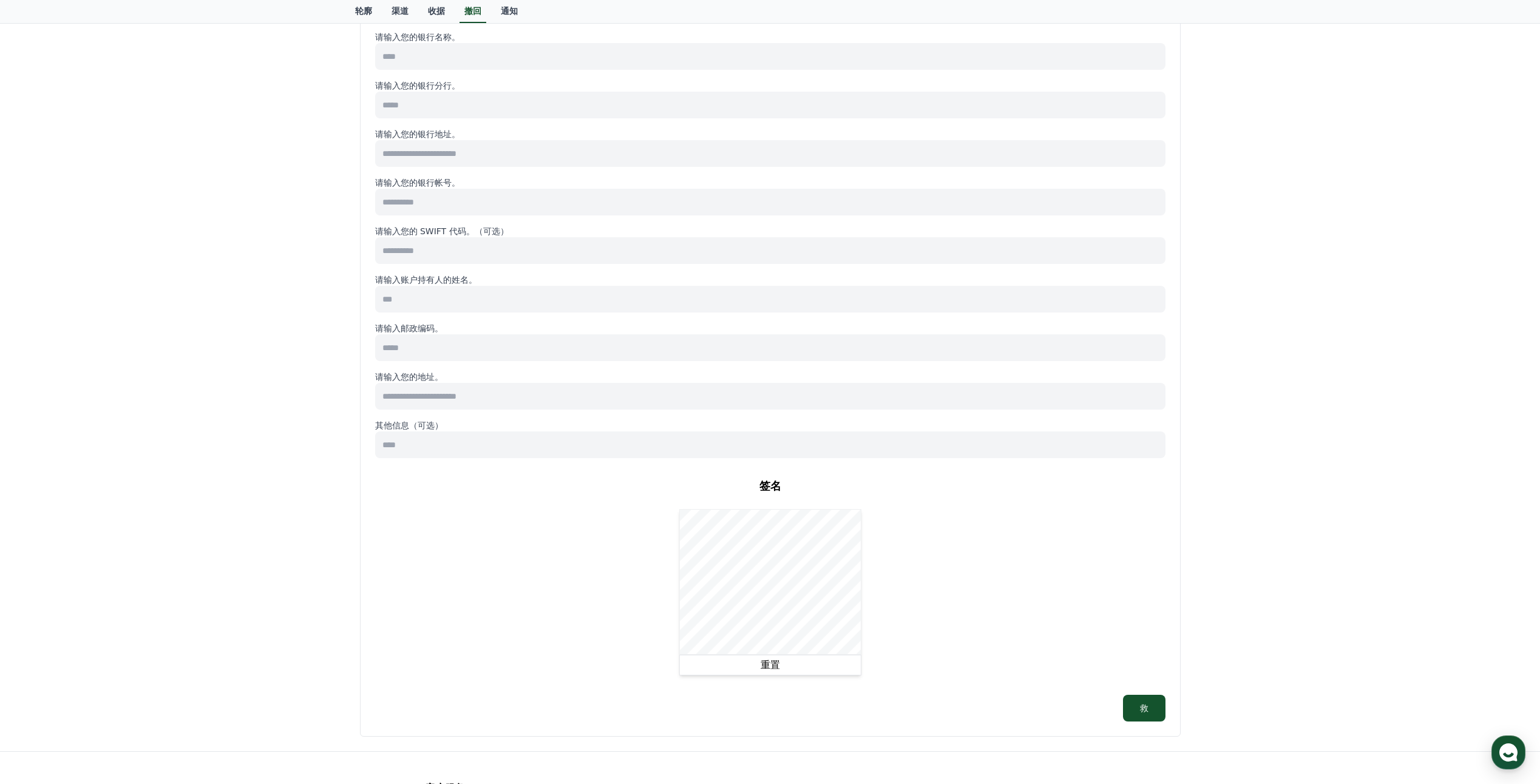
click at [874, 541] on div "签名 请在发票上签名。 重置" at bounding box center [770, 576] width 790 height 217
click at [754, 588] on div "签名 请在发票上签名。 重置" at bounding box center [770, 576] width 790 height 217
click at [475, 597] on div "签名 请在发票上签名。 重置" at bounding box center [770, 576] width 790 height 217
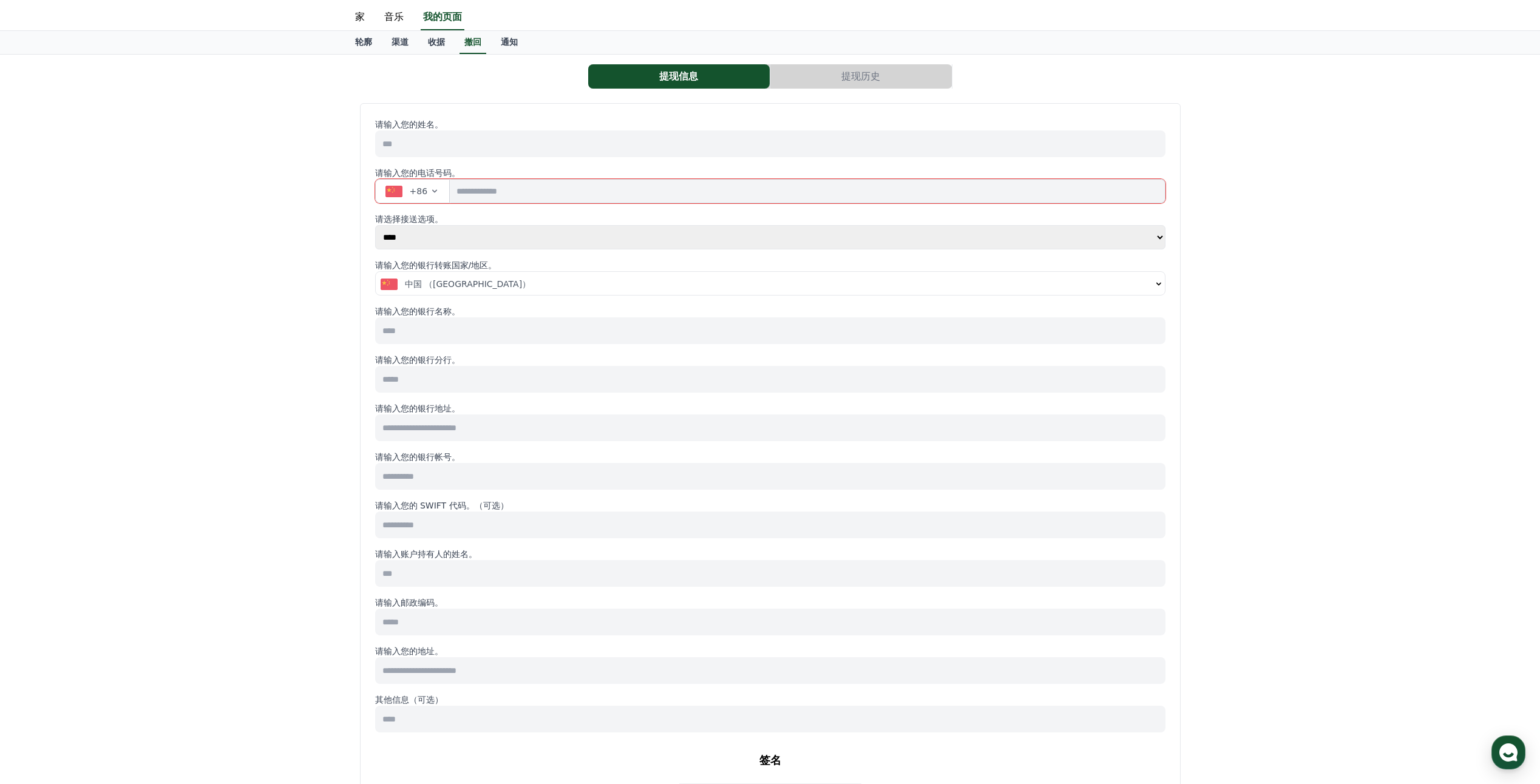
scroll to position [0, 0]
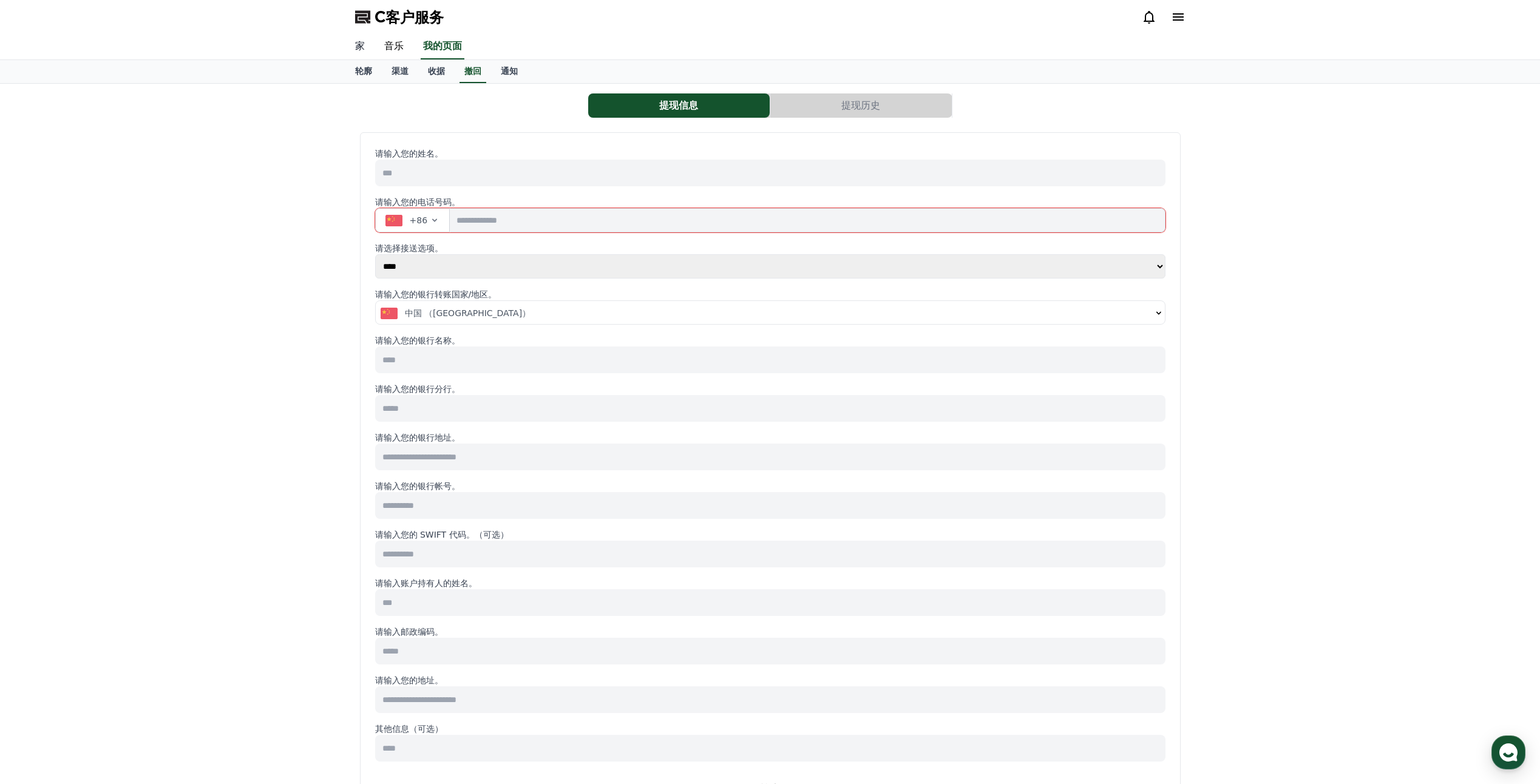
click at [358, 42] on link "家" at bounding box center [359, 46] width 29 height 25
